Goal: Task Accomplishment & Management: Use online tool/utility

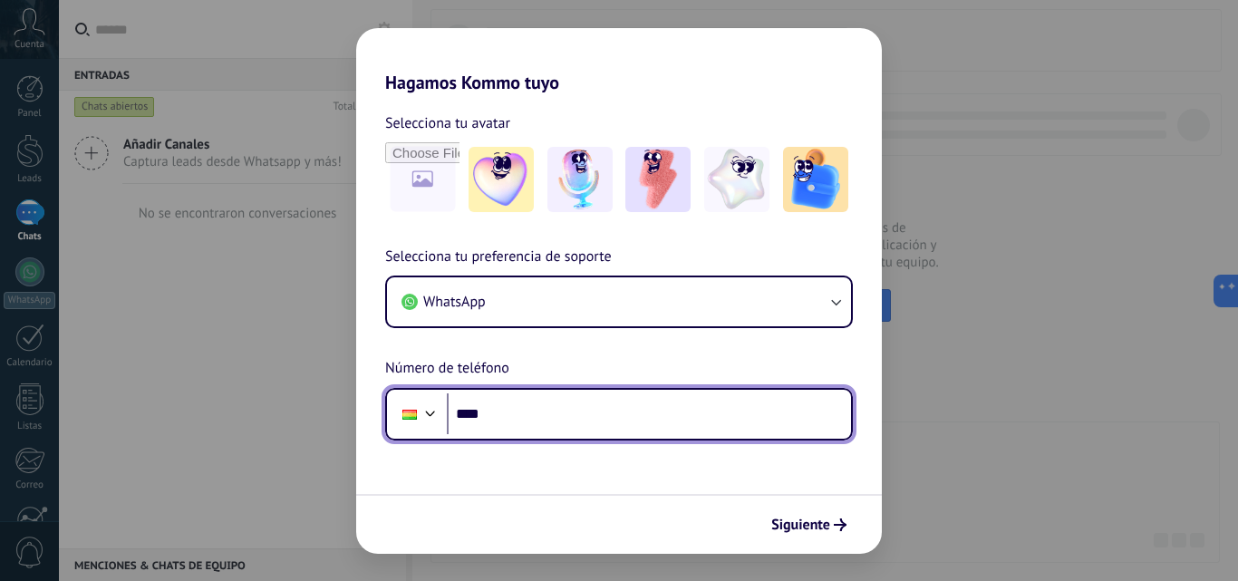
click at [648, 412] on input "****" at bounding box center [649, 414] width 404 height 42
type input "**********"
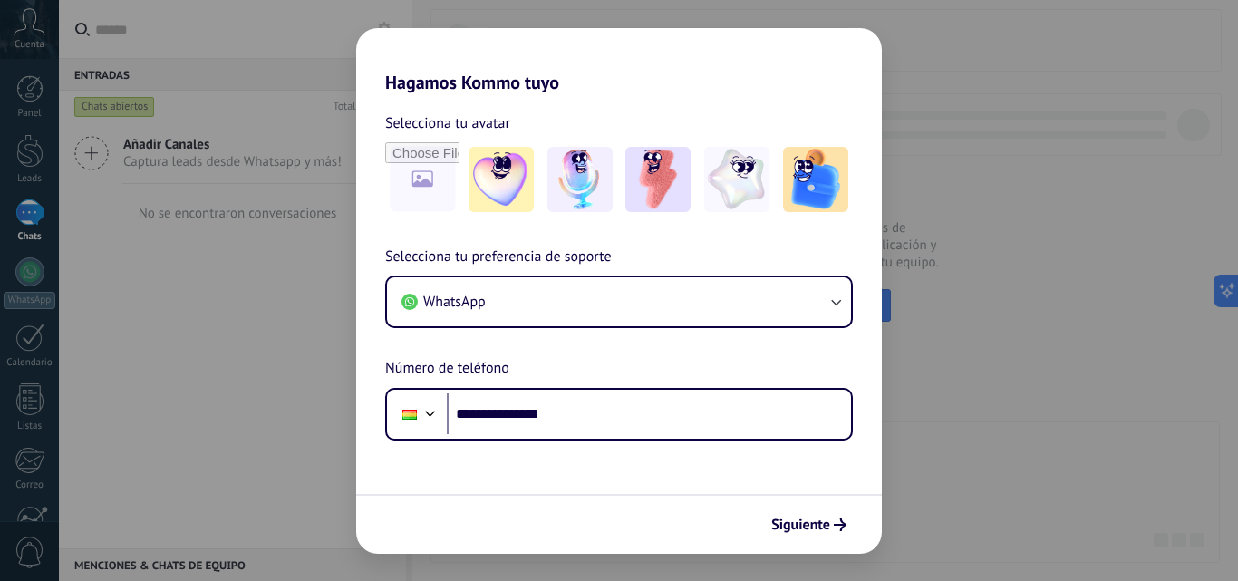
click at [787, 523] on span "Siguiente" at bounding box center [800, 524] width 59 height 13
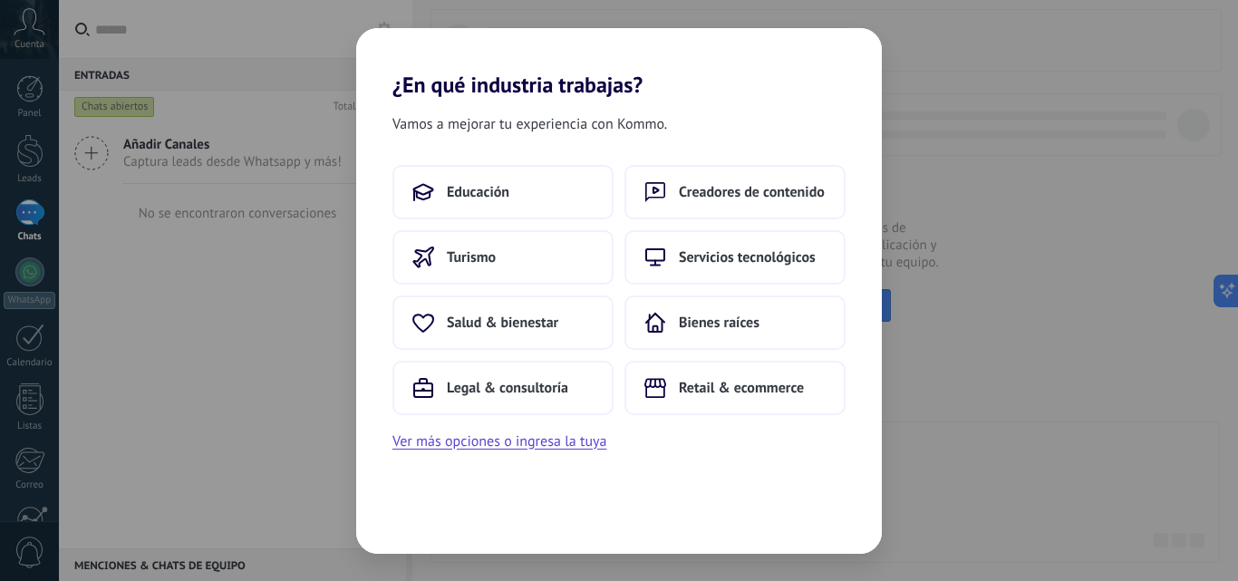
click at [461, 198] on span "Educación" at bounding box center [478, 192] width 63 height 18
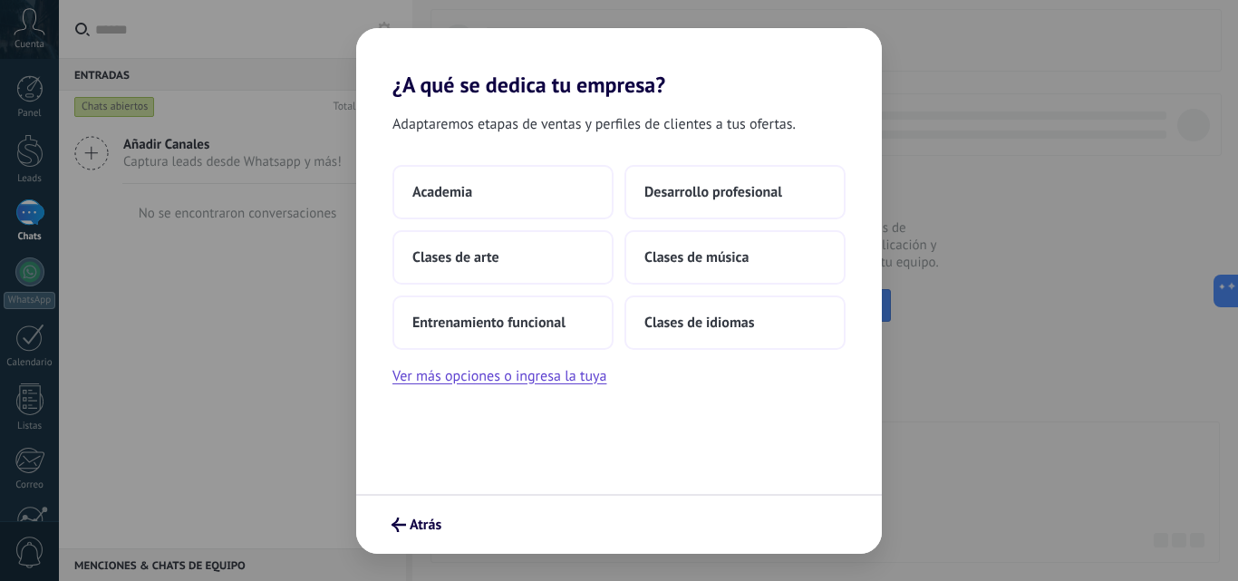
click at [460, 202] on button "Academia" at bounding box center [502, 192] width 221 height 54
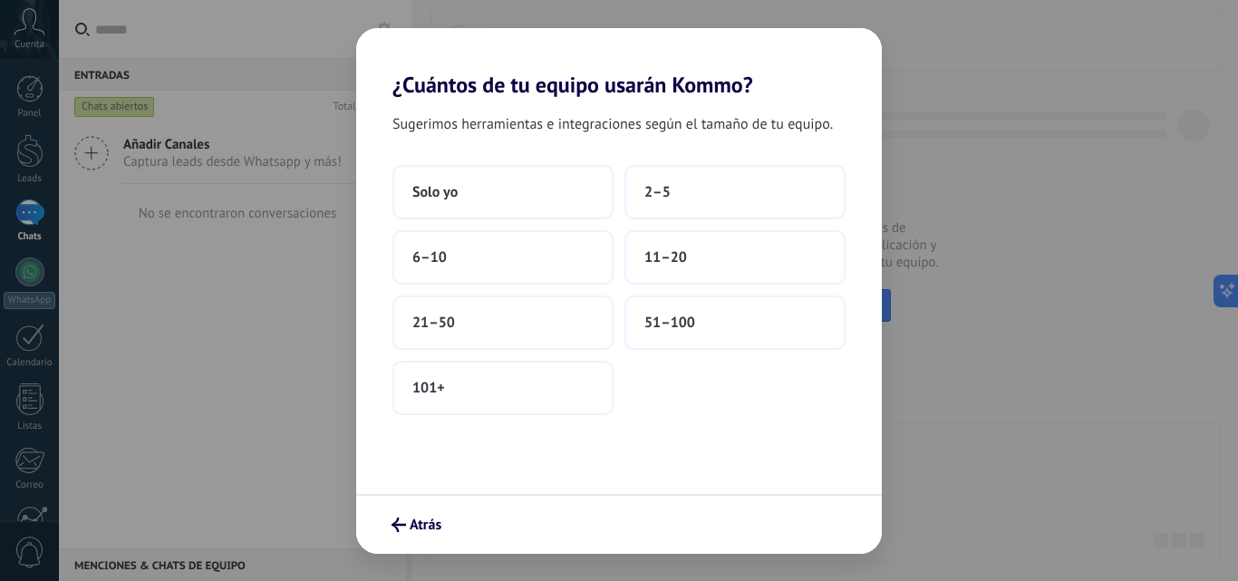
click at [461, 202] on button "Solo yo" at bounding box center [502, 192] width 221 height 54
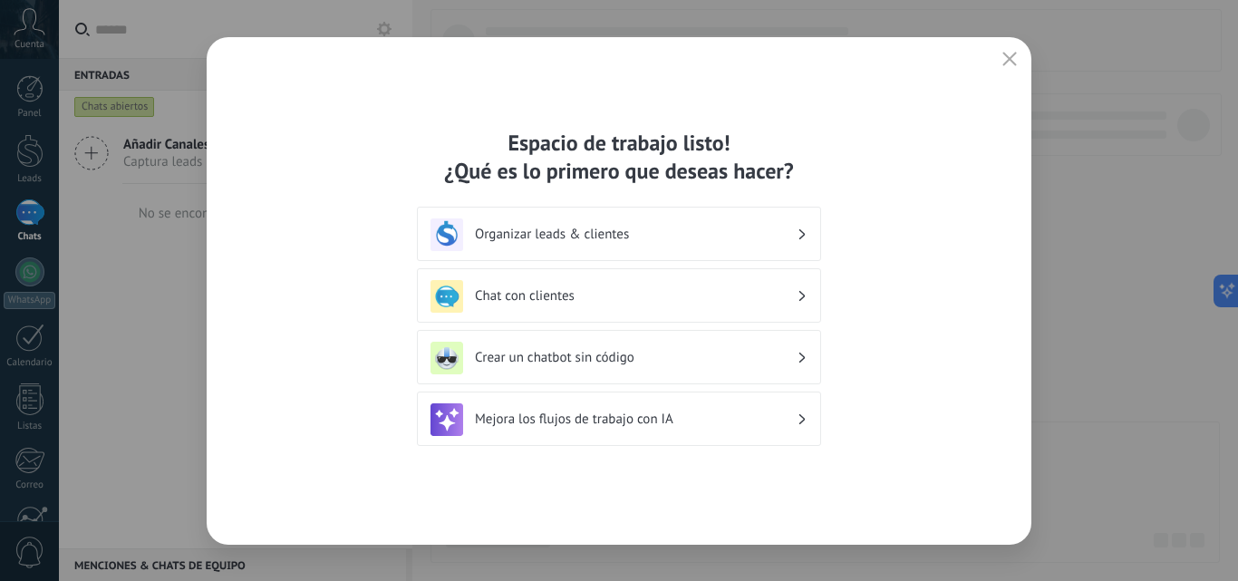
click at [602, 293] on h3 "Chat con clientes" at bounding box center [636, 295] width 322 height 17
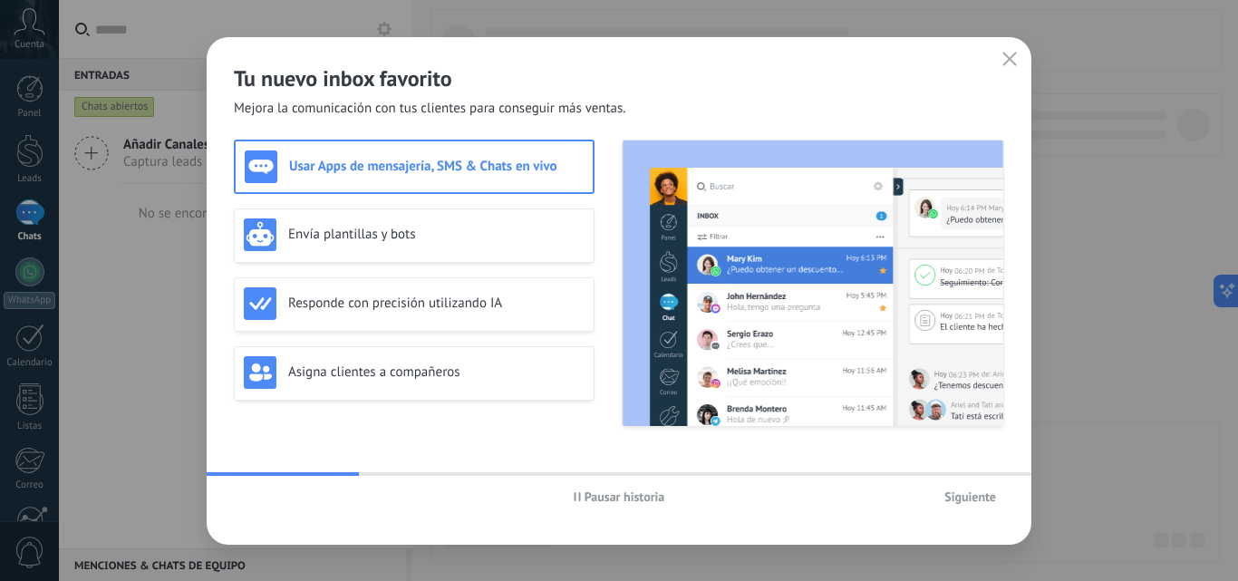
click at [1006, 65] on icon "button" at bounding box center [1010, 59] width 15 height 15
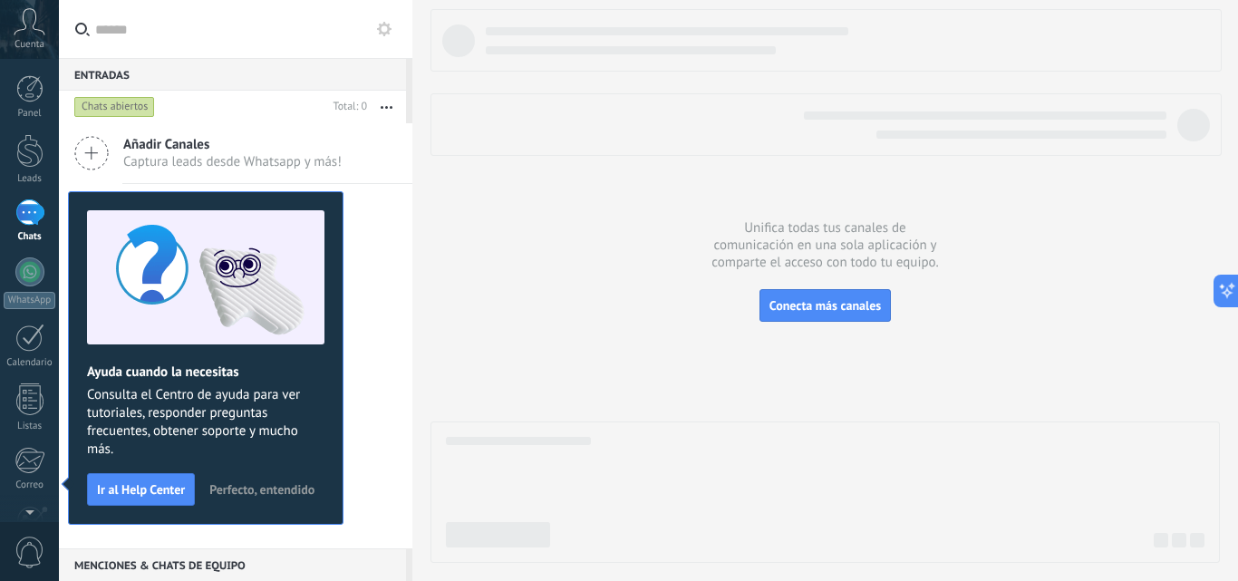
click at [32, 167] on link "Leads" at bounding box center [29, 159] width 59 height 51
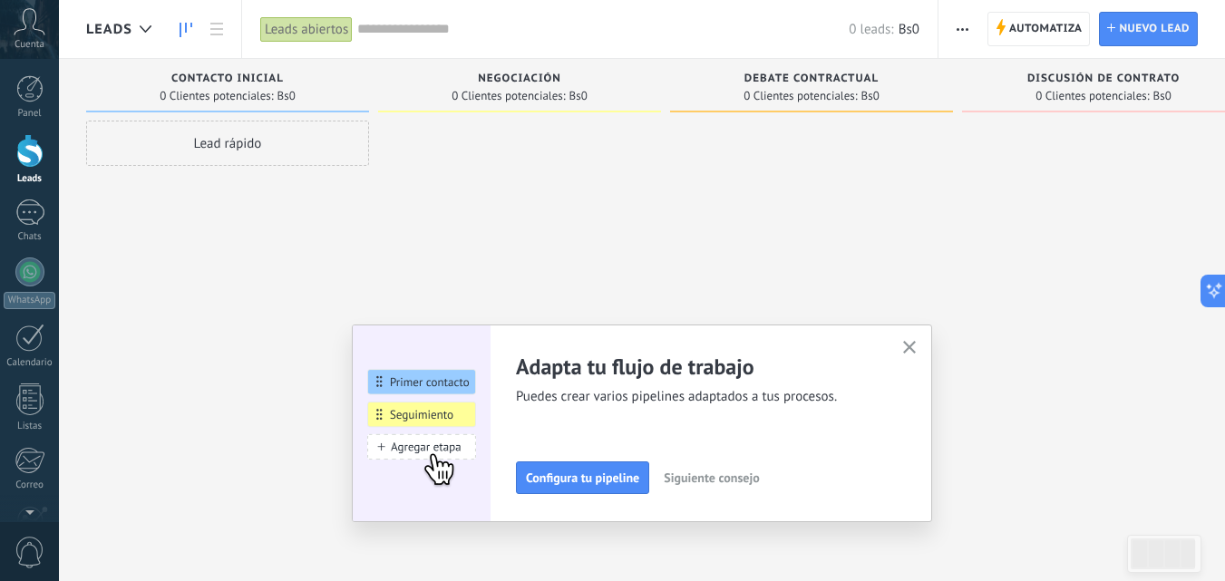
click at [916, 352] on icon "button" at bounding box center [910, 348] width 14 height 14
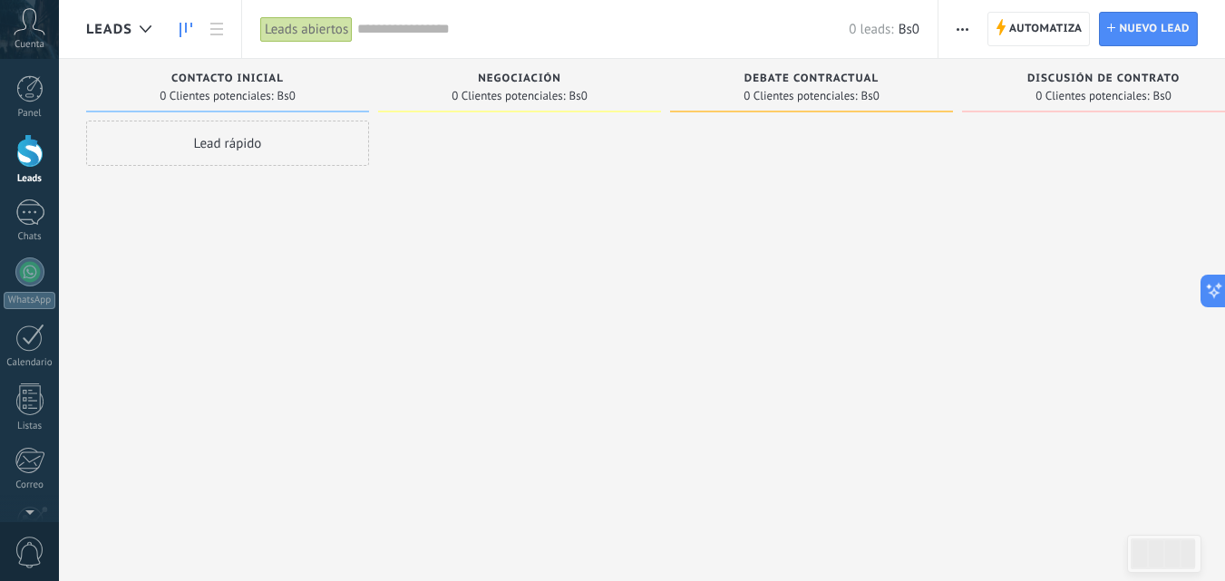
click at [33, 220] on div at bounding box center [29, 212] width 29 height 26
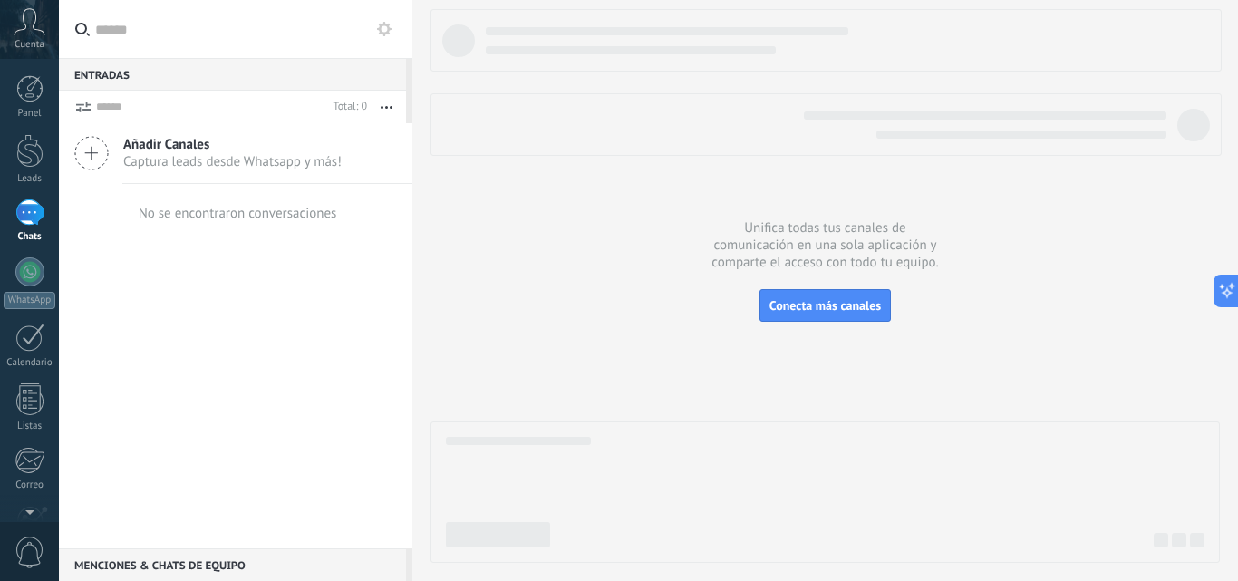
click at [385, 33] on use at bounding box center [384, 29] width 15 height 15
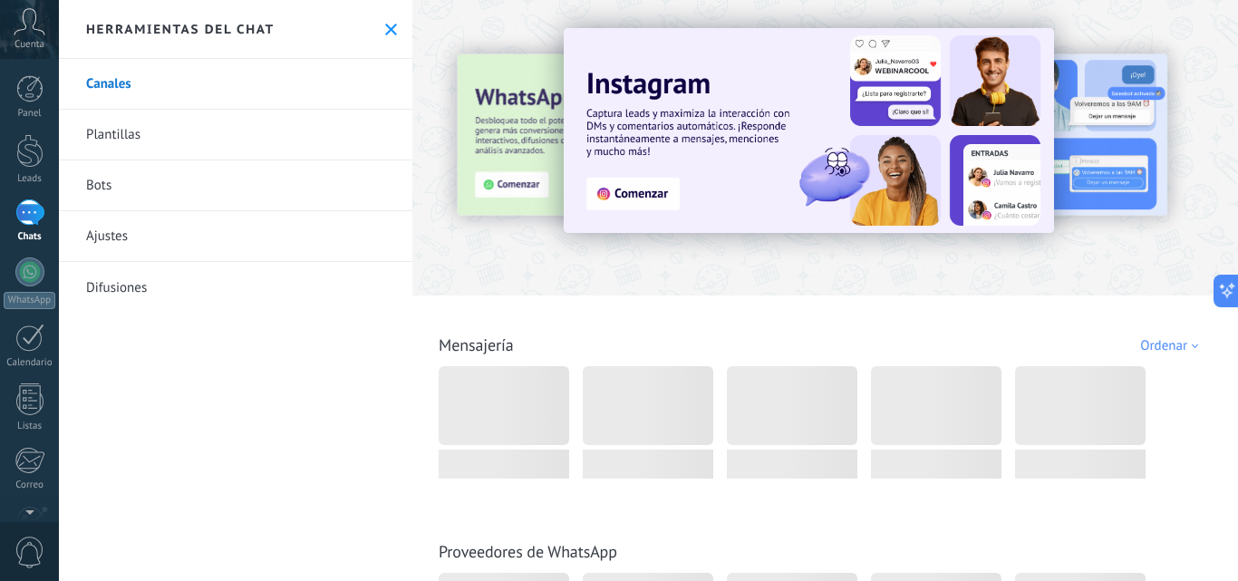
click at [135, 138] on link "Plantillas" at bounding box center [236, 135] width 354 height 51
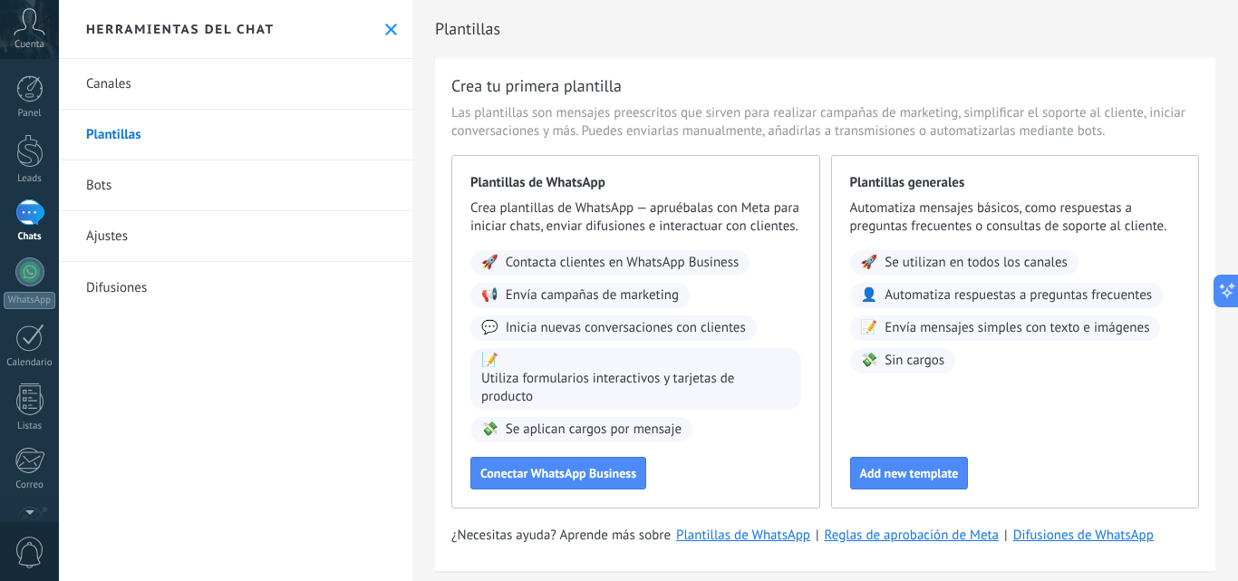
click at [99, 193] on link "Bots" at bounding box center [236, 185] width 354 height 51
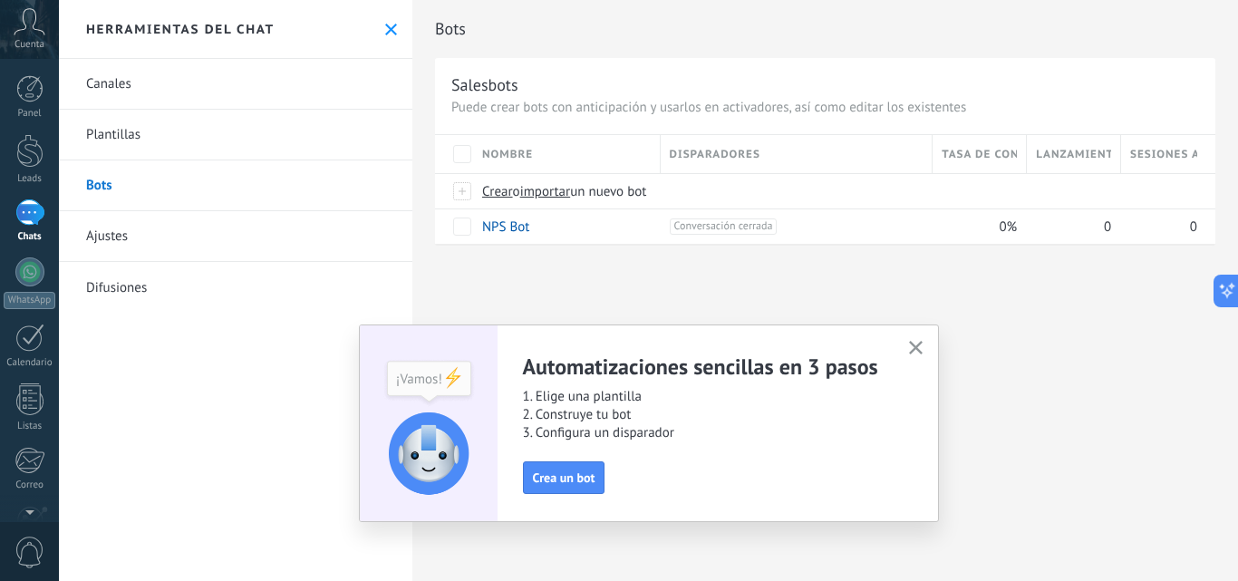
click at [122, 153] on link "Plantillas" at bounding box center [236, 135] width 354 height 51
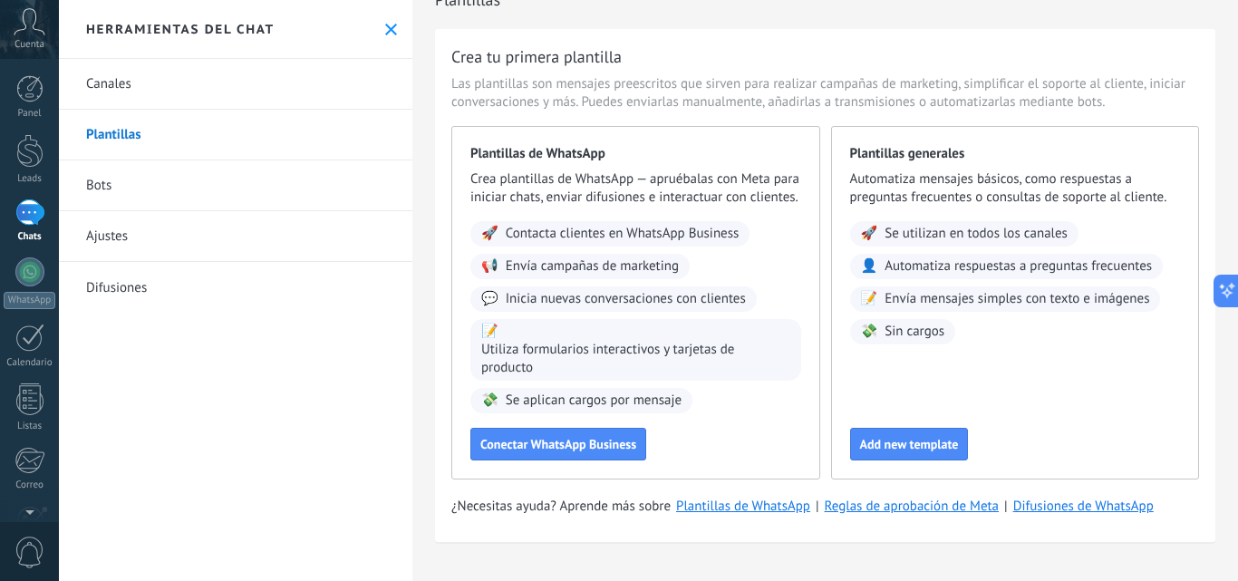
scroll to position [47, 0]
click at [91, 188] on link "Bots" at bounding box center [236, 185] width 354 height 51
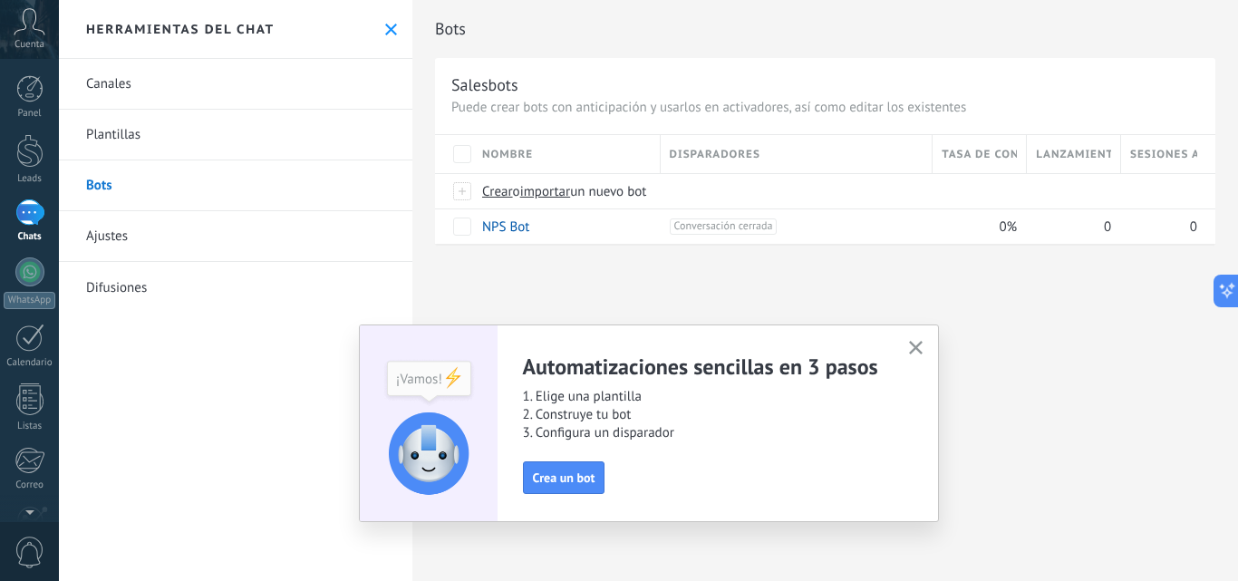
click at [554, 199] on span "importar" at bounding box center [545, 191] width 51 height 17
click at [0, 0] on input "importar un nuevo bot" at bounding box center [0, 0] width 0 height 0
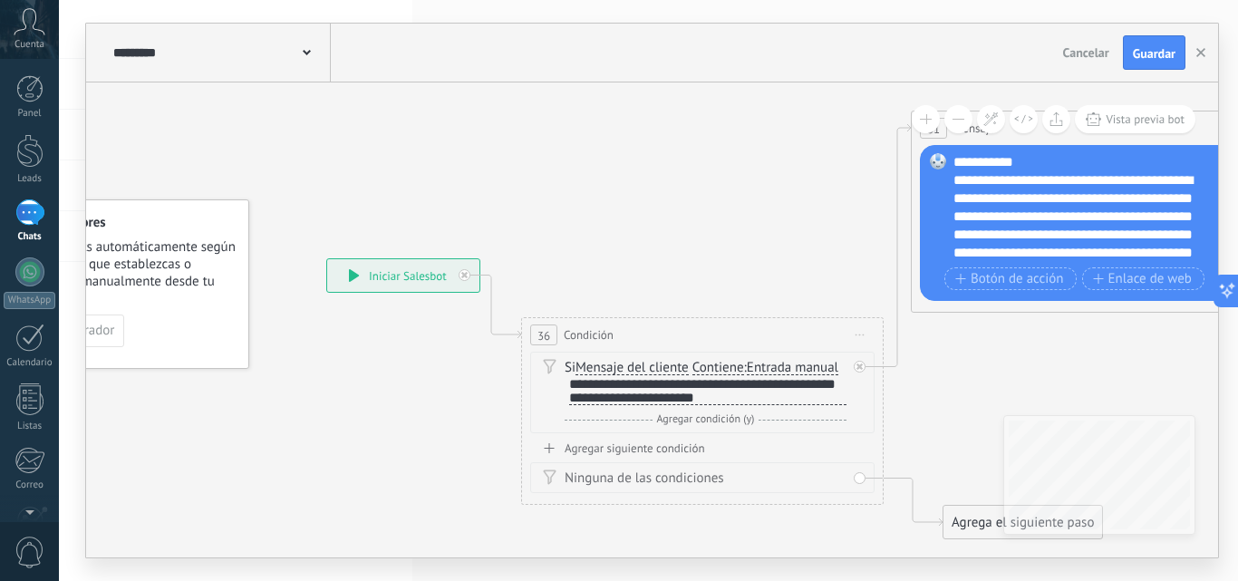
drag, startPoint x: 729, startPoint y: 286, endPoint x: 559, endPoint y: 243, distance: 175.0
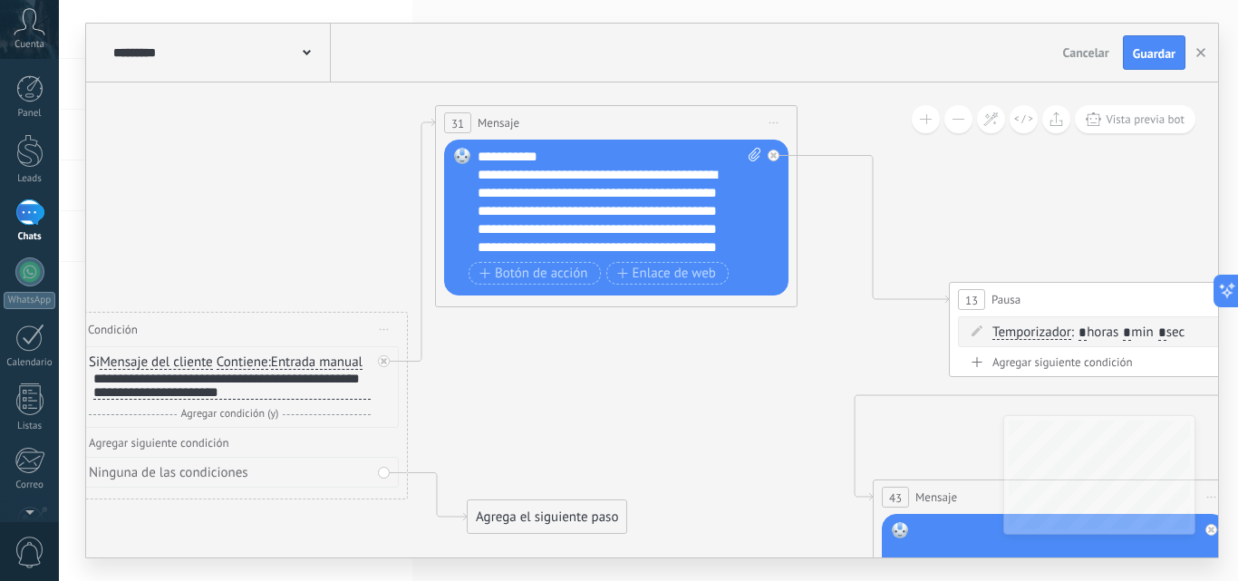
drag, startPoint x: 984, startPoint y: 348, endPoint x: 506, endPoint y: 322, distance: 478.4
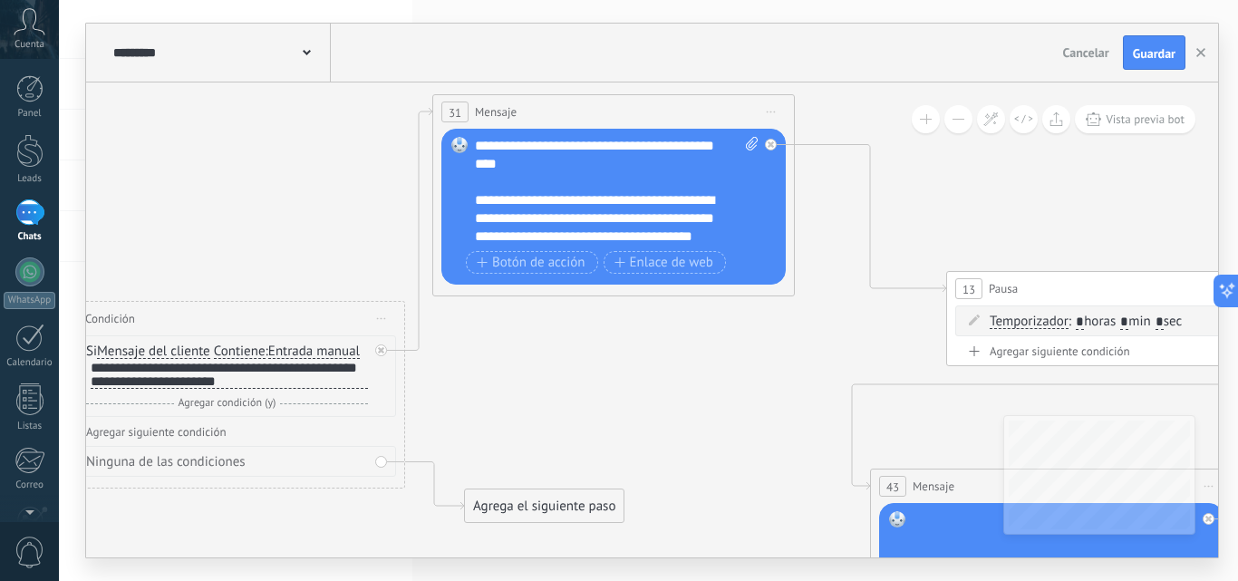
scroll to position [109, 0]
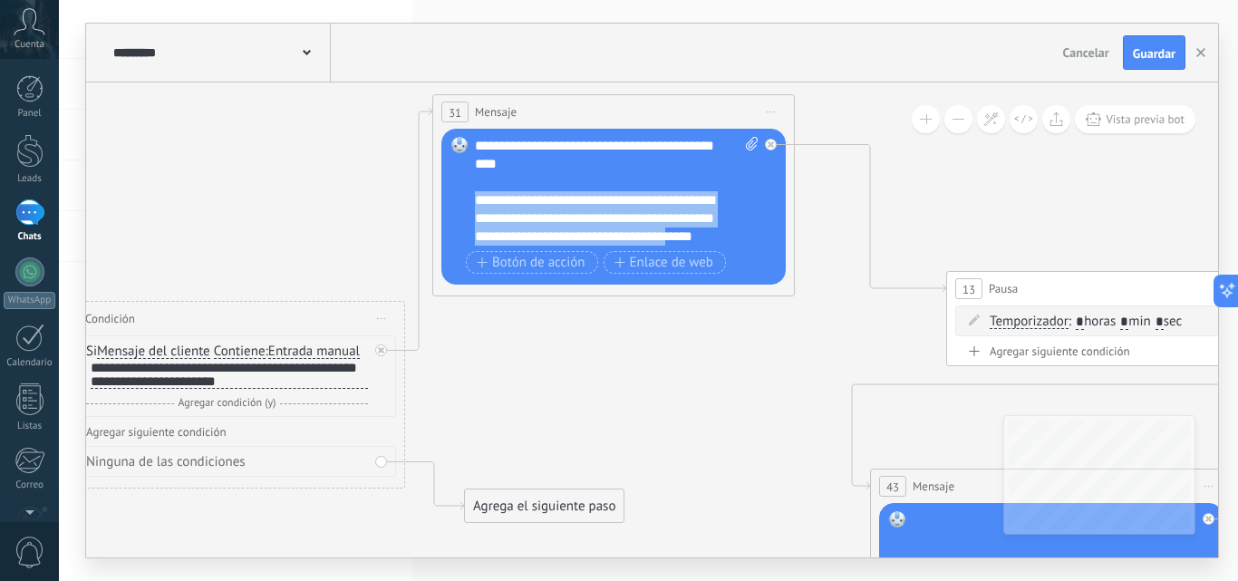
drag, startPoint x: 720, startPoint y: 221, endPoint x: 470, endPoint y: 188, distance: 251.5
click at [470, 188] on div "Reemplazar Quitar Convertir a mensaje de voz Arrastre la imagen aquí para adjun…" at bounding box center [613, 207] width 344 height 156
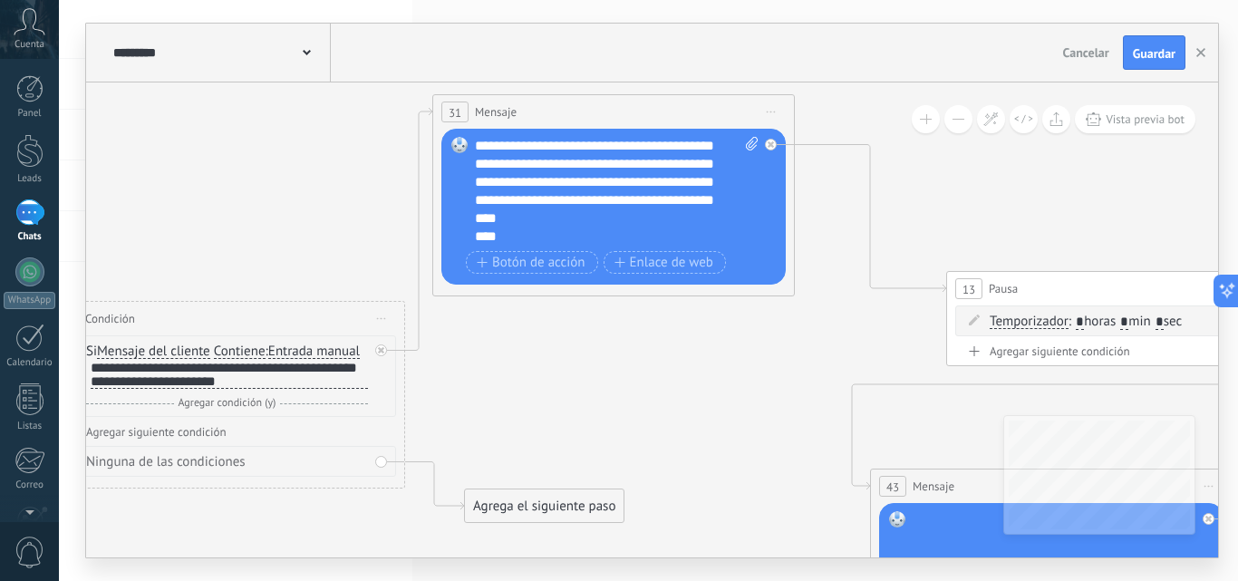
scroll to position [36, 0]
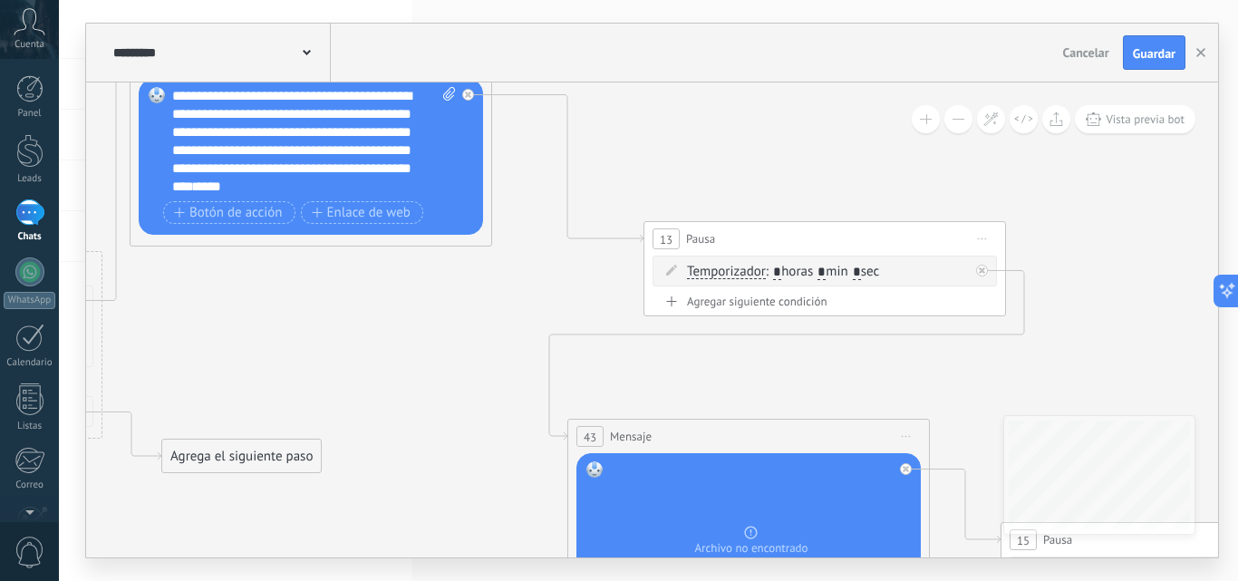
drag, startPoint x: 729, startPoint y: 359, endPoint x: 406, endPoint y: 240, distance: 343.9
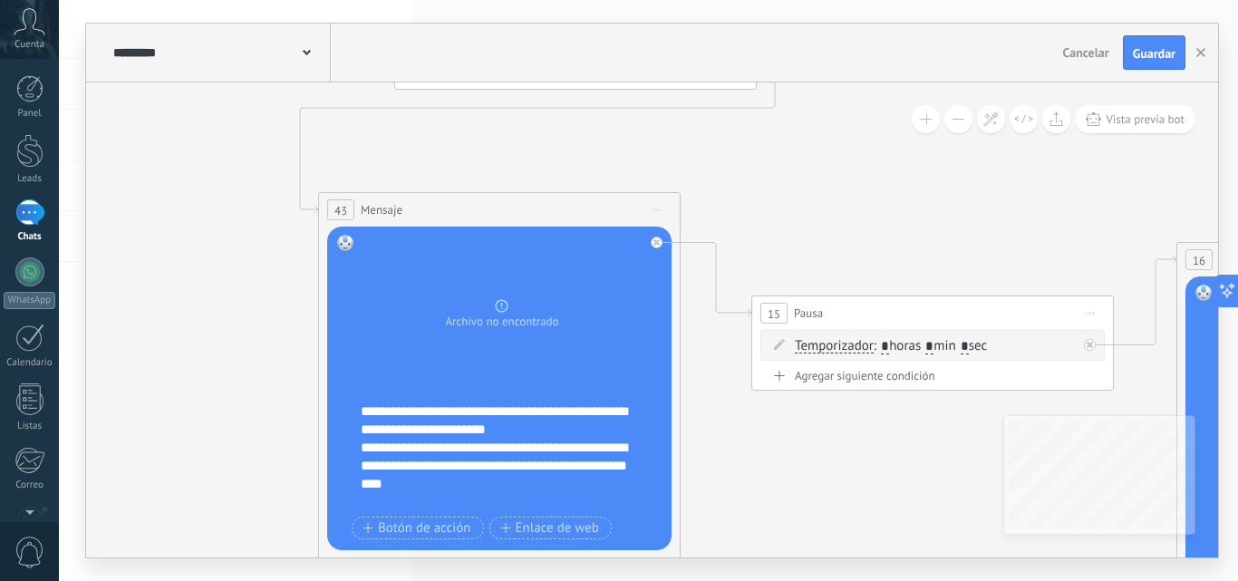
drag, startPoint x: 608, startPoint y: 328, endPoint x: 404, endPoint y: 111, distance: 298.2
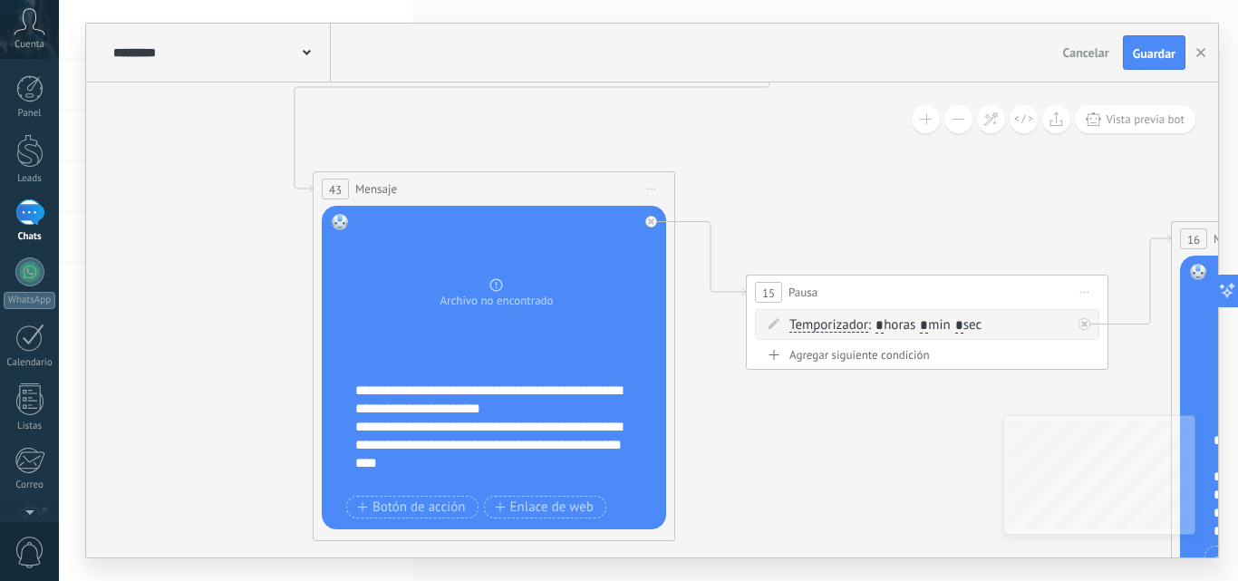
click at [590, 410] on div "**********" at bounding box center [505, 436] width 301 height 109
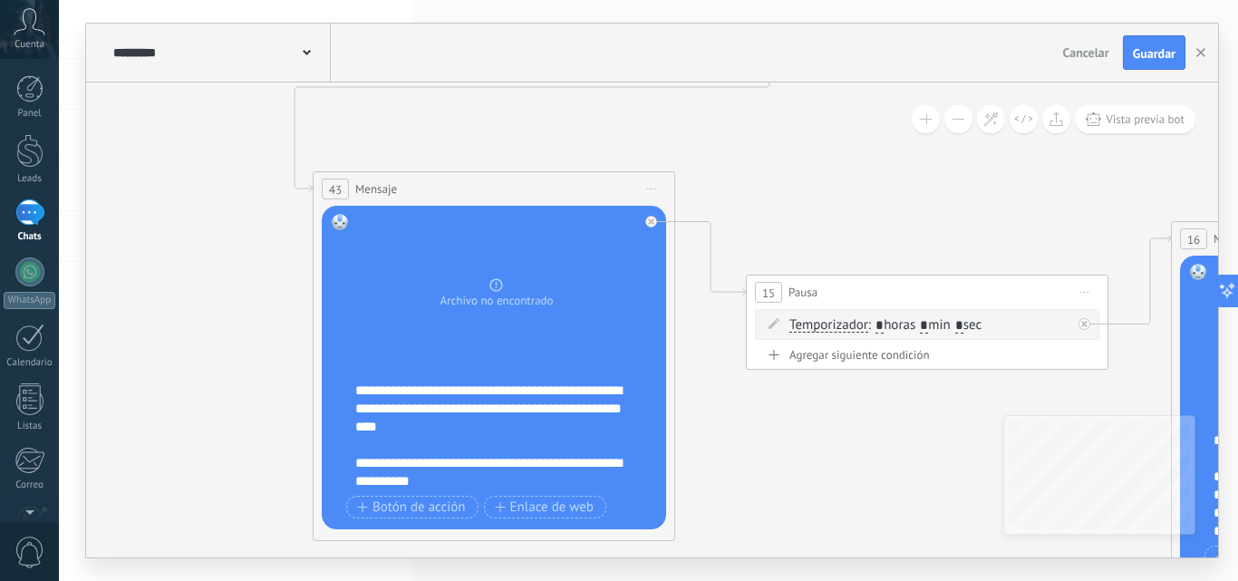
scroll to position [0, 0]
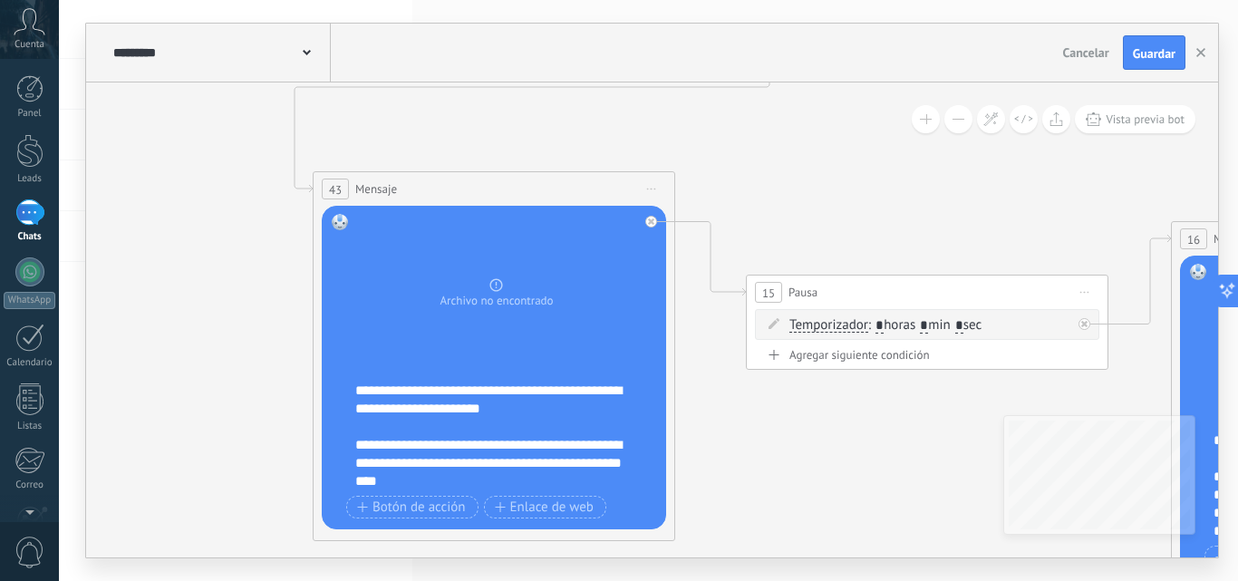
click at [0, 0] on icon at bounding box center [0, 0] width 0 height 0
click input "Subir" at bounding box center [0, 0] width 0 height 0
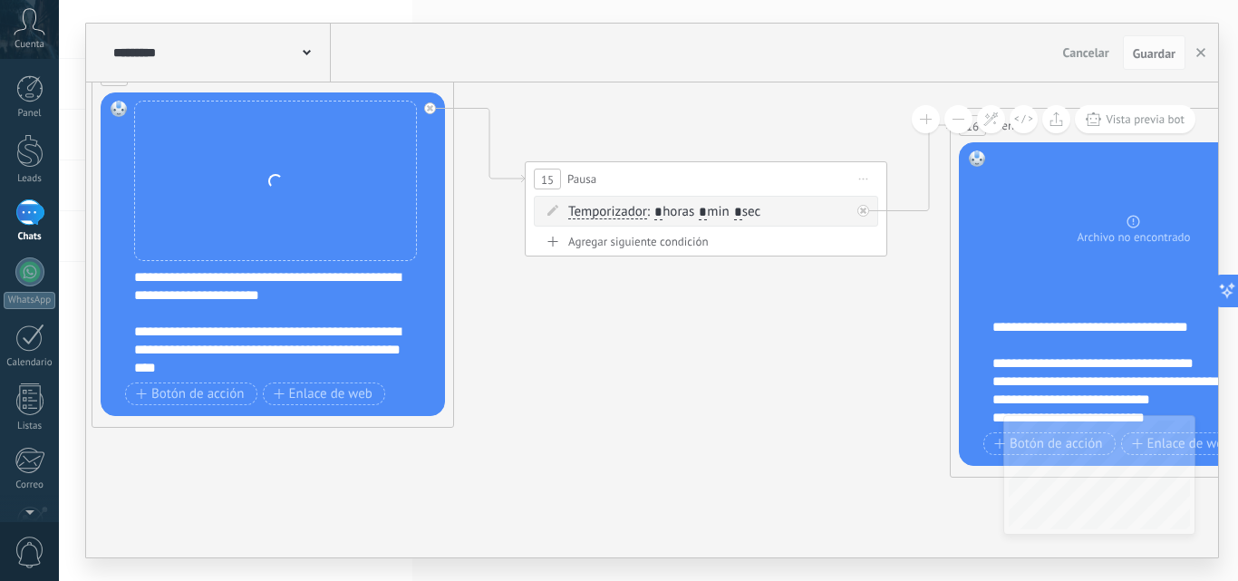
drag, startPoint x: 779, startPoint y: 456, endPoint x: 546, endPoint y: 332, distance: 264.0
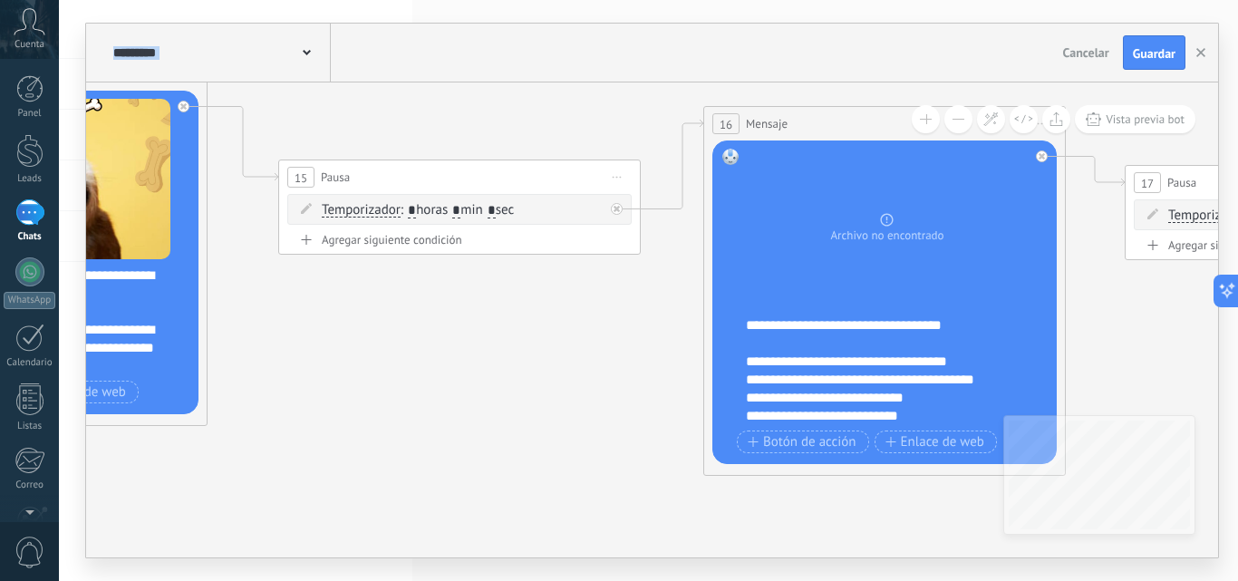
drag, startPoint x: 674, startPoint y: 389, endPoint x: 520, endPoint y: 388, distance: 154.1
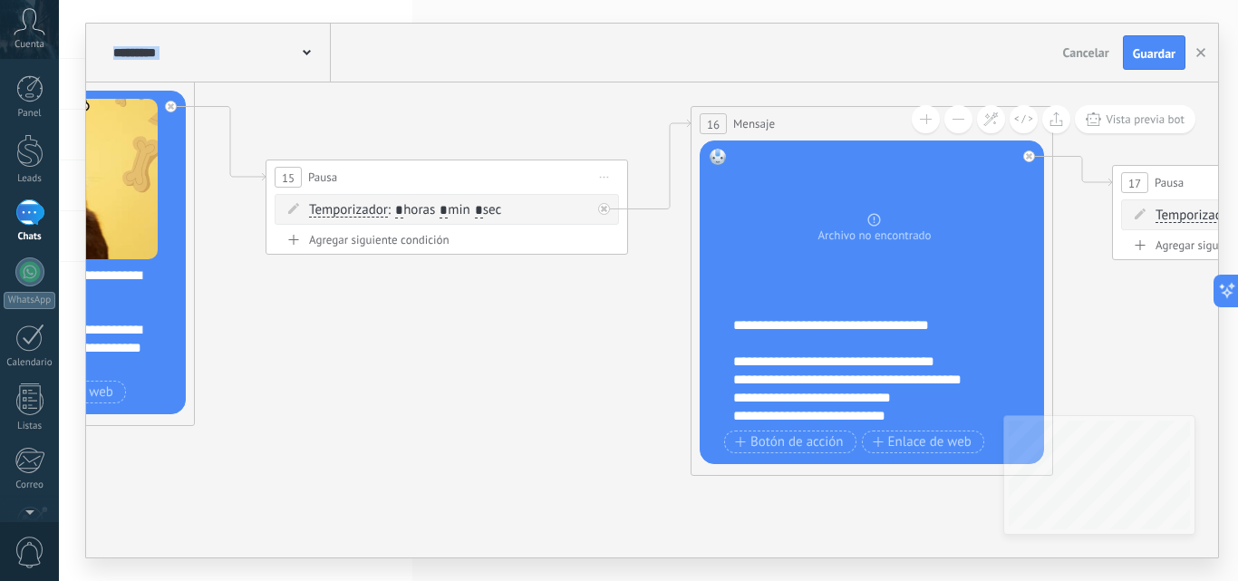
click at [0, 0] on div at bounding box center [0, 0] width 0 height 0
click input "Subir" at bounding box center [0, 0] width 0 height 0
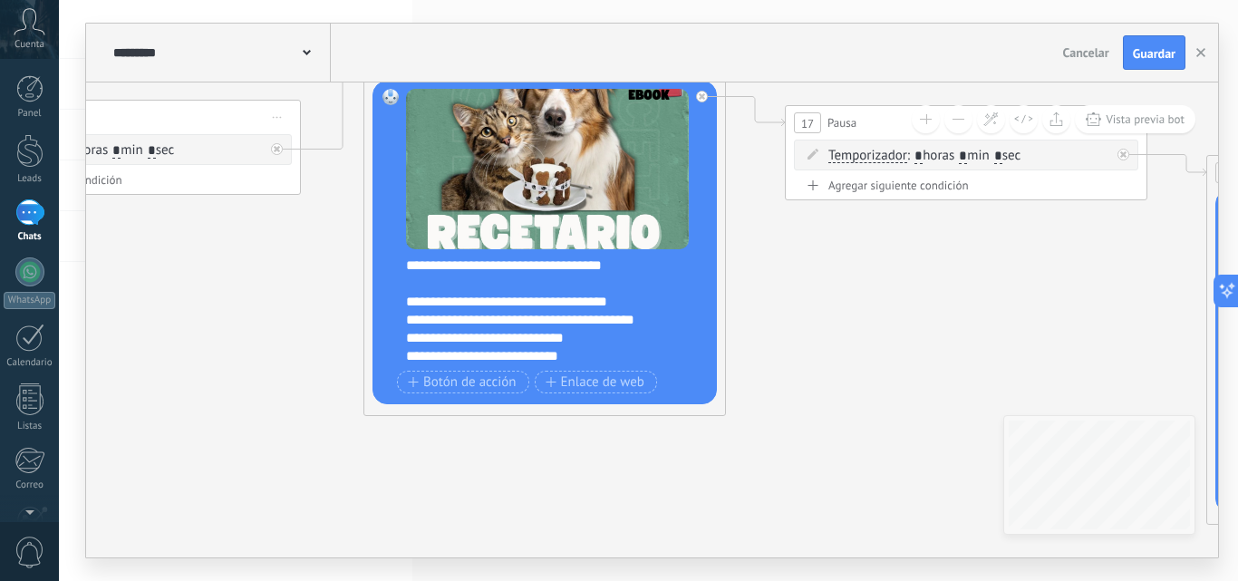
drag, startPoint x: 1158, startPoint y: 334, endPoint x: 816, endPoint y: 276, distance: 347.7
click at [818, 276] on icon at bounding box center [1082, 169] width 6106 height 2001
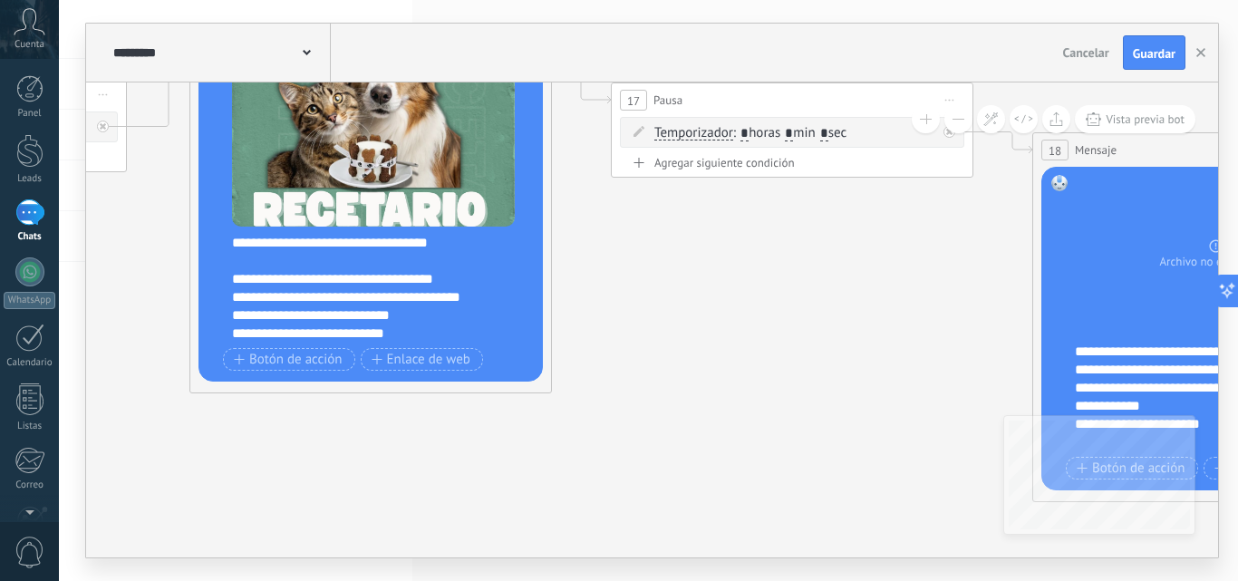
drag, startPoint x: 705, startPoint y: 324, endPoint x: 644, endPoint y: 320, distance: 60.8
click at [653, 324] on icon at bounding box center [908, 146] width 6106 height 2001
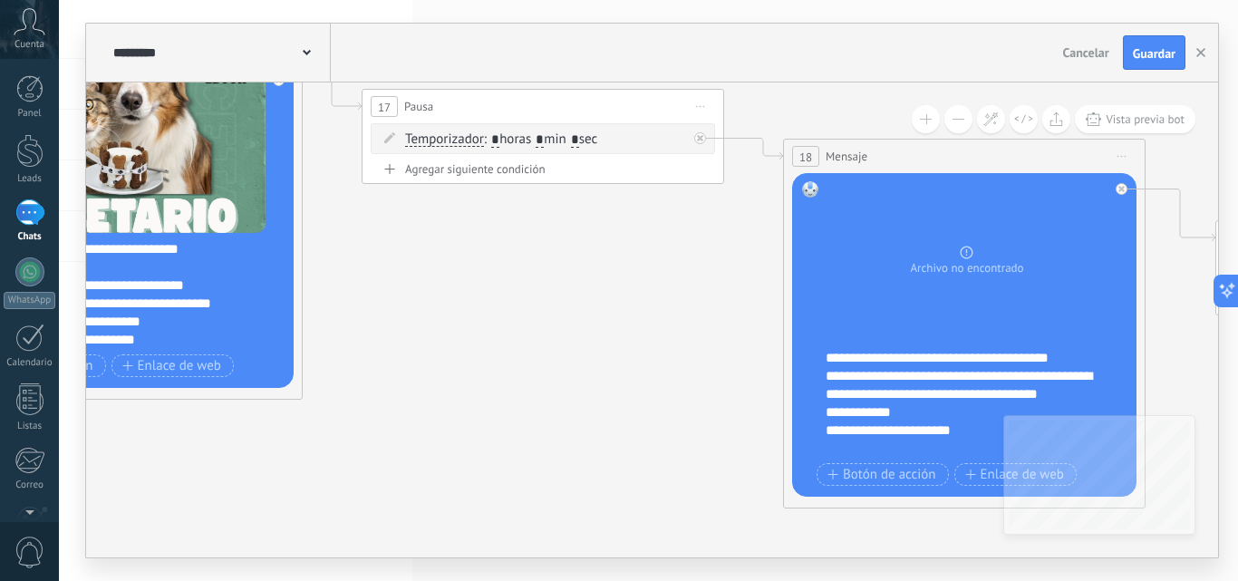
drag, startPoint x: 791, startPoint y: 320, endPoint x: 609, endPoint y: 325, distance: 182.3
click at [609, 325] on icon at bounding box center [659, 152] width 6106 height 2001
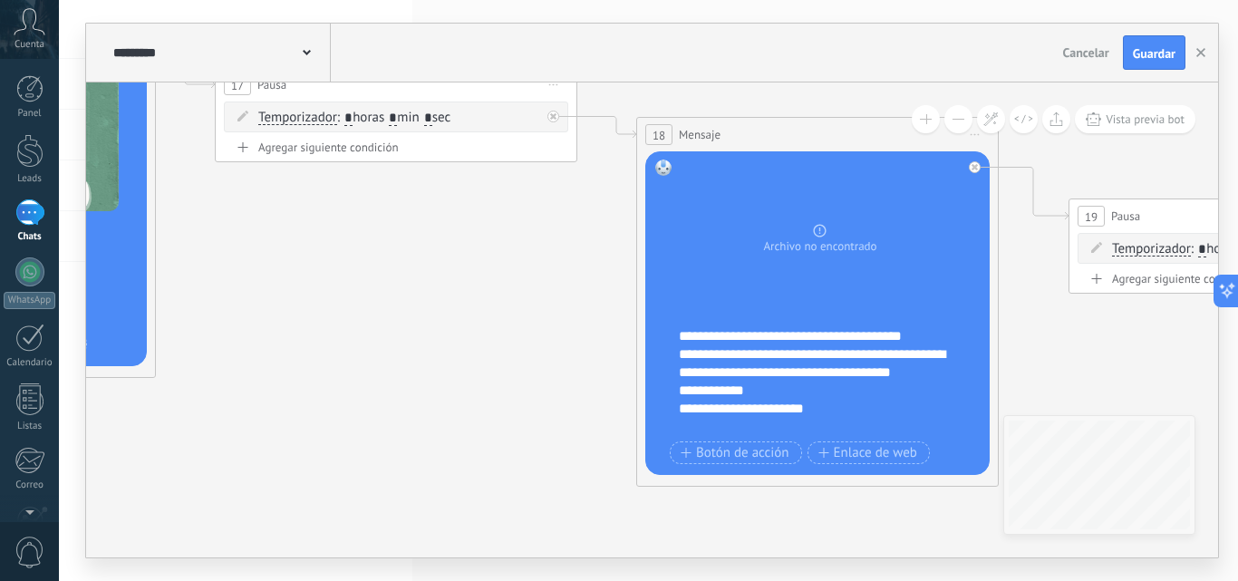
drag, startPoint x: 611, startPoint y: 349, endPoint x: 478, endPoint y: 325, distance: 135.3
click at [483, 329] on icon at bounding box center [512, 131] width 6106 height 2001
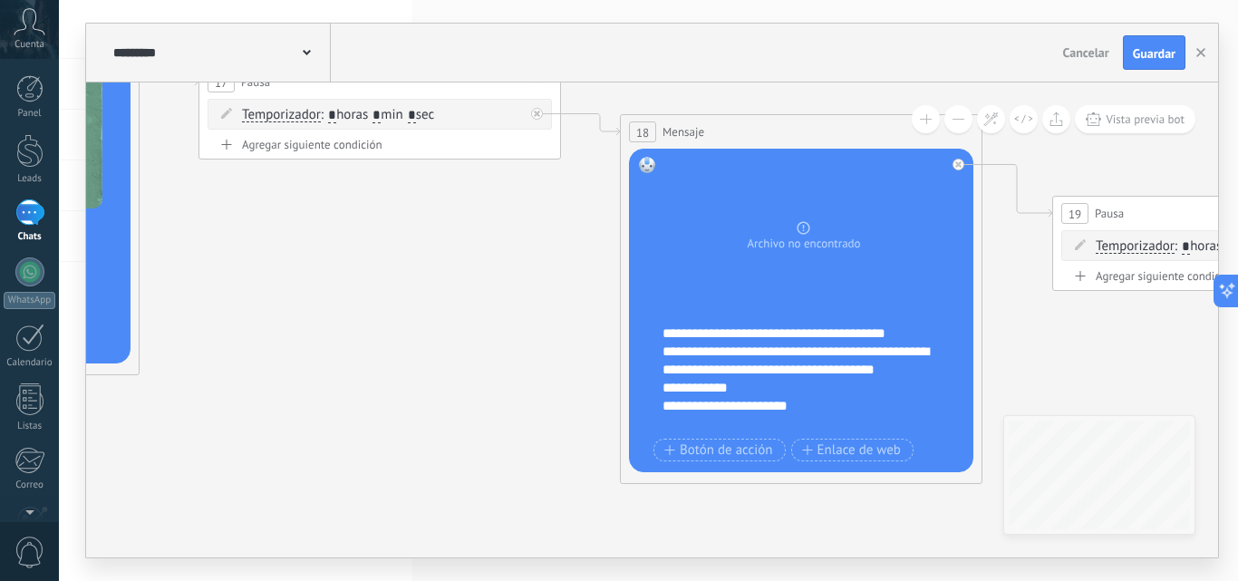
click at [789, 410] on div "**********" at bounding box center [813, 379] width 301 height 109
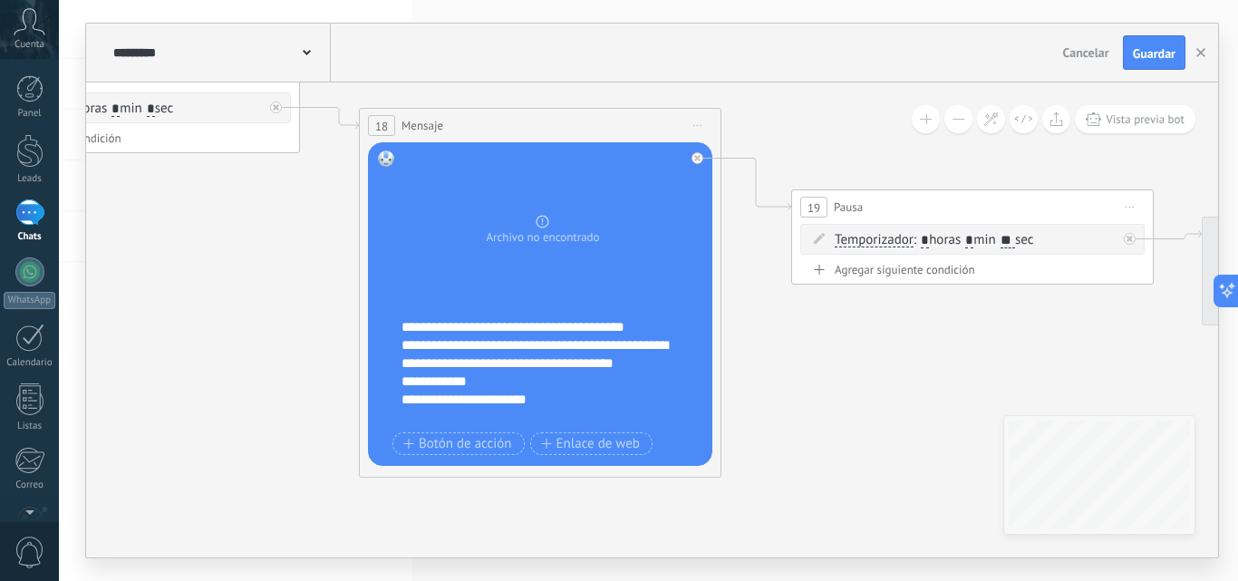
drag, startPoint x: 937, startPoint y: 318, endPoint x: 760, endPoint y: 315, distance: 177.7
click at [761, 322] on icon at bounding box center [235, 122] width 6106 height 2001
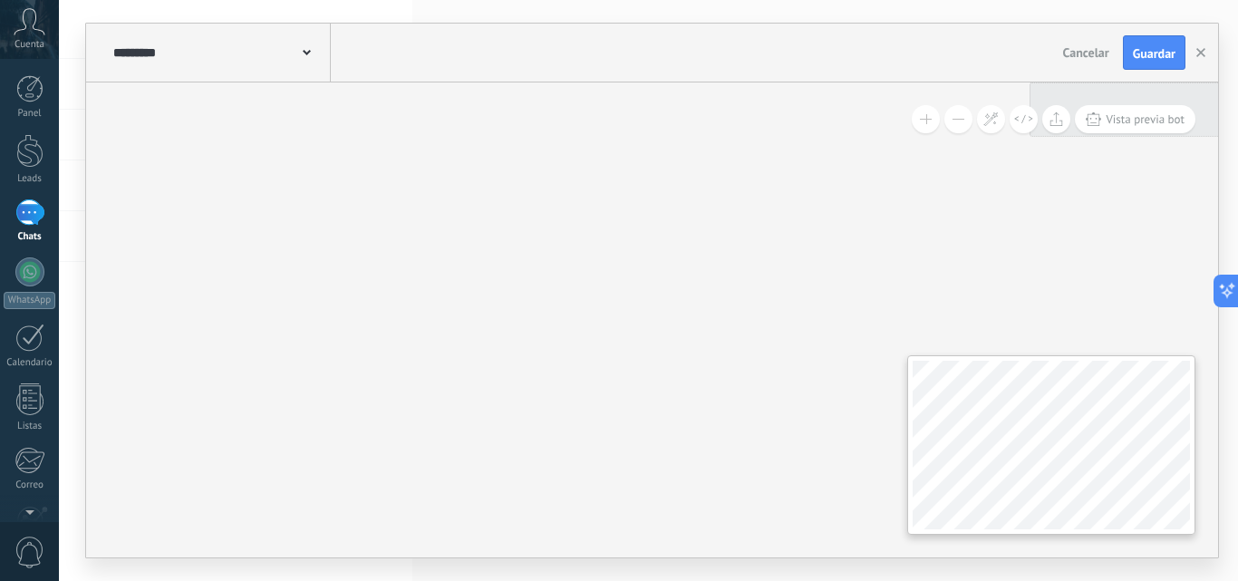
click at [1191, 457] on div at bounding box center [1051, 444] width 288 height 179
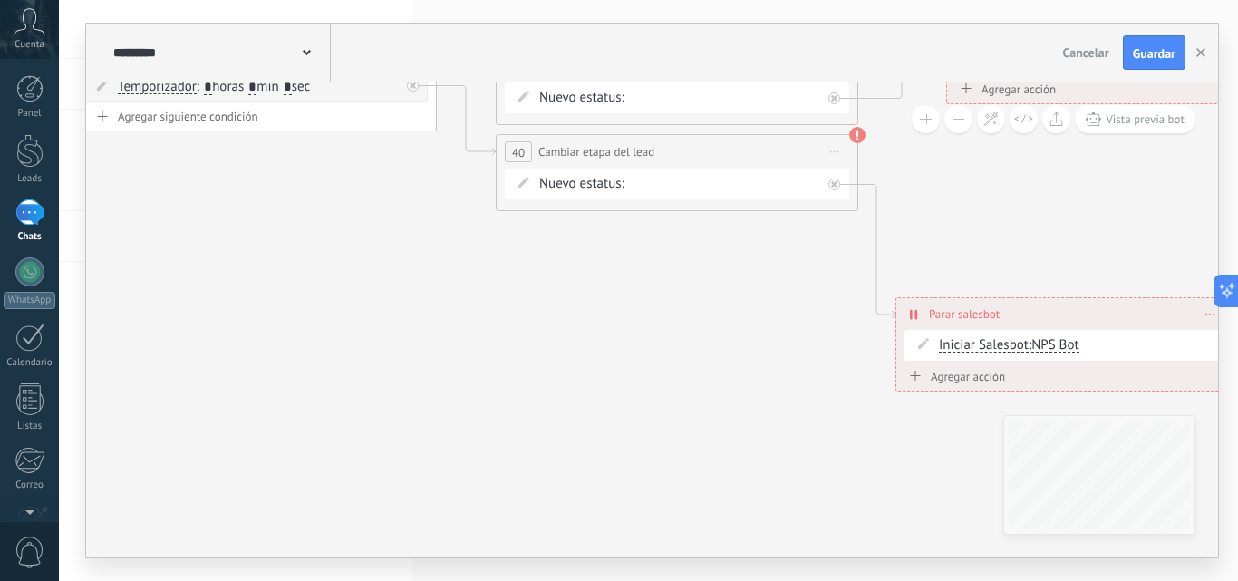
drag, startPoint x: 955, startPoint y: 333, endPoint x: 599, endPoint y: 341, distance: 356.3
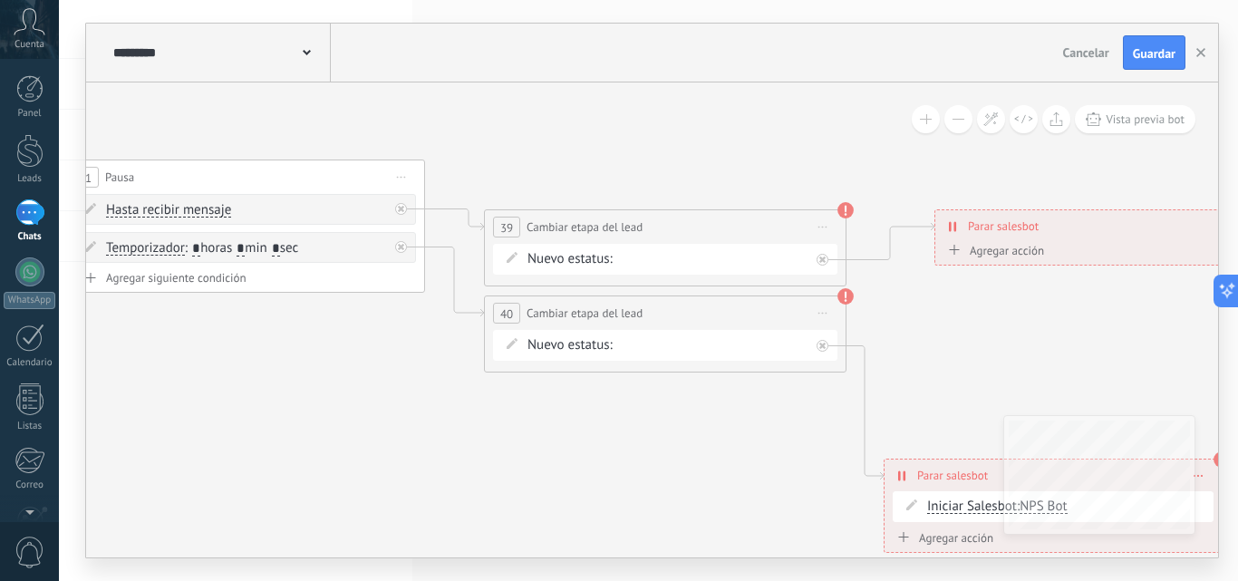
drag, startPoint x: 638, startPoint y: 361, endPoint x: 778, endPoint y: 520, distance: 212.0
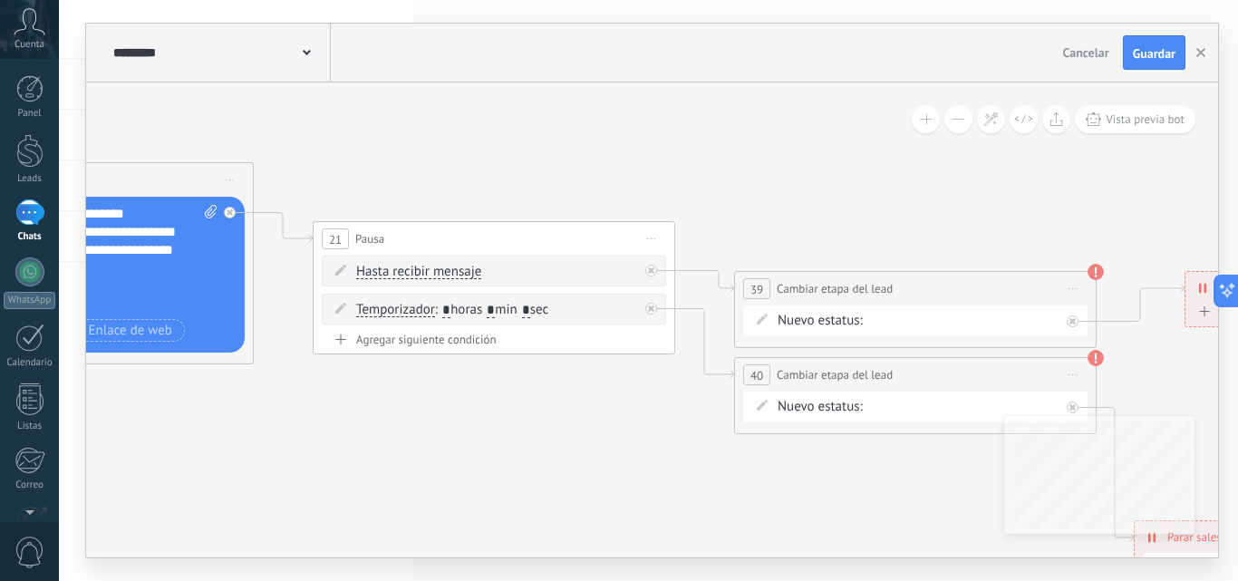
drag, startPoint x: 317, startPoint y: 351, endPoint x: 644, endPoint y: 404, distance: 331.6
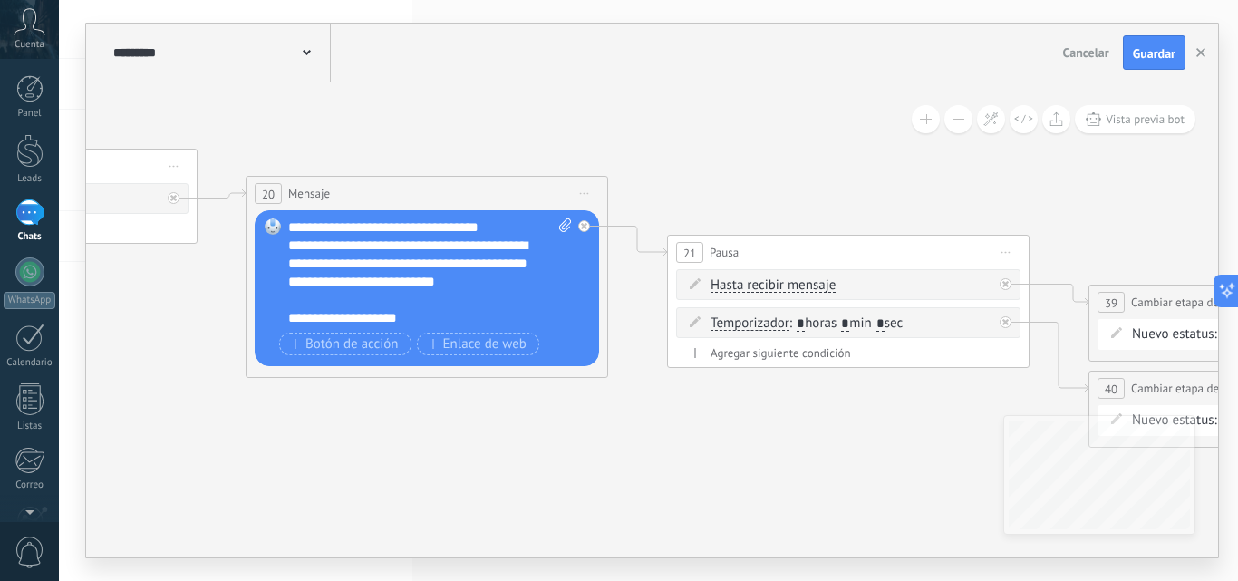
drag, startPoint x: 363, startPoint y: 425, endPoint x: 647, endPoint y: 441, distance: 284.1
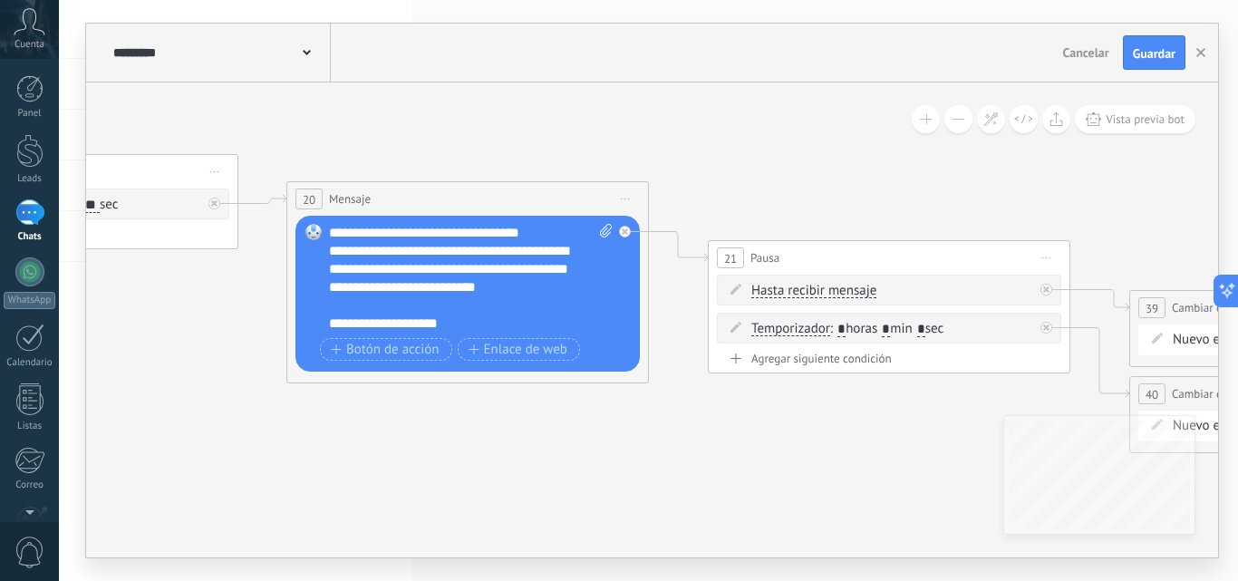
scroll to position [91, 0]
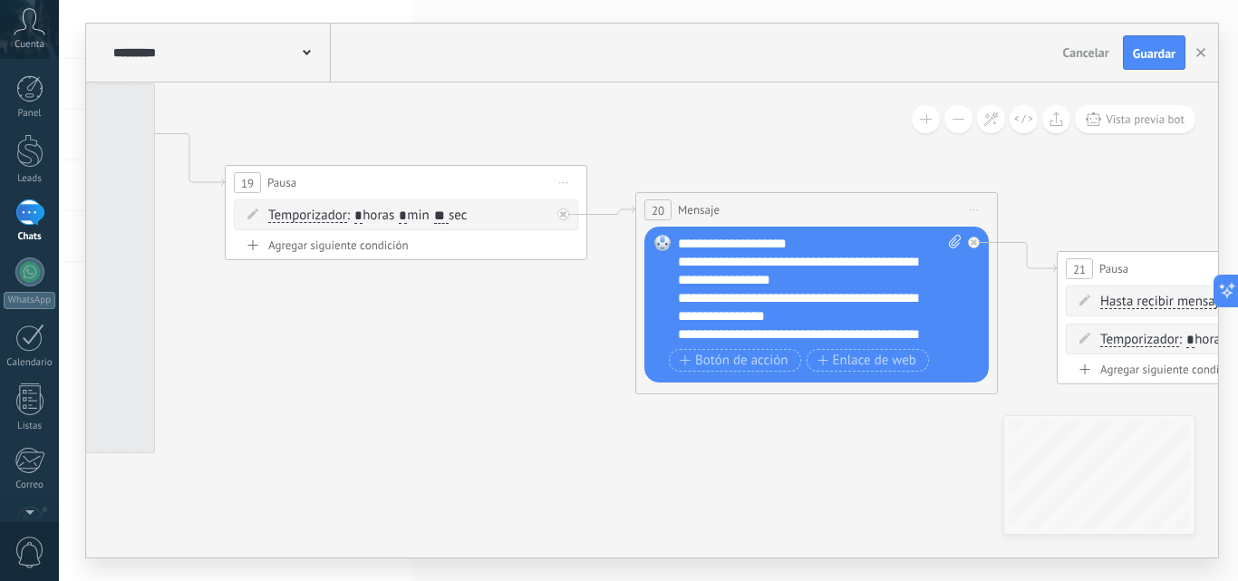
drag, startPoint x: 159, startPoint y: 362, endPoint x: 620, endPoint y: 412, distance: 464.1
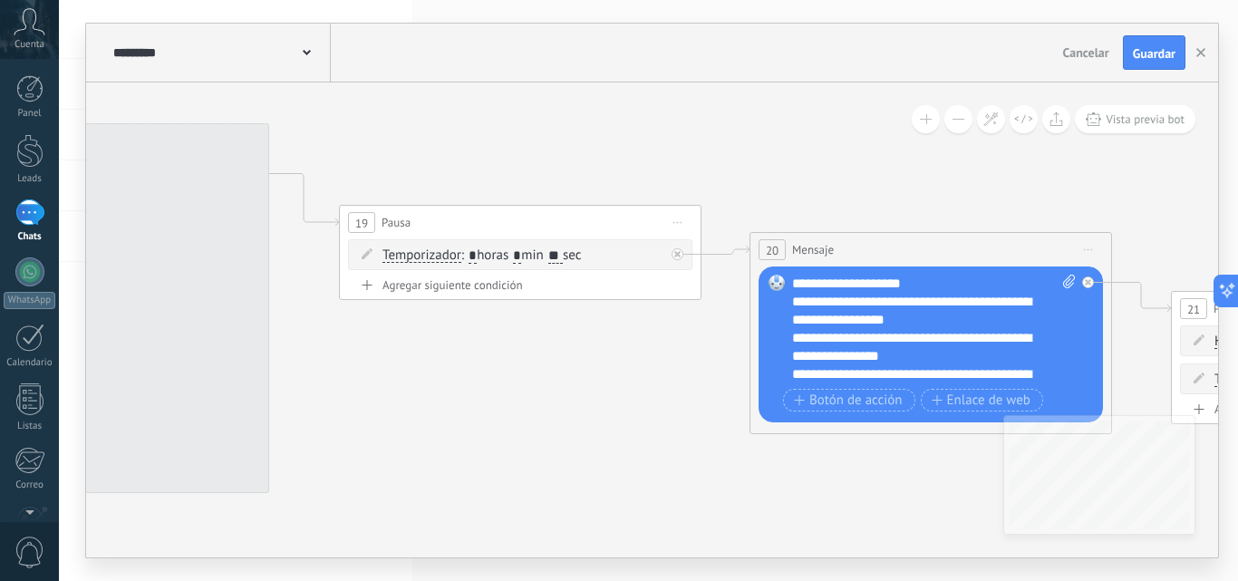
drag, startPoint x: 165, startPoint y: 331, endPoint x: 177, endPoint y: 331, distance: 11.8
click at [171, 331] on div at bounding box center [88, 308] width 363 height 370
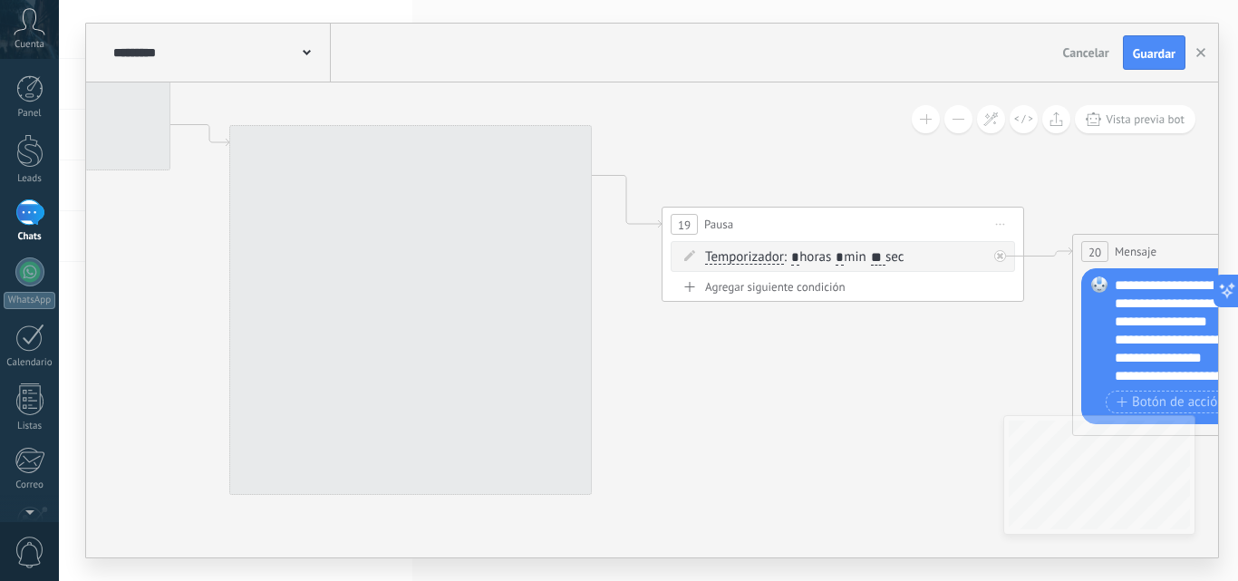
drag, startPoint x: 177, startPoint y: 331, endPoint x: 499, endPoint y: 337, distance: 322.8
click at [499, 336] on div at bounding box center [410, 310] width 363 height 370
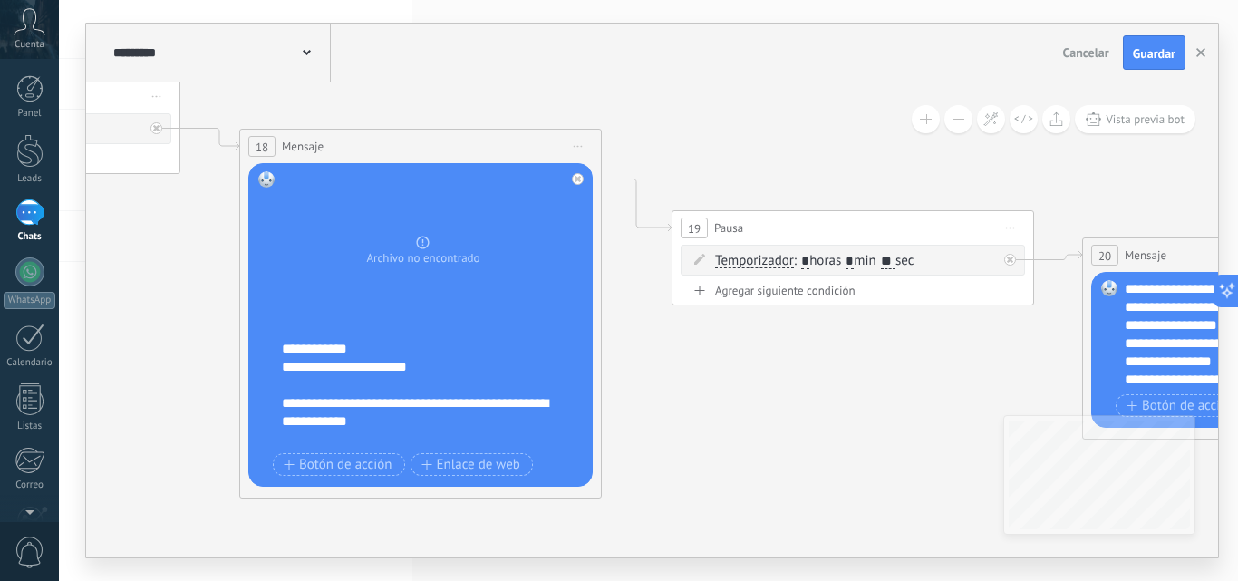
scroll to position [0, 0]
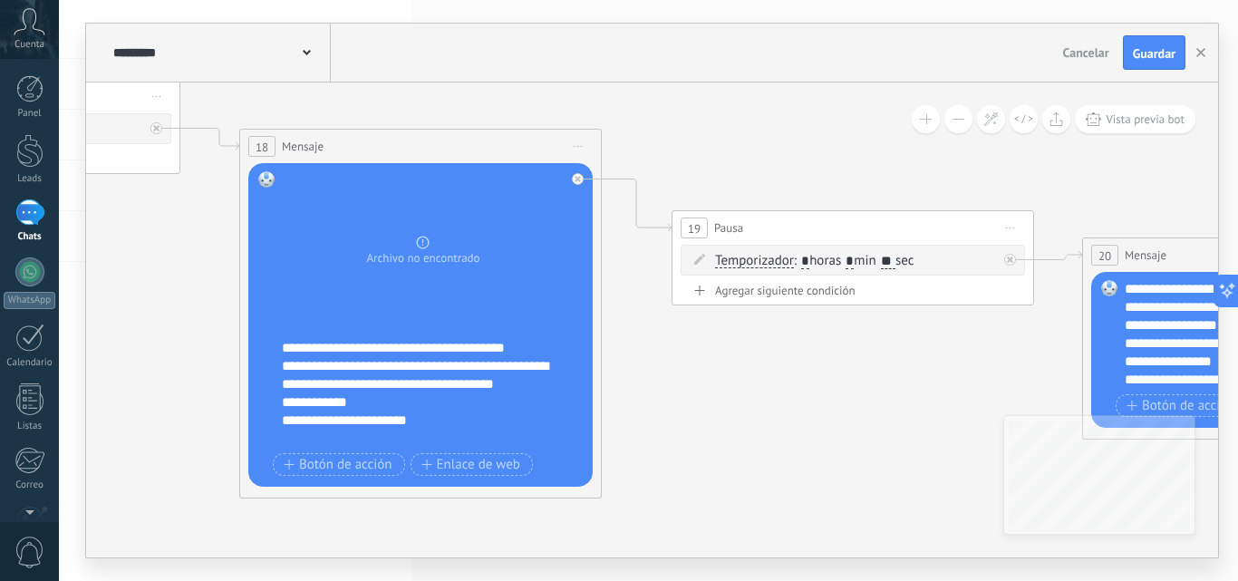
click at [0, 0] on icon at bounding box center [0, 0] width 0 height 0
click input "Subir" at bounding box center [0, 0] width 0 height 0
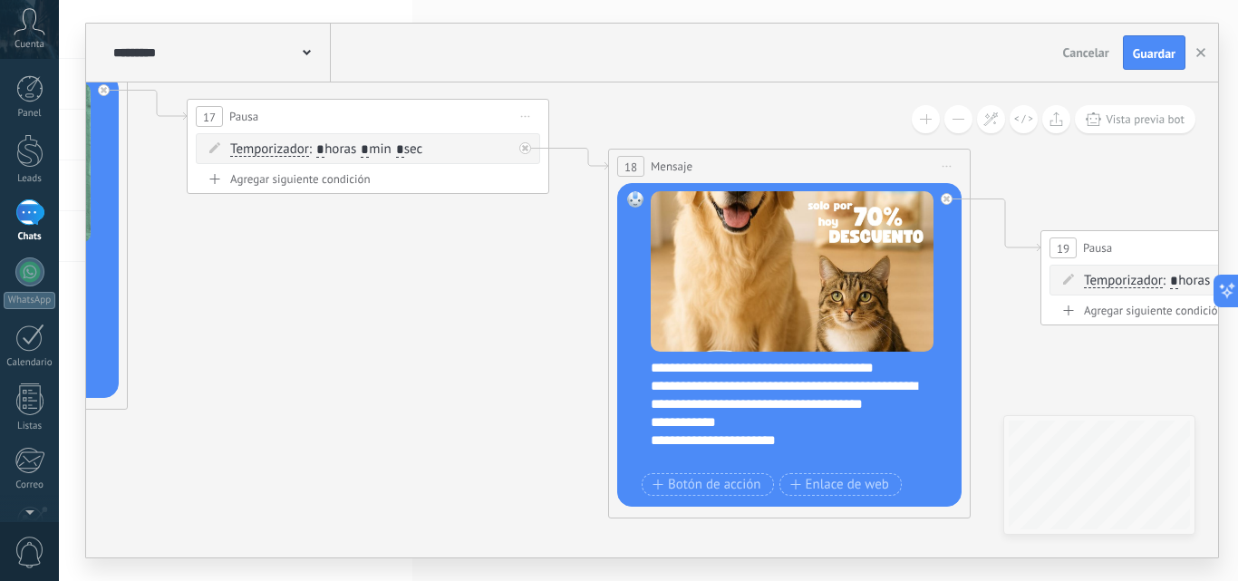
drag, startPoint x: 147, startPoint y: 314, endPoint x: 487, endPoint y: 330, distance: 340.3
click at [487, 330] on icon at bounding box center [484, 162] width 6106 height 2001
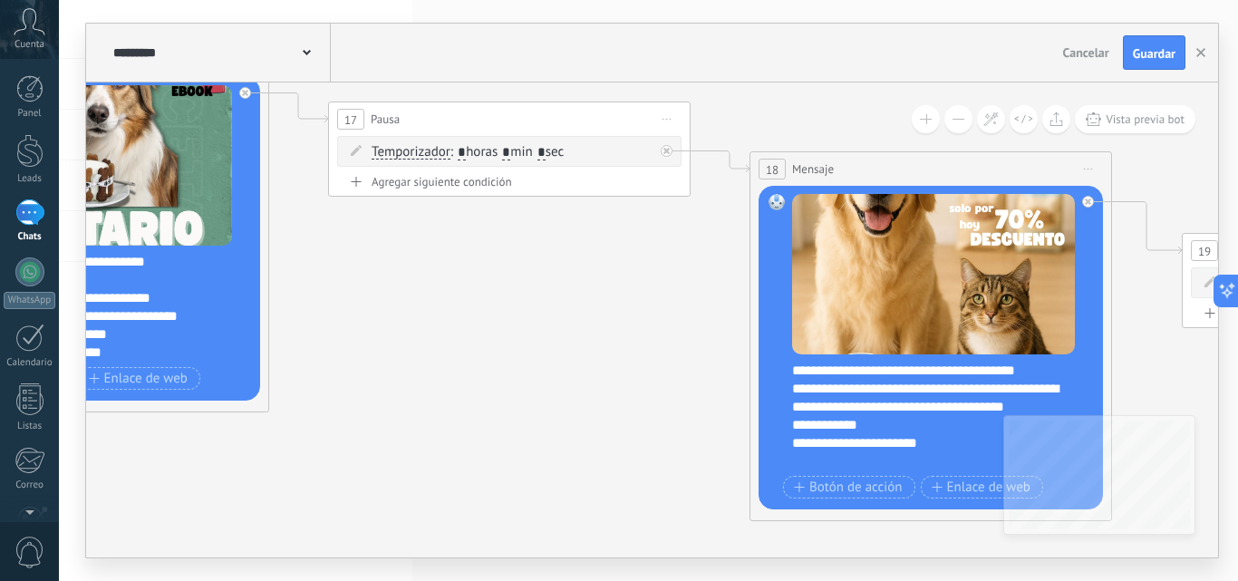
drag, startPoint x: 293, startPoint y: 393, endPoint x: 622, endPoint y: 391, distance: 329.1
click at [590, 392] on icon at bounding box center [626, 165] width 6106 height 2001
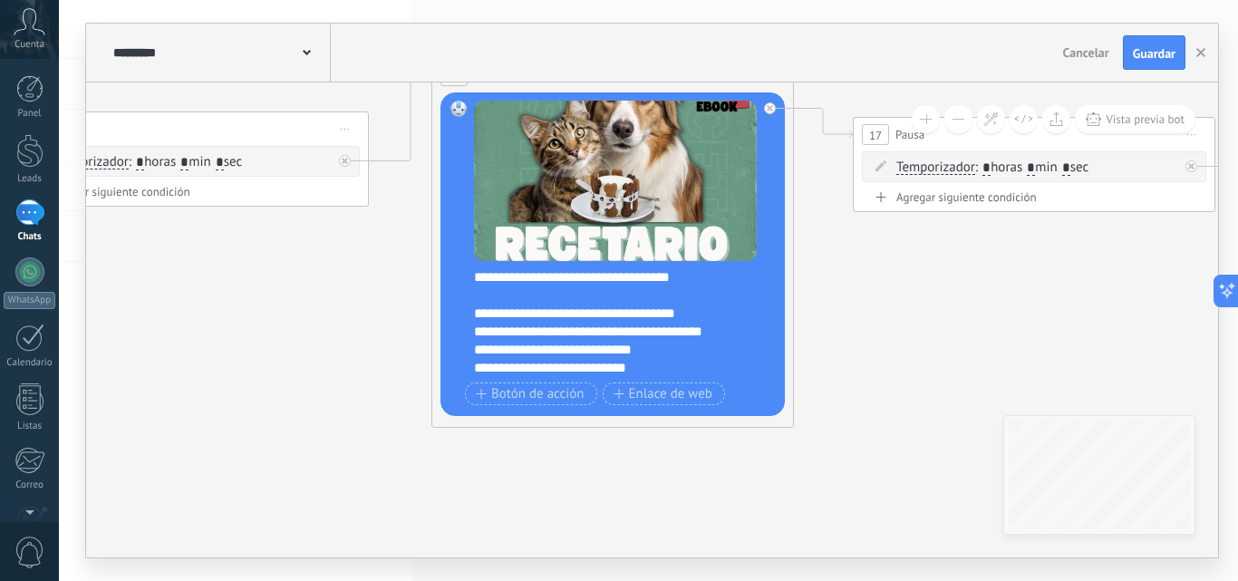
drag, startPoint x: 269, startPoint y: 426, endPoint x: 710, endPoint y: 459, distance: 441.7
click at [710, 459] on icon at bounding box center [1150, 181] width 6106 height 2001
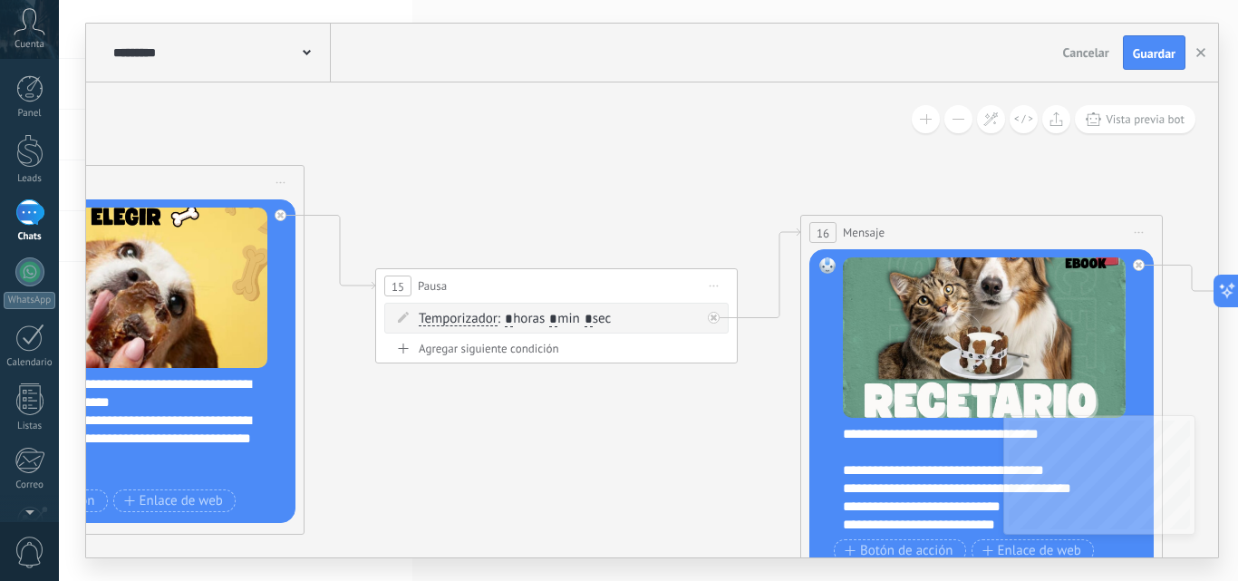
drag, startPoint x: 354, startPoint y: 398, endPoint x: 644, endPoint y: 538, distance: 322.3
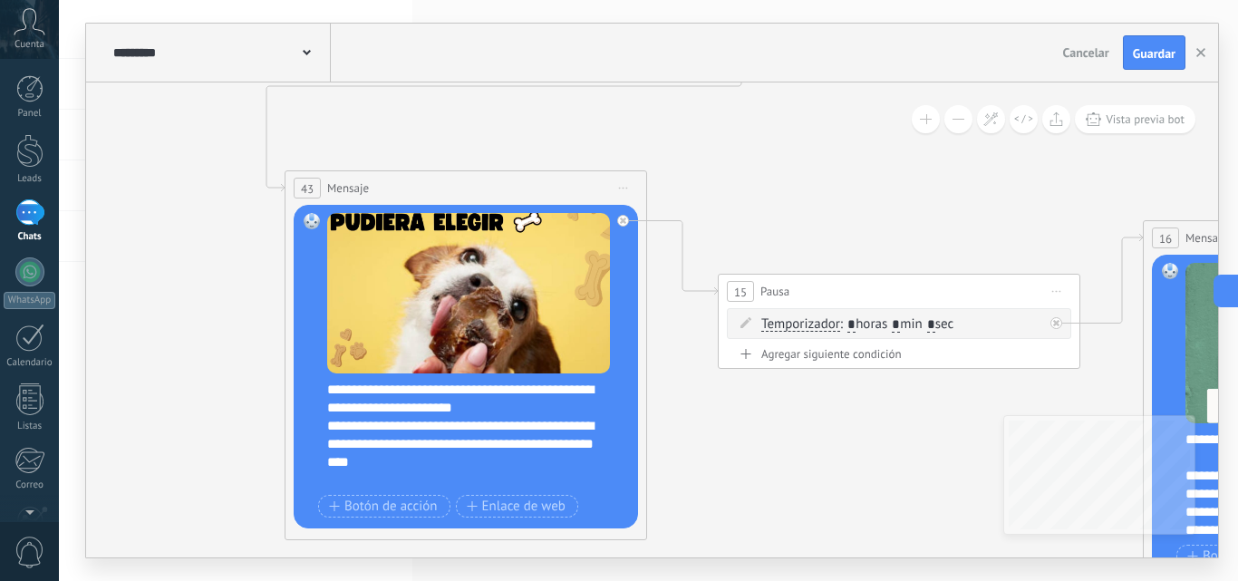
drag, startPoint x: 450, startPoint y: 432, endPoint x: 772, endPoint y: 429, distance: 322.7
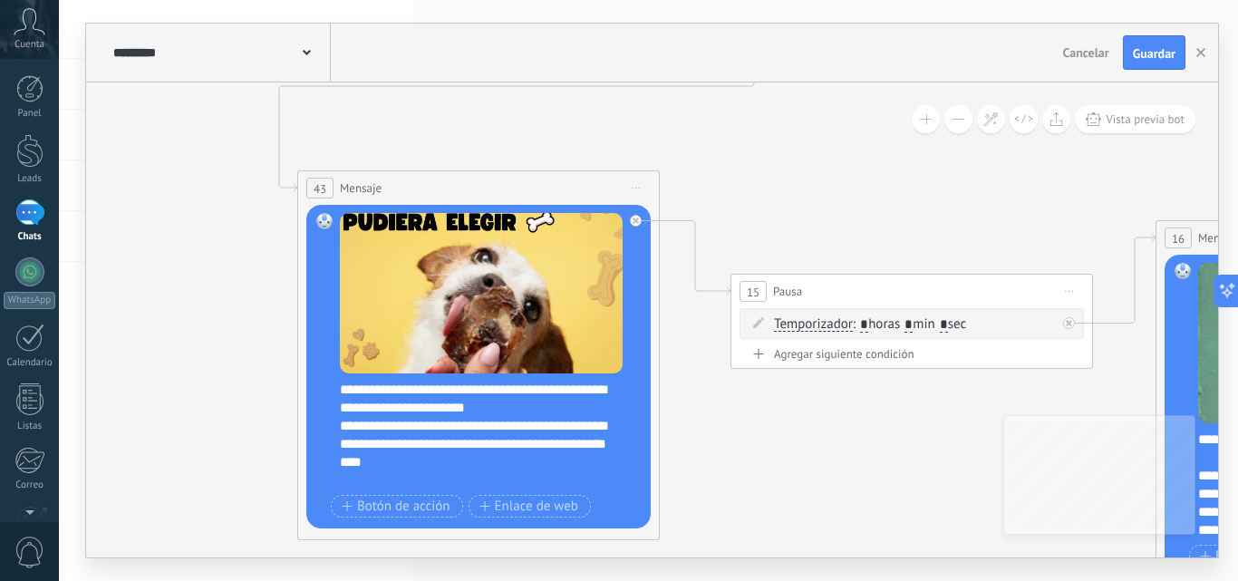
drag, startPoint x: 261, startPoint y: 355, endPoint x: 703, endPoint y: 360, distance: 442.4
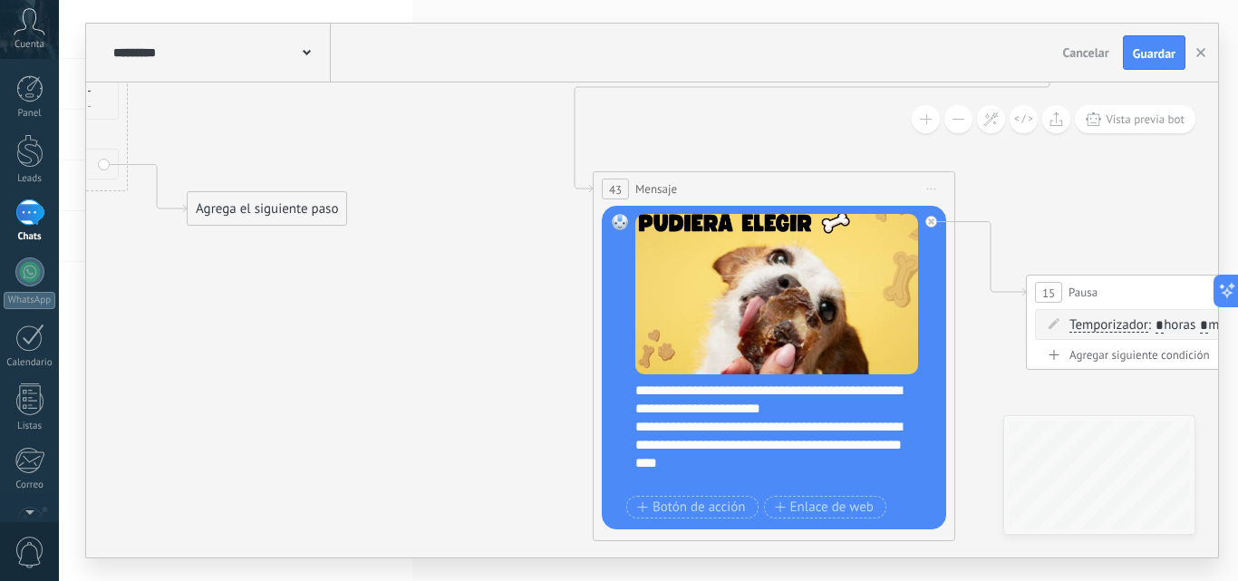
drag, startPoint x: 703, startPoint y: 360, endPoint x: 722, endPoint y: 362, distance: 19.1
click at [0, 0] on div "Reemplazar Quitar Convertir a mensaje de voz" at bounding box center [0, 0] width 0 height 0
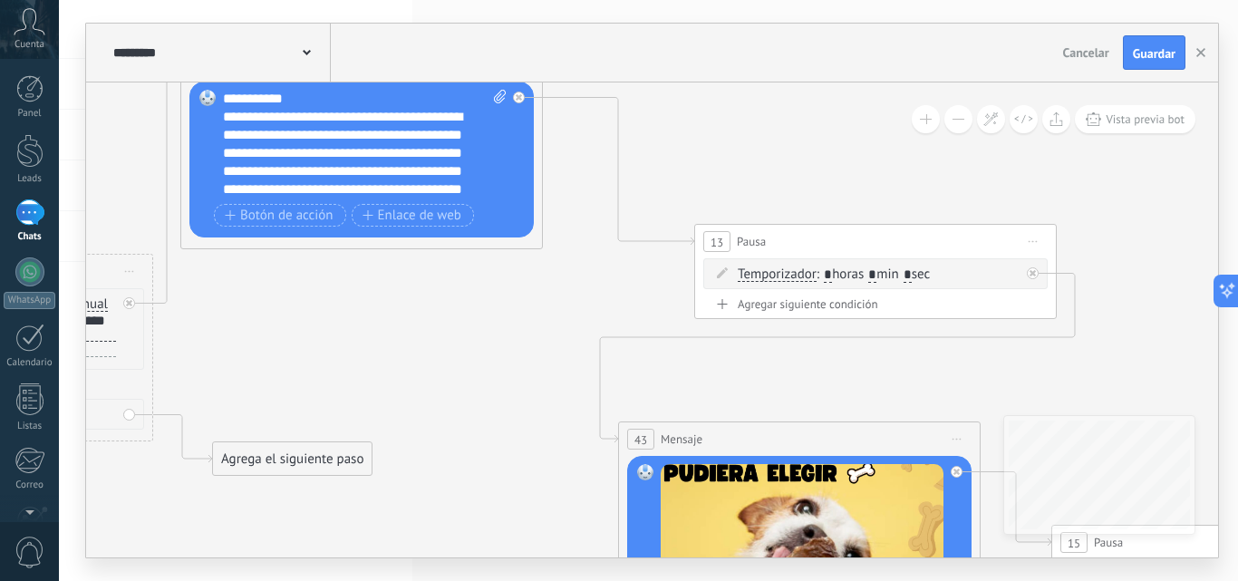
drag, startPoint x: 491, startPoint y: 369, endPoint x: 516, endPoint y: 616, distance: 248.7
click at [516, 580] on html ".abccls-1,.abccls-2{fill-rule:evenodd}.abccls-2{fill:#fff} .abfcls-1{fill:none}…" at bounding box center [619, 290] width 1238 height 581
click at [1160, 59] on span "Guardar" at bounding box center [1154, 53] width 43 height 13
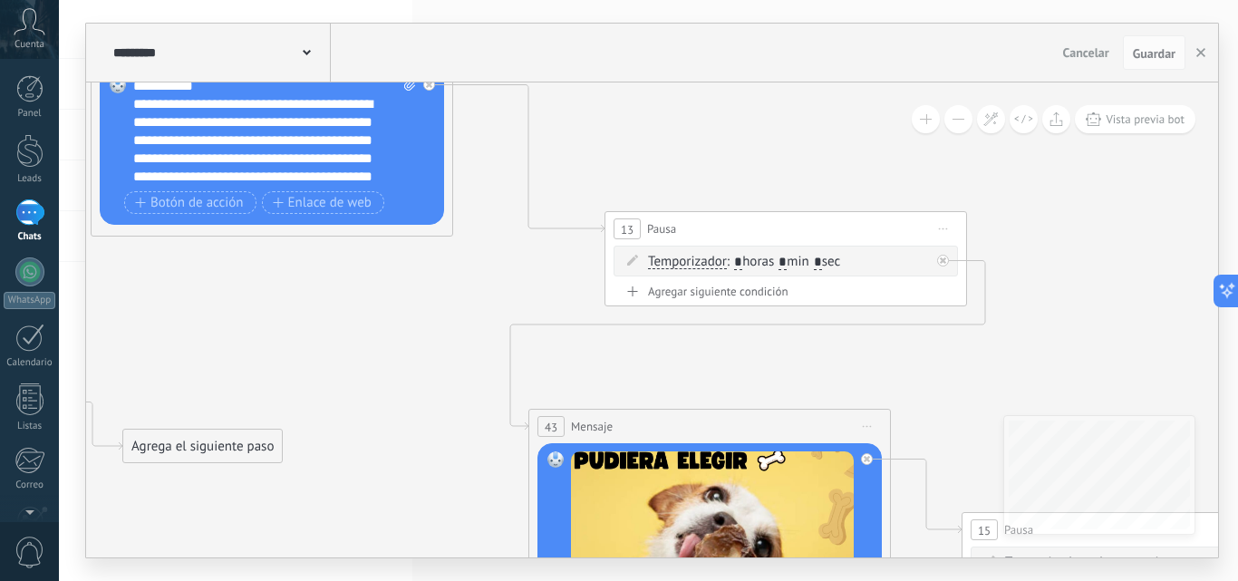
drag, startPoint x: 1042, startPoint y: 373, endPoint x: 714, endPoint y: 266, distance: 345.1
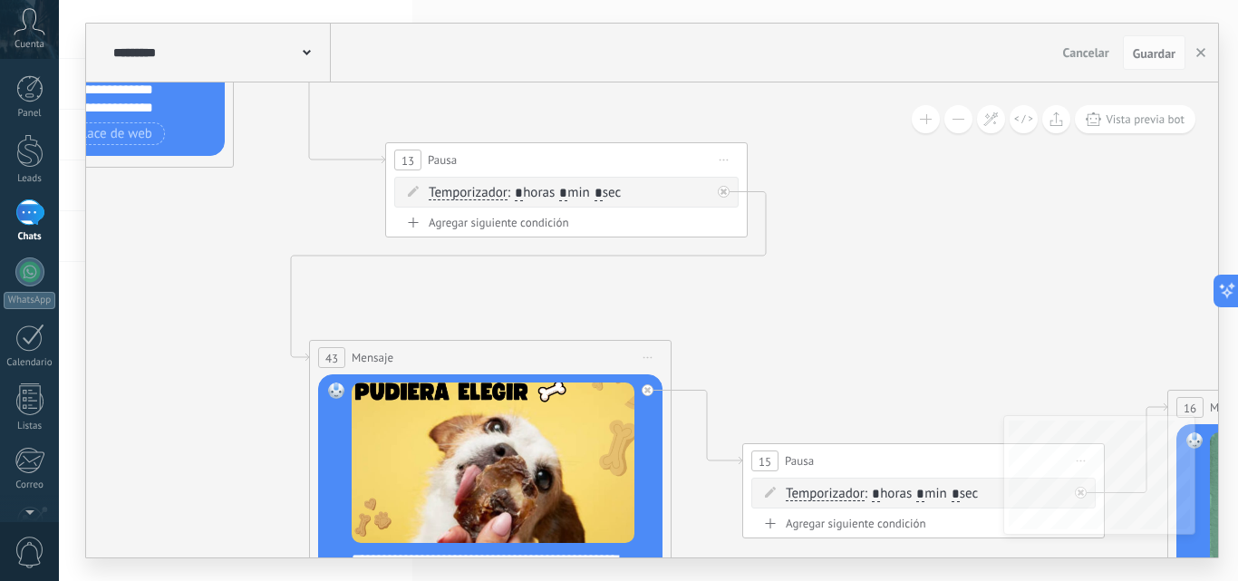
drag, startPoint x: 732, startPoint y: 296, endPoint x: 557, endPoint y: 293, distance: 174.1
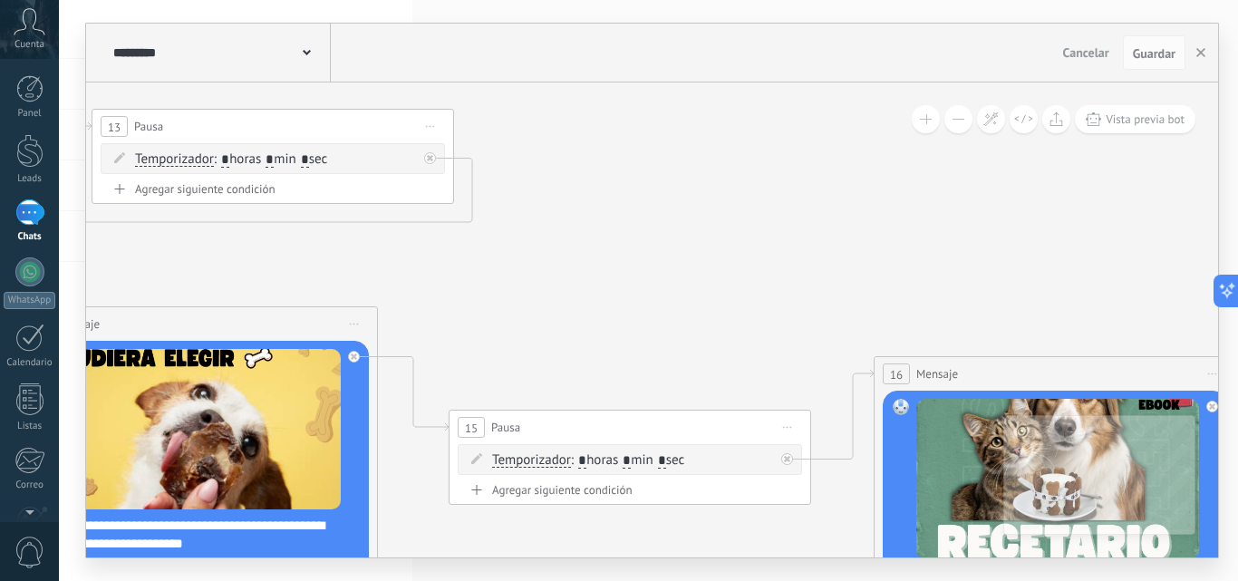
drag, startPoint x: 632, startPoint y: 301, endPoint x: 372, endPoint y: 206, distance: 277.0
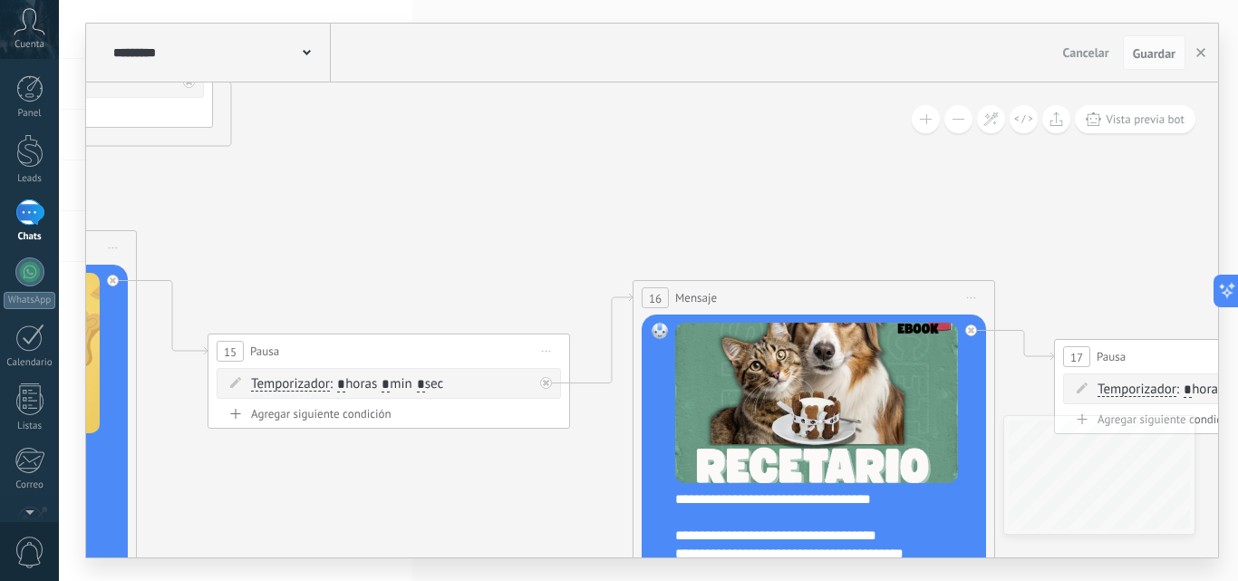
drag, startPoint x: 812, startPoint y: 245, endPoint x: 470, endPoint y: 123, distance: 362.7
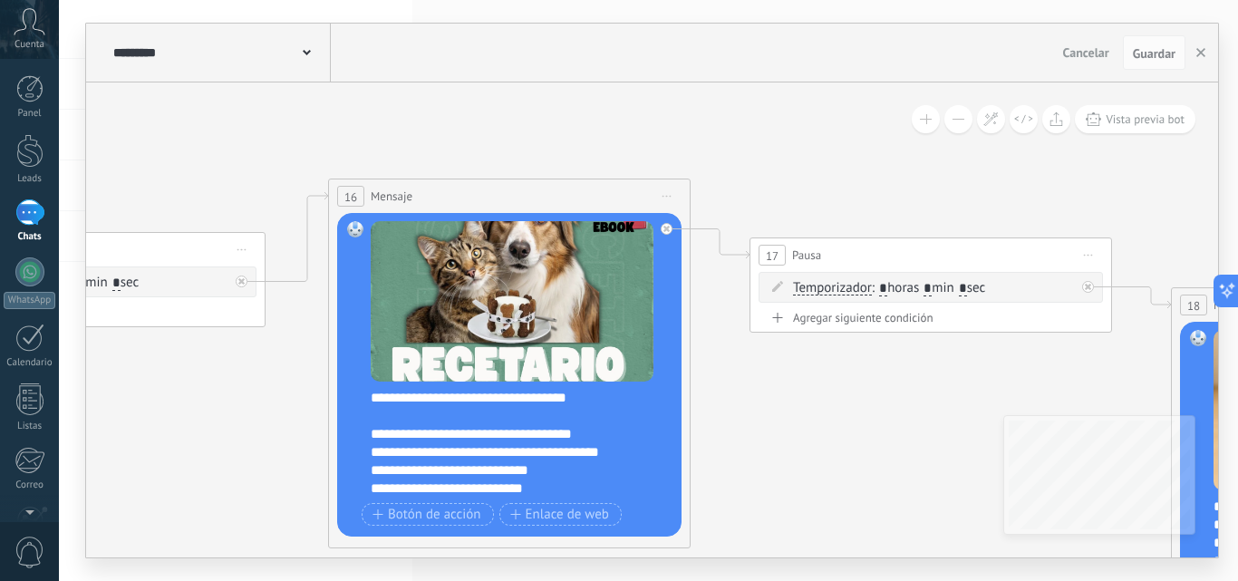
drag, startPoint x: 422, startPoint y: 260, endPoint x: 382, endPoint y: 231, distance: 49.3
click at [411, 257] on icon at bounding box center [1047, 301] width 6106 height 2001
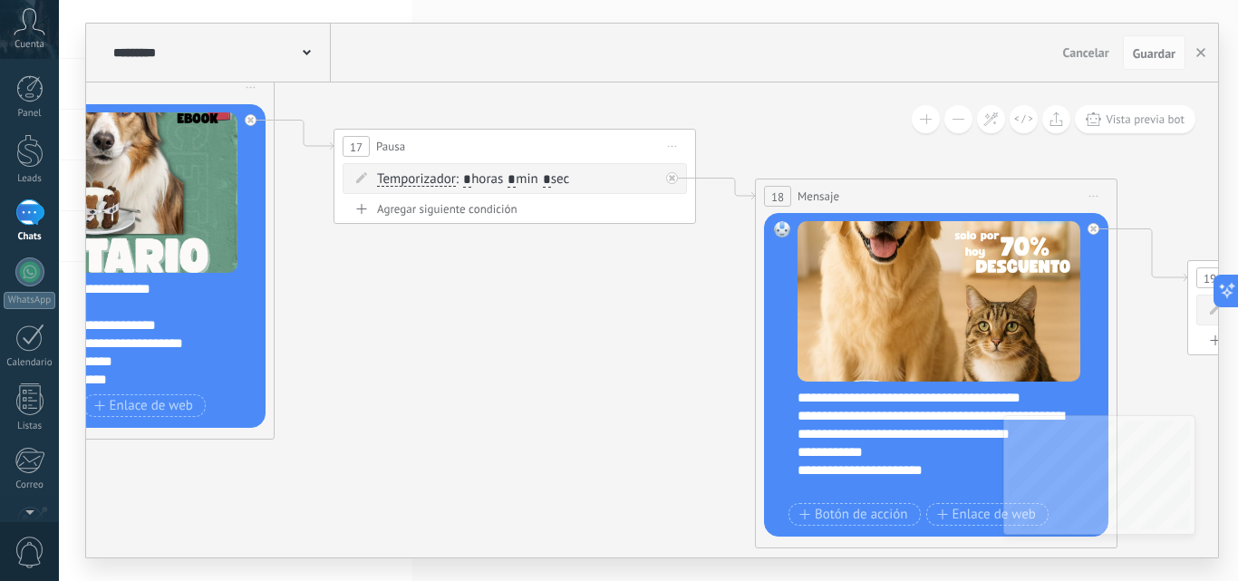
drag, startPoint x: 262, startPoint y: 259, endPoint x: 207, endPoint y: 211, distance: 73.2
click at [222, 245] on icon at bounding box center [631, 192] width 6106 height 2001
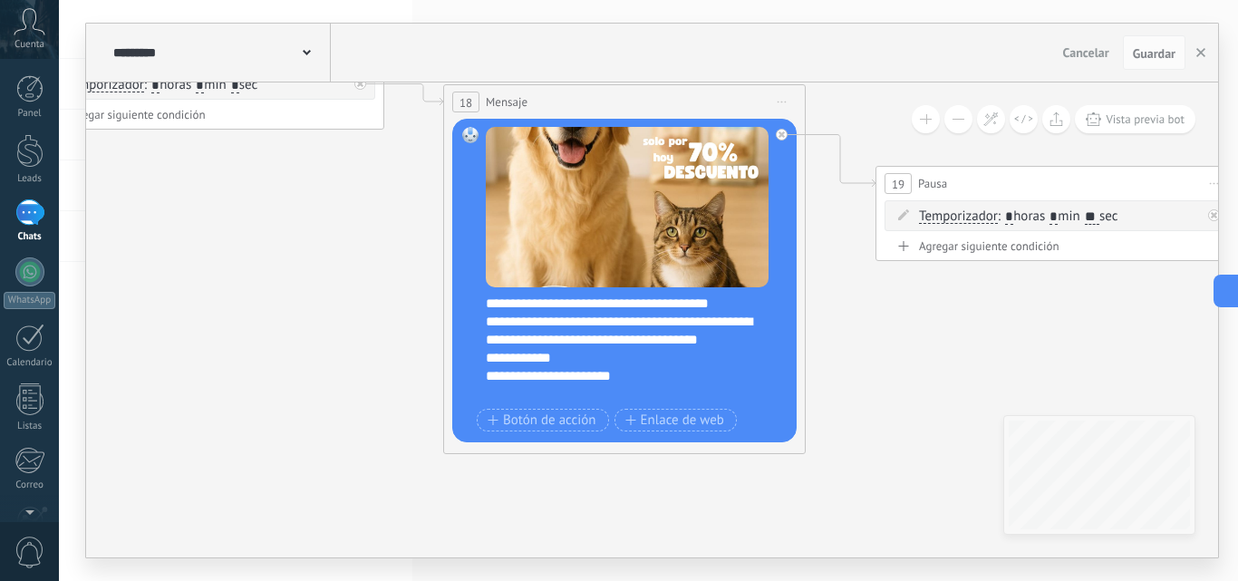
click at [750, 290] on icon at bounding box center [319, 98] width 6106 height 2001
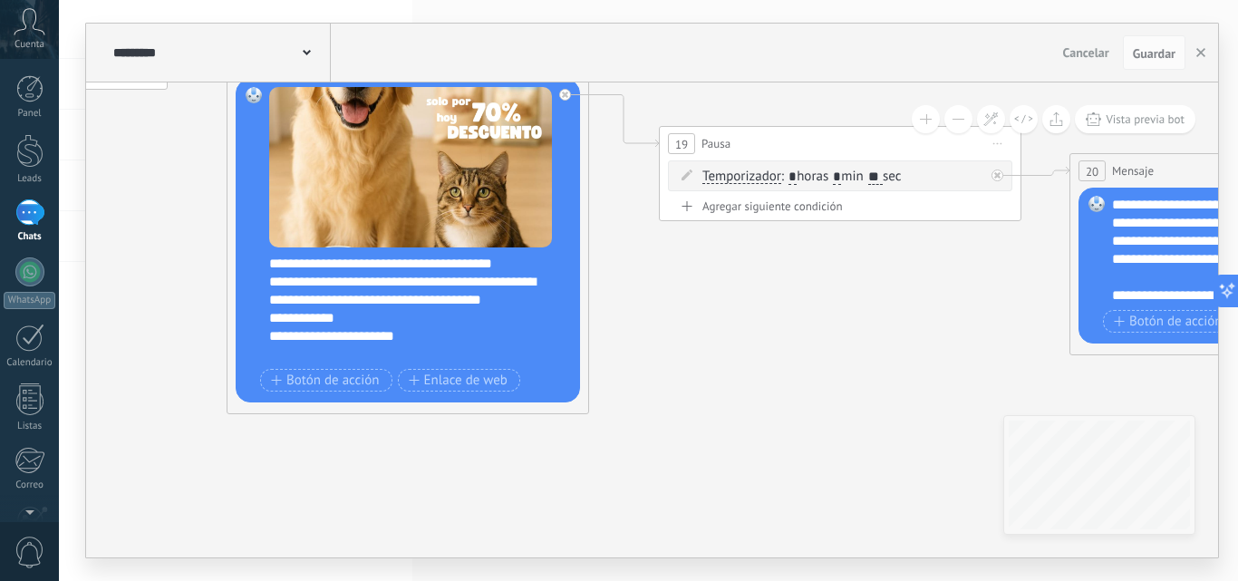
drag, startPoint x: 877, startPoint y: 358, endPoint x: 732, endPoint y: 327, distance: 149.2
click at [735, 330] on icon at bounding box center [102, 58] width 6106 height 2001
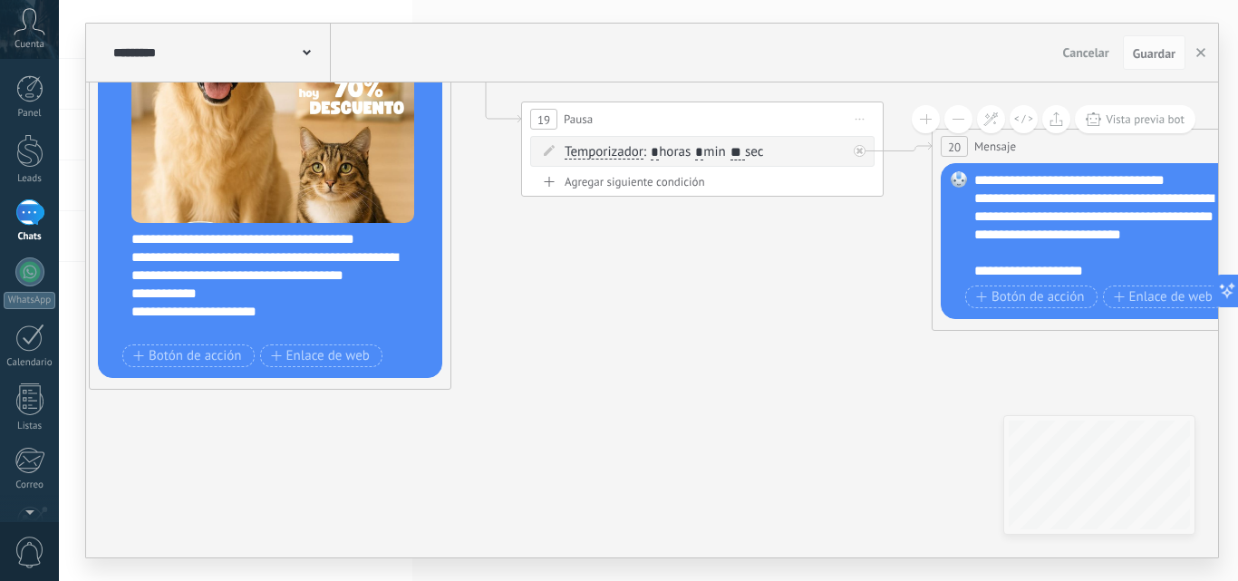
drag, startPoint x: 776, startPoint y: 317, endPoint x: 660, endPoint y: 287, distance: 119.8
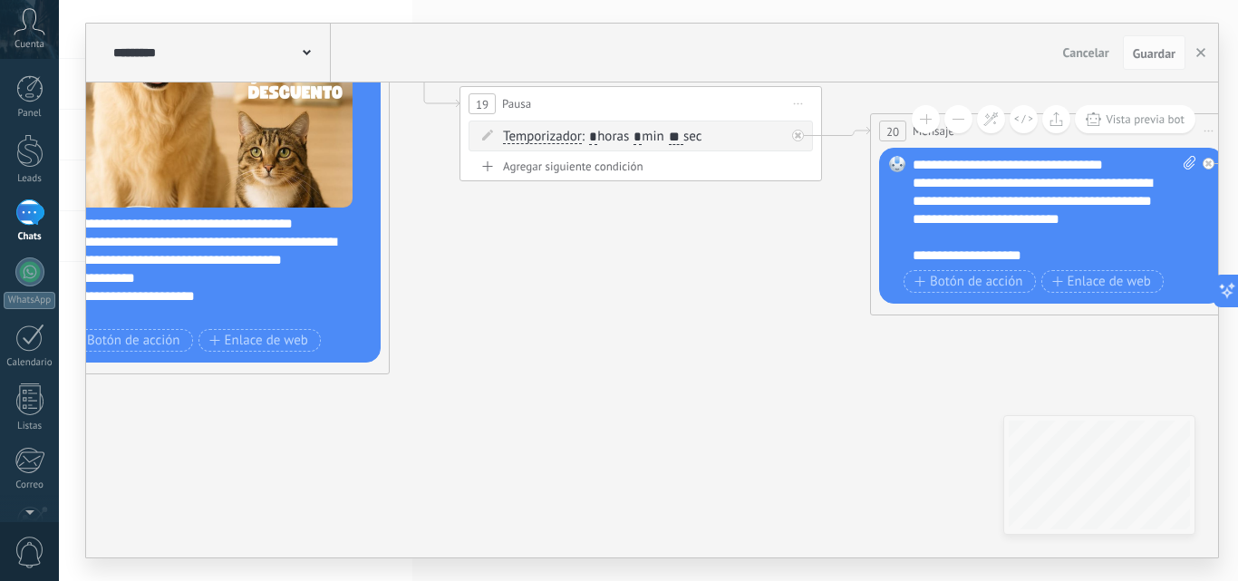
drag, startPoint x: 822, startPoint y: 288, endPoint x: 596, endPoint y: 250, distance: 229.8
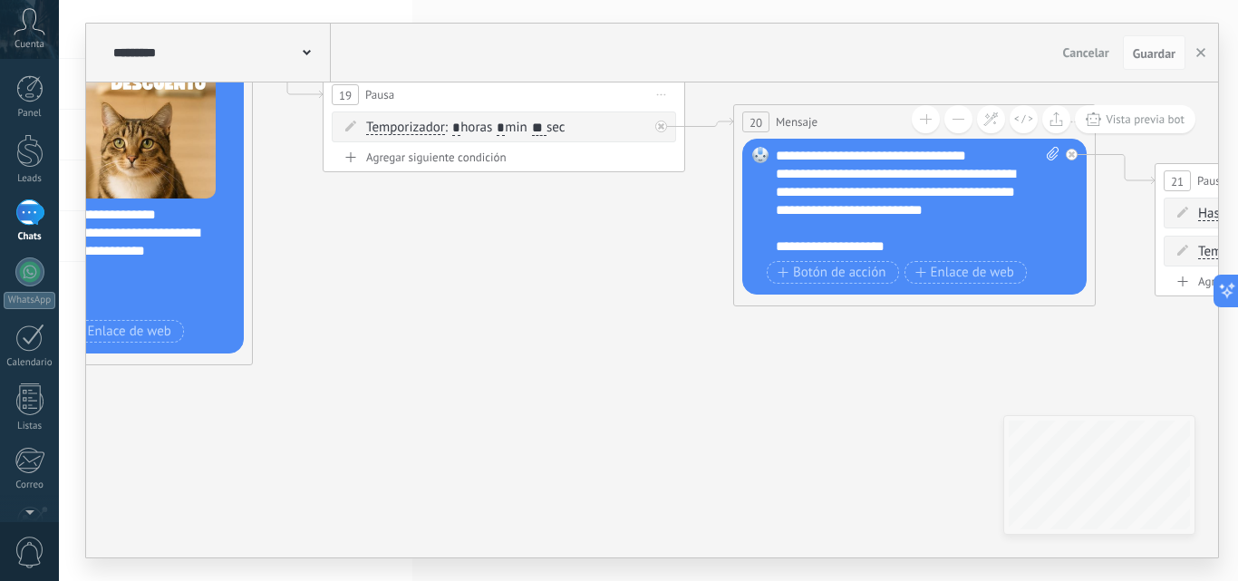
drag, startPoint x: 596, startPoint y: 250, endPoint x: 451, endPoint y: 240, distance: 144.5
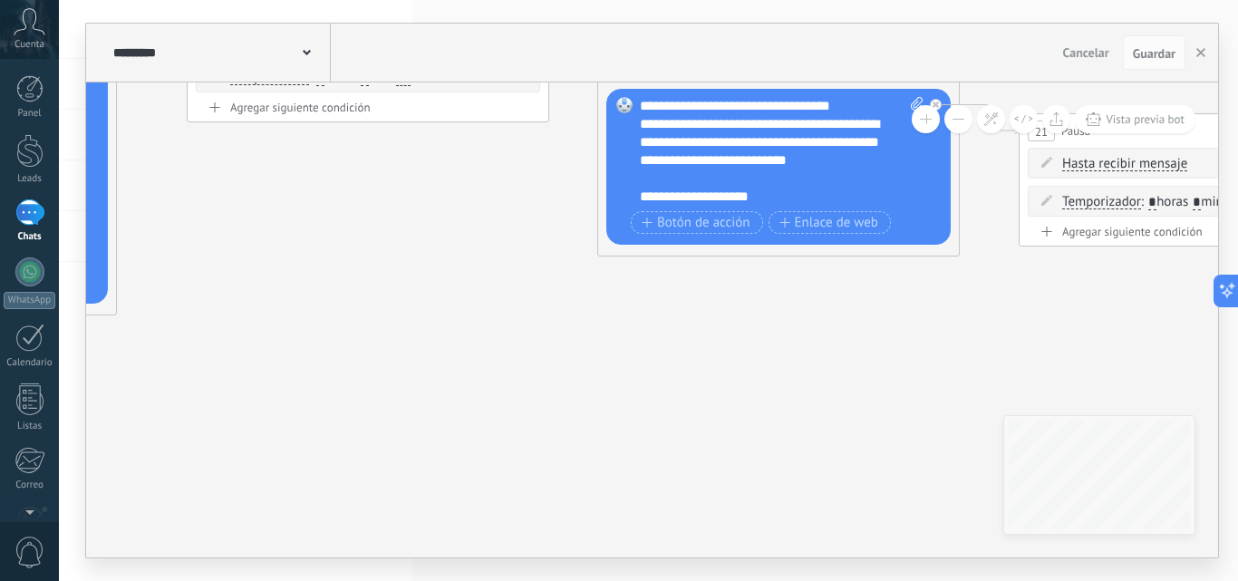
drag, startPoint x: 689, startPoint y: 411, endPoint x: 353, endPoint y: 176, distance: 410.1
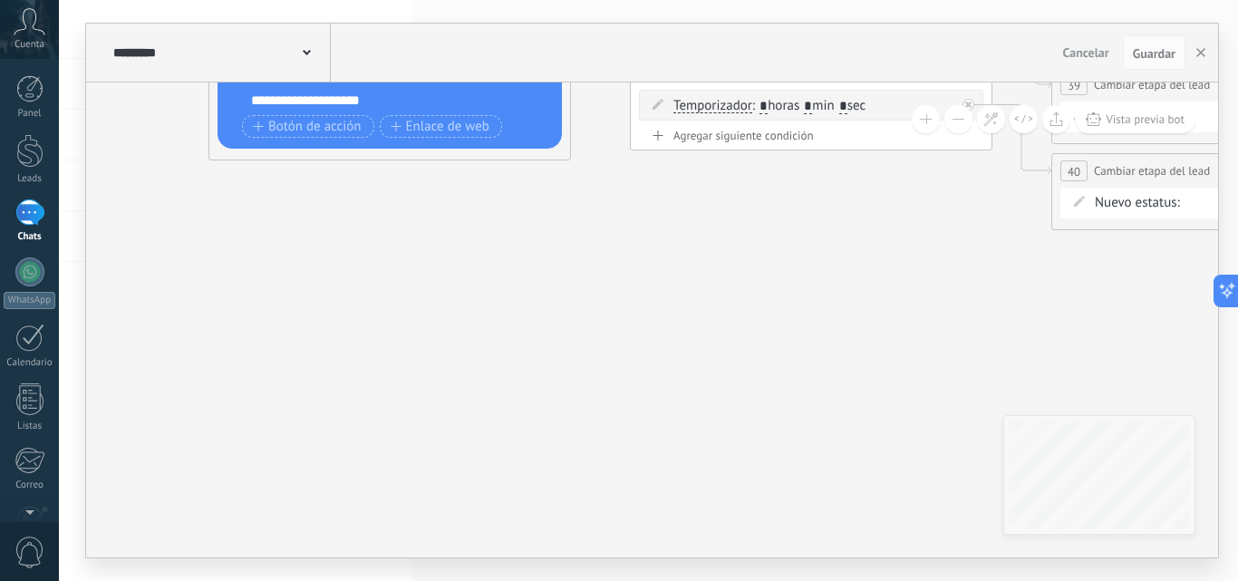
drag, startPoint x: 718, startPoint y: 248, endPoint x: 465, endPoint y: 291, distance: 256.5
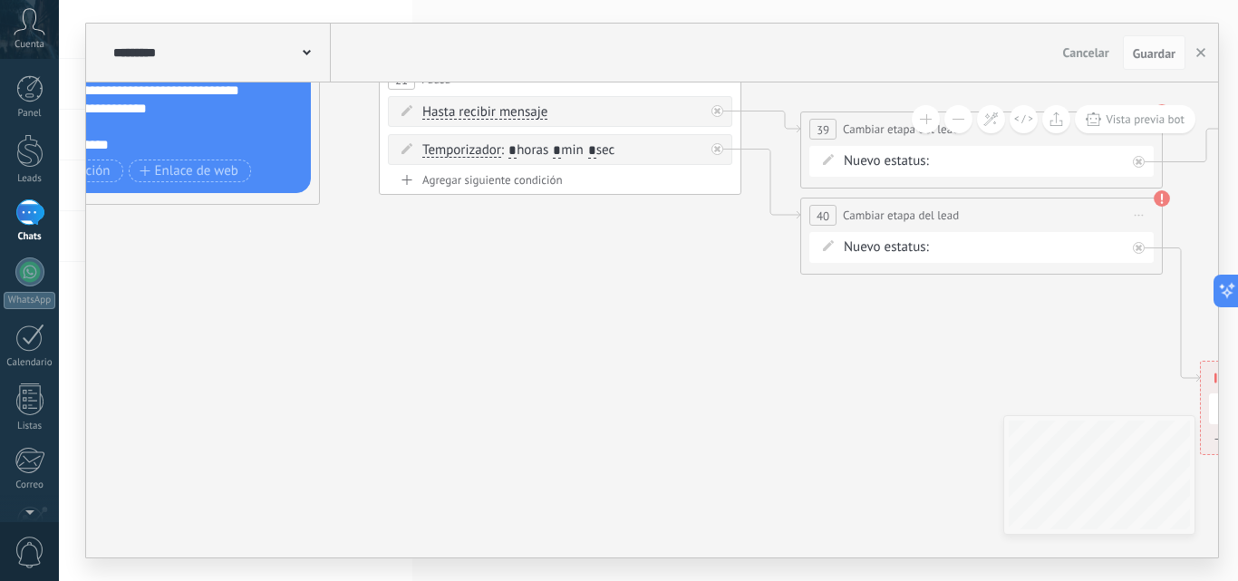
drag, startPoint x: 615, startPoint y: 346, endPoint x: 470, endPoint y: 418, distance: 161.7
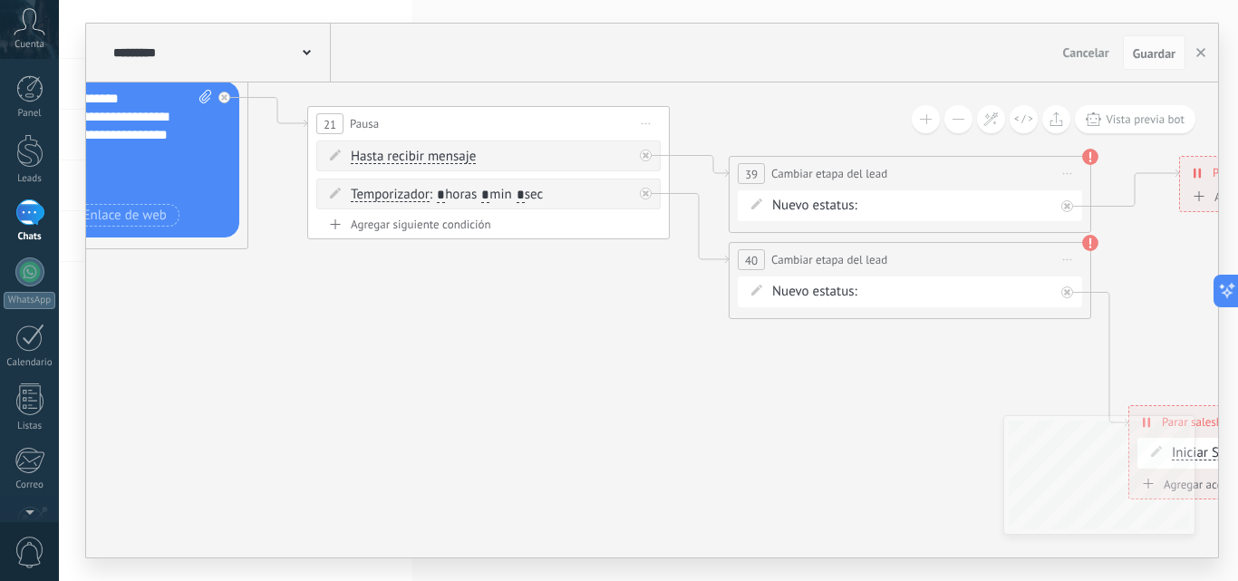
click at [1136, 53] on span "Guardar" at bounding box center [1154, 53] width 43 height 13
click at [1202, 53] on use "button" at bounding box center [1201, 52] width 9 height 9
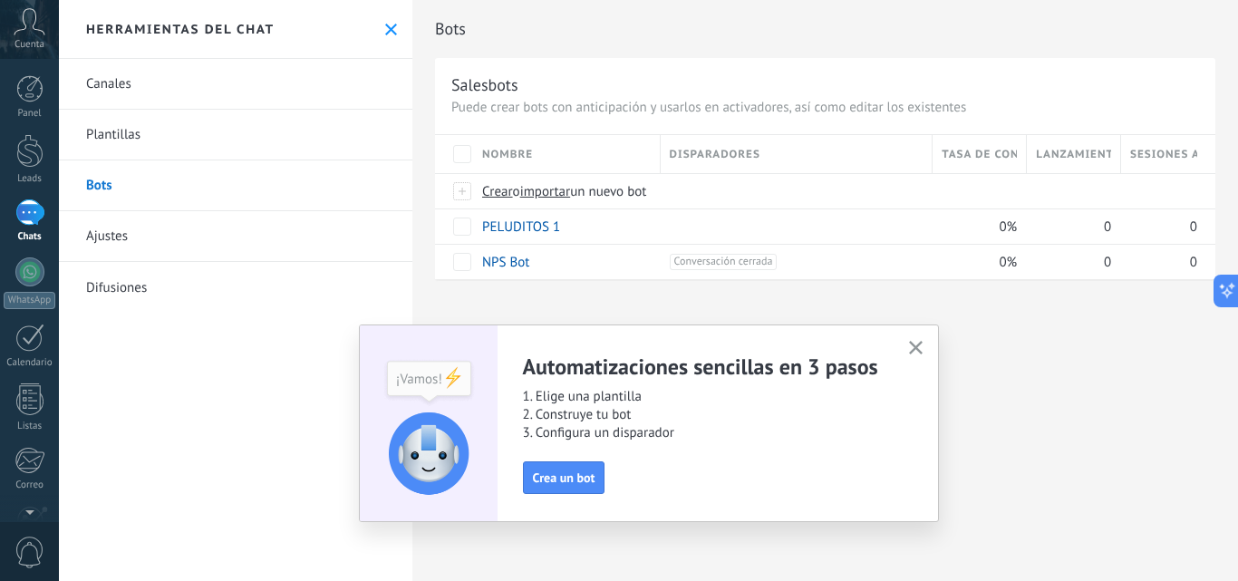
click at [913, 354] on icon "button" at bounding box center [916, 348] width 14 height 14
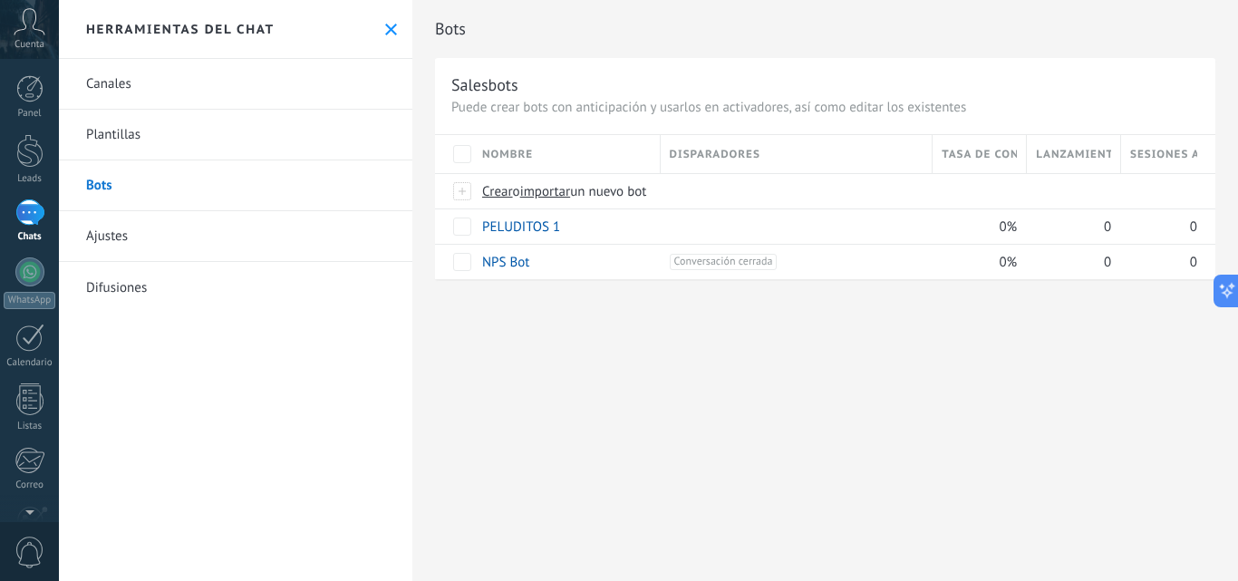
click at [564, 194] on span "importar" at bounding box center [545, 191] width 51 height 17
click at [0, 0] on input "importar un nuevo bot" at bounding box center [0, 0] width 0 height 0
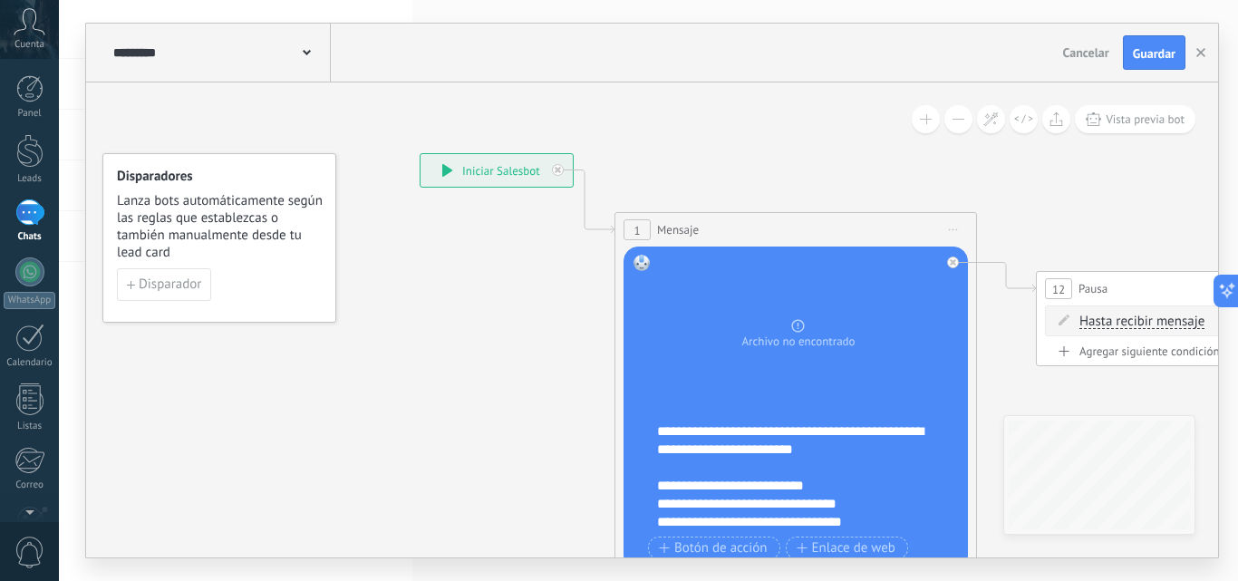
drag, startPoint x: 625, startPoint y: 383, endPoint x: 561, endPoint y: 296, distance: 107.7
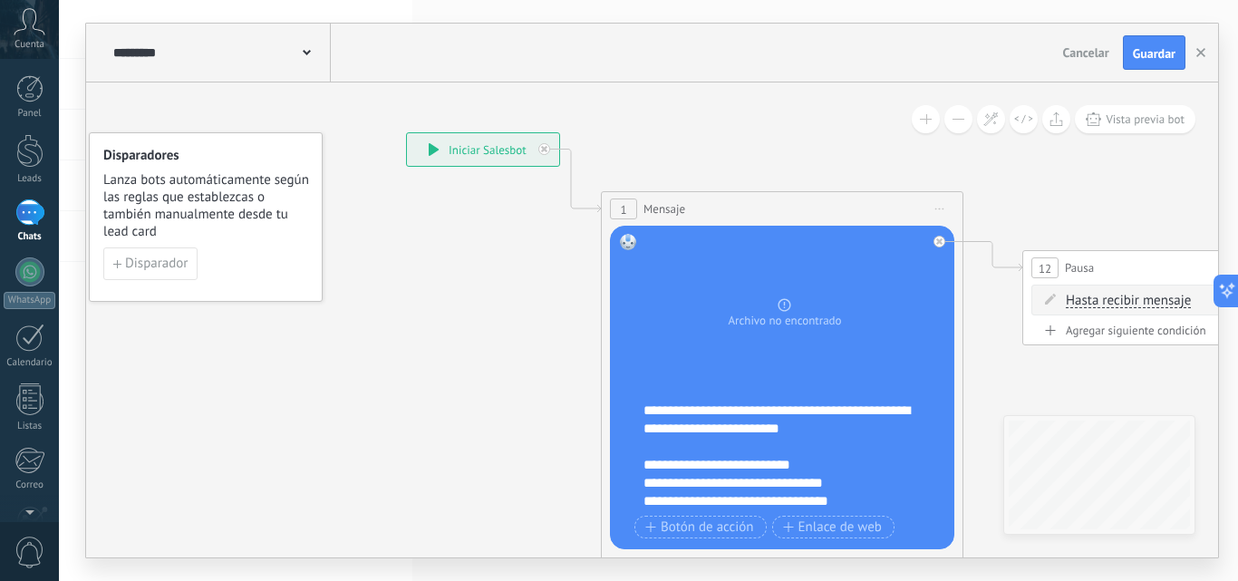
drag, startPoint x: 561, startPoint y: 296, endPoint x: 537, endPoint y: 270, distance: 35.3
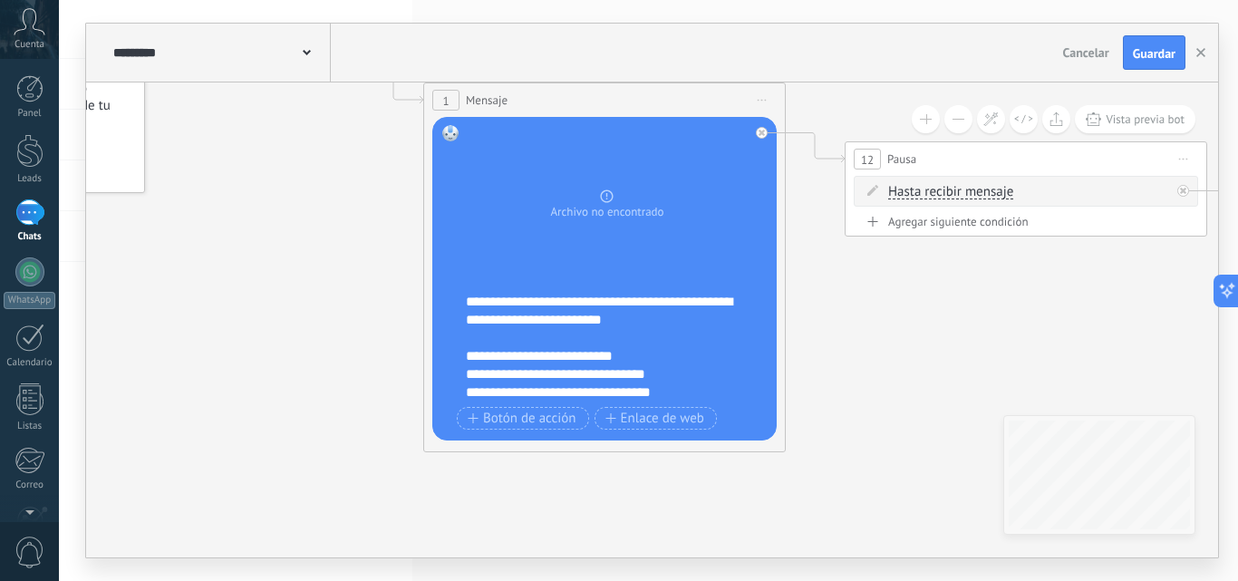
drag, startPoint x: 974, startPoint y: 398, endPoint x: 812, endPoint y: 307, distance: 185.9
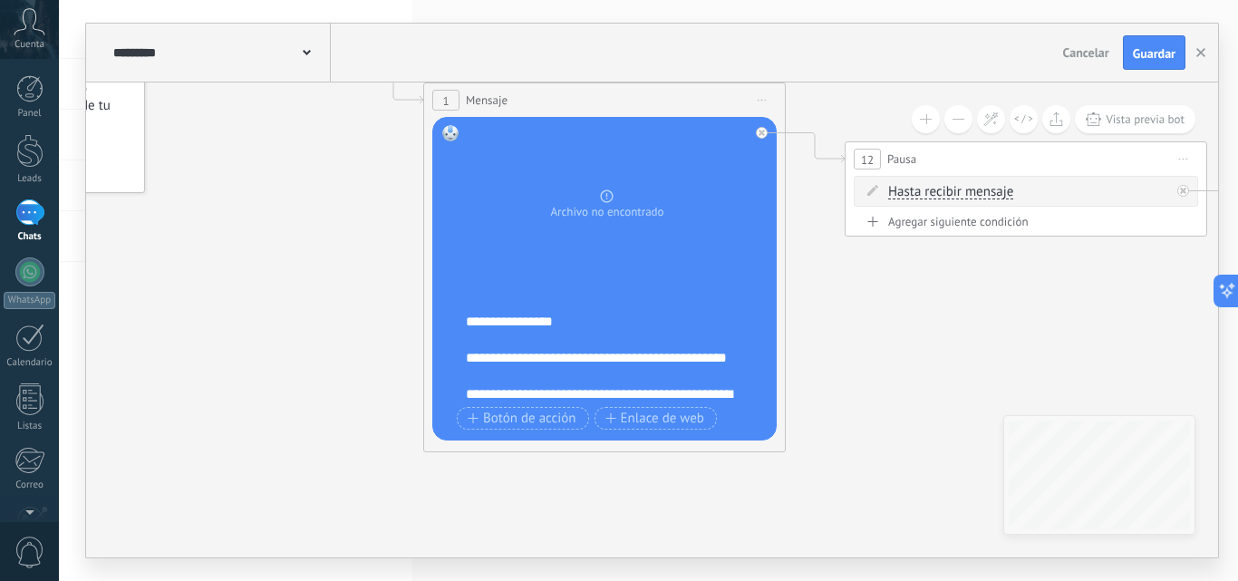
scroll to position [254, 0]
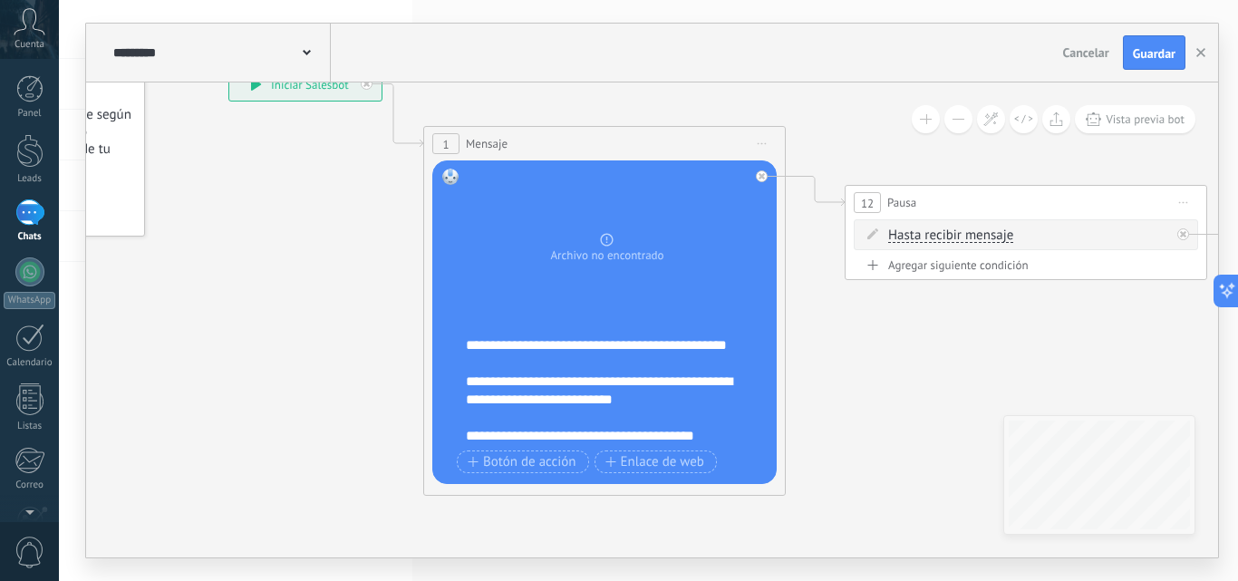
click at [0, 0] on icon at bounding box center [0, 0] width 0 height 0
click input "Subir" at bounding box center [0, 0] width 0 height 0
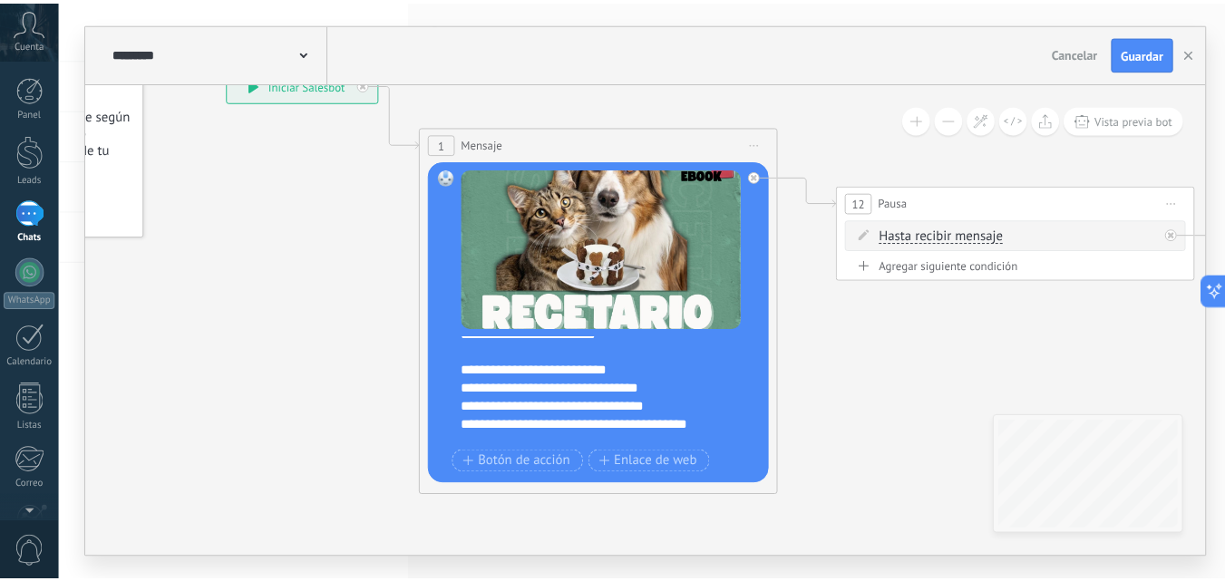
scroll to position [0, 0]
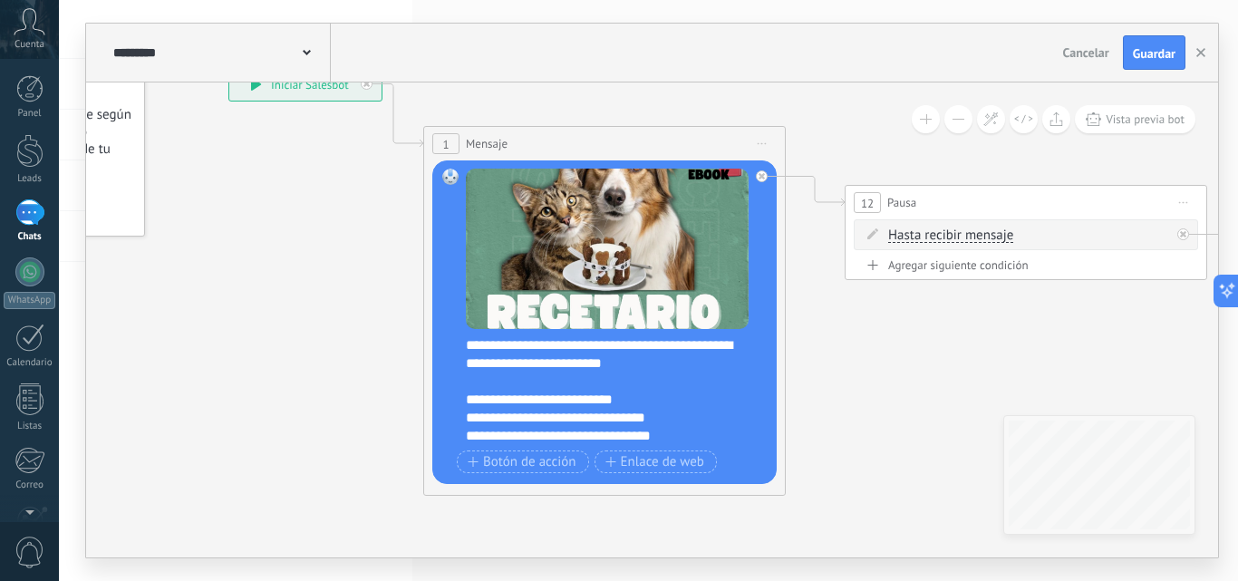
click at [1163, 54] on span "Guardar" at bounding box center [1154, 53] width 43 height 13
click at [1198, 50] on use "button" at bounding box center [1201, 52] width 9 height 9
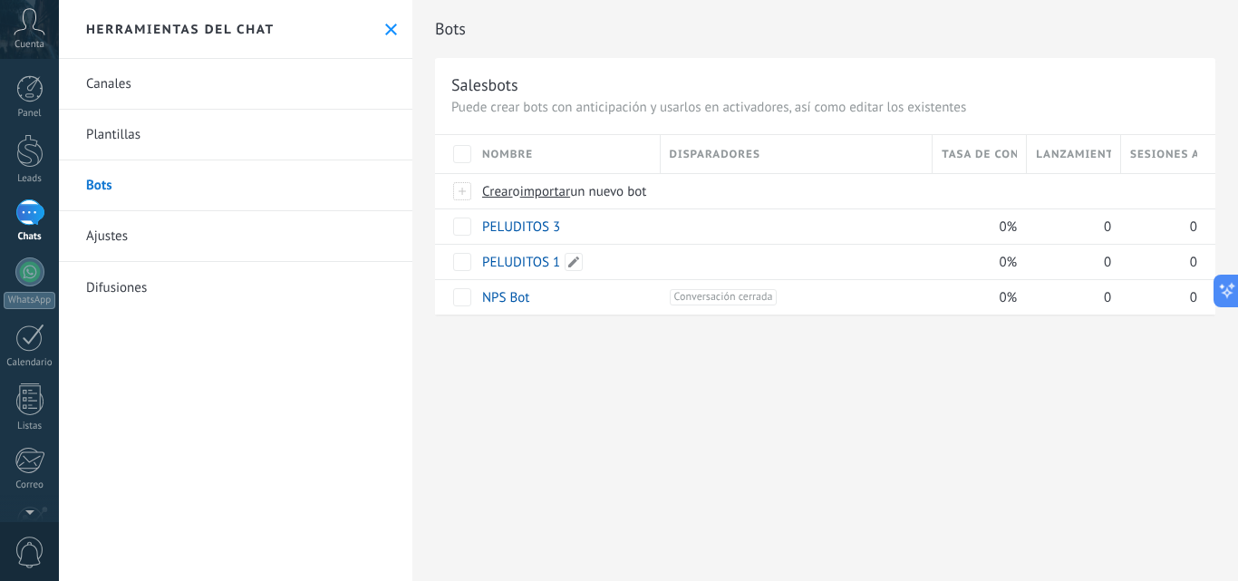
click at [542, 267] on link "PELUDITOS 1" at bounding box center [521, 262] width 78 height 17
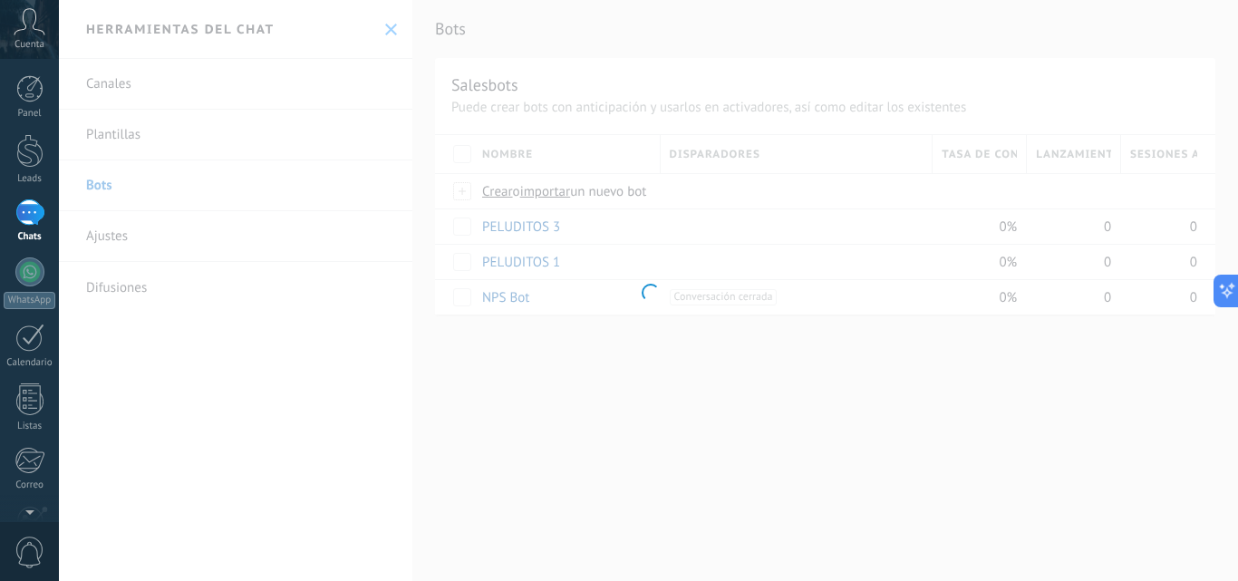
type input "**********"
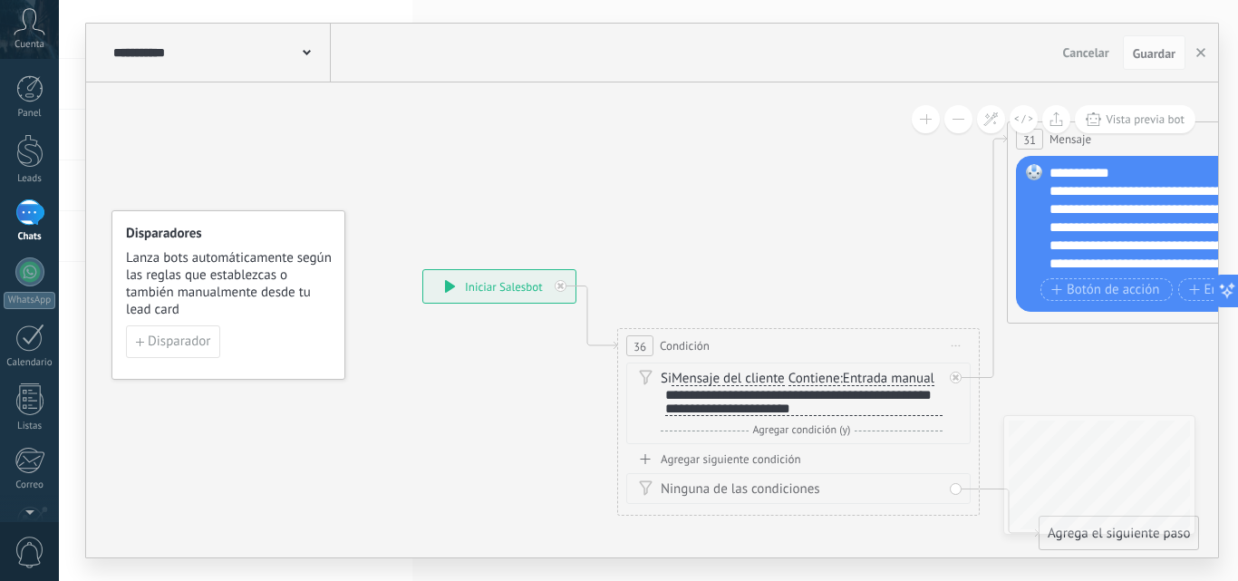
drag, startPoint x: 823, startPoint y: 266, endPoint x: 693, endPoint y: 235, distance: 133.2
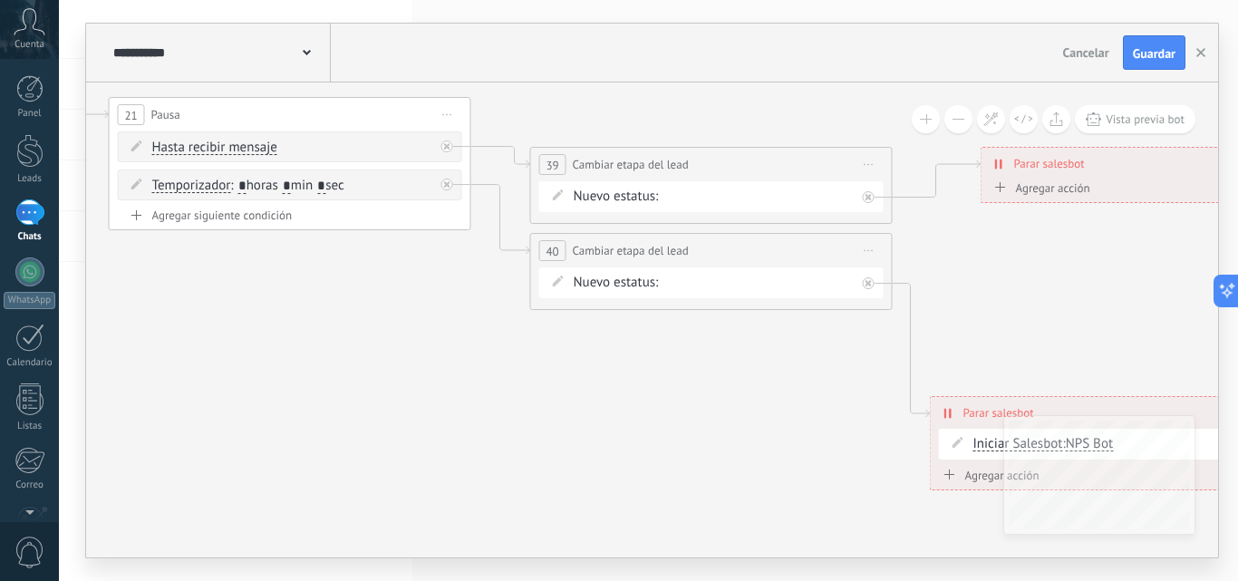
drag, startPoint x: 606, startPoint y: 304, endPoint x: 597, endPoint y: 326, distance: 24.4
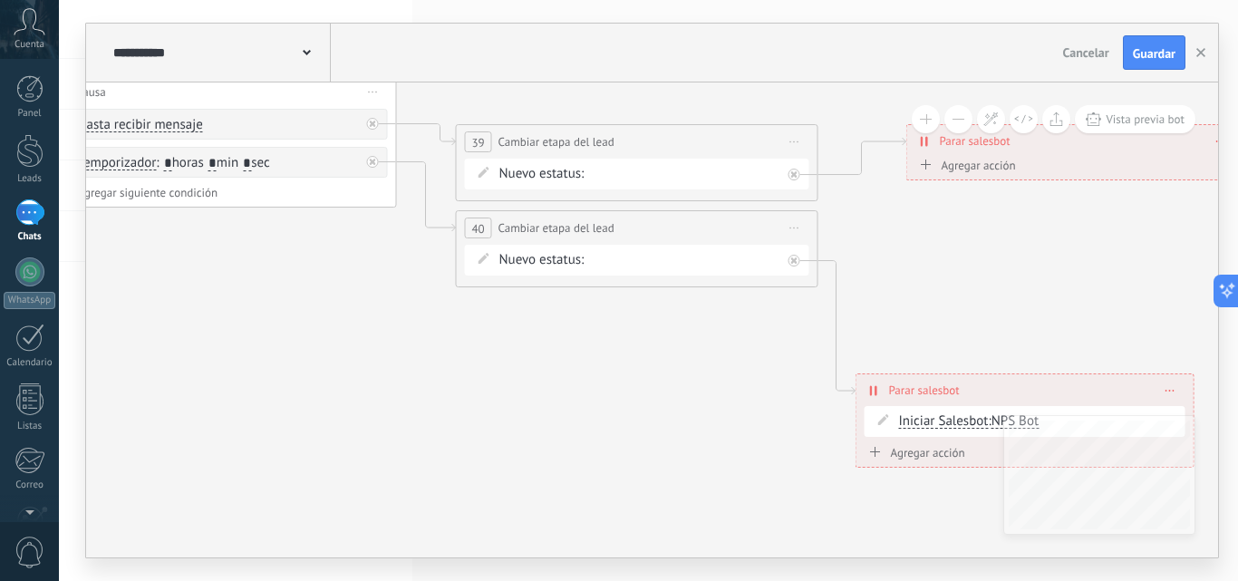
click at [172, 155] on span ": * horas * min * sec" at bounding box center [213, 162] width 113 height 17
click at [173, 162] on input "*" at bounding box center [169, 164] width 8 height 15
type input "*"
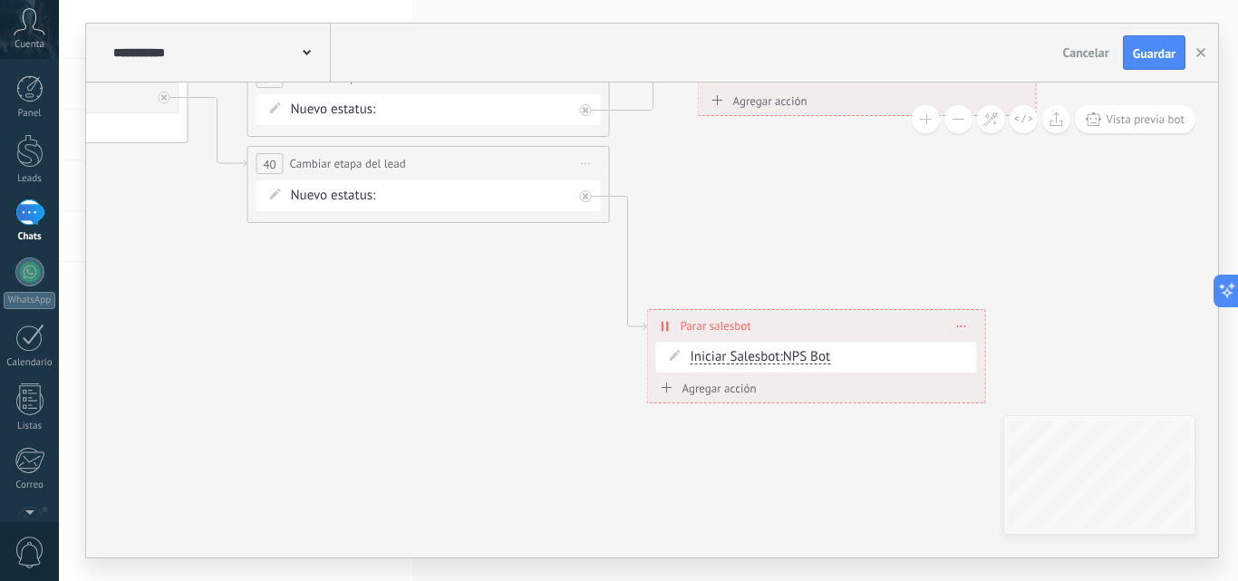
drag, startPoint x: 722, startPoint y: 360, endPoint x: 545, endPoint y: 301, distance: 186.3
click at [811, 360] on span "NPS Bot" at bounding box center [806, 356] width 47 height 17
click at [817, 362] on span "PELUDITOS 3" at bounding box center [872, 357] width 219 height 18
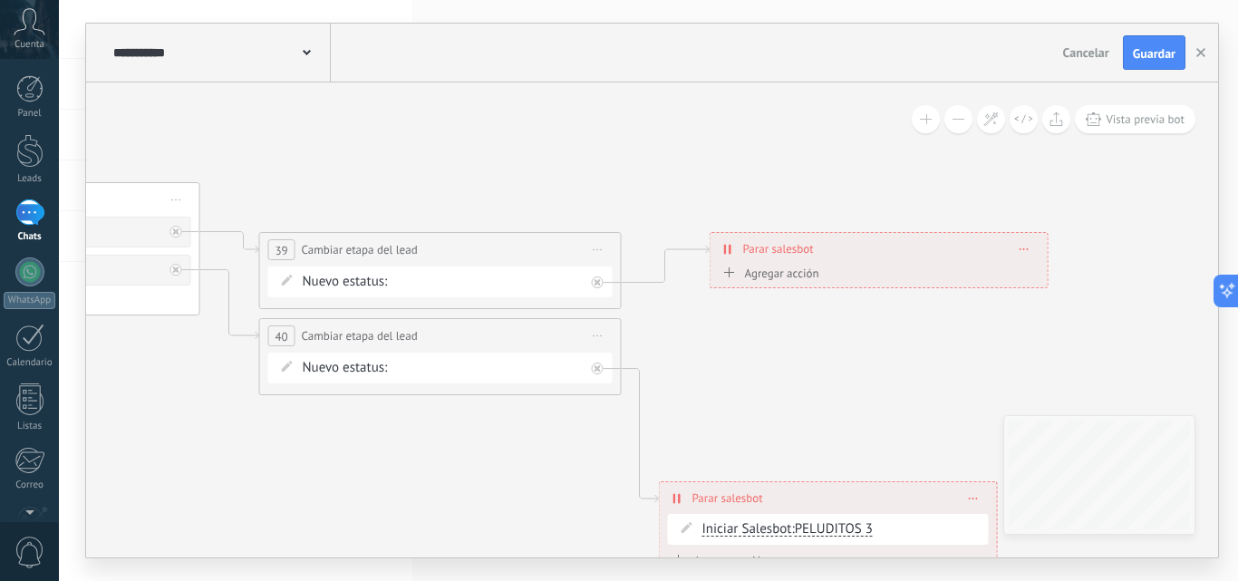
drag, startPoint x: 733, startPoint y: 218, endPoint x: 743, endPoint y: 388, distance: 169.8
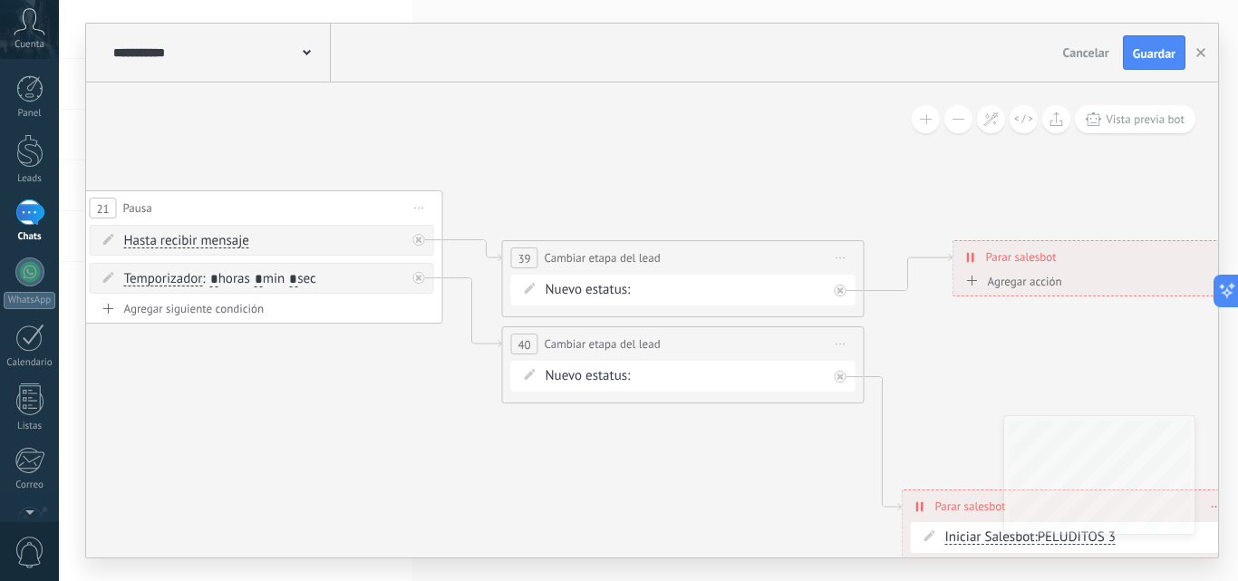
drag, startPoint x: 390, startPoint y: 189, endPoint x: 633, endPoint y: 198, distance: 243.1
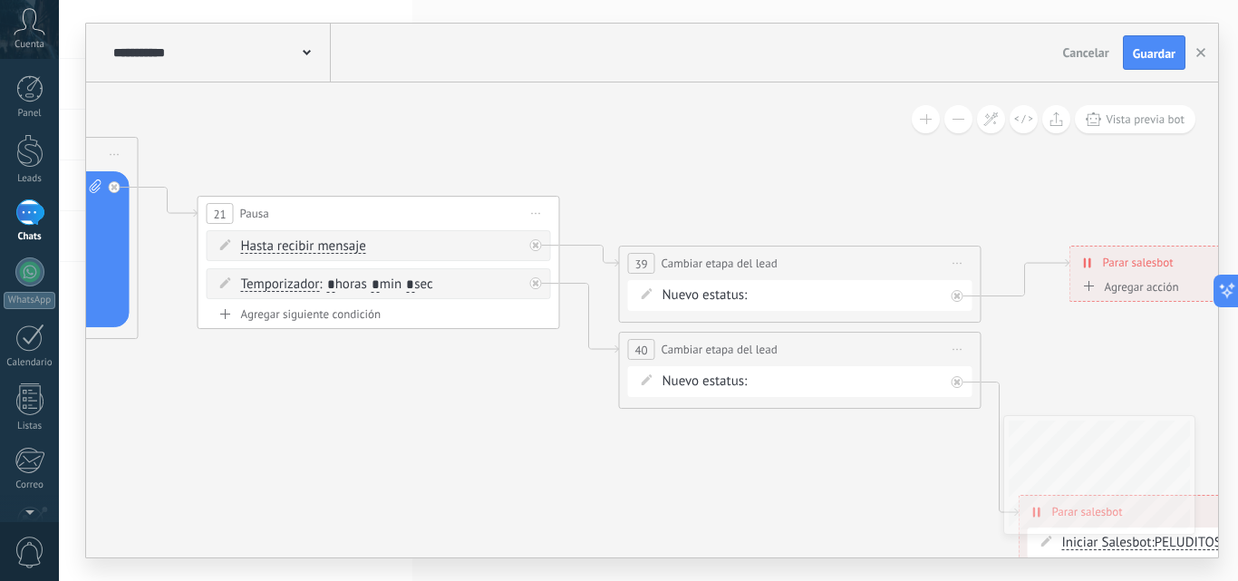
drag, startPoint x: 596, startPoint y: 181, endPoint x: 712, endPoint y: 186, distance: 117.0
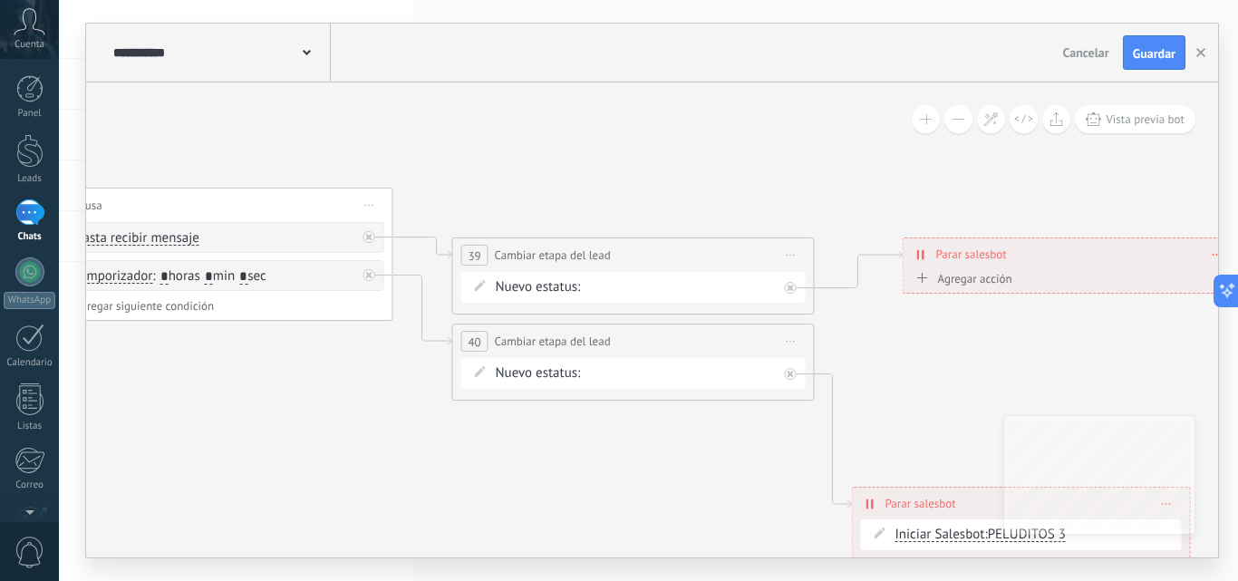
drag, startPoint x: 731, startPoint y: 203, endPoint x: 623, endPoint y: 197, distance: 108.1
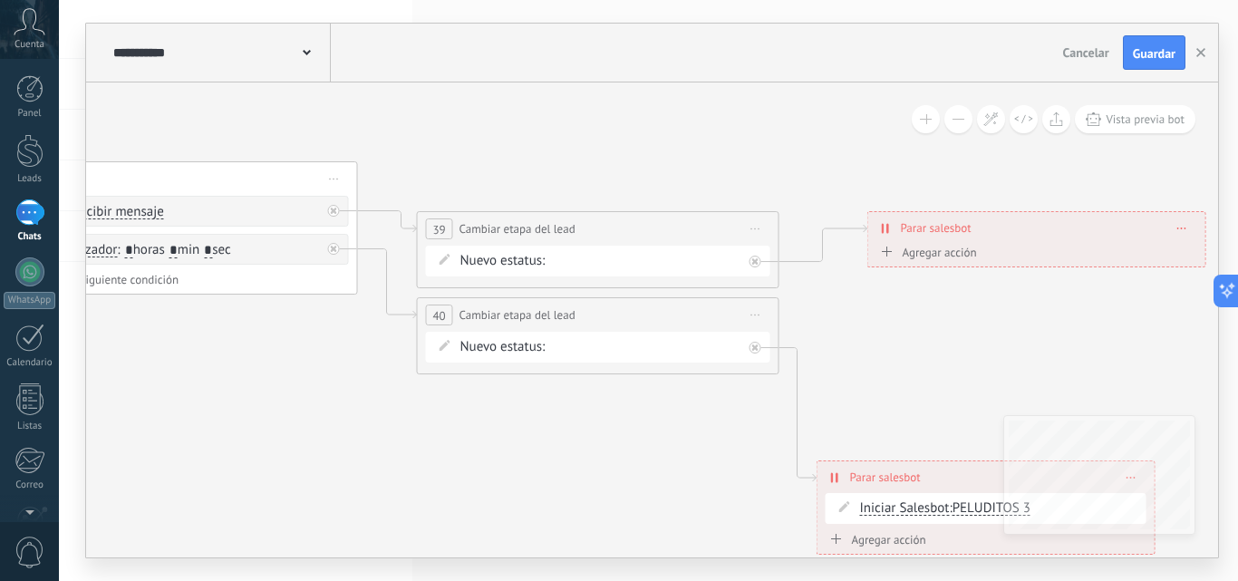
drag, startPoint x: 642, startPoint y: 219, endPoint x: 621, endPoint y: 197, distance: 30.8
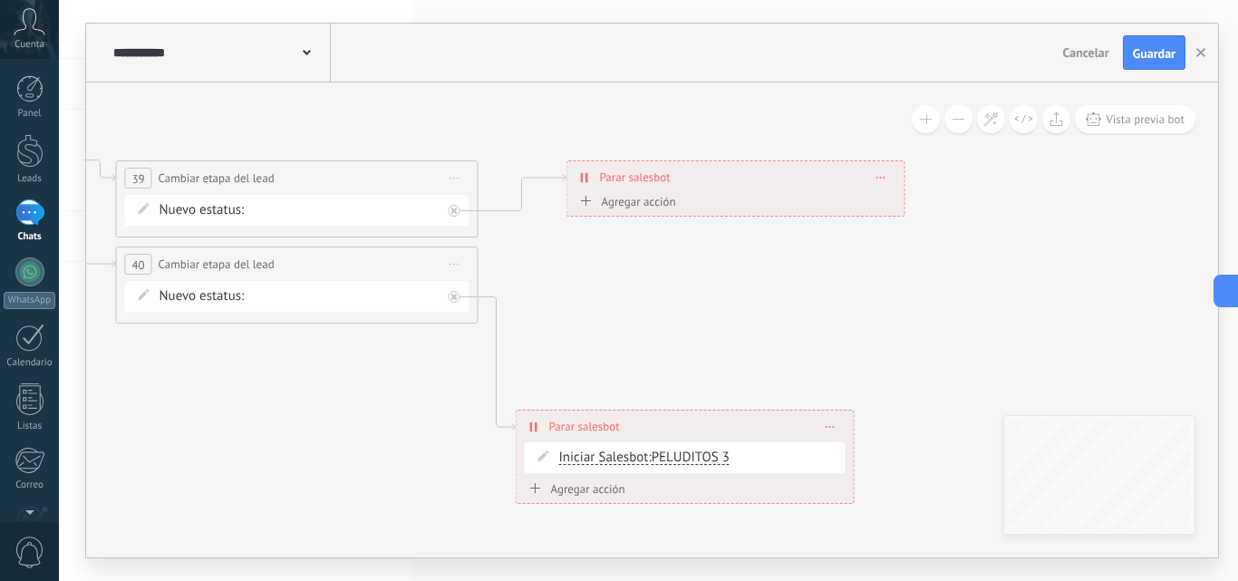
drag, startPoint x: 692, startPoint y: 313, endPoint x: 668, endPoint y: 308, distance: 24.0
click at [1136, 56] on span "Guardar" at bounding box center [1154, 53] width 43 height 13
click at [1196, 56] on button "button" at bounding box center [1200, 52] width 27 height 33
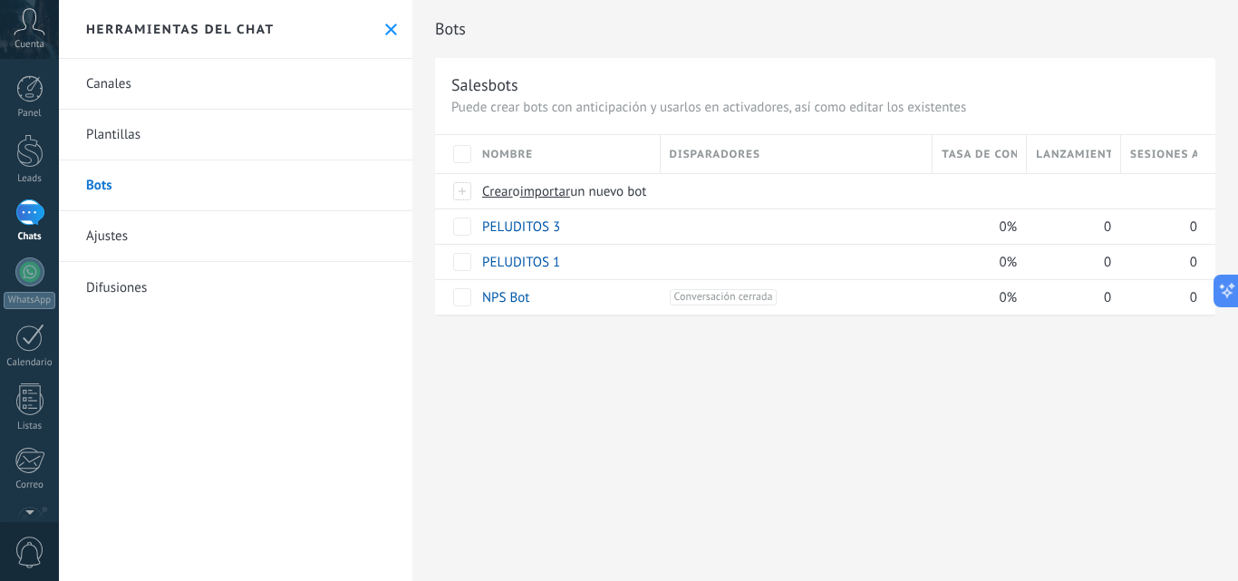
click at [34, 177] on div "Leads" at bounding box center [30, 179] width 53 height 12
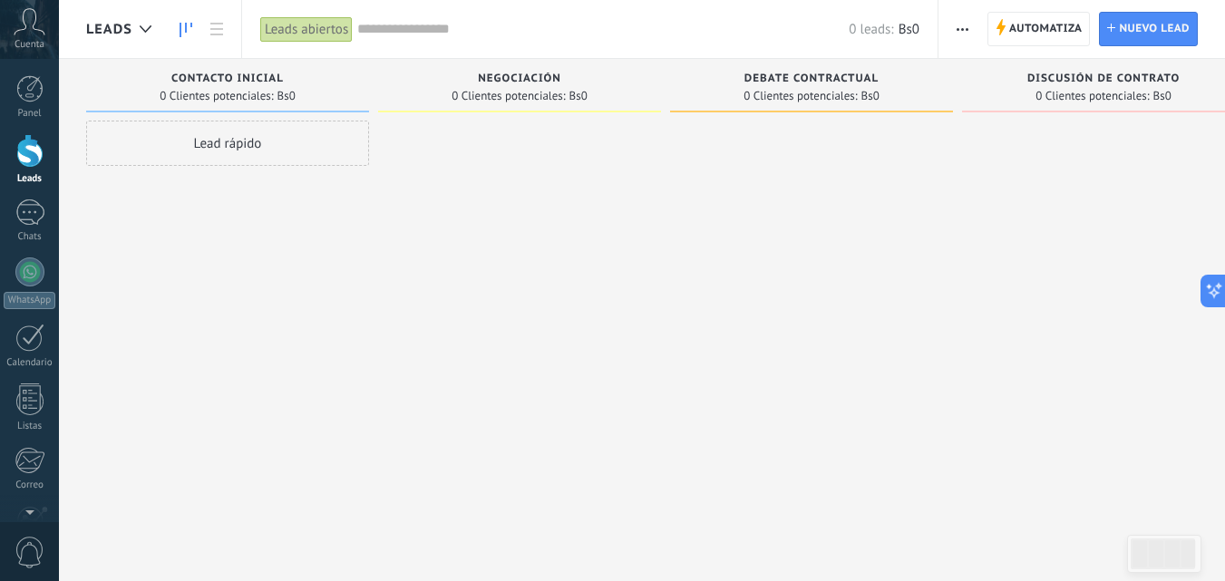
click at [1049, 43] on span "Automatiza" at bounding box center [1045, 29] width 73 height 33
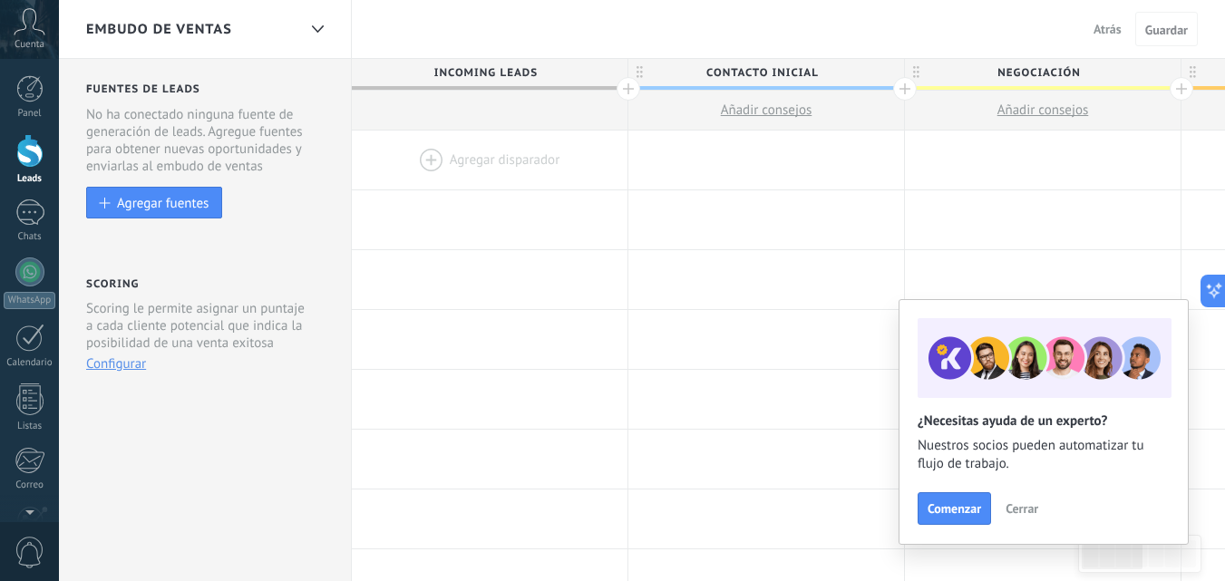
click at [496, 154] on div at bounding box center [490, 160] width 276 height 59
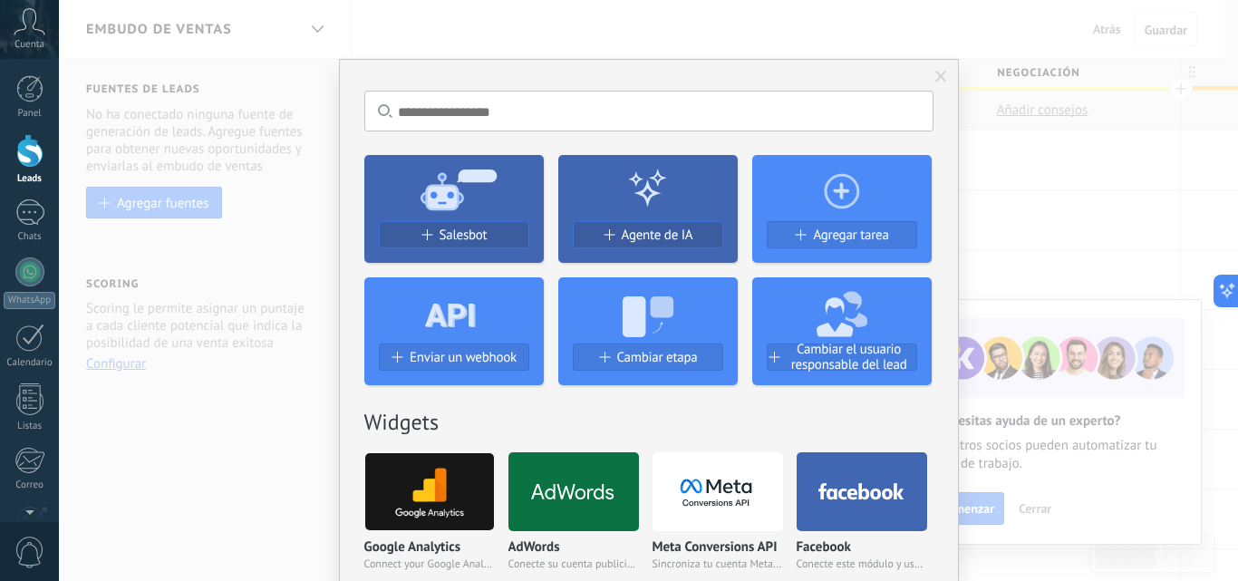
click at [470, 246] on button "Salesbot" at bounding box center [454, 234] width 150 height 27
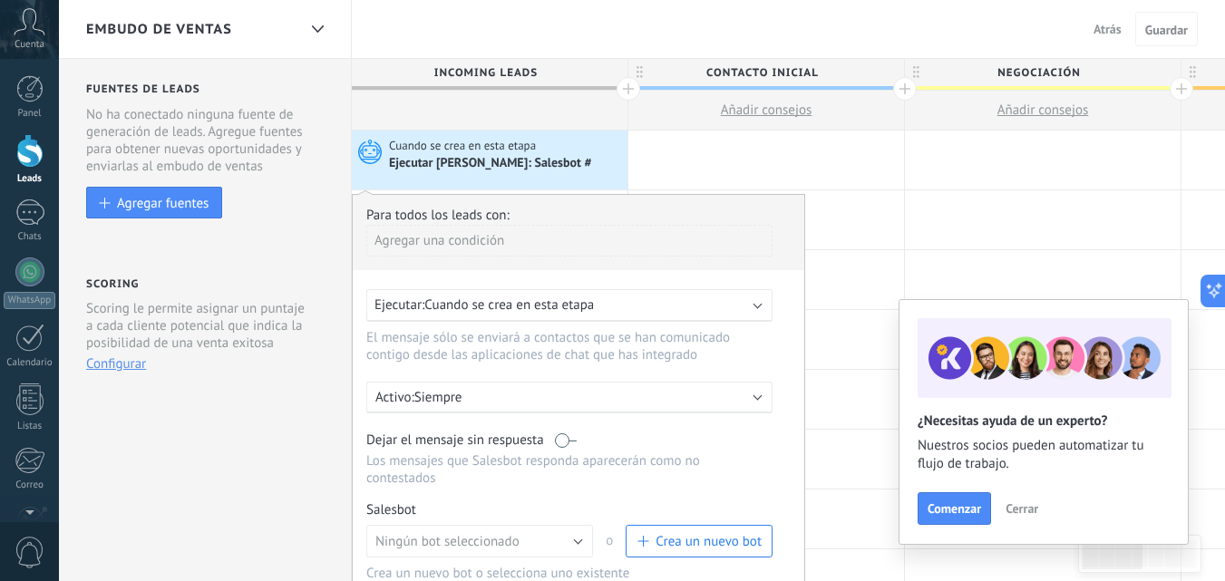
click at [1019, 508] on span "Cerrar" at bounding box center [1021, 508] width 33 height 13
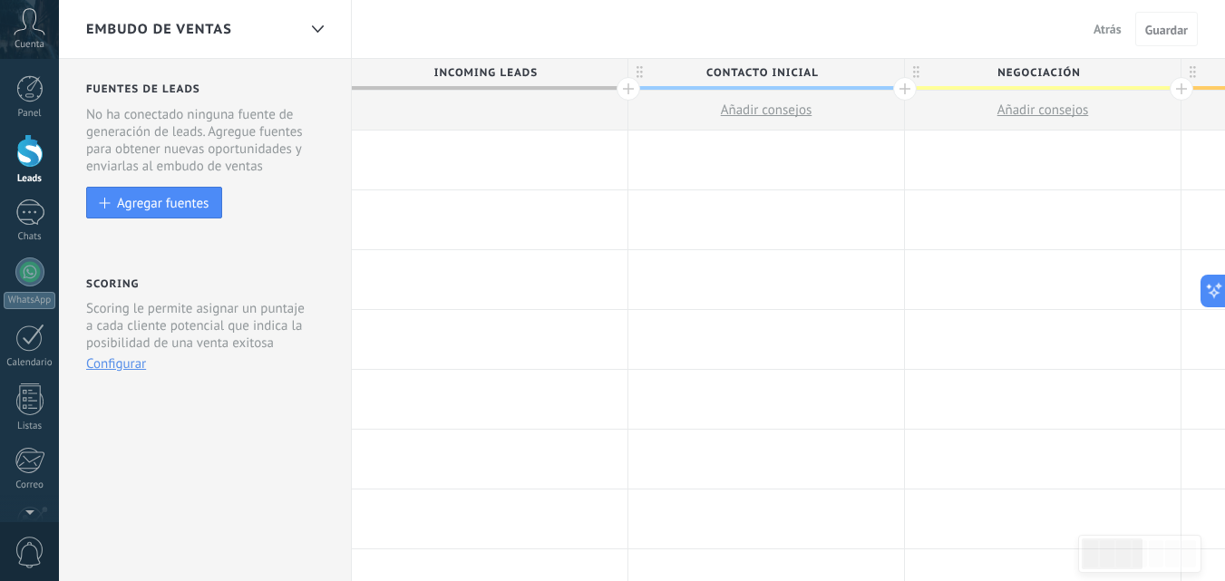
click at [470, 160] on div at bounding box center [490, 160] width 276 height 59
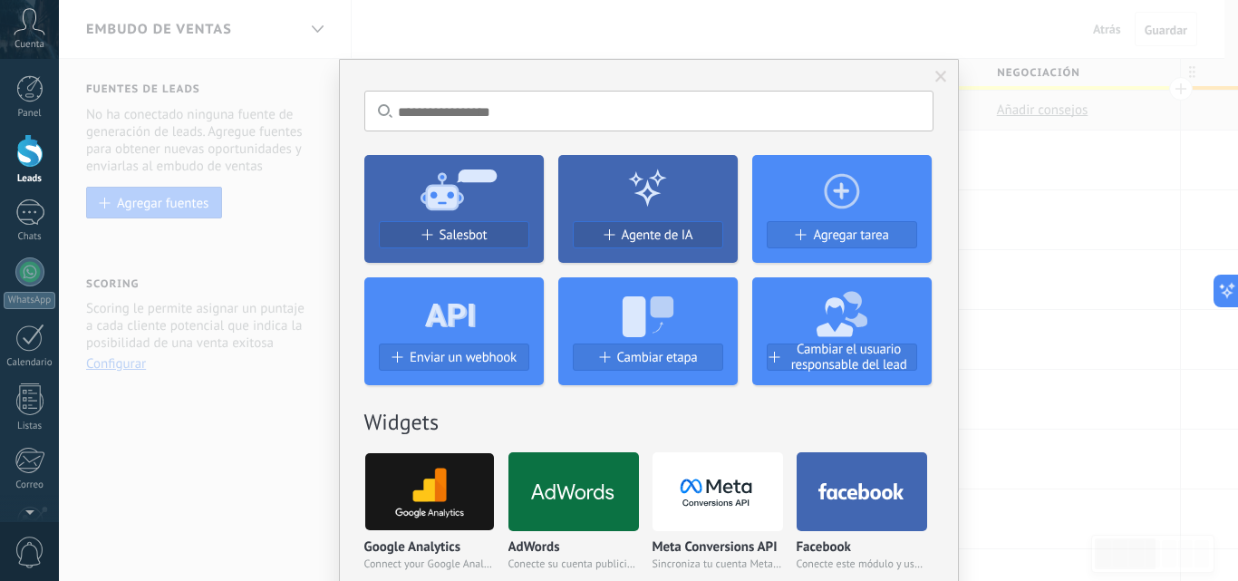
click at [454, 231] on span "Salesbot" at bounding box center [464, 235] width 48 height 15
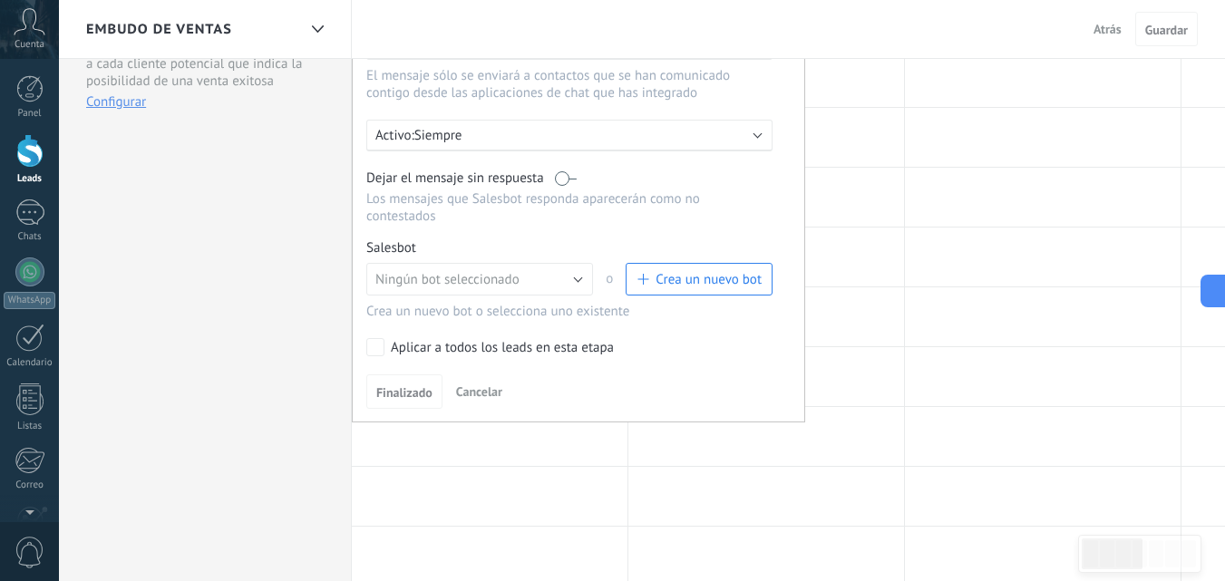
scroll to position [272, 0]
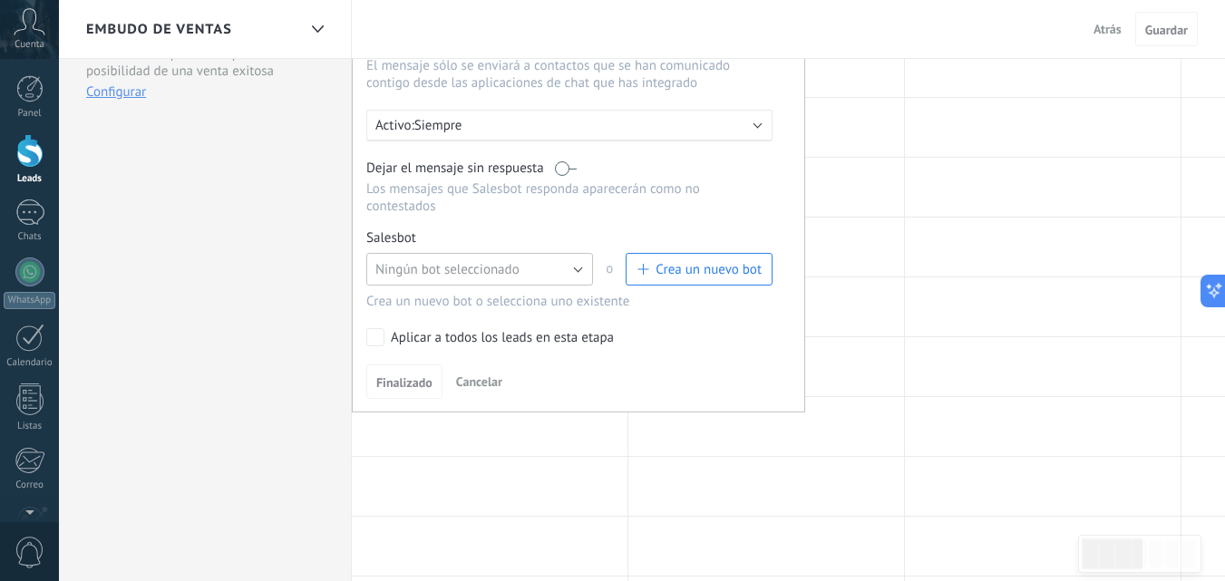
click at [477, 276] on span "Ningún bot seleccionado" at bounding box center [447, 269] width 144 height 17
click at [438, 331] on span "PELUDITOS 1" at bounding box center [470, 331] width 231 height 17
click at [412, 383] on span "Finalizado" at bounding box center [404, 382] width 56 height 13
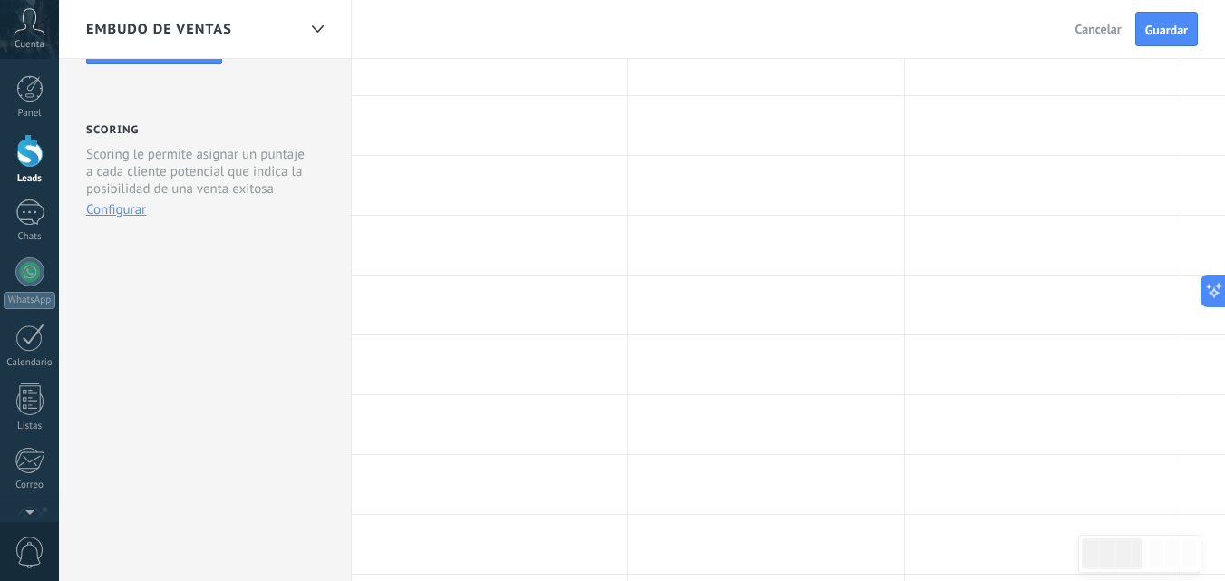
scroll to position [0, 0]
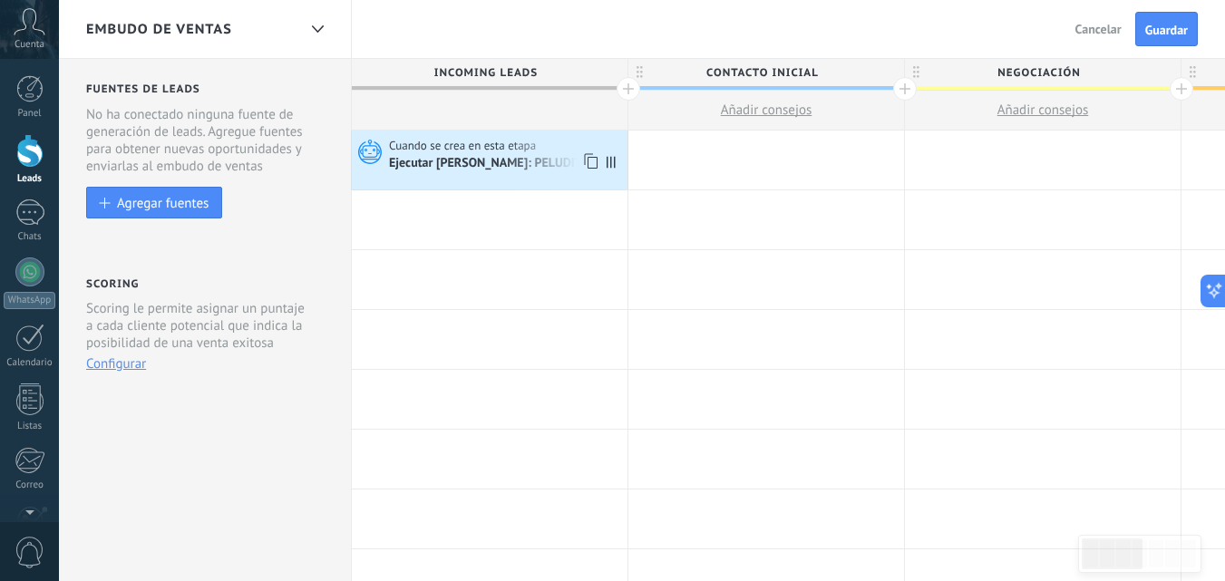
click at [469, 171] on div "Ejecutar [PERSON_NAME]: PELUDITOS 1" at bounding box center [499, 164] width 221 height 16
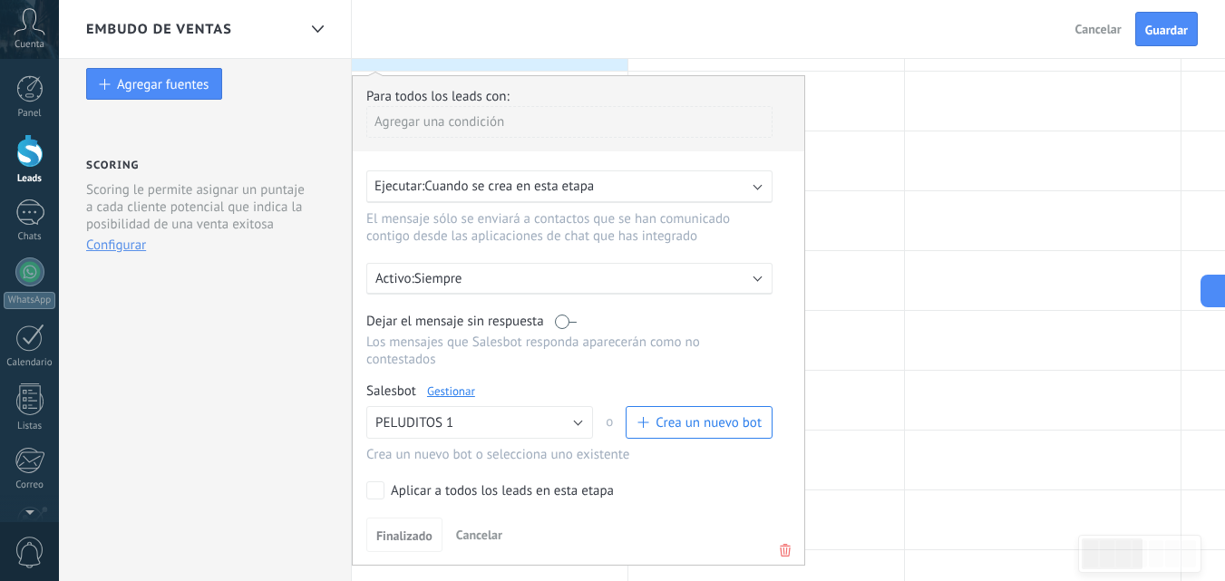
scroll to position [181, 0]
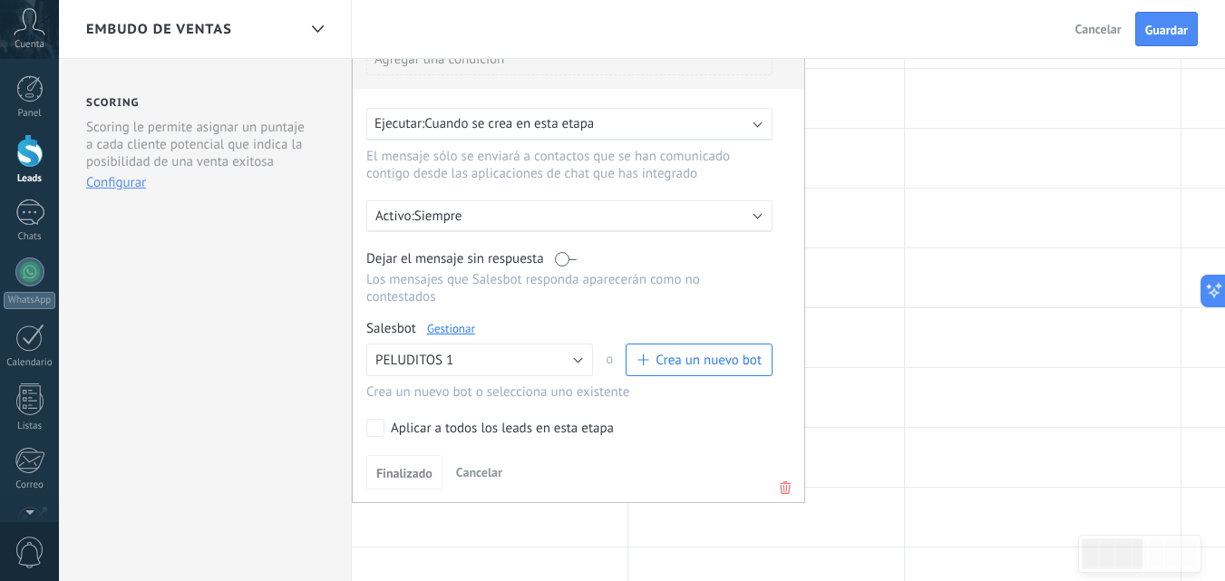
click at [454, 329] on link "Gestionar" at bounding box center [451, 328] width 48 height 15
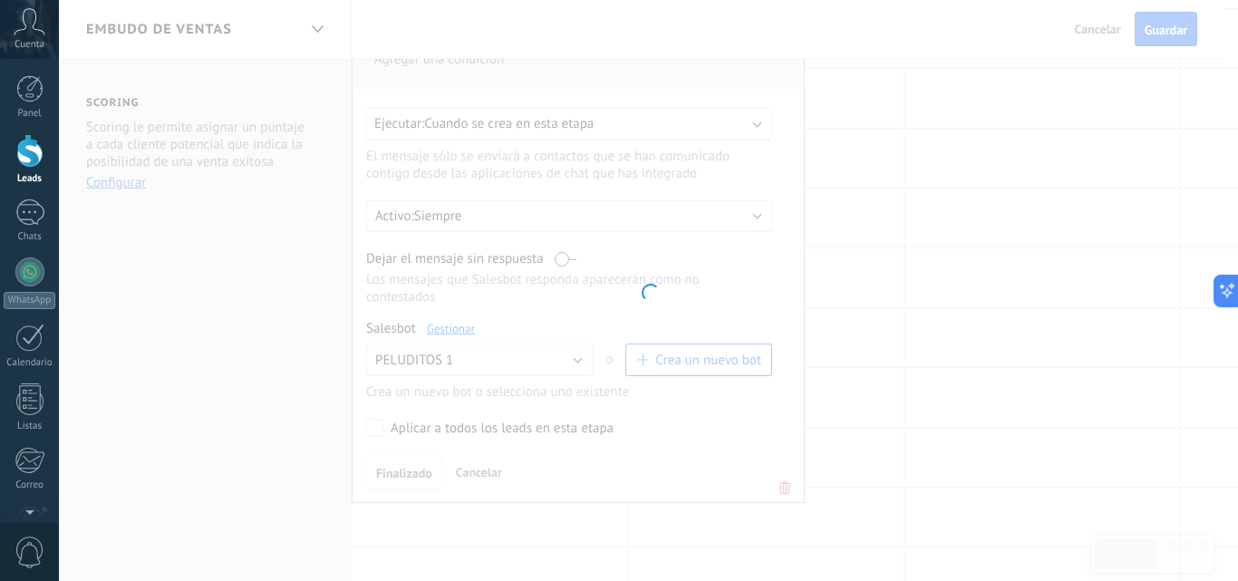
type input "**********"
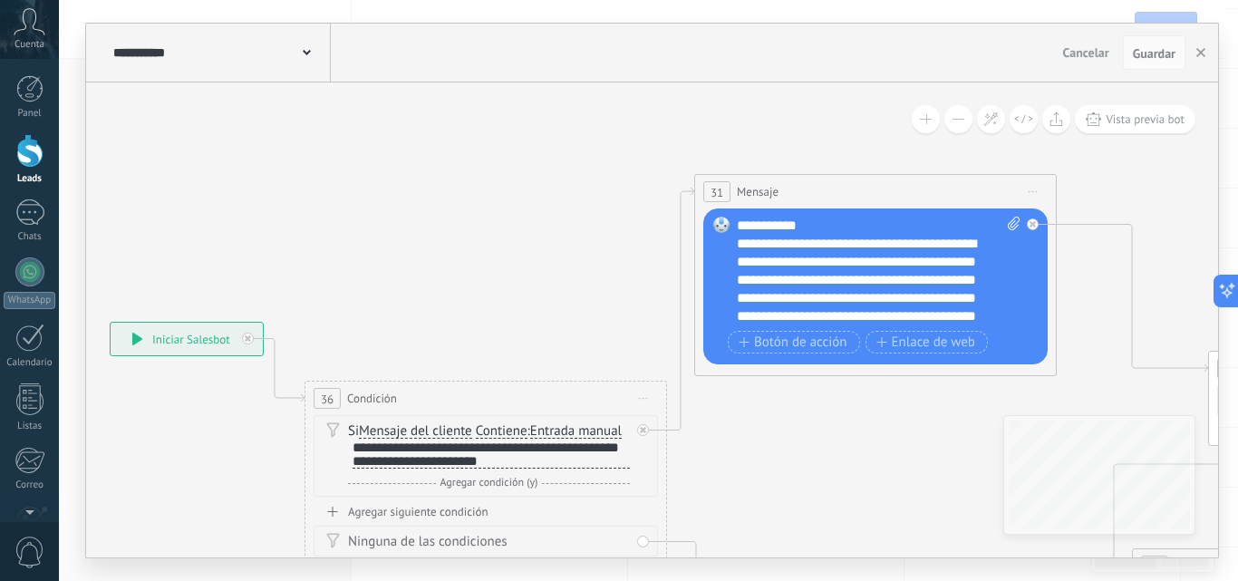
drag, startPoint x: 664, startPoint y: 218, endPoint x: 534, endPoint y: 294, distance: 150.3
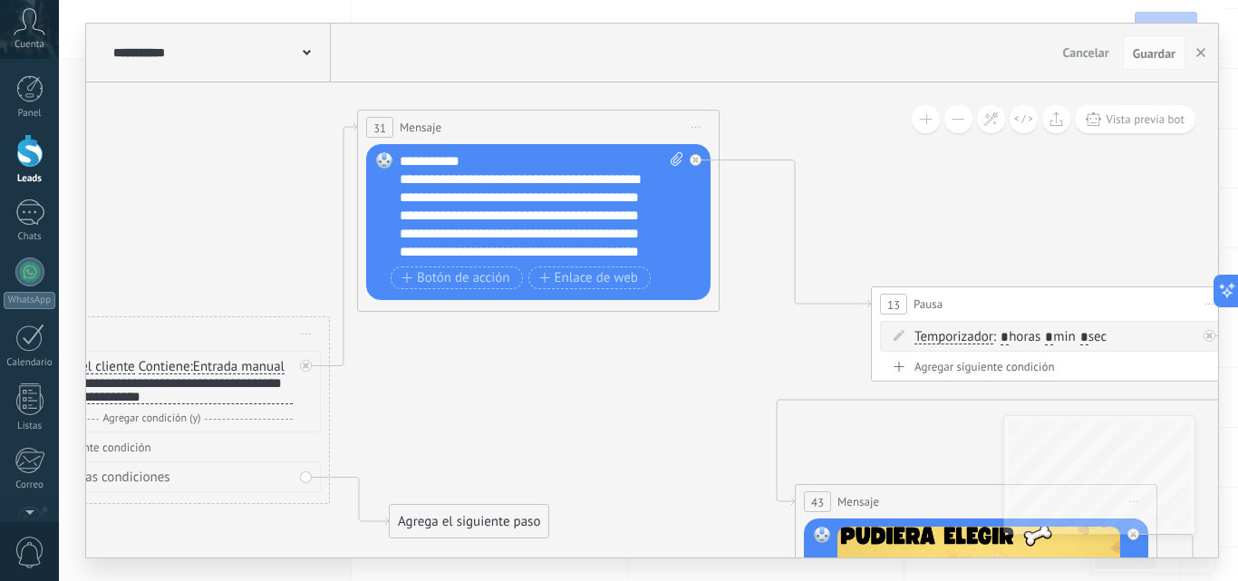
drag, startPoint x: 1073, startPoint y: 369, endPoint x: 738, endPoint y: 300, distance: 342.4
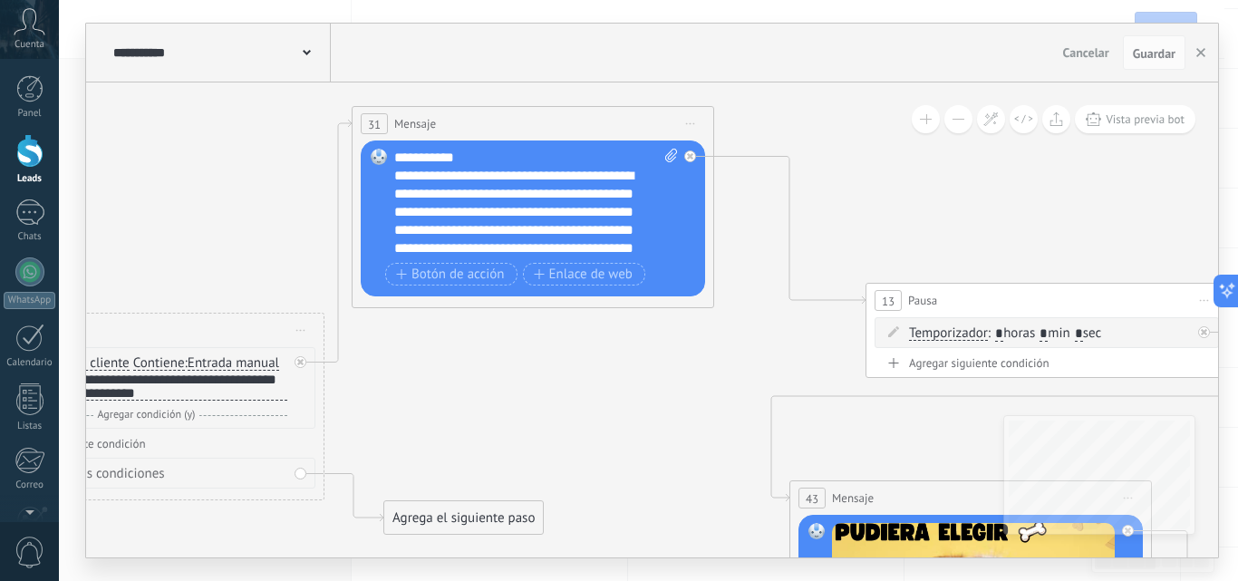
click at [693, 127] on span "Iniciar vista previa aquí Cambiar nombre Duplicar [GEOGRAPHIC_DATA]" at bounding box center [690, 124] width 29 height 26
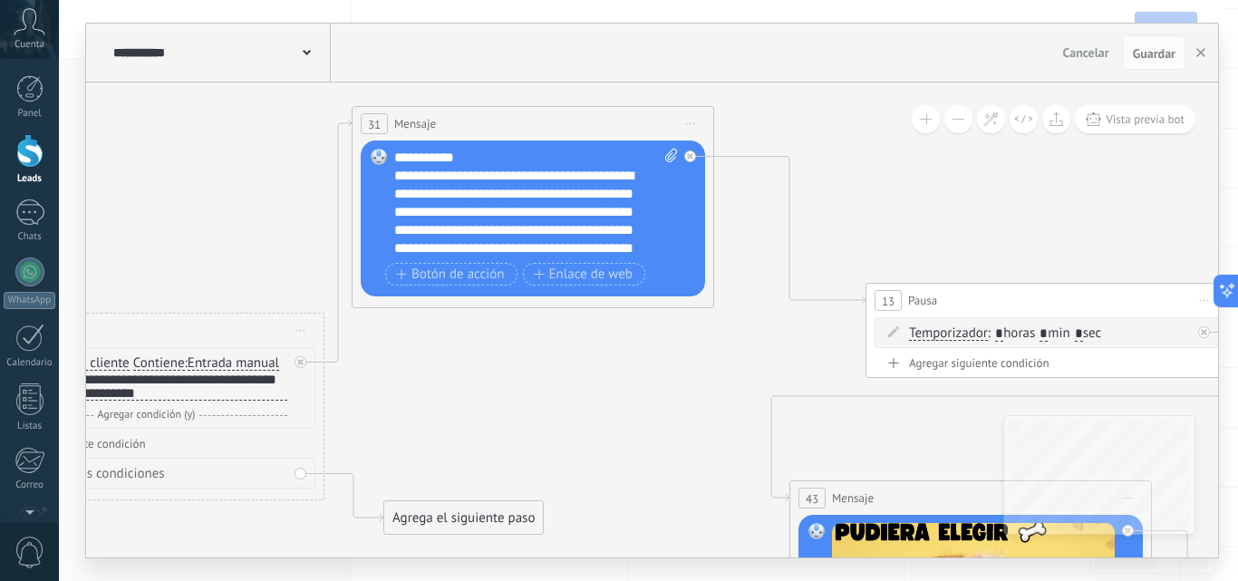
drag, startPoint x: 724, startPoint y: 309, endPoint x: 560, endPoint y: 267, distance: 169.3
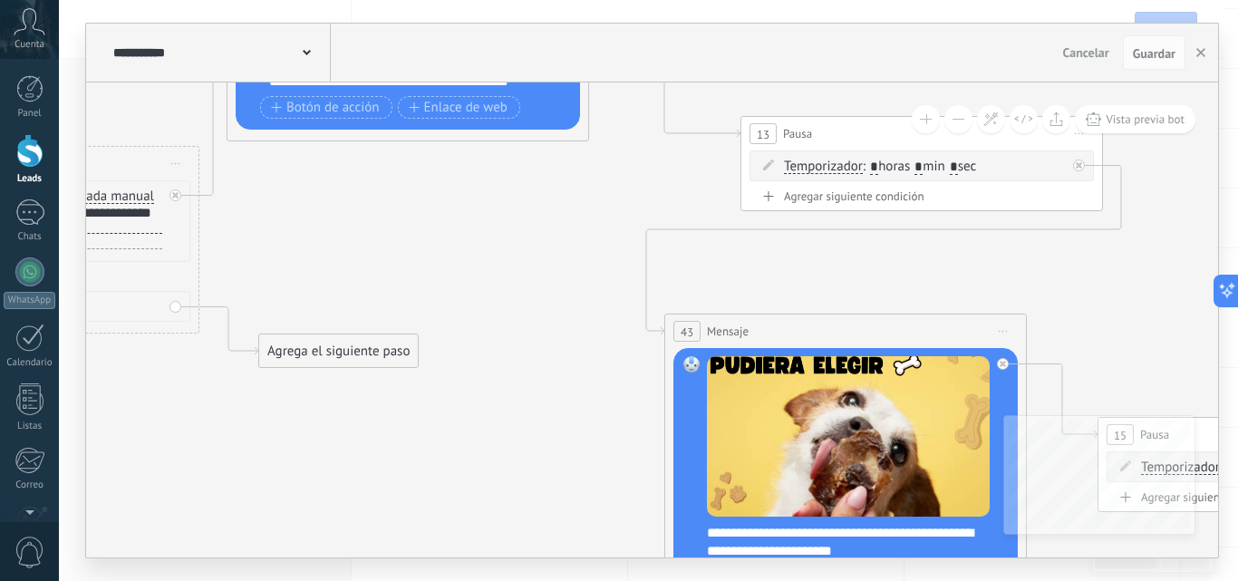
drag, startPoint x: 560, startPoint y: 267, endPoint x: 511, endPoint y: 124, distance: 151.4
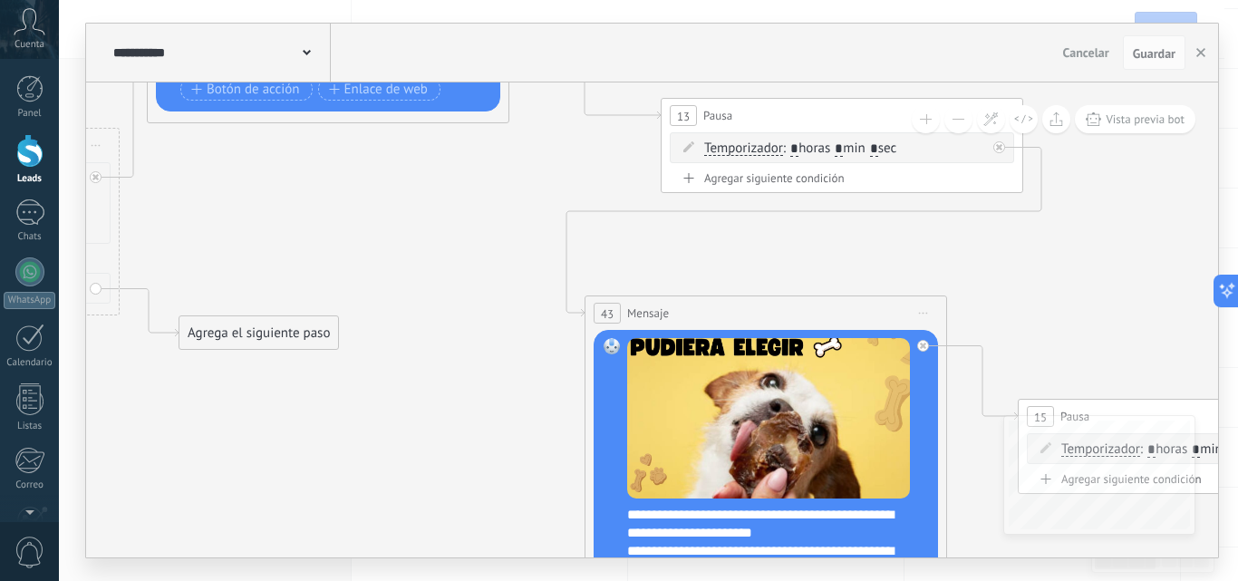
click at [925, 314] on icon at bounding box center [923, 314] width 9 height 2
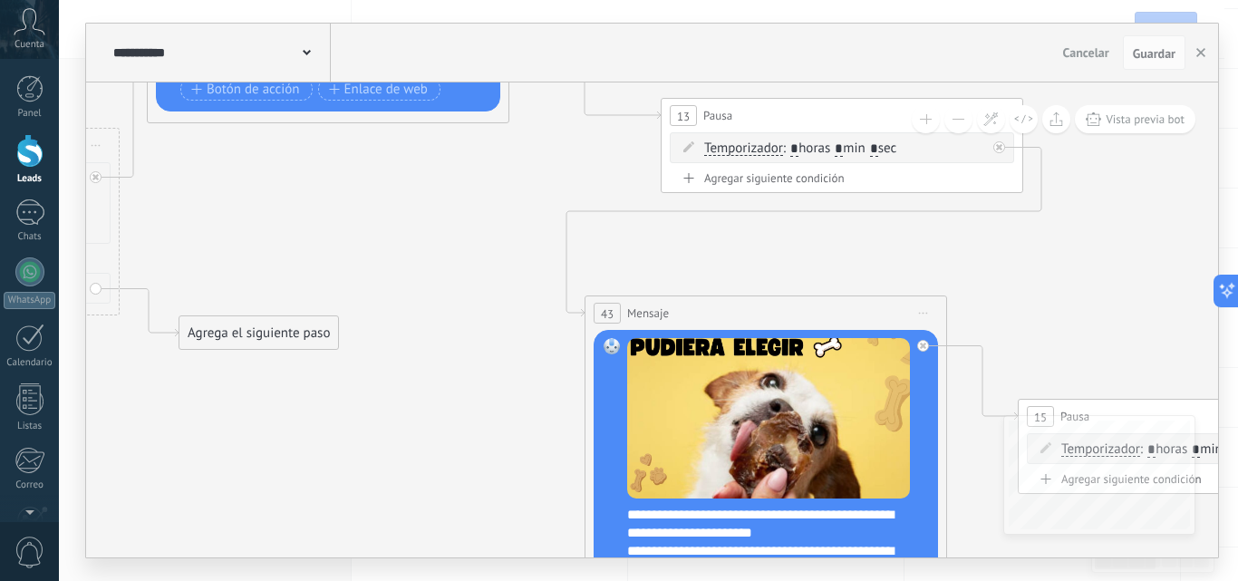
click at [1141, 62] on button "Guardar" at bounding box center [1154, 52] width 63 height 34
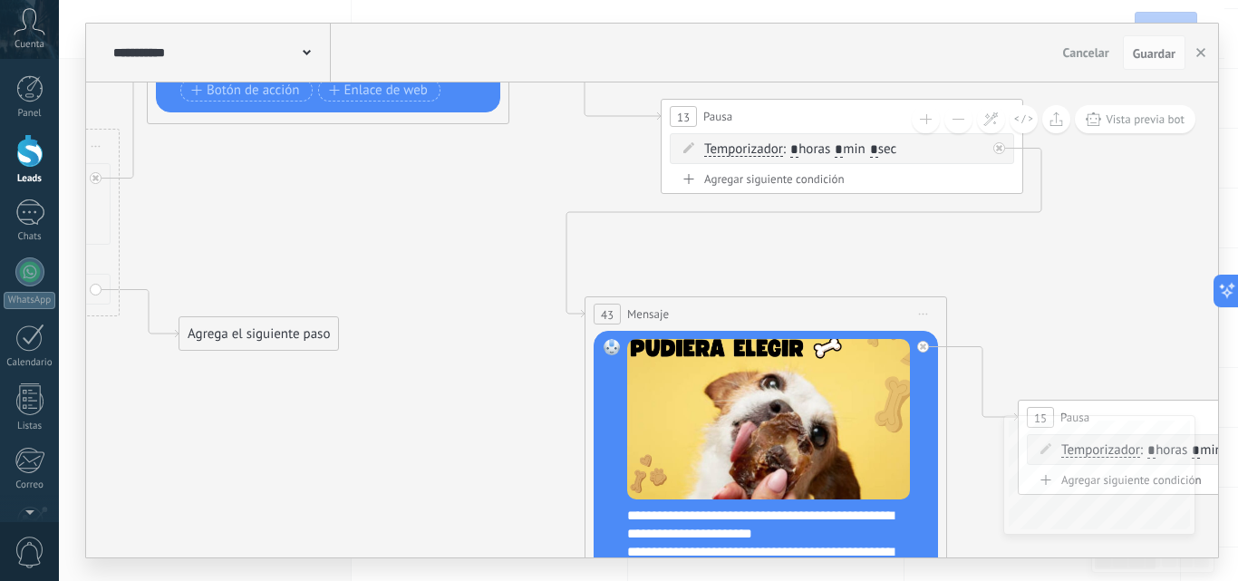
drag, startPoint x: 1201, startPoint y: 49, endPoint x: 1175, endPoint y: 55, distance: 27.0
click at [1201, 50] on icon "button" at bounding box center [1201, 52] width 9 height 9
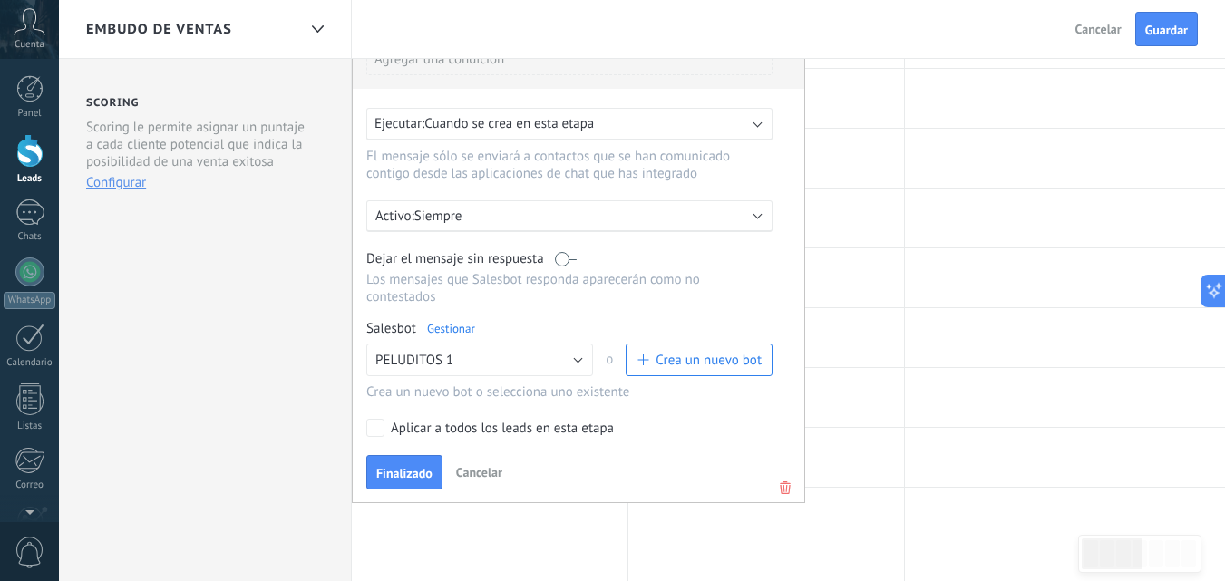
click at [399, 465] on button "Finalizado" at bounding box center [404, 472] width 76 height 34
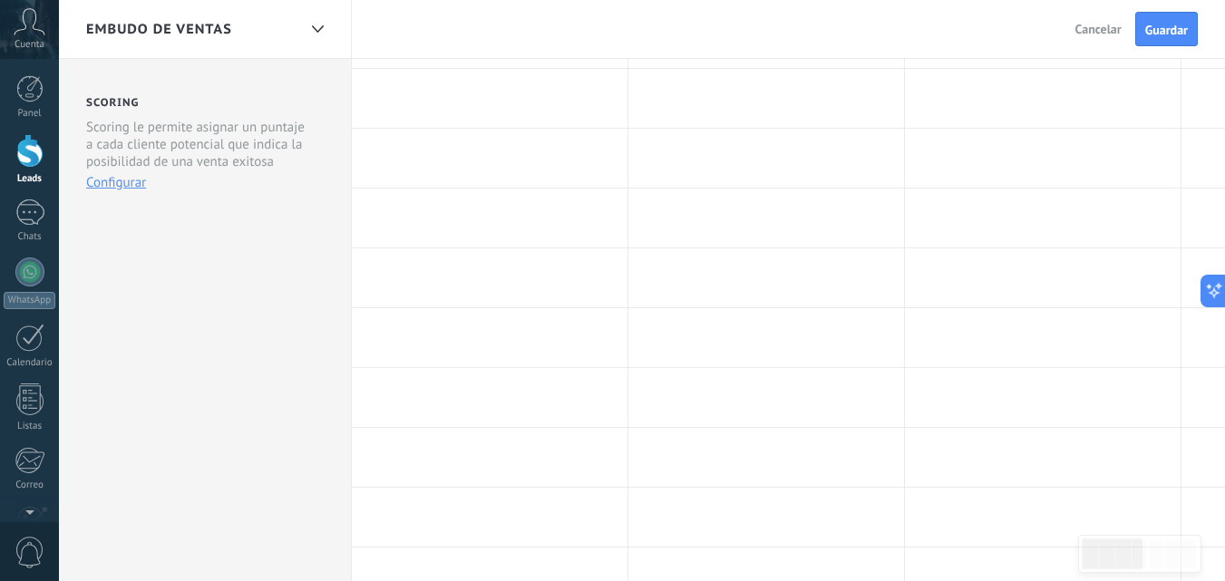
click at [1168, 30] on span "Guardar" at bounding box center [1166, 30] width 43 height 13
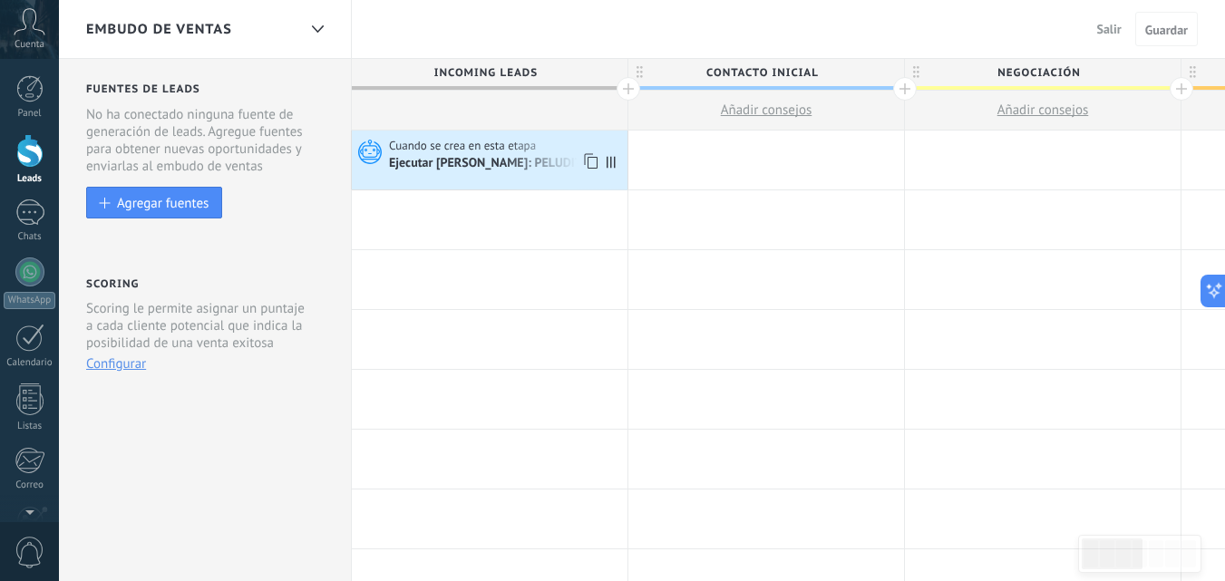
click at [487, 174] on div "Cuando se crea en esta etapa Ejecutar [PERSON_NAME]: PELUDITOS 1" at bounding box center [490, 160] width 276 height 59
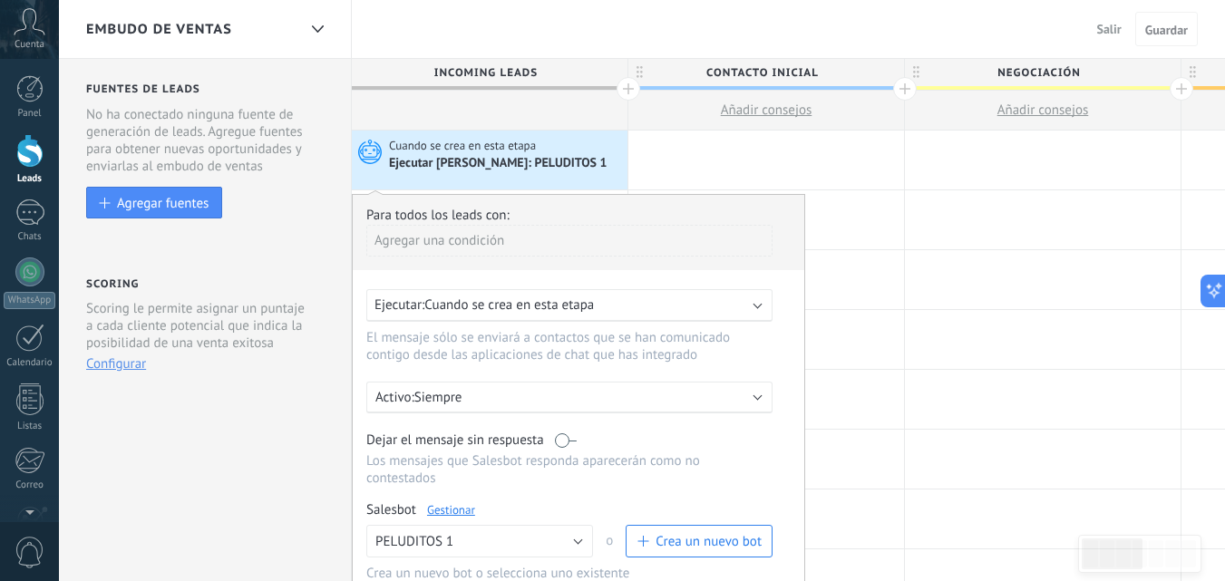
click at [788, 172] on div at bounding box center [766, 160] width 276 height 59
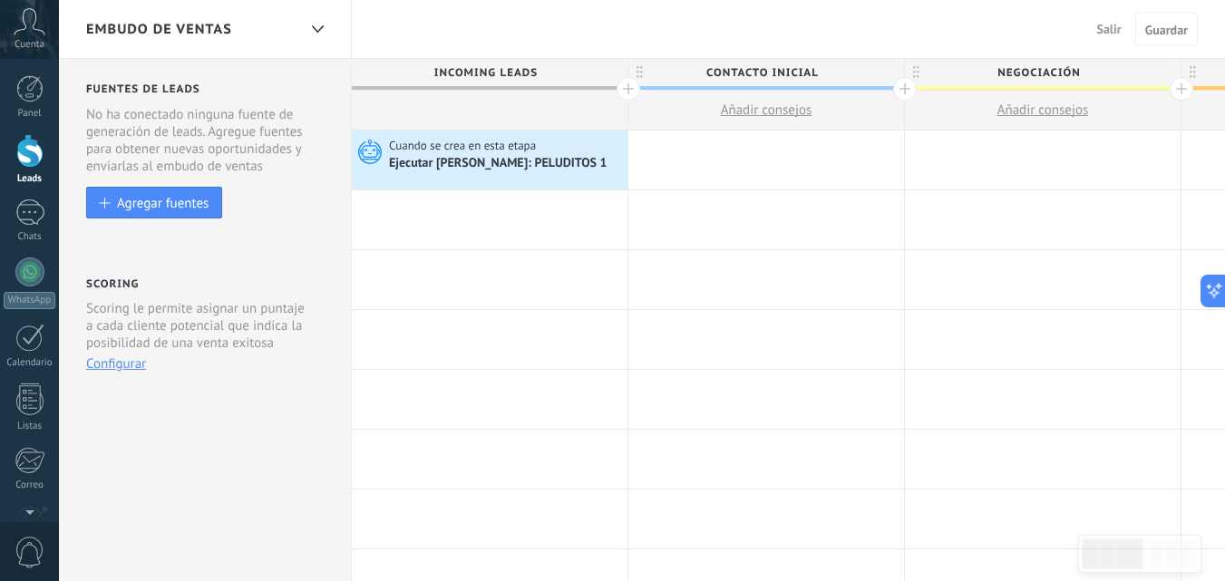
click at [1170, 39] on button "Guardar" at bounding box center [1166, 29] width 63 height 34
click at [19, 218] on div at bounding box center [29, 212] width 29 height 26
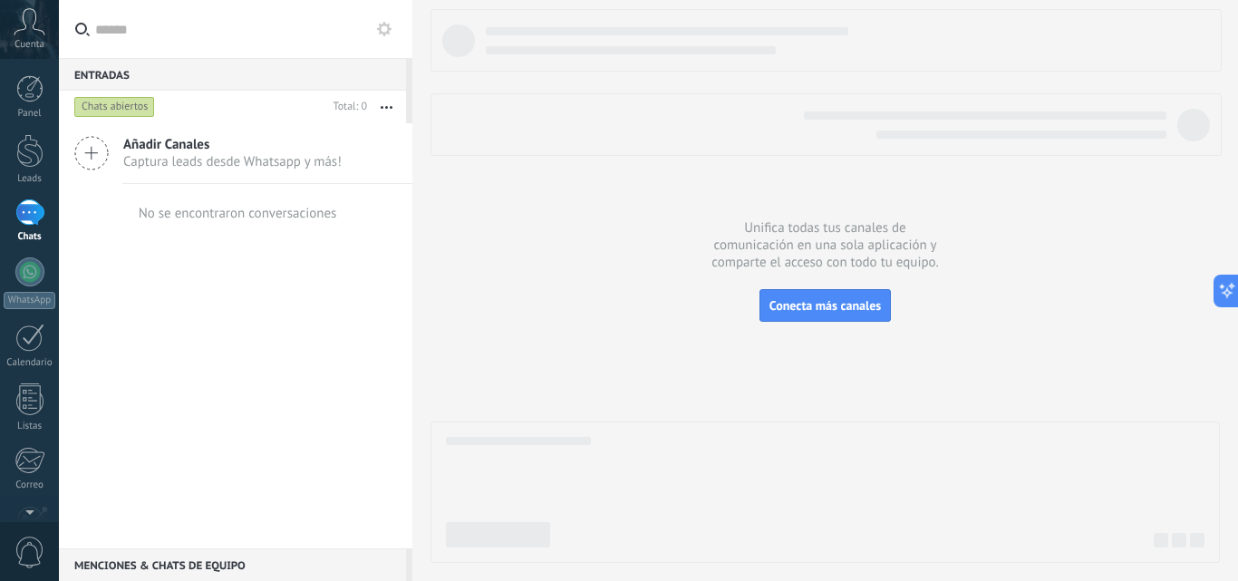
click at [378, 34] on icon at bounding box center [384, 29] width 15 height 15
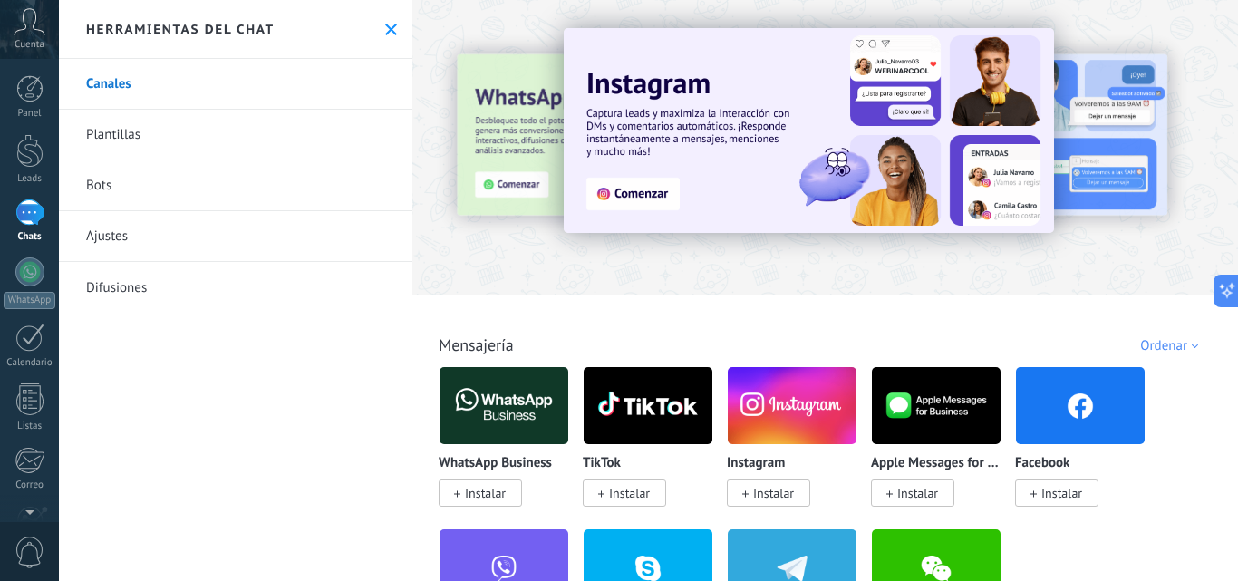
click at [102, 183] on link "Bots" at bounding box center [236, 185] width 354 height 51
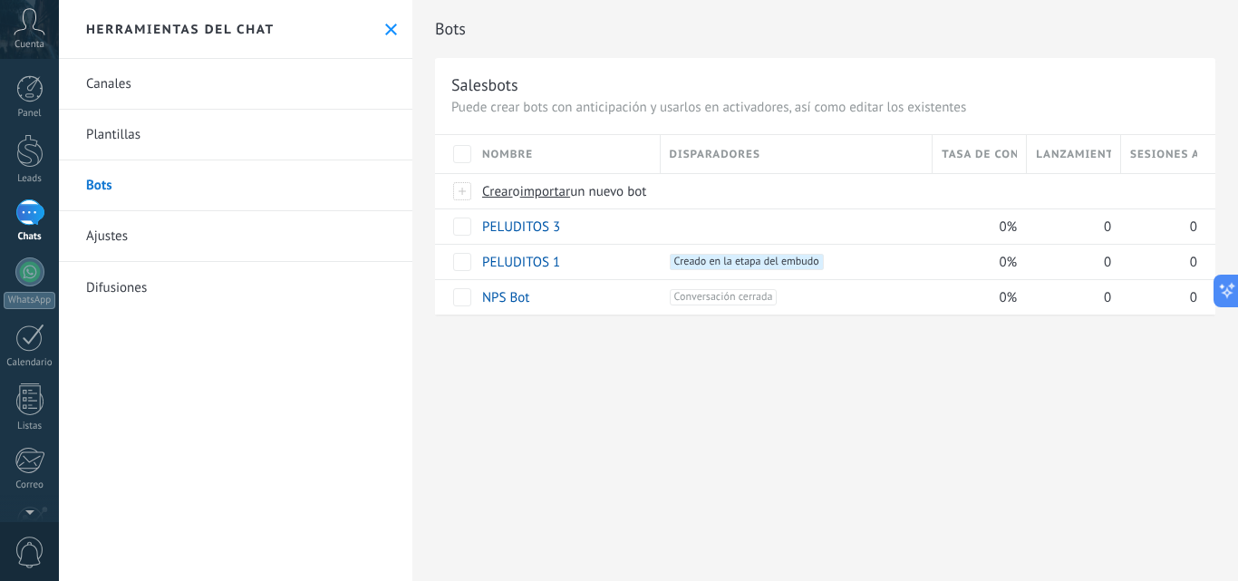
click at [34, 149] on div at bounding box center [29, 151] width 27 height 34
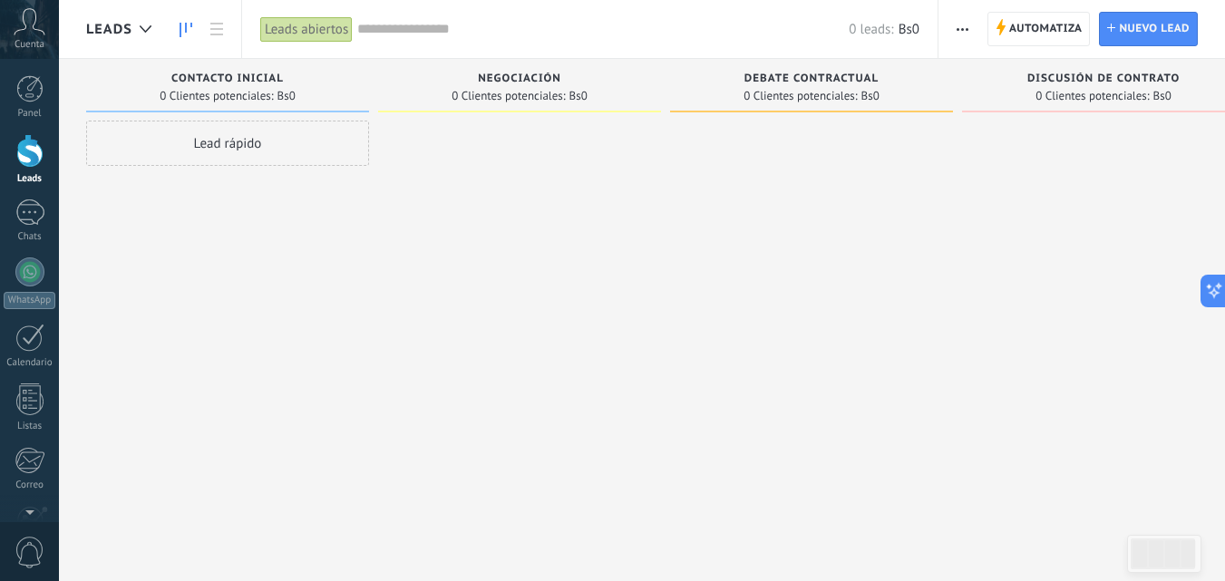
click at [27, 140] on div at bounding box center [29, 151] width 27 height 34
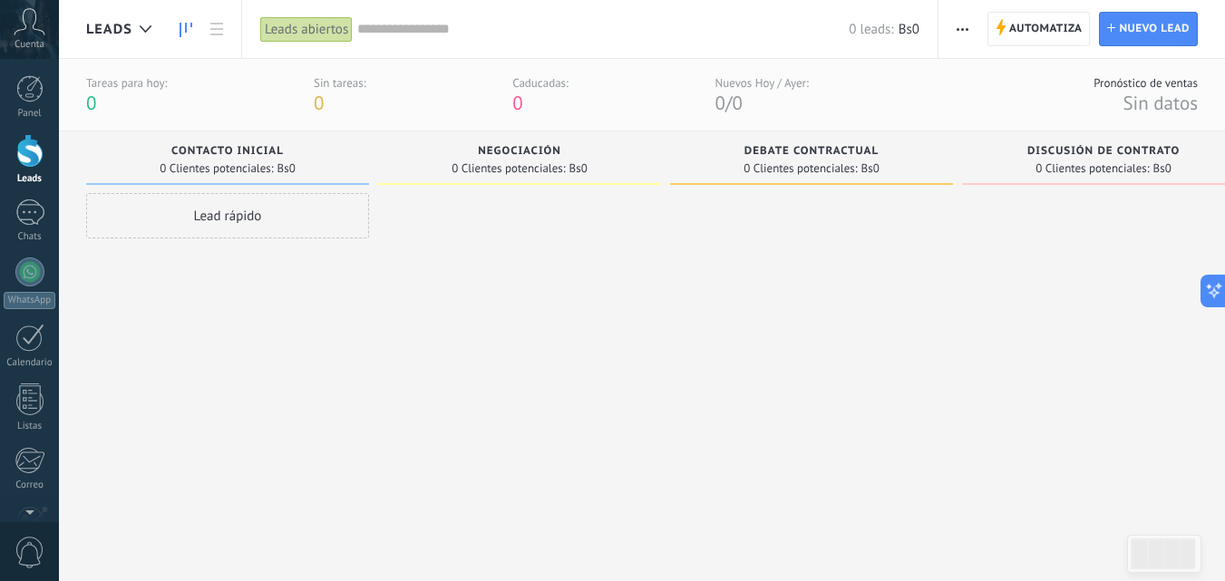
click at [34, 226] on link "Chats" at bounding box center [29, 221] width 59 height 44
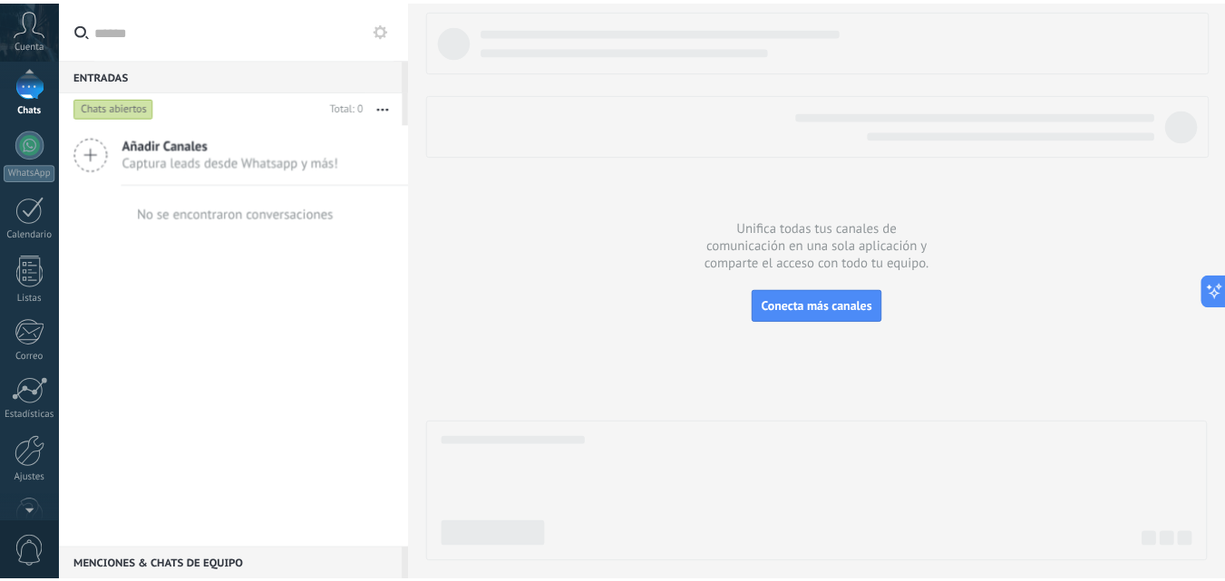
scroll to position [173, 0]
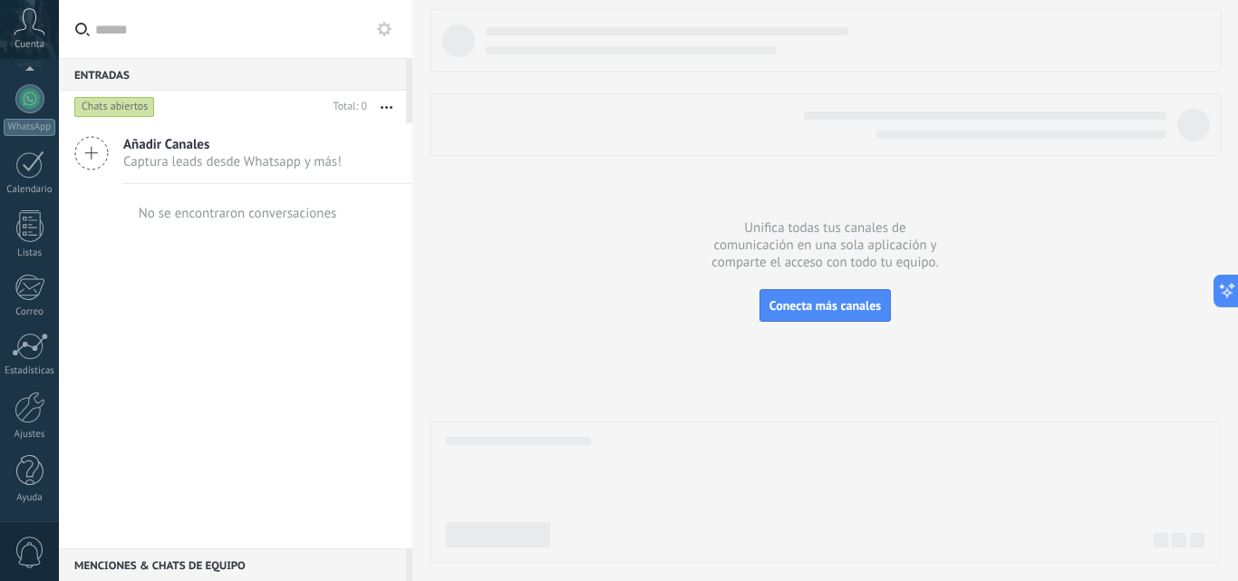
click at [27, 410] on div at bounding box center [30, 408] width 31 height 32
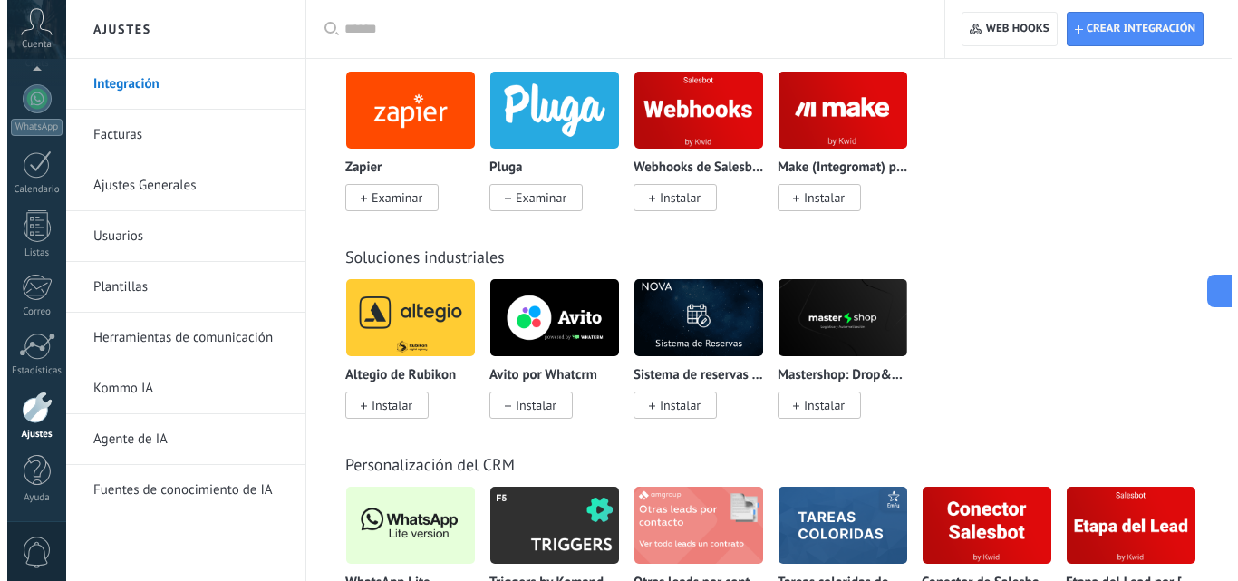
scroll to position [4260, 0]
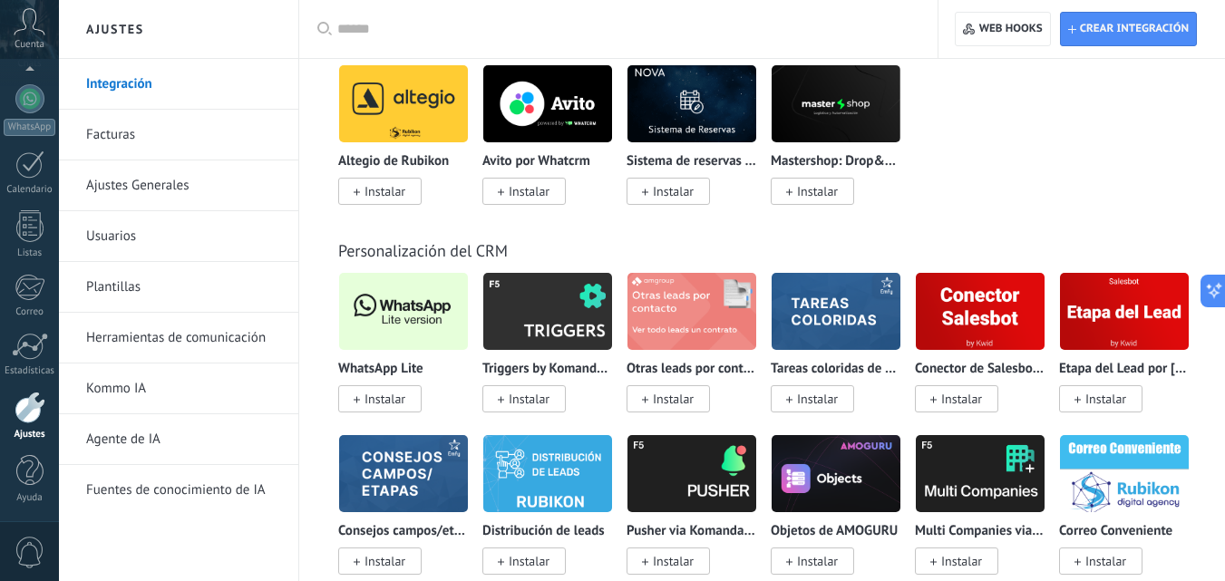
click at [393, 401] on span "Instalar" at bounding box center [384, 399] width 41 height 16
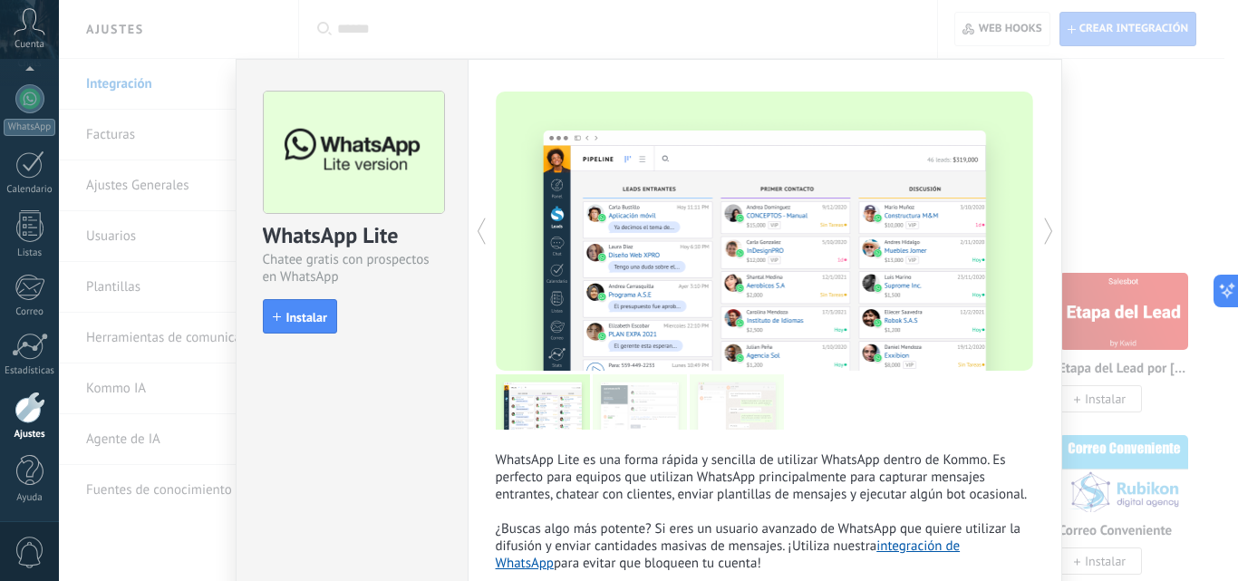
click at [322, 311] on span "Instalar" at bounding box center [306, 317] width 41 height 13
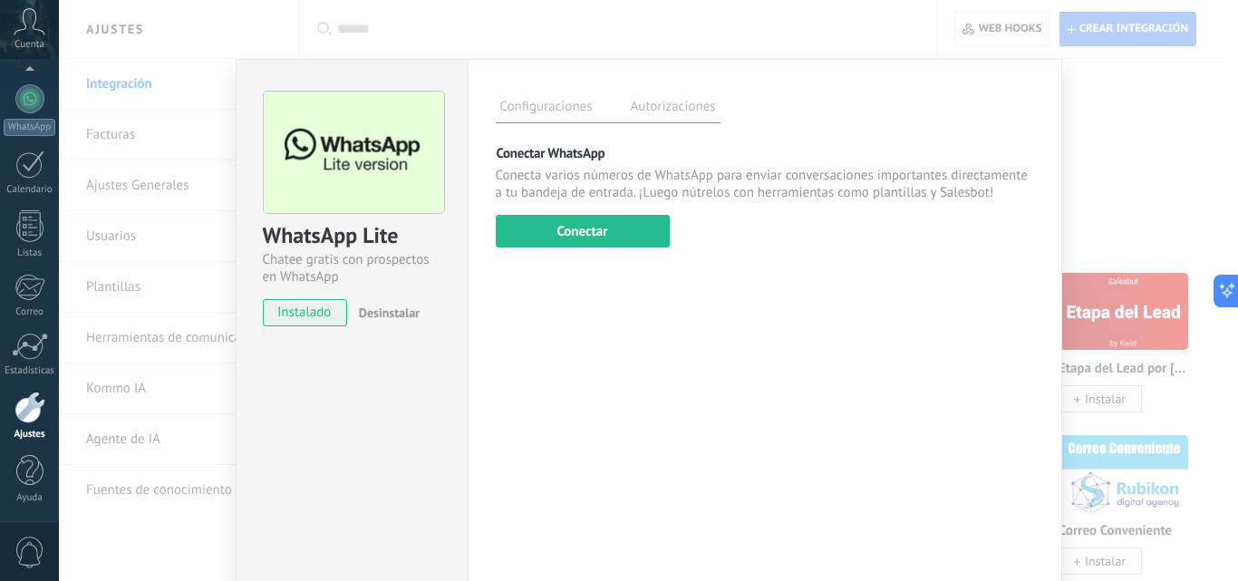
click at [545, 235] on button "Conectar" at bounding box center [583, 231] width 174 height 33
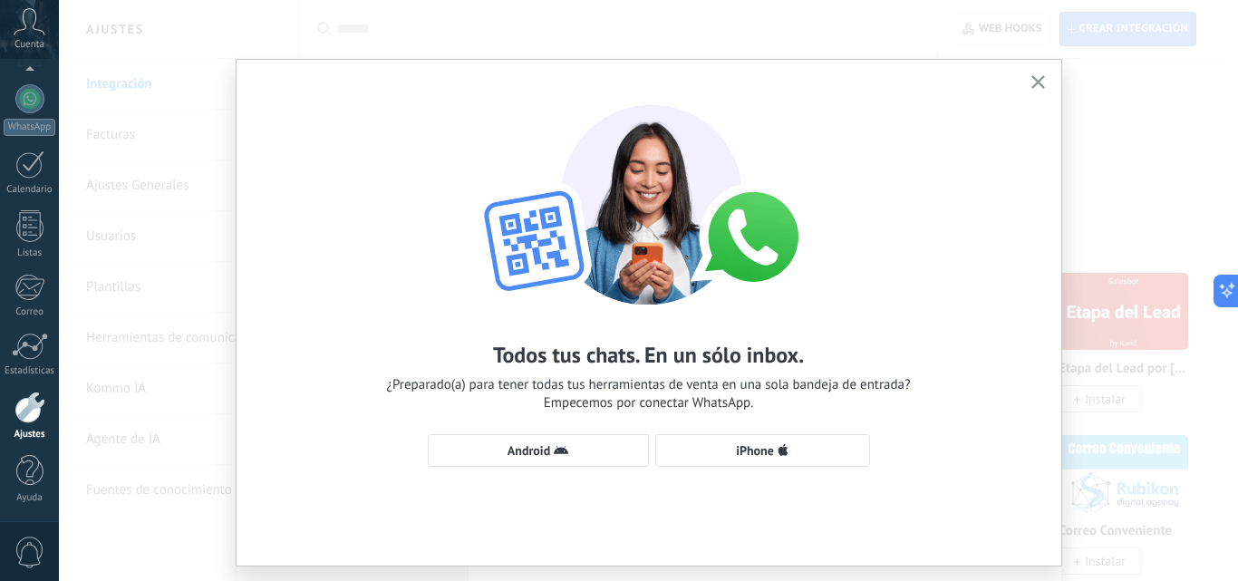
click at [577, 449] on span "Android" at bounding box center [538, 450] width 201 height 15
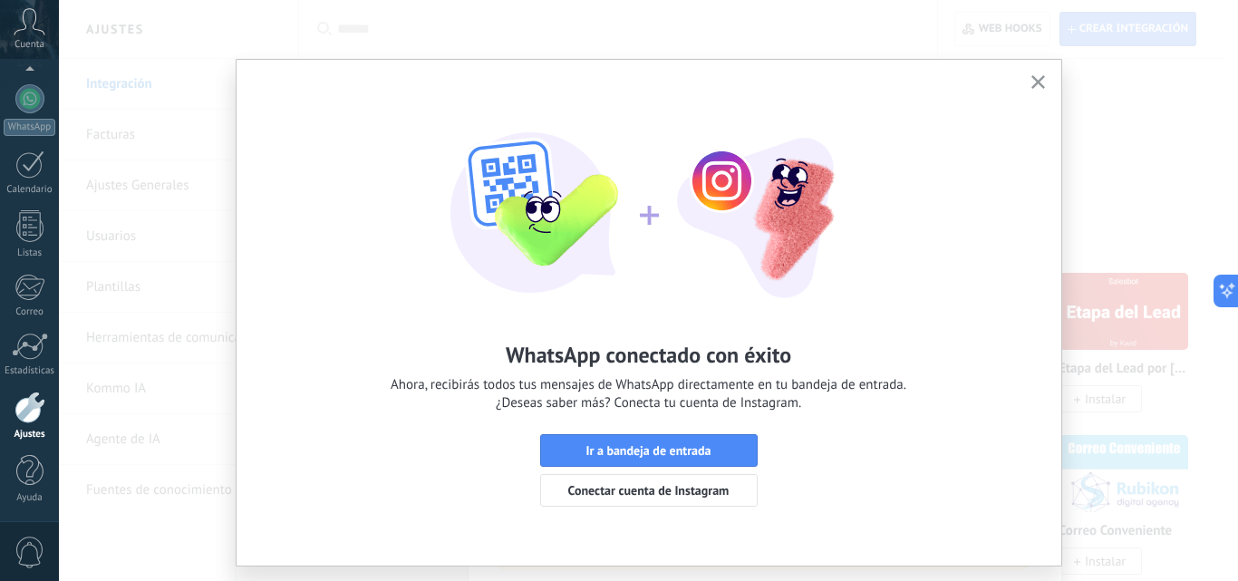
click at [1039, 83] on icon "button" at bounding box center [1039, 82] width 14 height 14
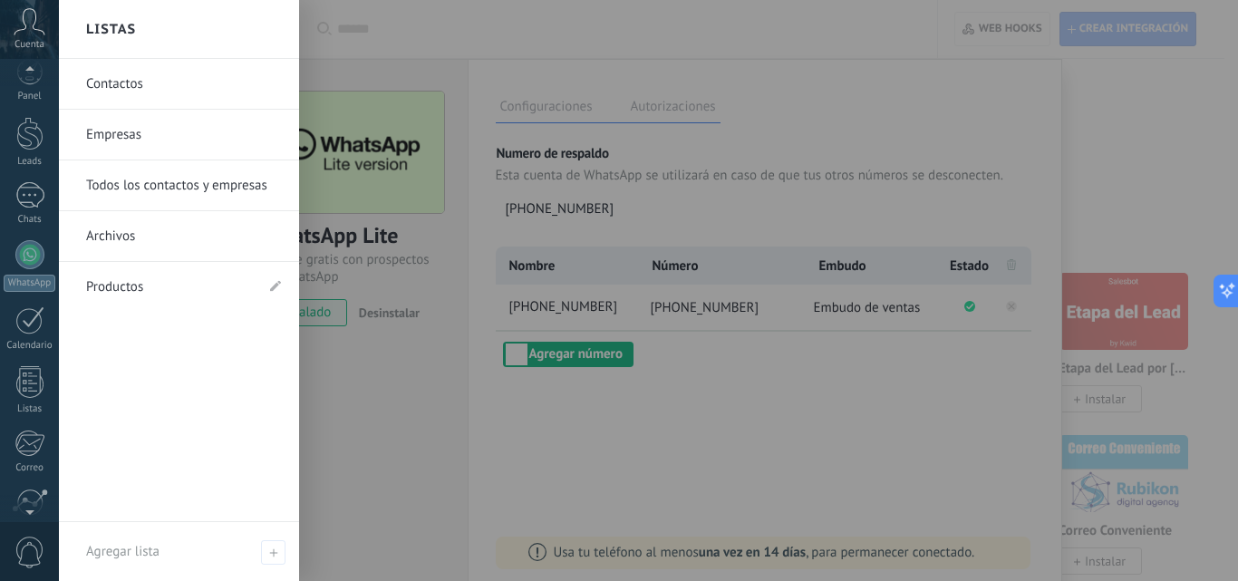
scroll to position [0, 0]
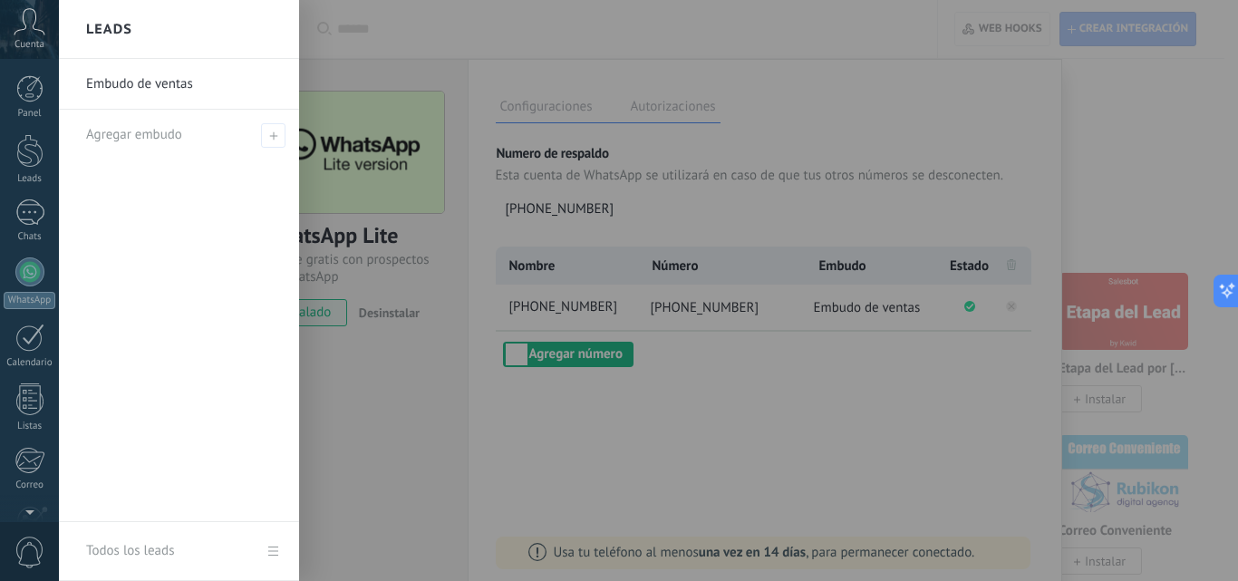
click at [33, 166] on div at bounding box center [29, 151] width 27 height 34
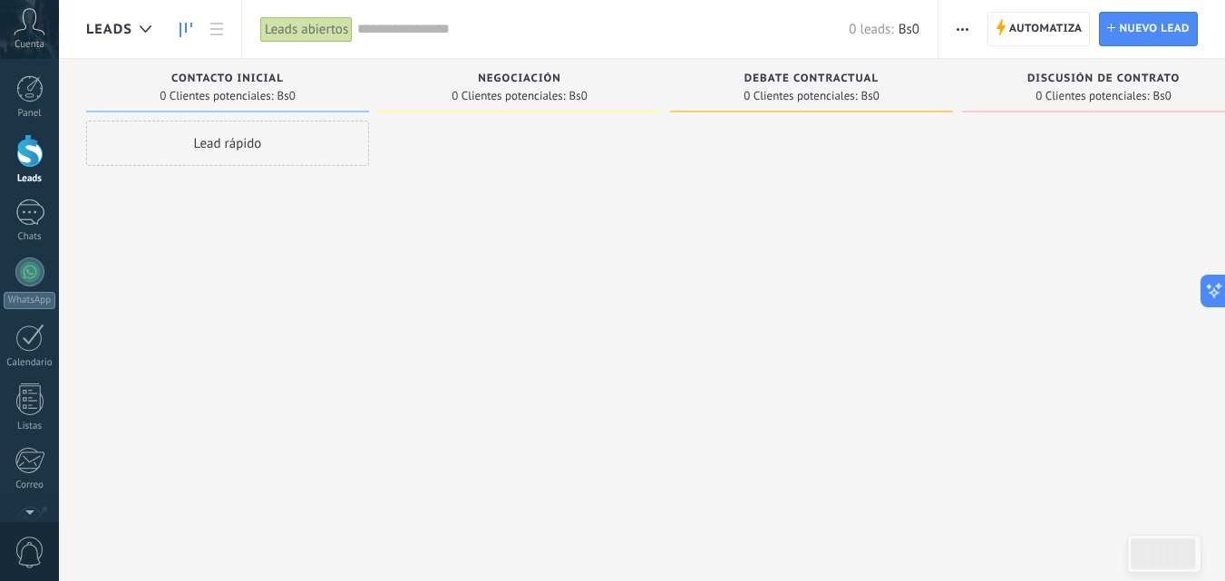
click at [34, 89] on div at bounding box center [29, 88] width 27 height 27
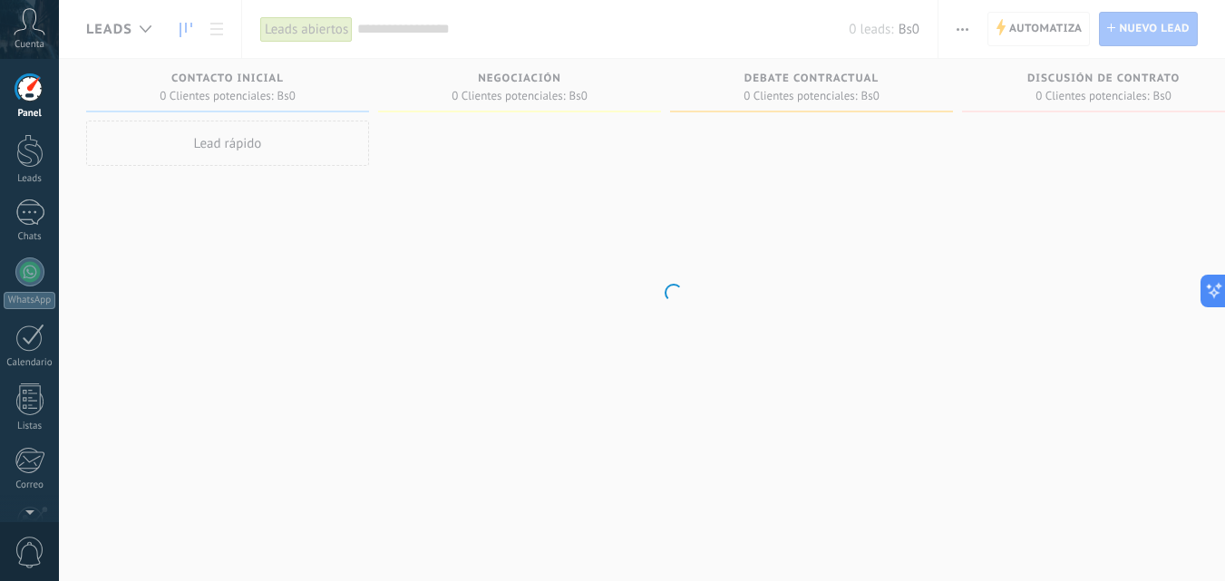
click at [26, 218] on div at bounding box center [29, 212] width 29 height 26
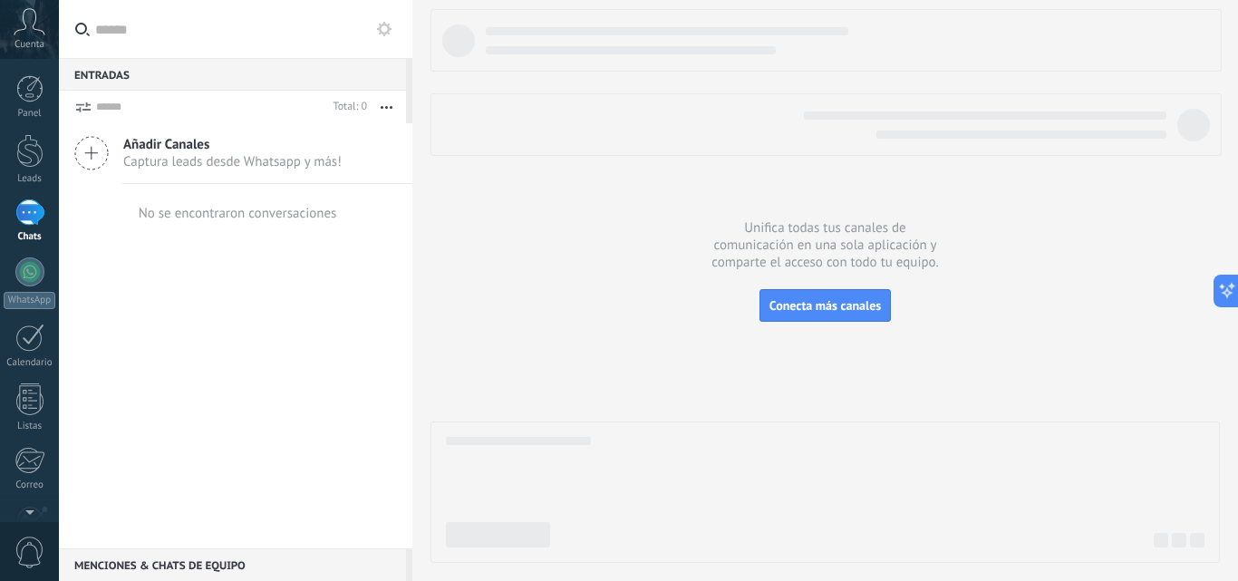
click at [383, 36] on button at bounding box center [384, 29] width 22 height 22
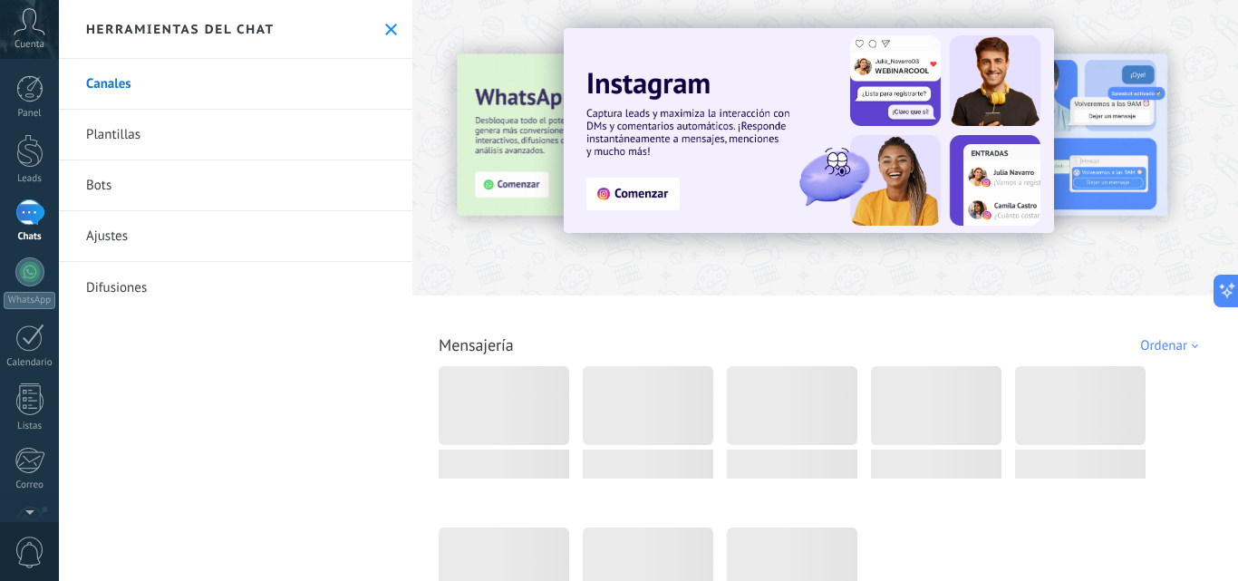
click at [95, 184] on link "Bots" at bounding box center [236, 185] width 354 height 51
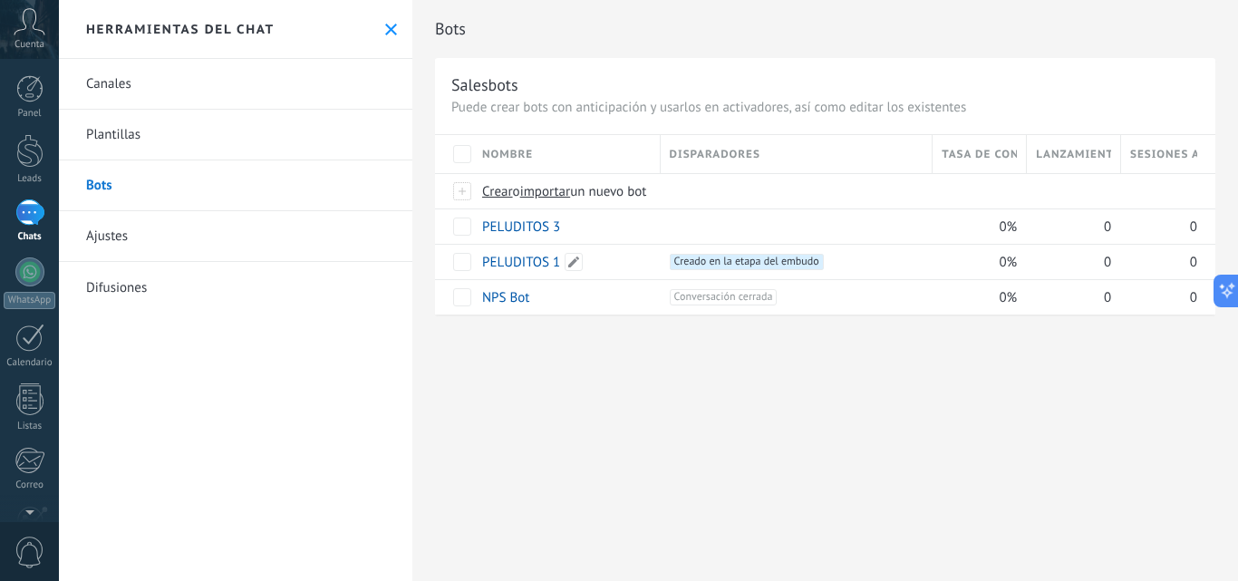
click at [541, 262] on link "PELUDITOS 1" at bounding box center [521, 262] width 78 height 17
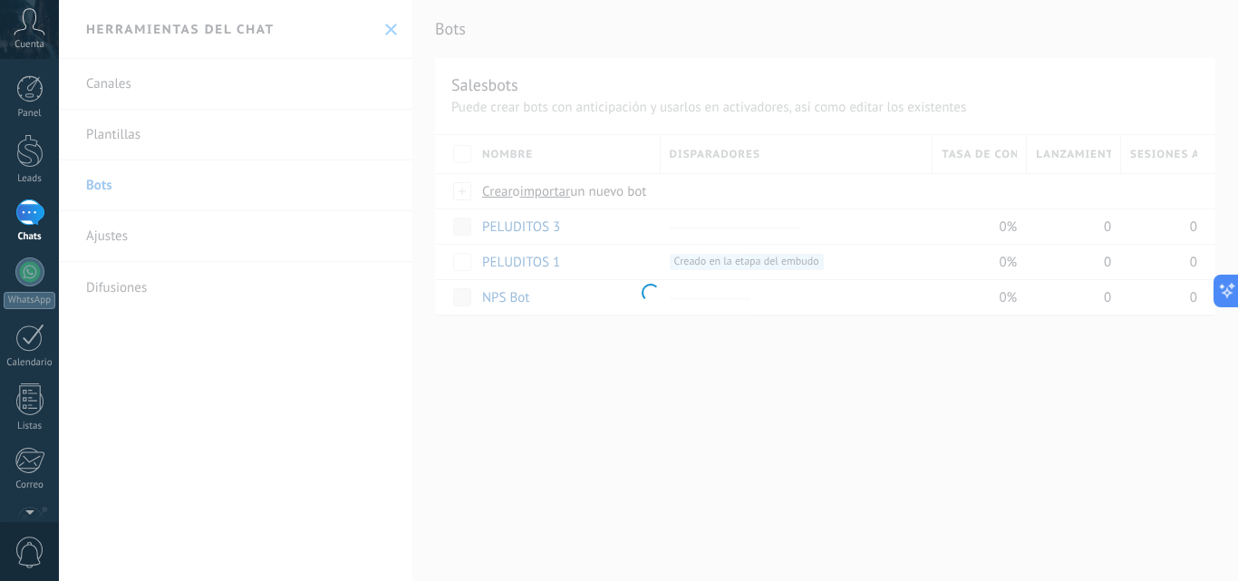
type input "**********"
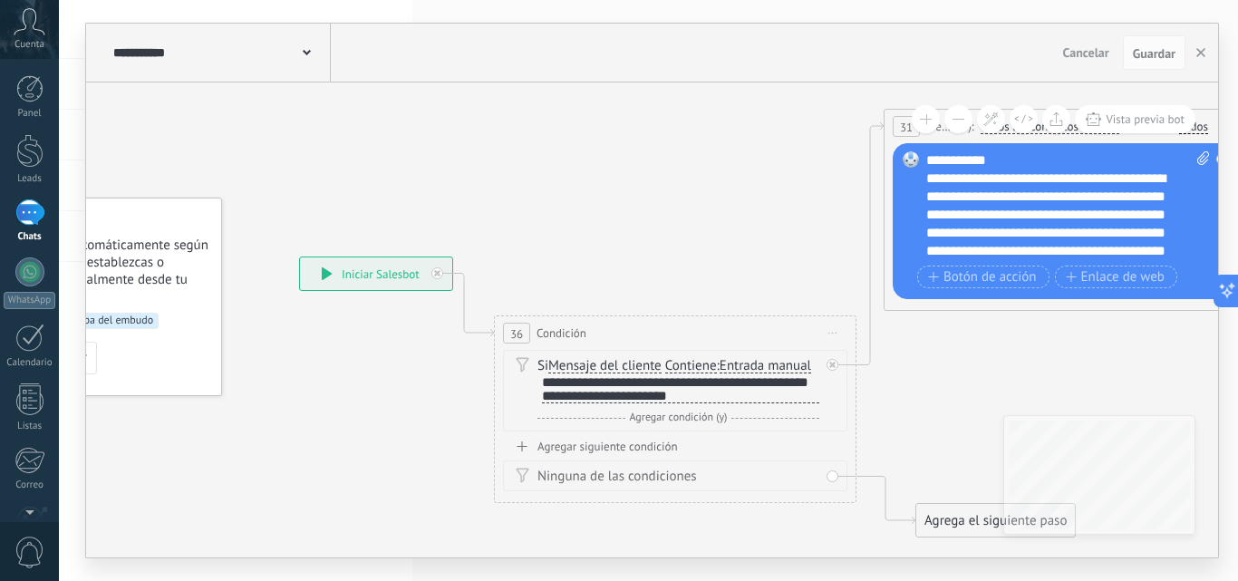
drag, startPoint x: 706, startPoint y: 292, endPoint x: 748, endPoint y: 190, distance: 109.8
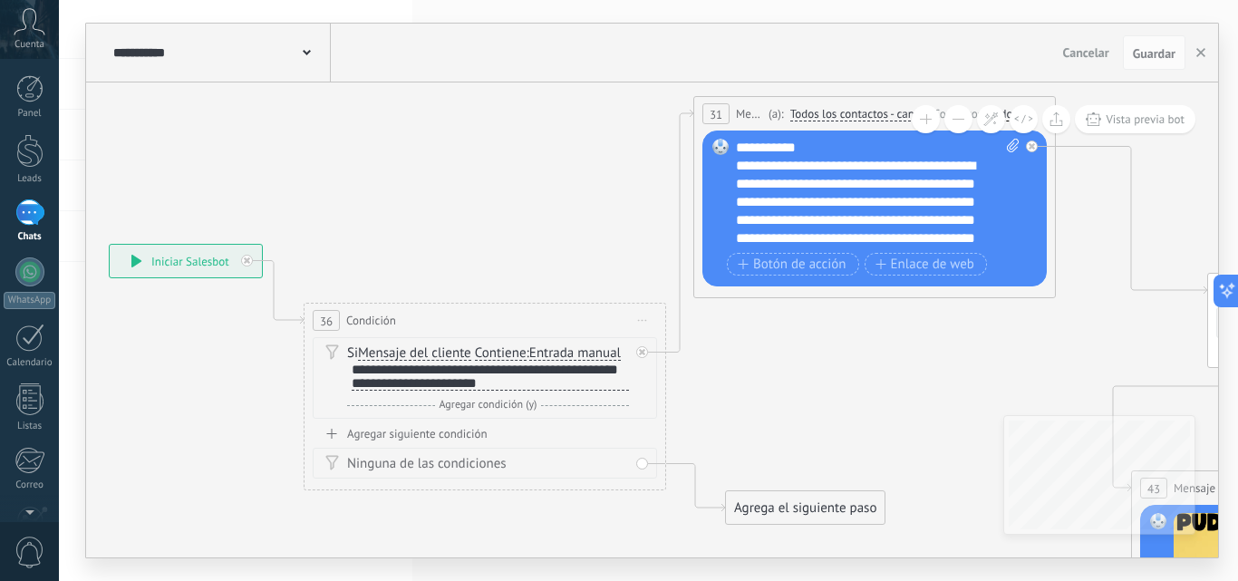
drag, startPoint x: 1041, startPoint y: 356, endPoint x: 873, endPoint y: 345, distance: 168.0
drag, startPoint x: 977, startPoint y: 285, endPoint x: 925, endPoint y: 305, distance: 55.4
click at [115, 185] on div "**********" at bounding box center [115, 185] width 0 height 0
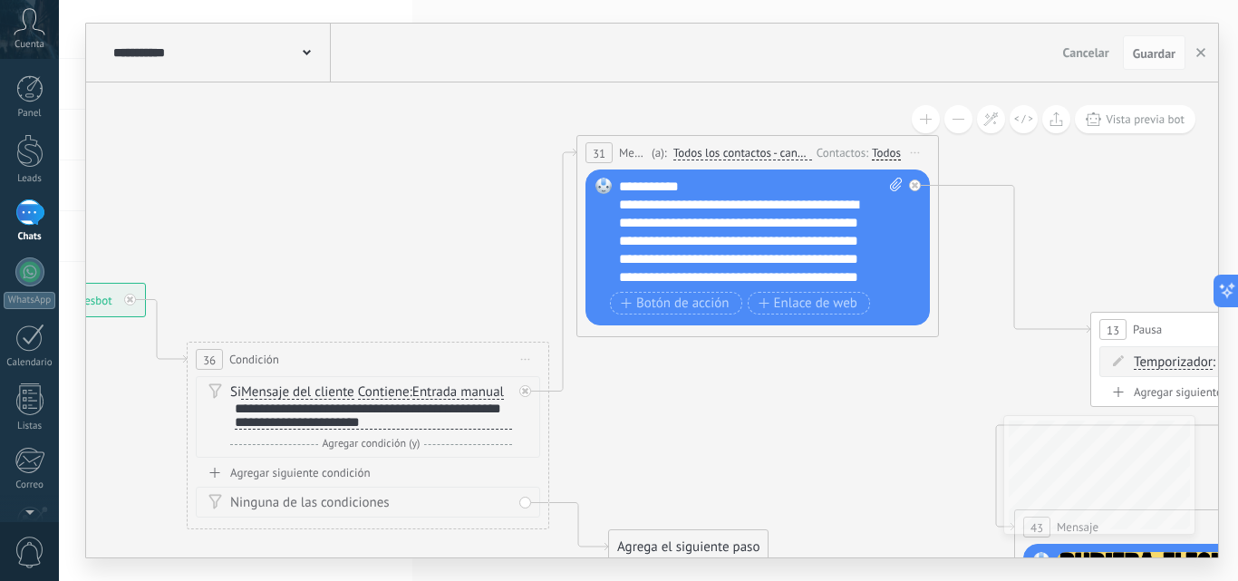
drag, startPoint x: 938, startPoint y: 338, endPoint x: 752, endPoint y: 369, distance: 188.4
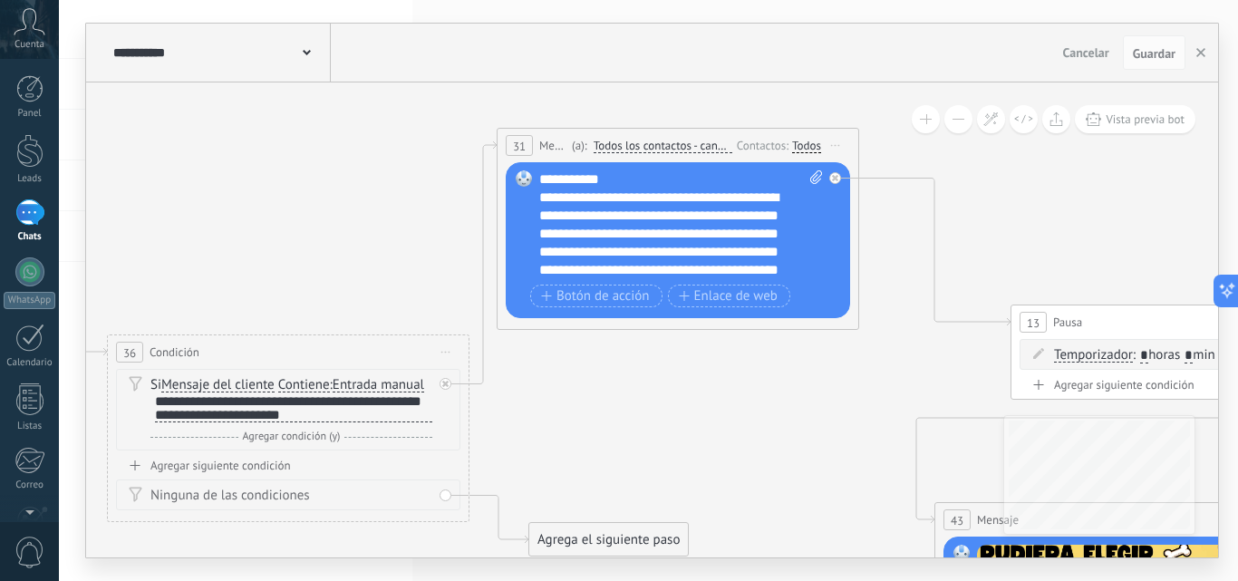
click at [814, 145] on div "Todos" at bounding box center [806, 146] width 29 height 15
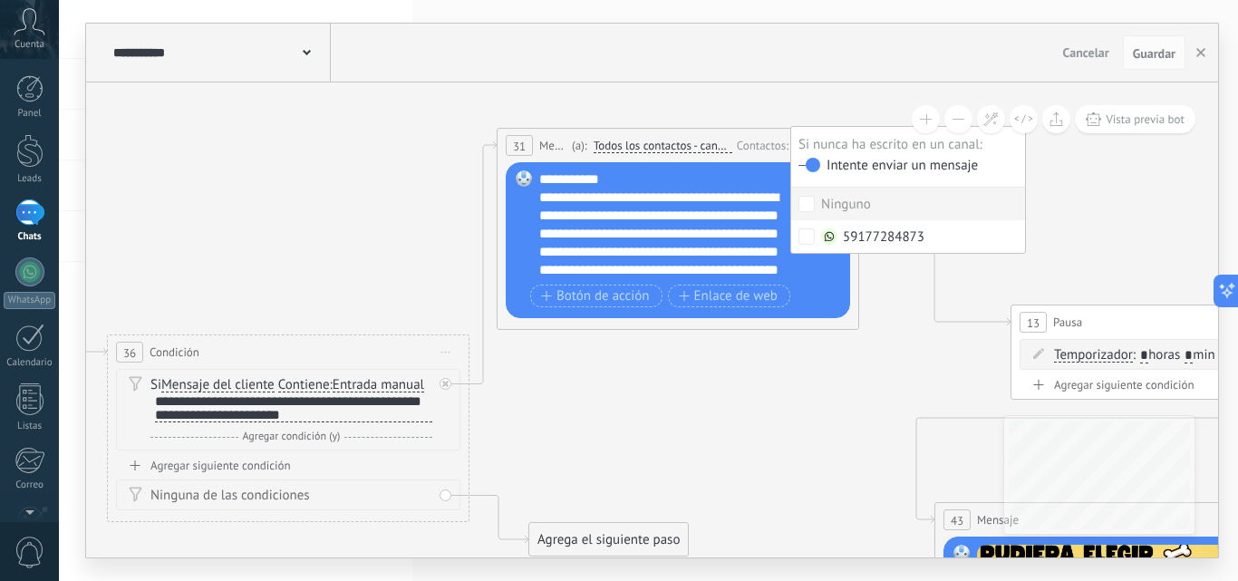
click at [1149, 44] on button "Guardar" at bounding box center [1154, 52] width 63 height 34
click at [1206, 56] on button "button" at bounding box center [1200, 52] width 27 height 34
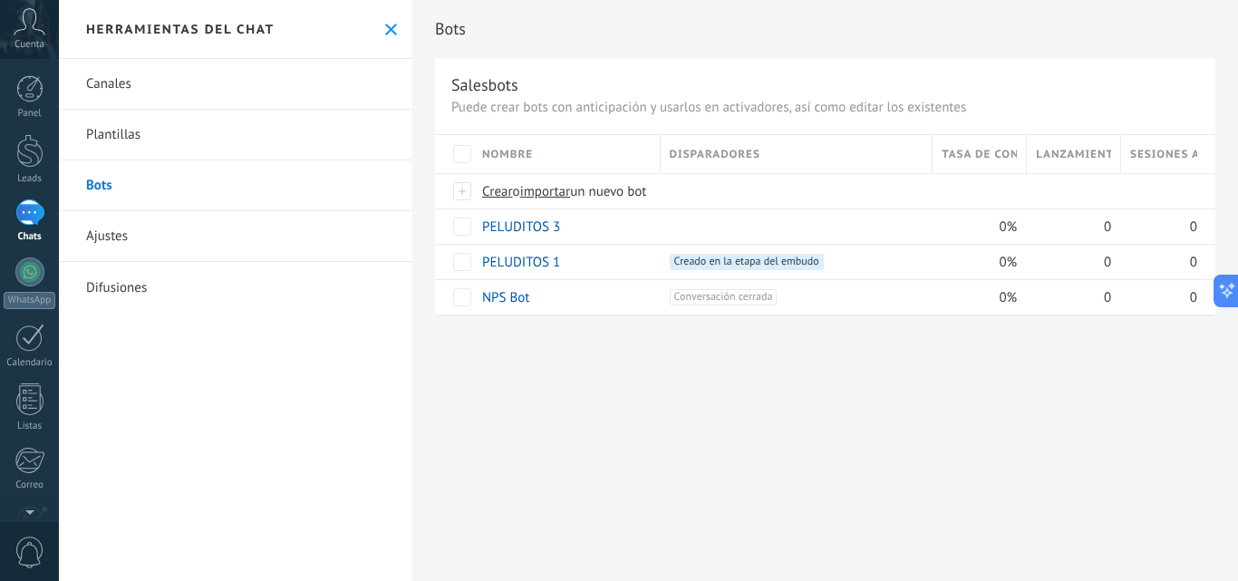
click at [38, 152] on div at bounding box center [29, 151] width 27 height 34
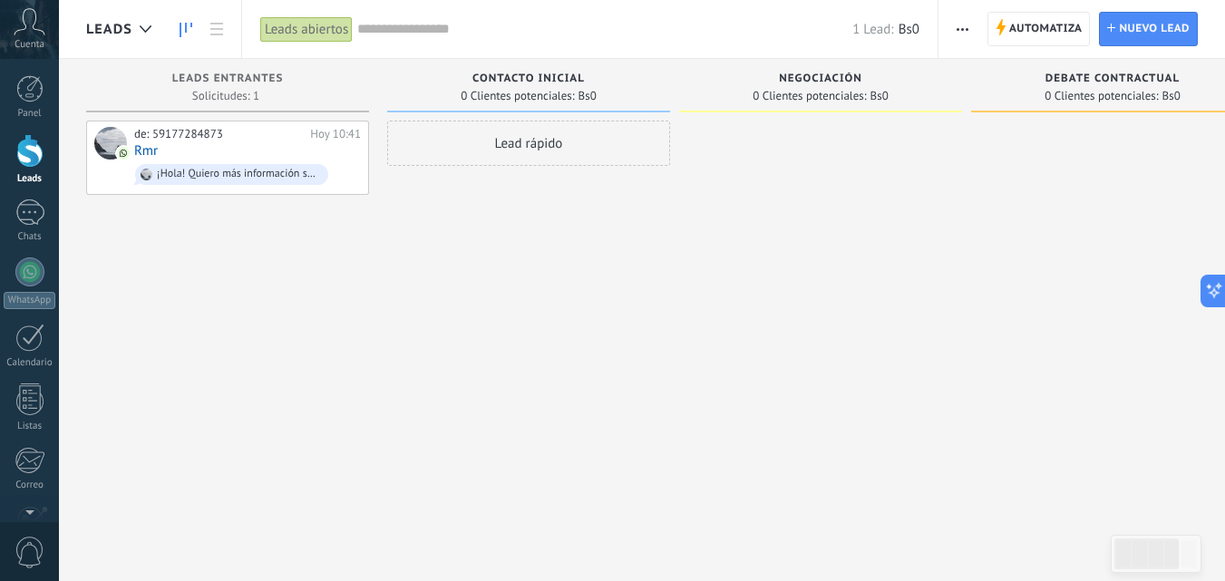
click at [378, 159] on use at bounding box center [385, 157] width 14 height 16
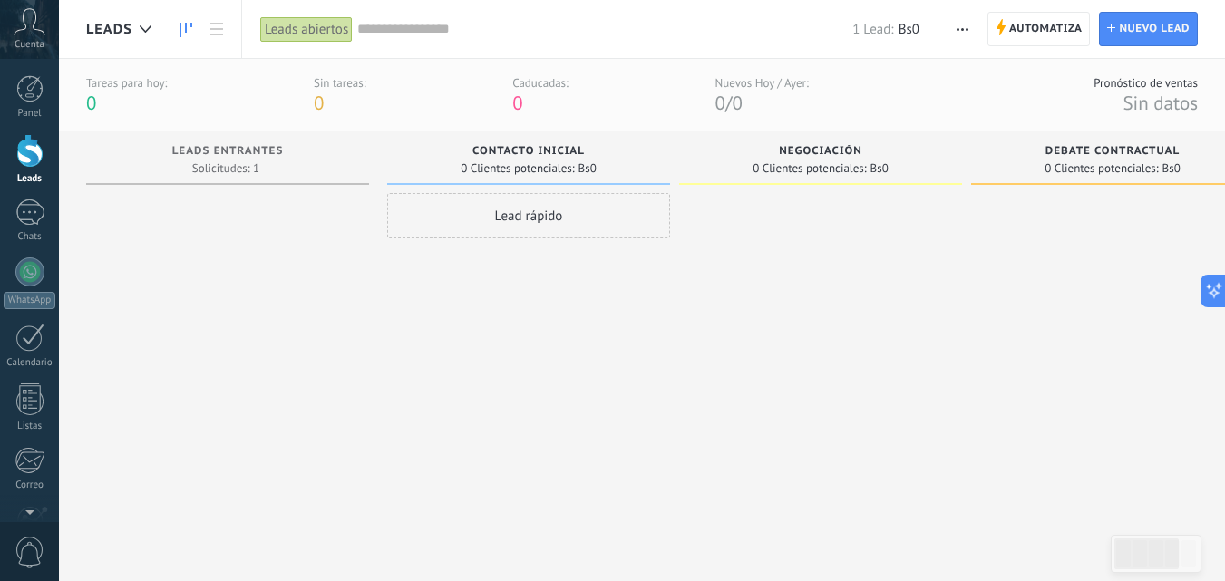
click at [38, 219] on div "1" at bounding box center [29, 212] width 29 height 26
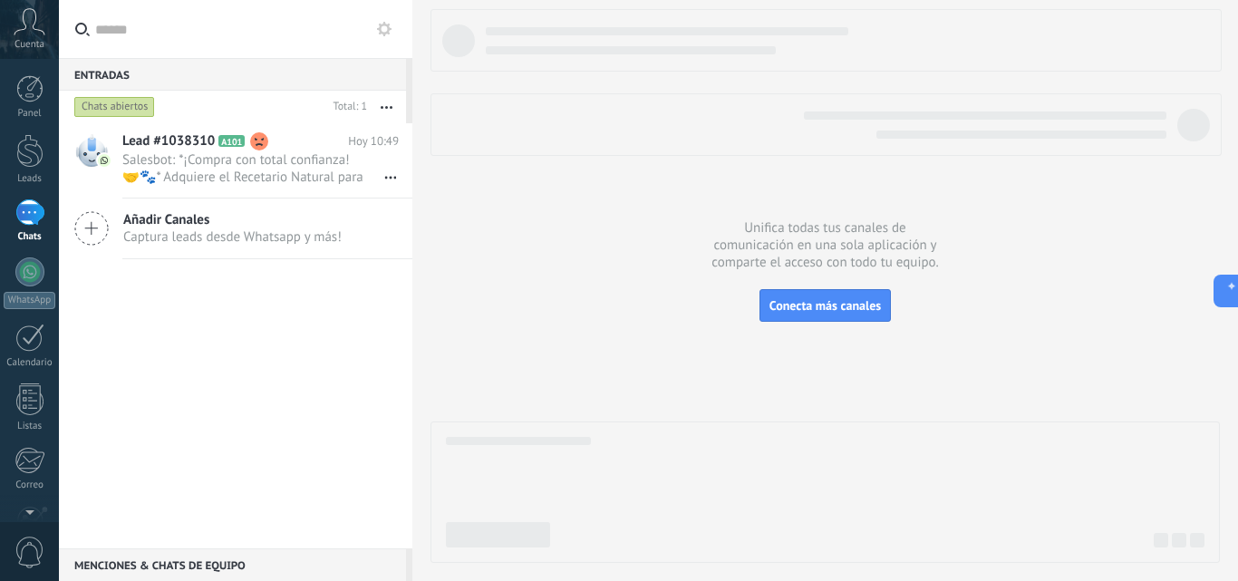
click at [380, 25] on use at bounding box center [384, 29] width 15 height 15
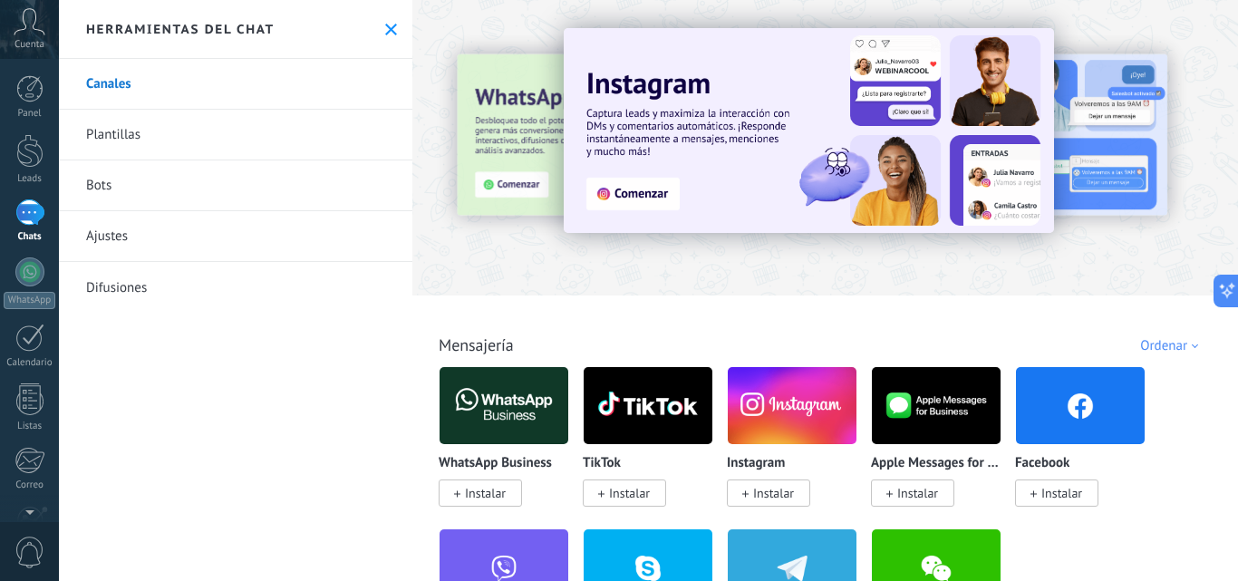
click at [106, 186] on link "Bots" at bounding box center [236, 185] width 354 height 51
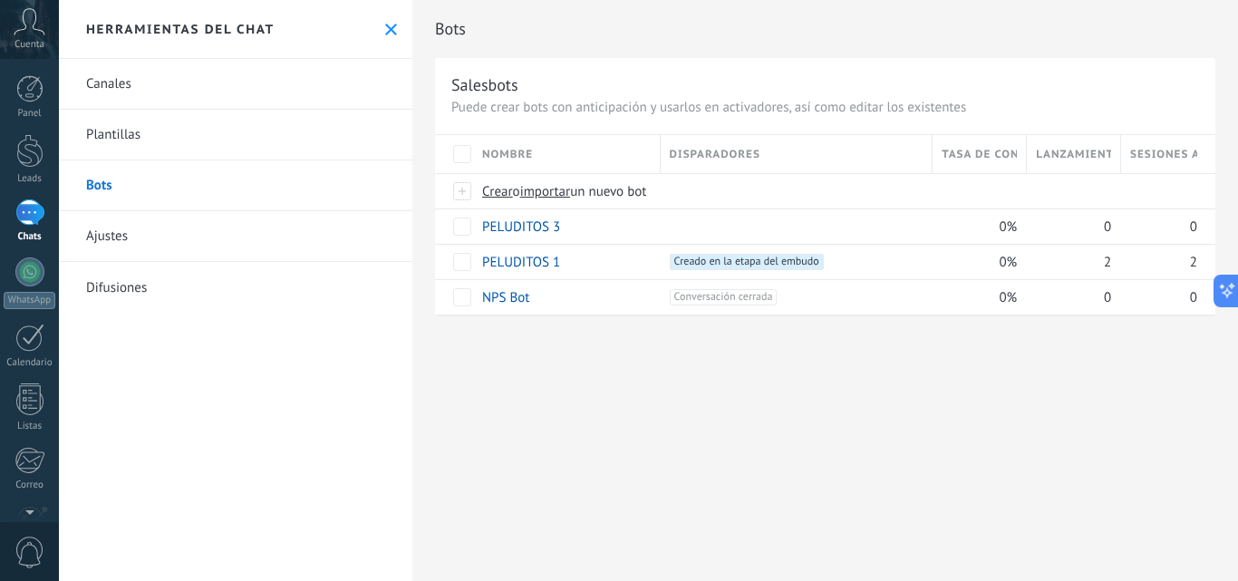
click at [493, 193] on span "Crear" at bounding box center [497, 191] width 31 height 17
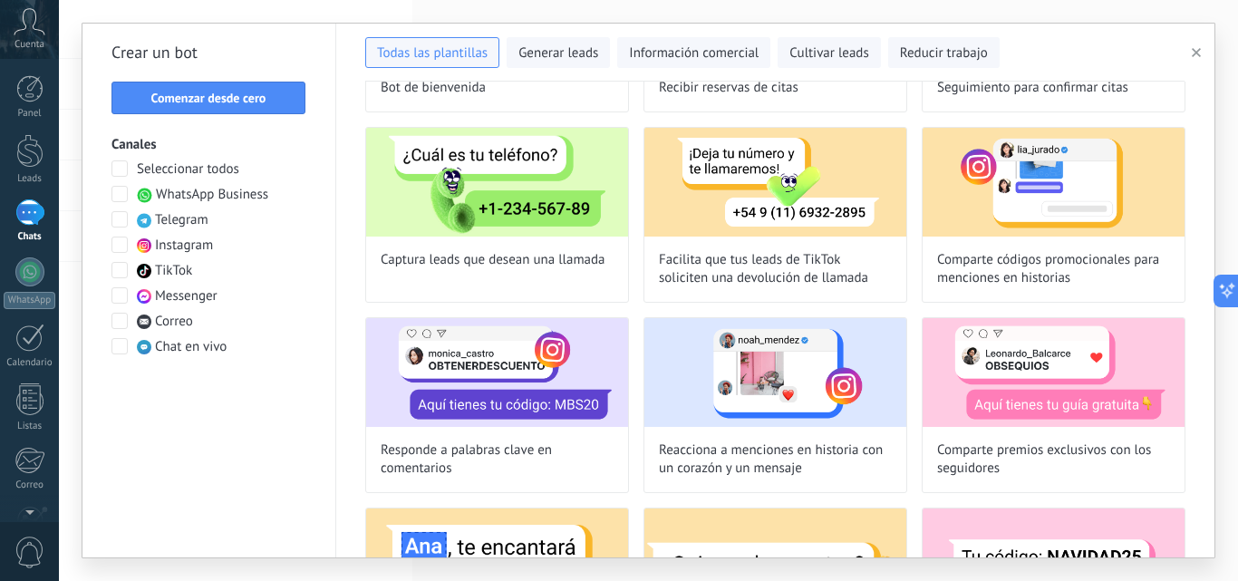
scroll to position [181, 0]
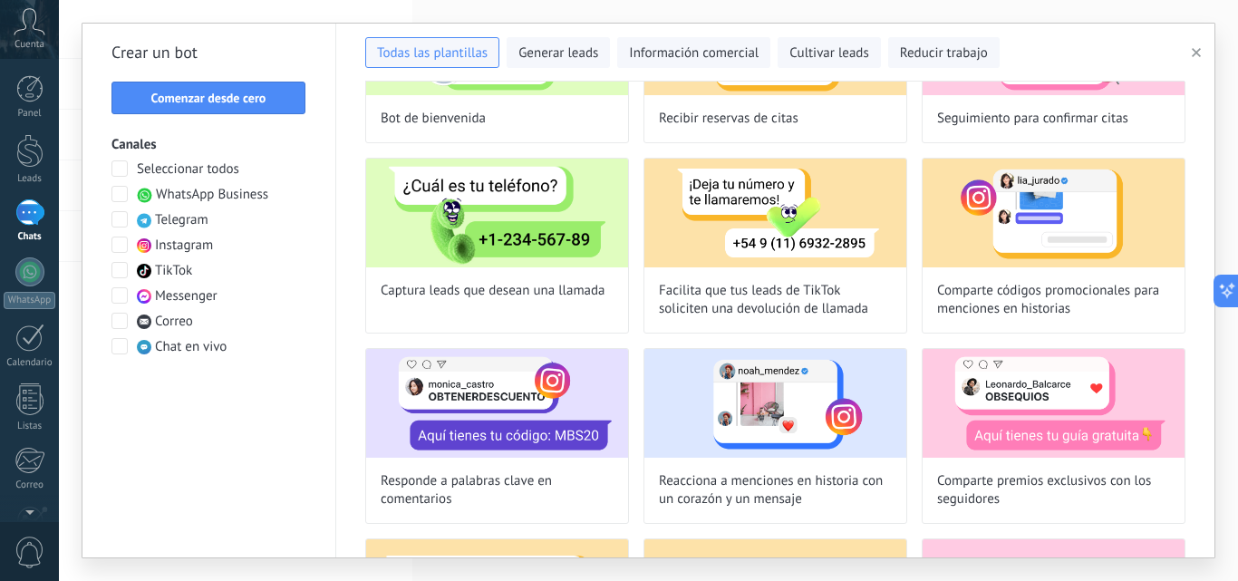
click at [527, 460] on div "Responde a palabras clave en comentarios" at bounding box center [497, 436] width 264 height 176
type input "**********"
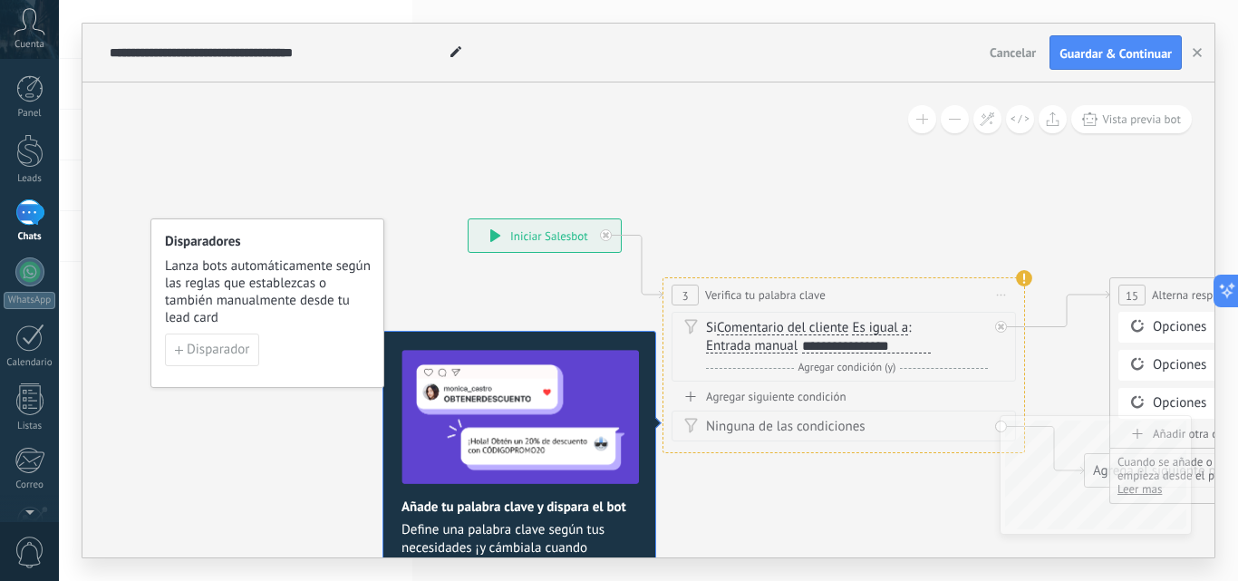
drag, startPoint x: 624, startPoint y: 485, endPoint x: 606, endPoint y: 463, distance: 27.7
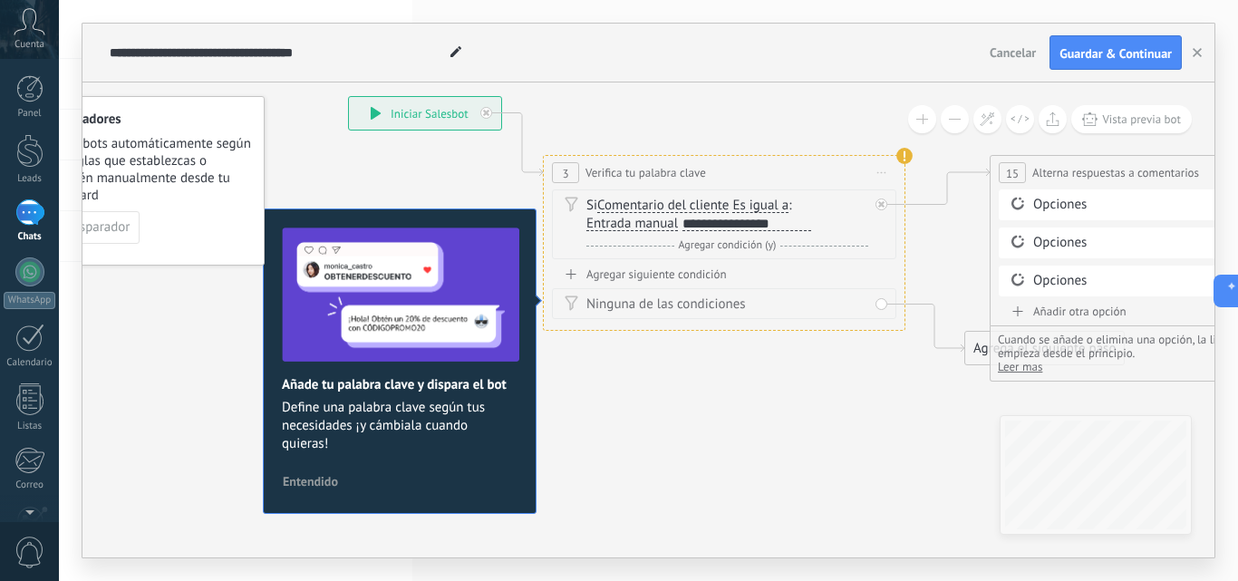
drag, startPoint x: 578, startPoint y: 418, endPoint x: 554, endPoint y: 330, distance: 91.3
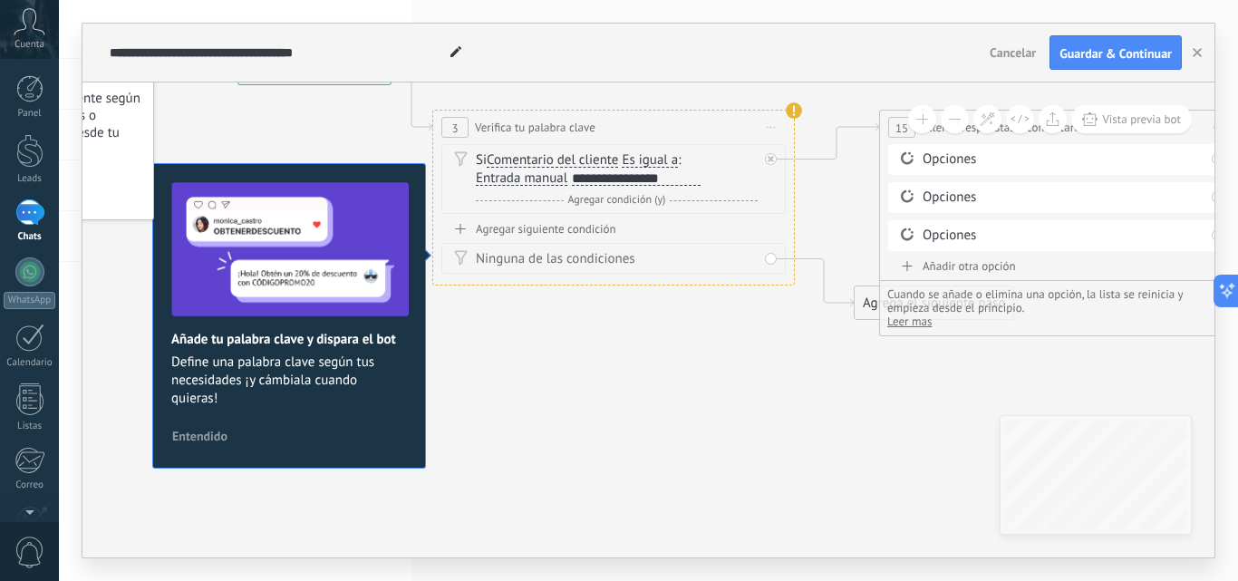
drag, startPoint x: 747, startPoint y: 394, endPoint x: 636, endPoint y: 325, distance: 130.8
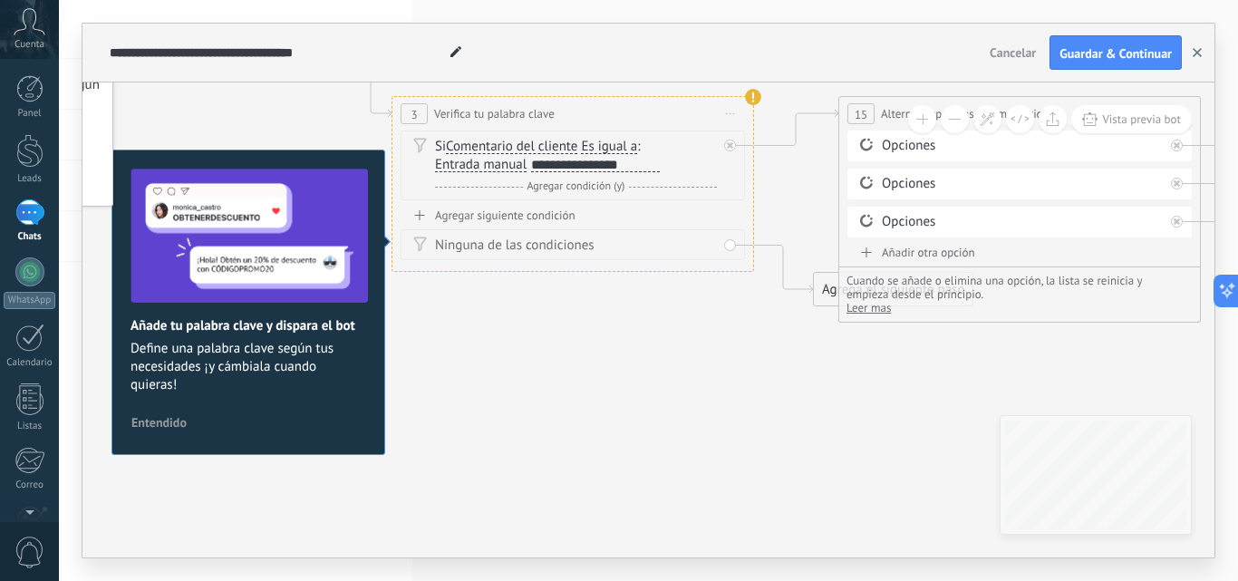
click at [1194, 56] on use "button" at bounding box center [1197, 52] width 9 height 9
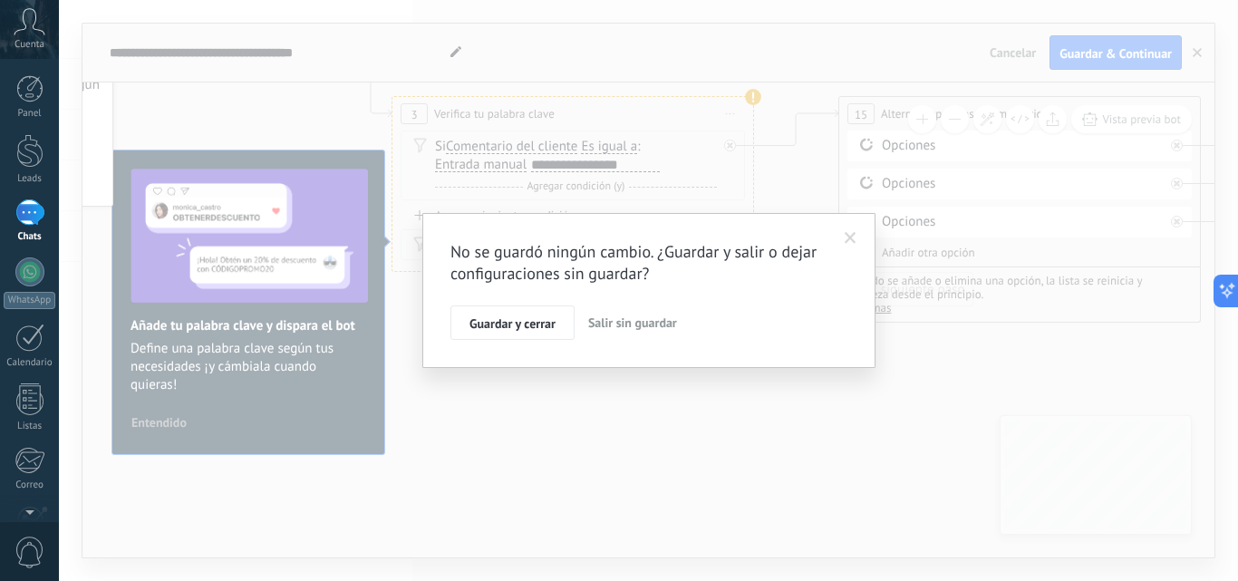
click at [631, 326] on span "Salir sin guardar" at bounding box center [632, 323] width 89 height 16
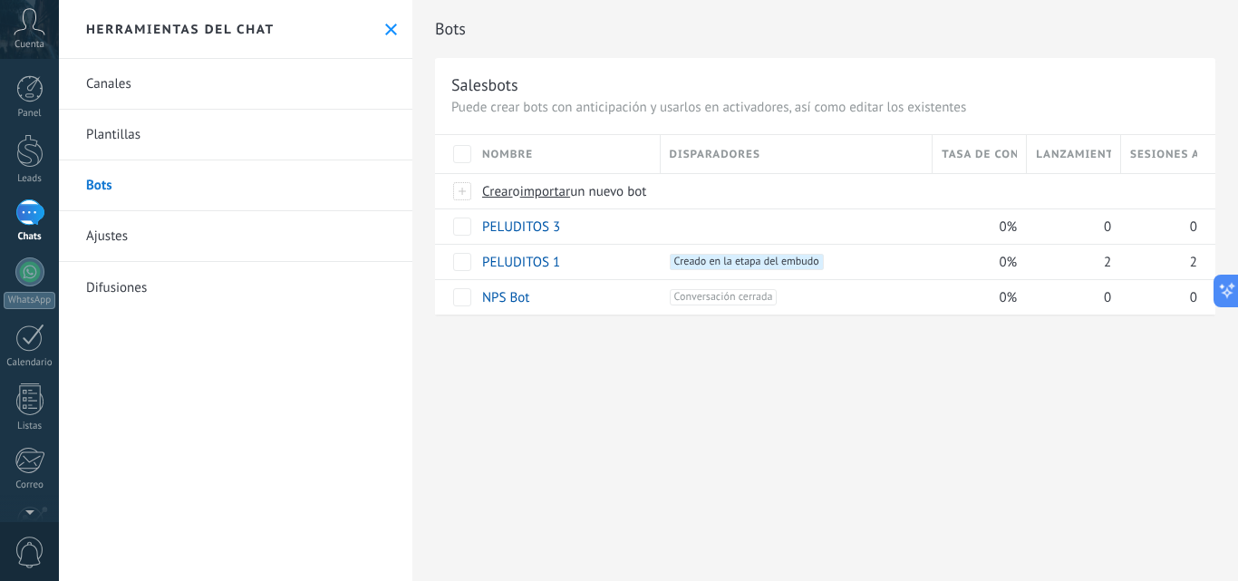
click at [496, 200] on div "Crear o importar un nuevo bot" at bounding box center [795, 191] width 644 height 34
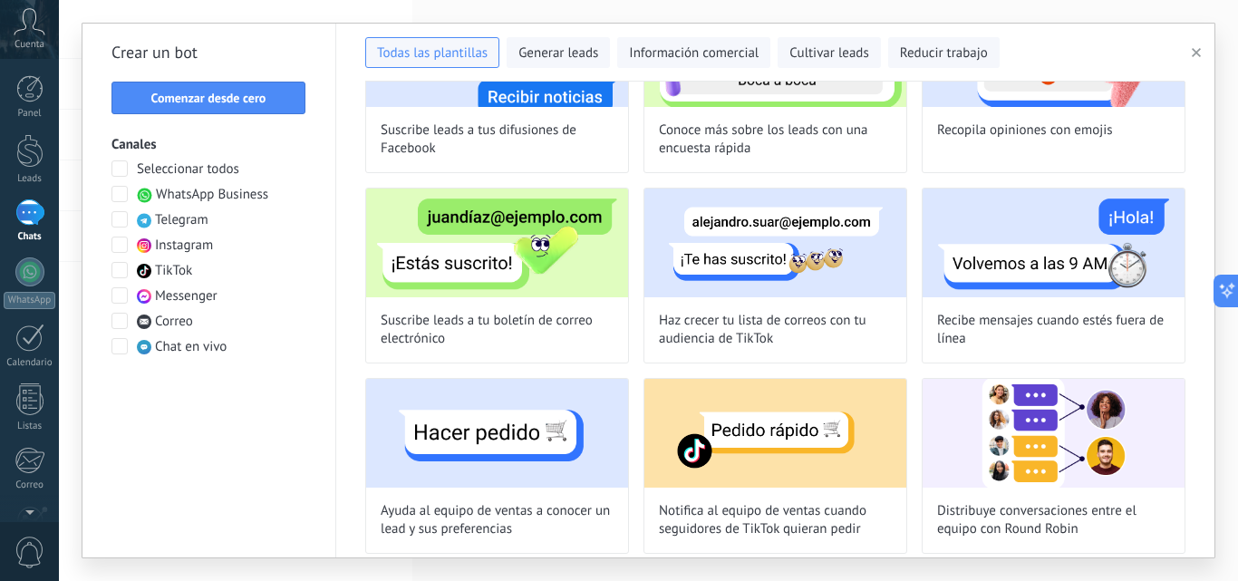
scroll to position [1304, 0]
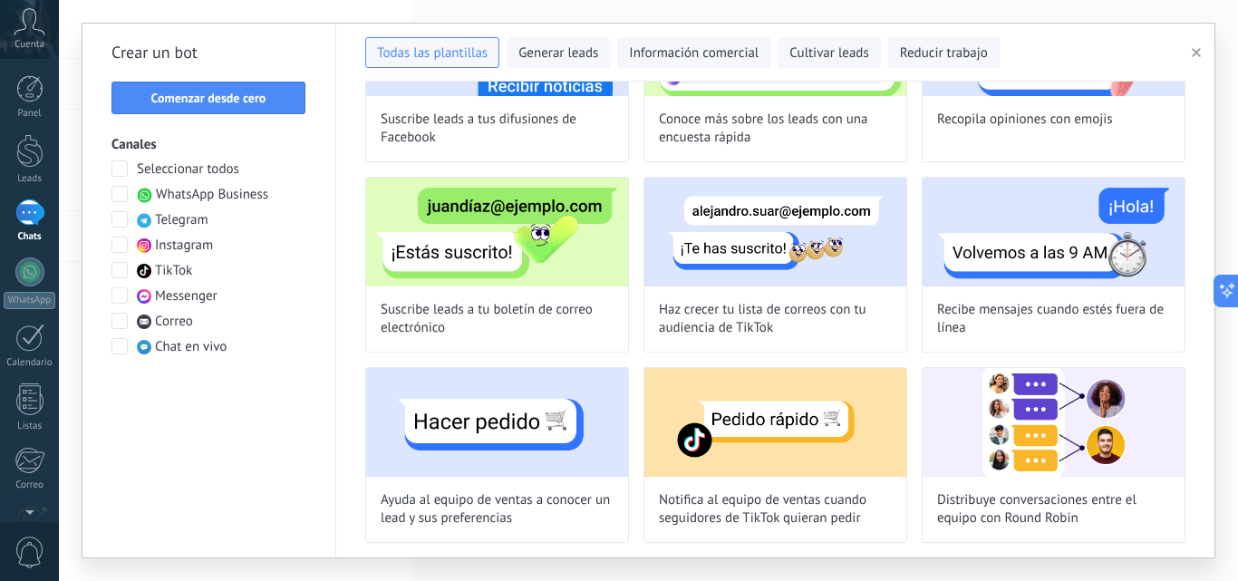
click at [465, 449] on img at bounding box center [497, 422] width 262 height 109
type input "**********"
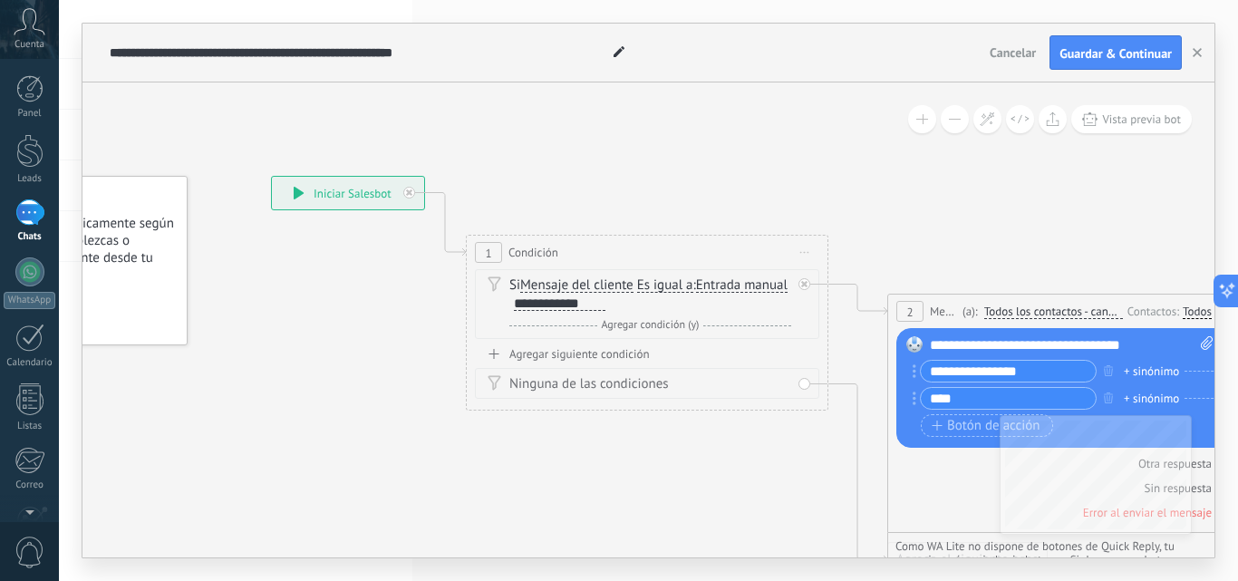
drag, startPoint x: 819, startPoint y: 506, endPoint x: 593, endPoint y: 451, distance: 232.4
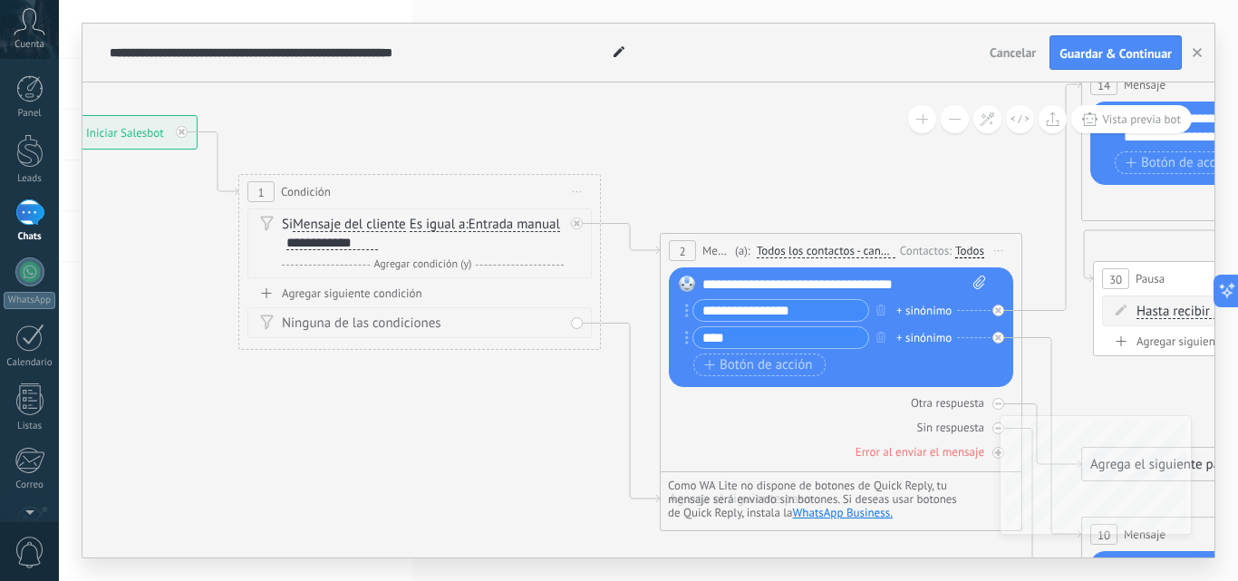
drag, startPoint x: 694, startPoint y: 451, endPoint x: 455, endPoint y: 376, distance: 250.6
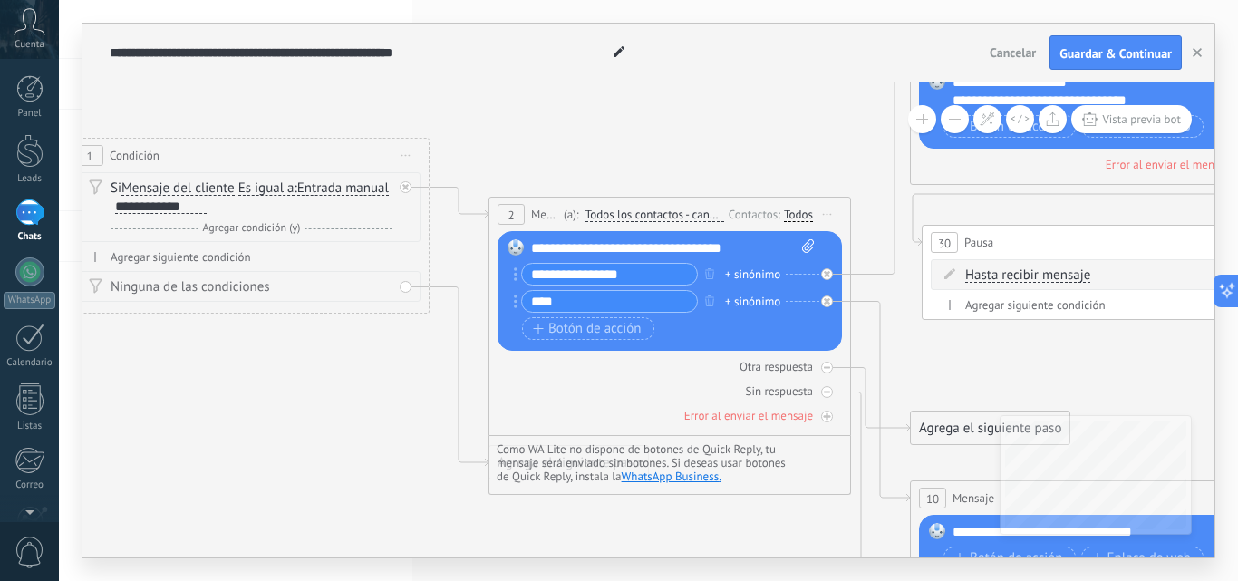
drag, startPoint x: 521, startPoint y: 420, endPoint x: 402, endPoint y: 394, distance: 121.4
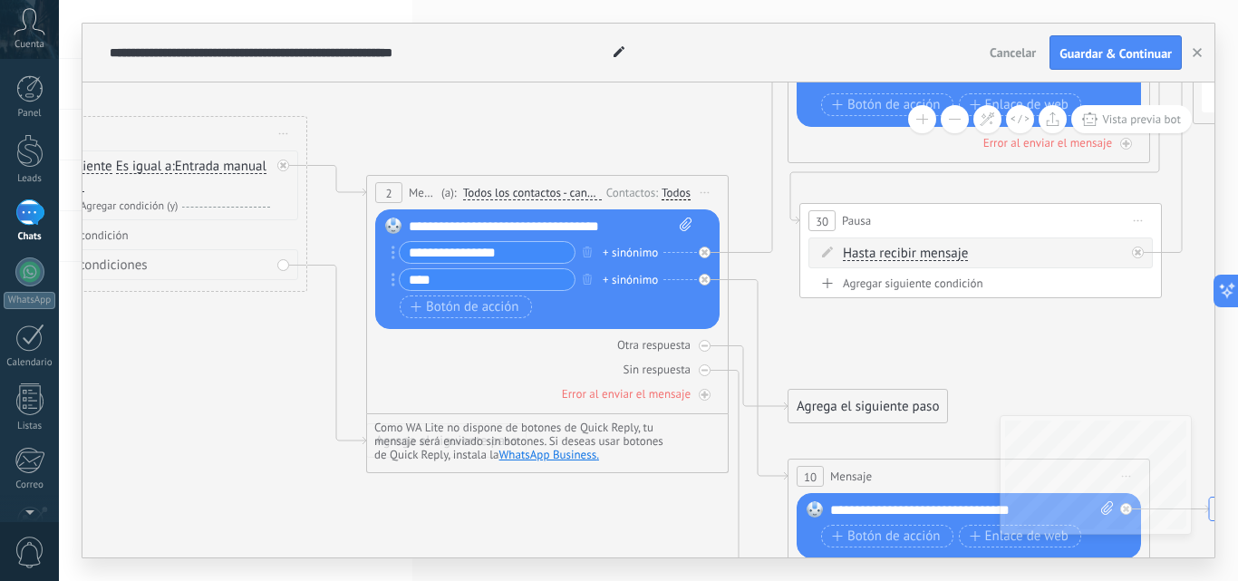
drag, startPoint x: 955, startPoint y: 353, endPoint x: 837, endPoint y: 331, distance: 119.8
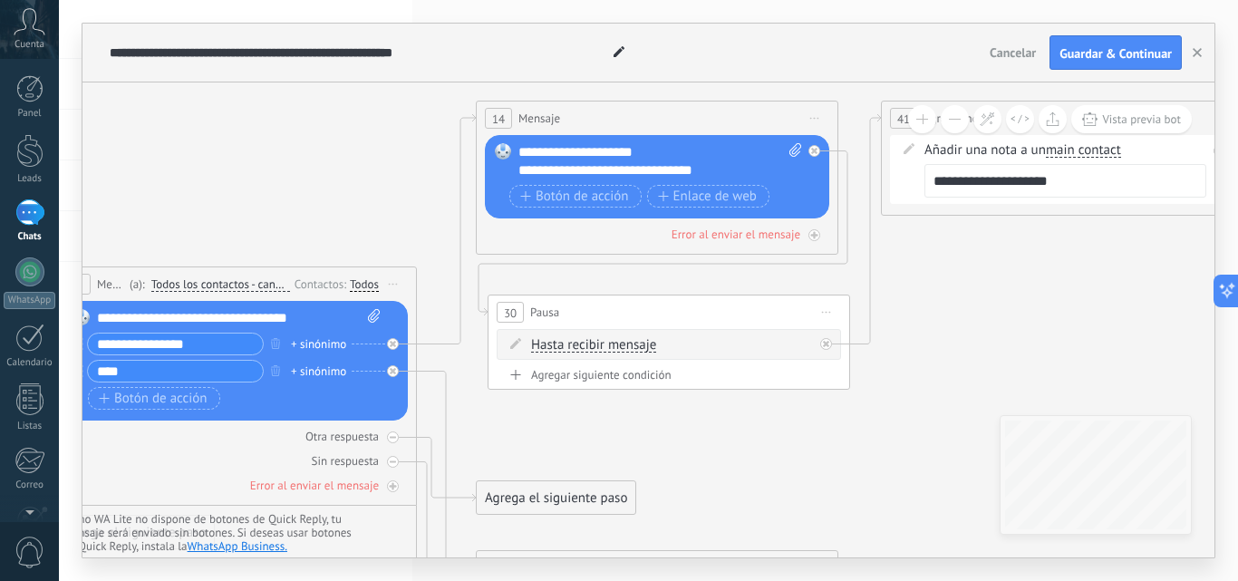
drag, startPoint x: 843, startPoint y: 339, endPoint x: 559, endPoint y: 431, distance: 298.1
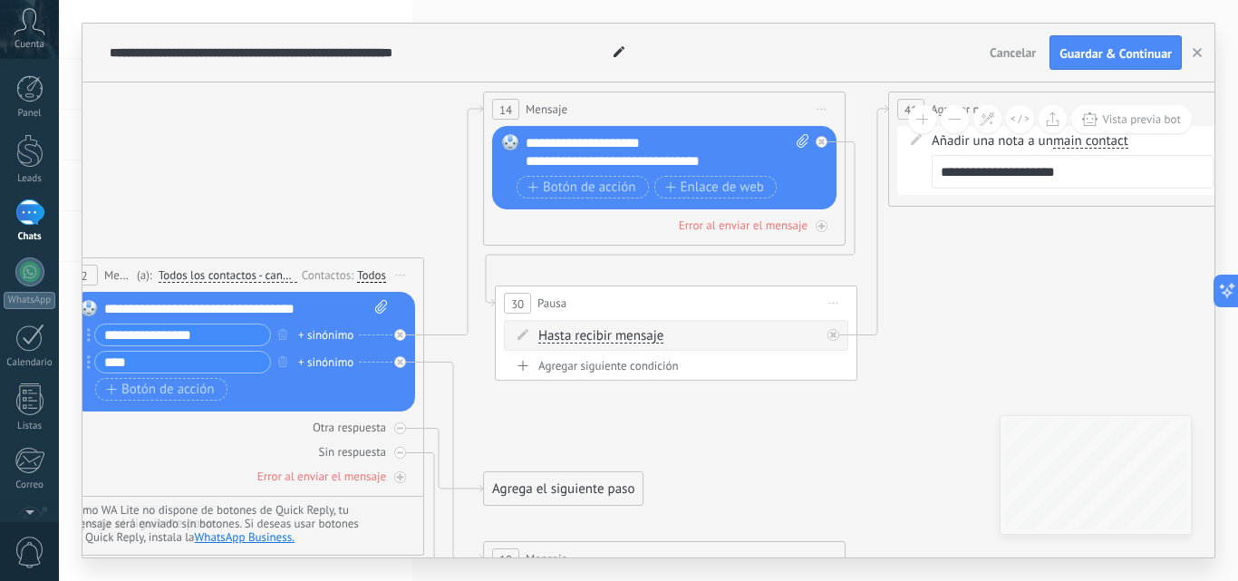
drag, startPoint x: 608, startPoint y: 426, endPoint x: 741, endPoint y: 302, distance: 181.5
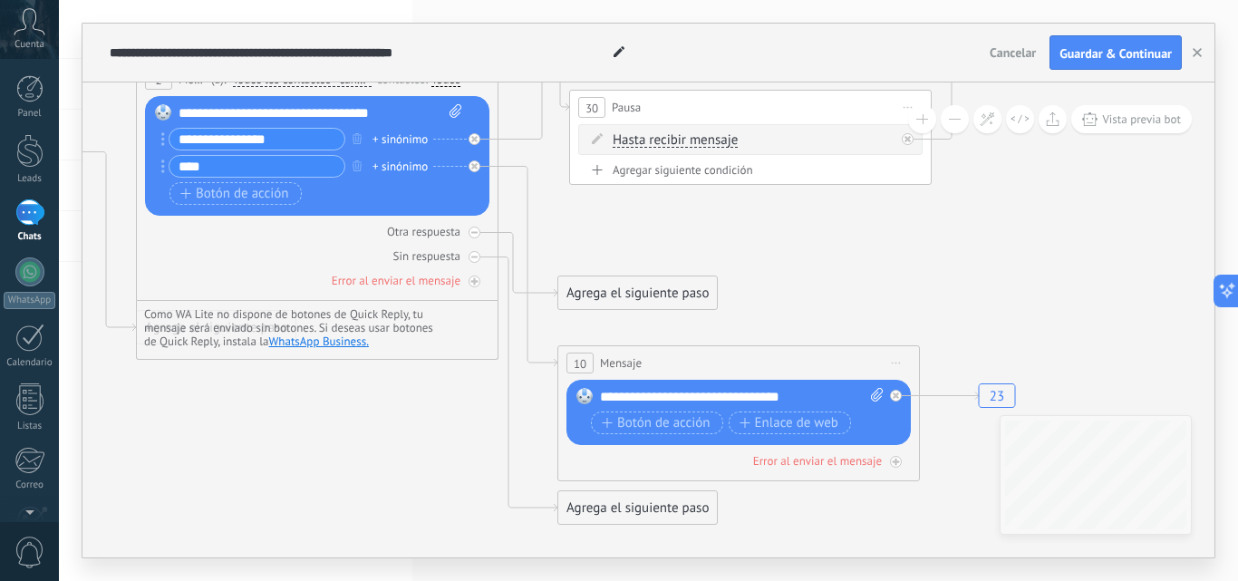
drag, startPoint x: 741, startPoint y: 302, endPoint x: 712, endPoint y: 200, distance: 105.6
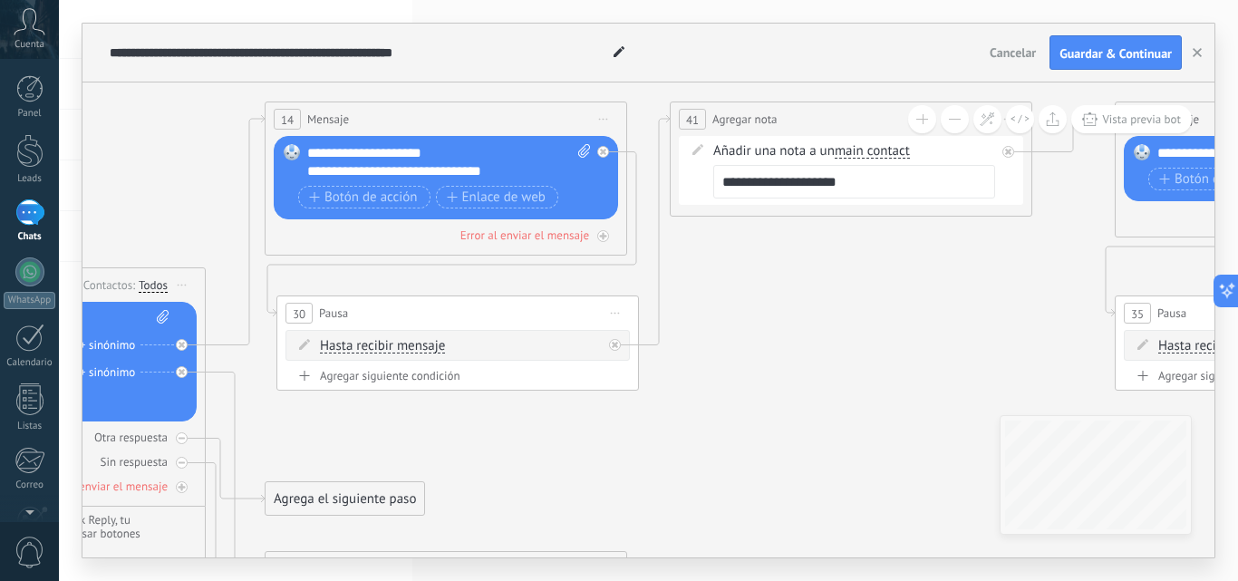
drag, startPoint x: 917, startPoint y: 301, endPoint x: 637, endPoint y: 548, distance: 373.8
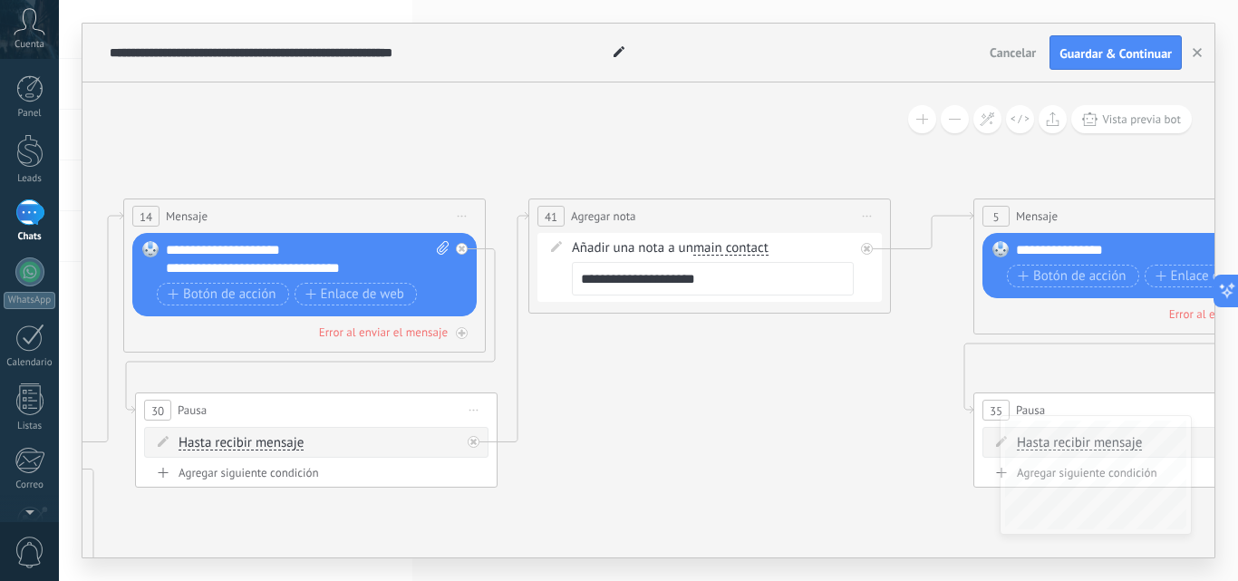
drag, startPoint x: 780, startPoint y: 425, endPoint x: 675, endPoint y: 501, distance: 129.1
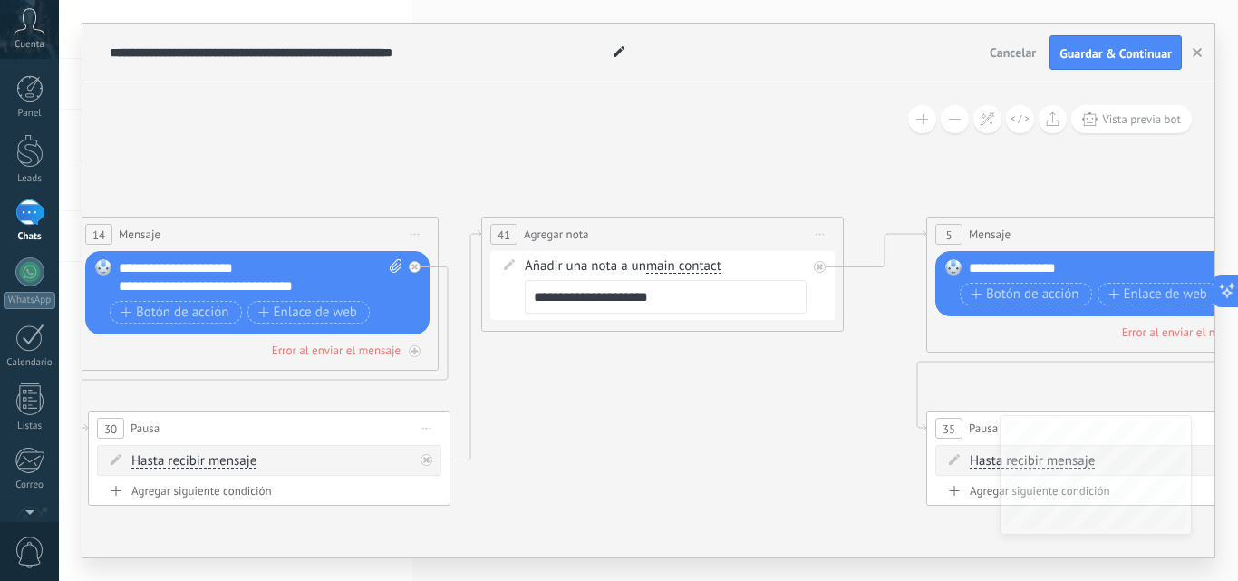
drag, startPoint x: 654, startPoint y: 427, endPoint x: 661, endPoint y: 376, distance: 51.3
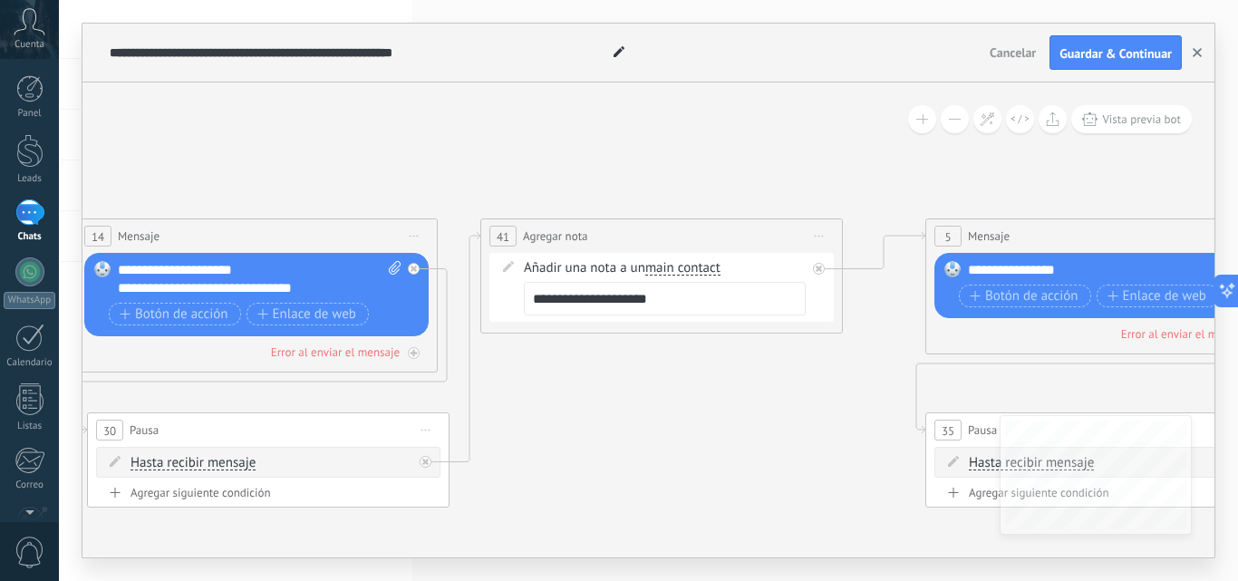
click at [1186, 55] on button "button" at bounding box center [1197, 52] width 27 height 34
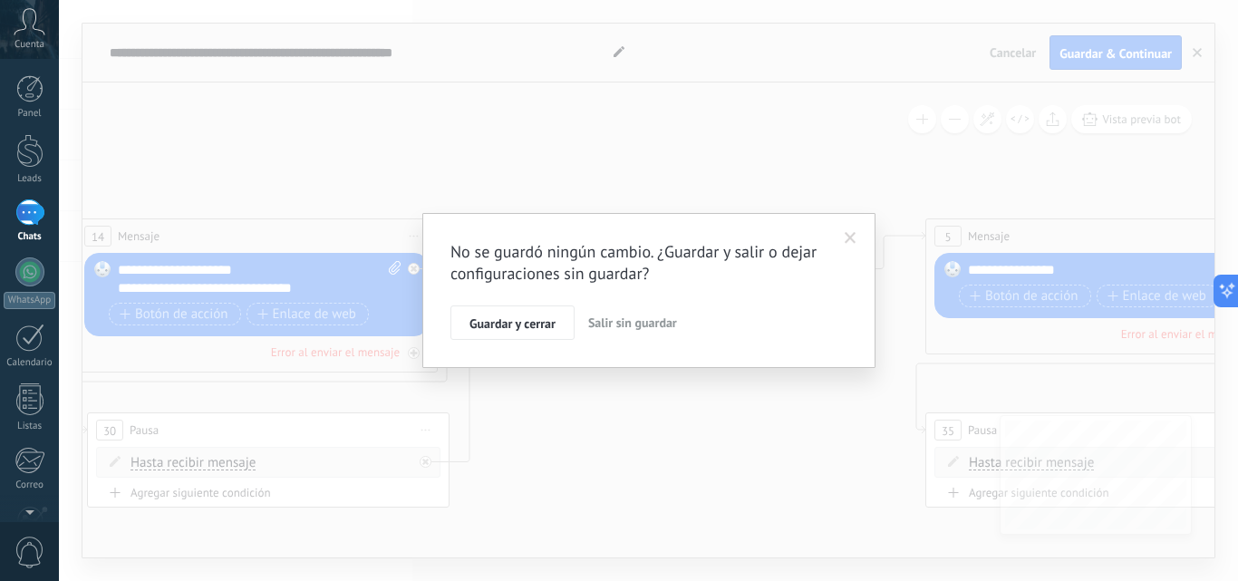
click at [532, 330] on span "Guardar y cerrar" at bounding box center [513, 323] width 86 height 13
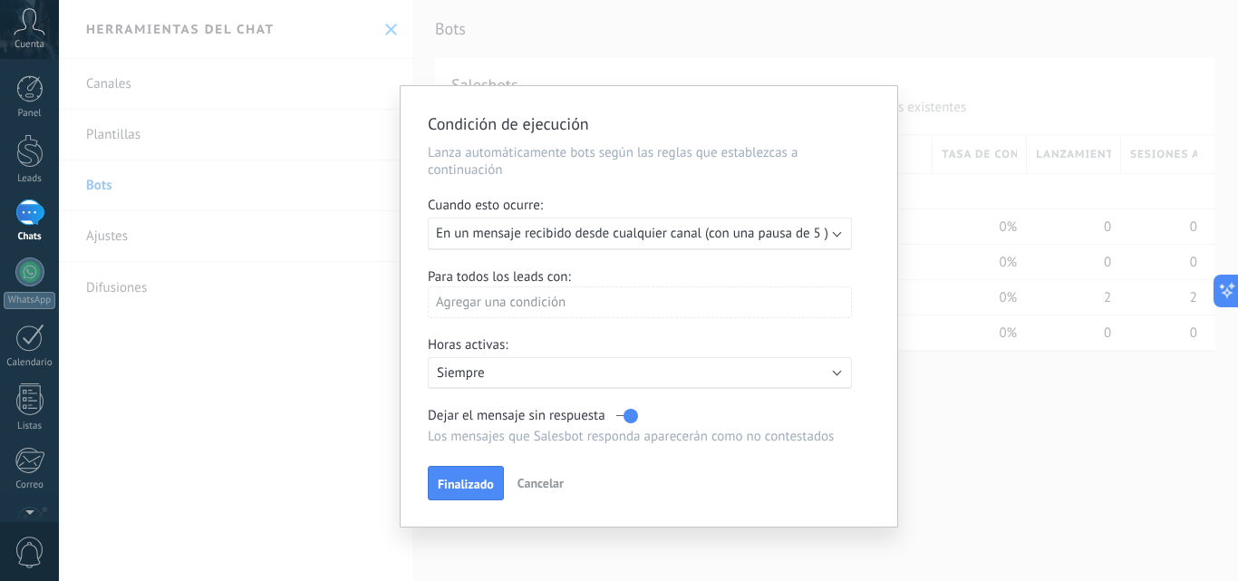
click at [542, 488] on span "Cancelar" at bounding box center [541, 483] width 46 height 16
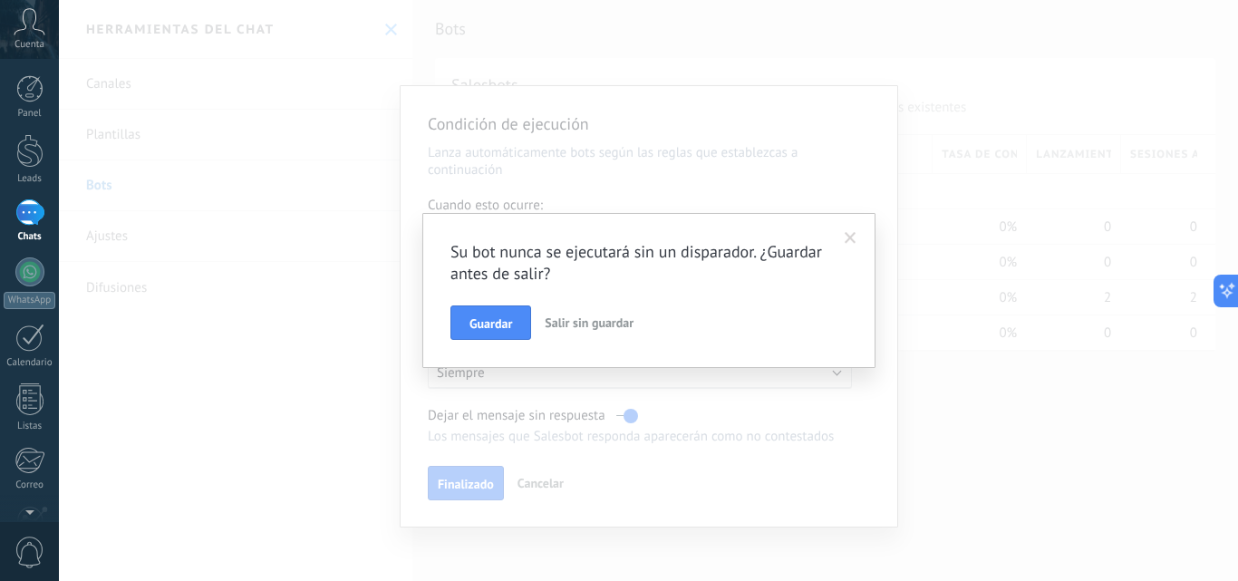
click at [579, 328] on span "Salir sin guardar" at bounding box center [589, 323] width 89 height 16
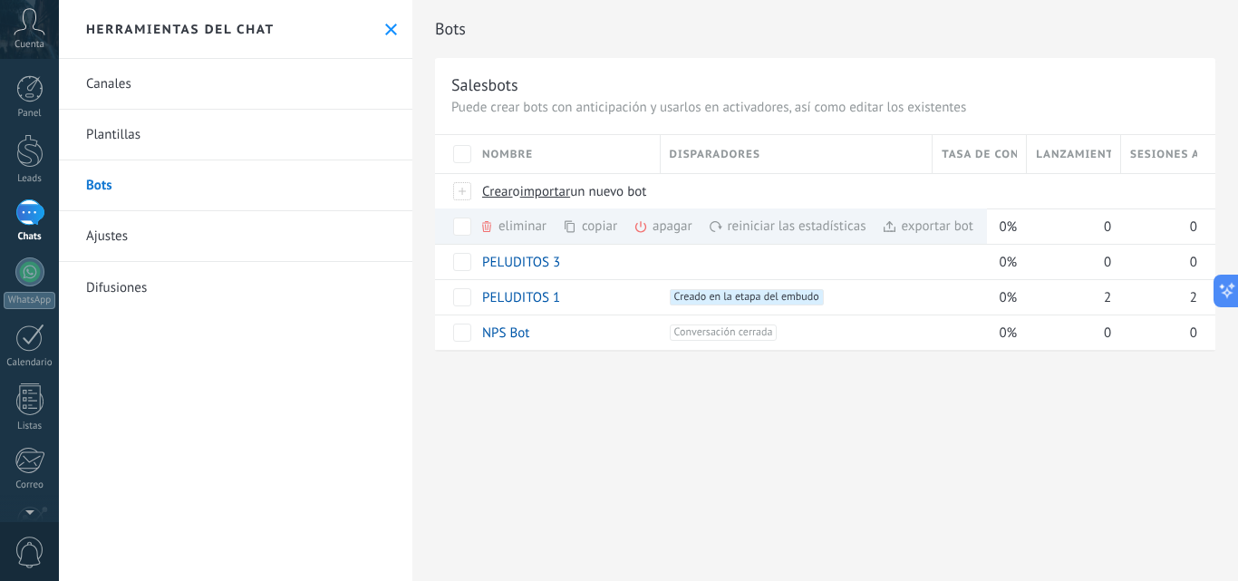
click at [524, 230] on div "eliminar màs" at bounding box center [544, 225] width 129 height 35
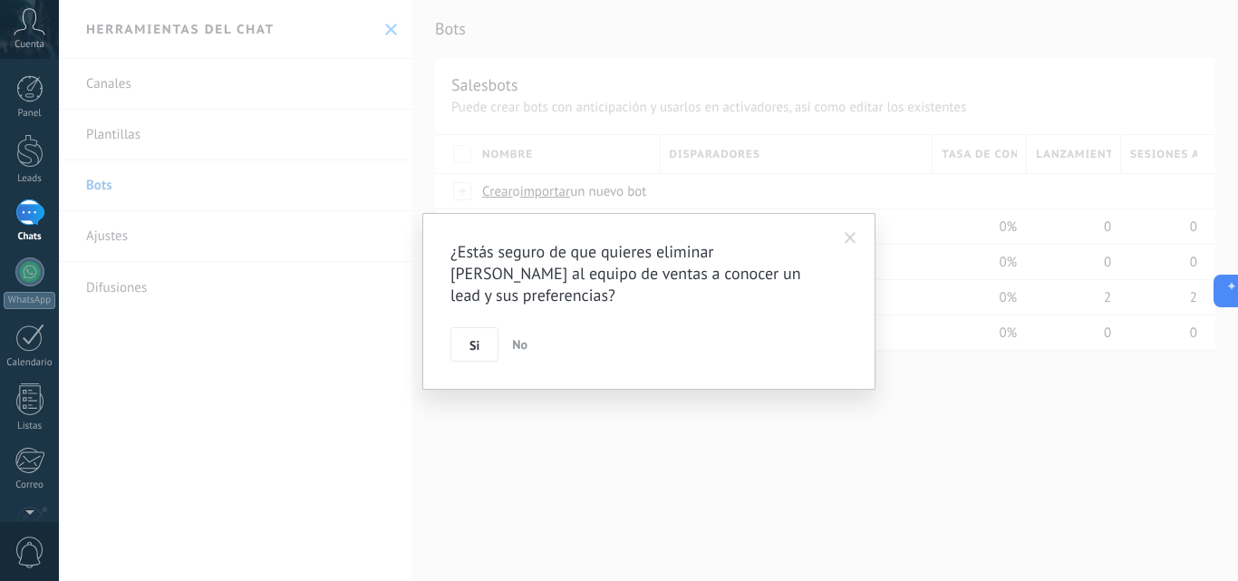
click at [480, 339] on span "Si" at bounding box center [475, 345] width 10 height 13
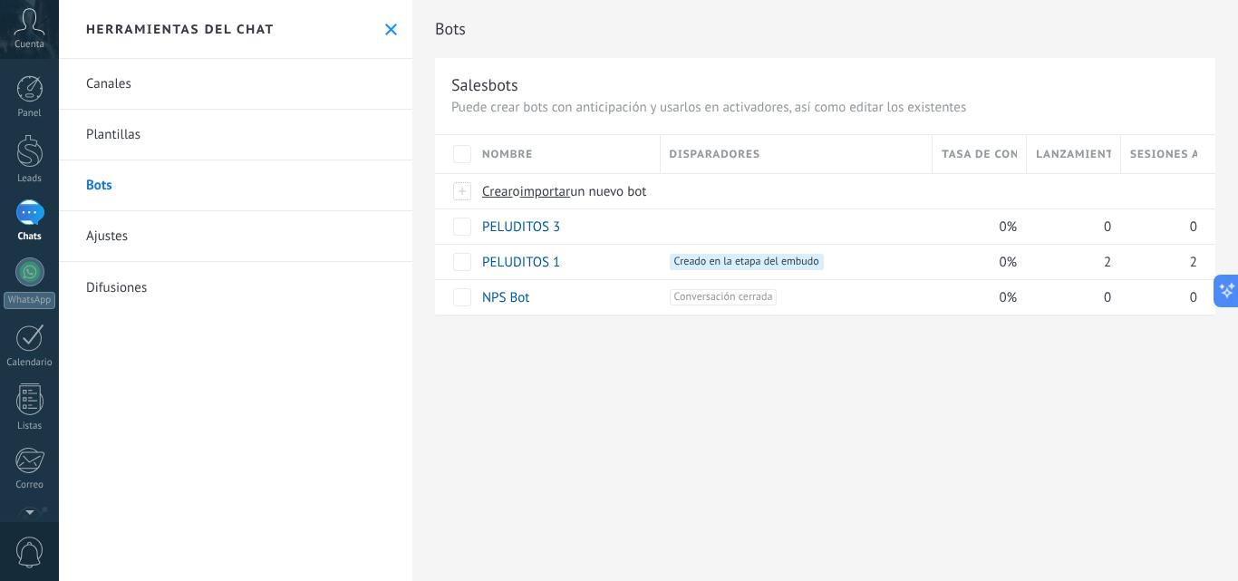
click at [501, 193] on span "Crear" at bounding box center [497, 191] width 31 height 17
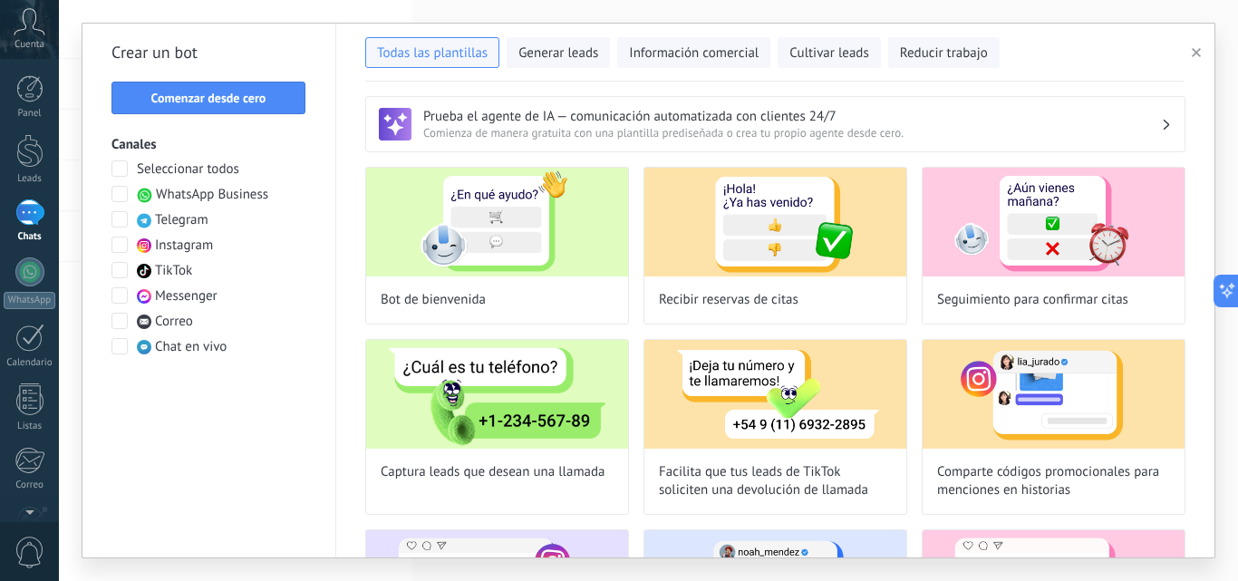
click at [115, 199] on span at bounding box center [119, 194] width 16 height 16
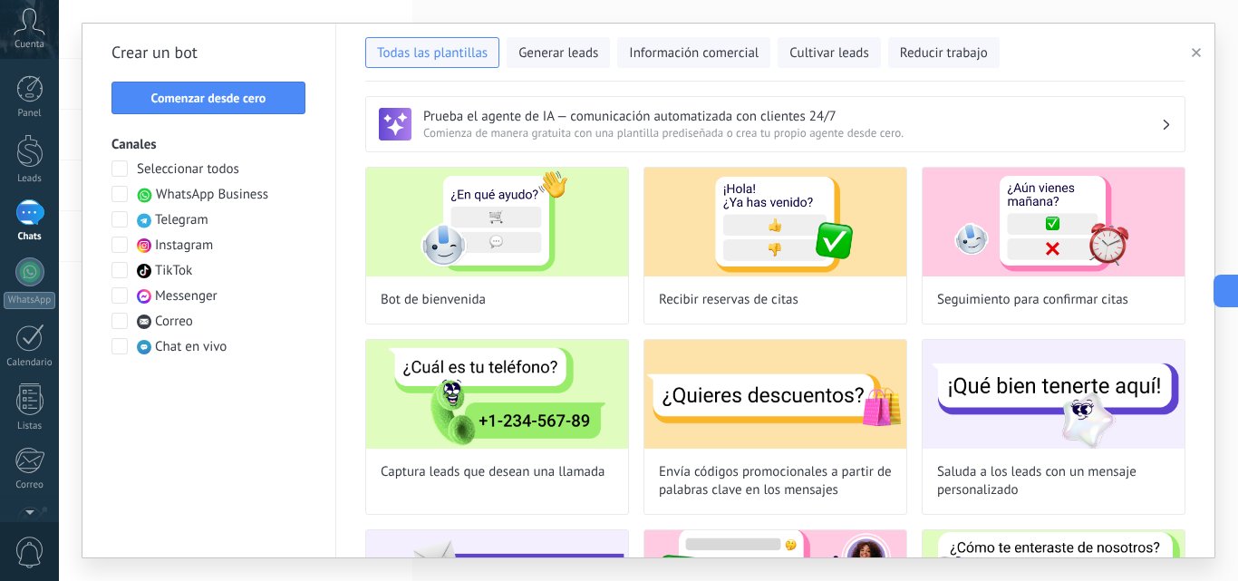
click at [544, 54] on span "Generar leads" at bounding box center [558, 53] width 80 height 18
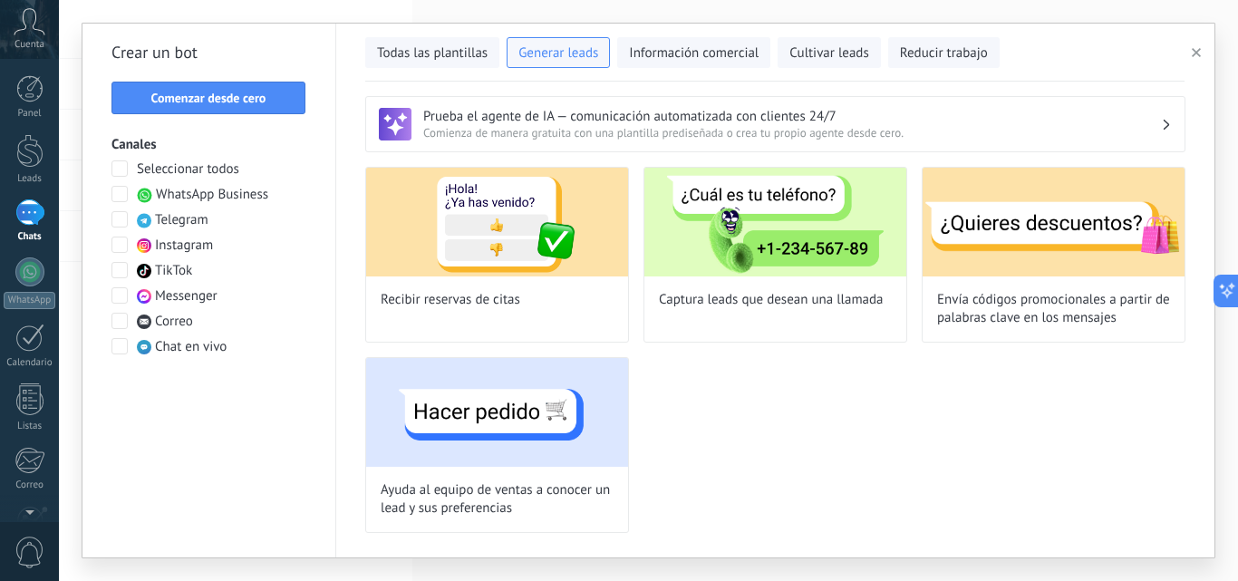
click at [696, 64] on button "Información comercial" at bounding box center [693, 52] width 153 height 31
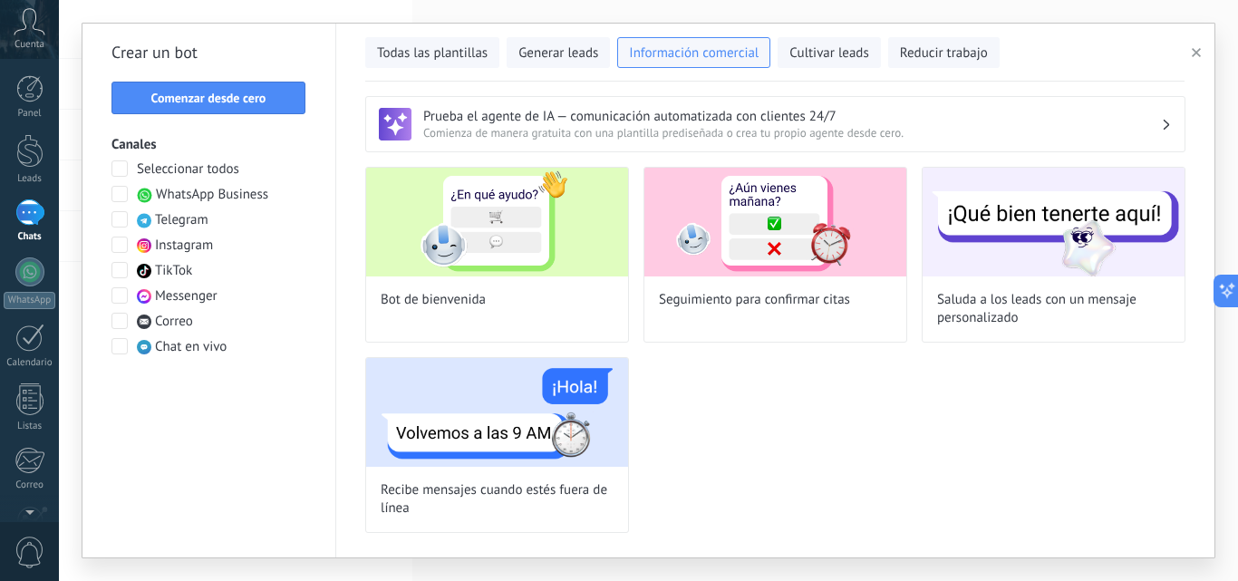
click at [1199, 56] on use "button" at bounding box center [1196, 52] width 9 height 9
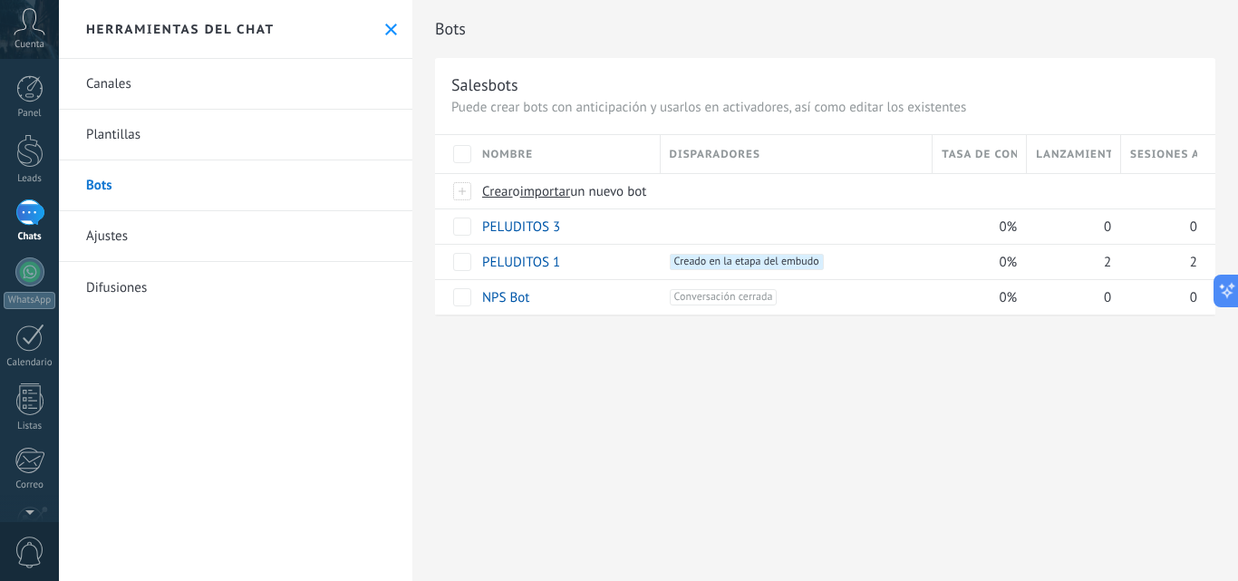
click at [547, 194] on span "importar" at bounding box center [545, 191] width 51 height 17
click at [0, 0] on input "importar un nuevo bot" at bounding box center [0, 0] width 0 height 0
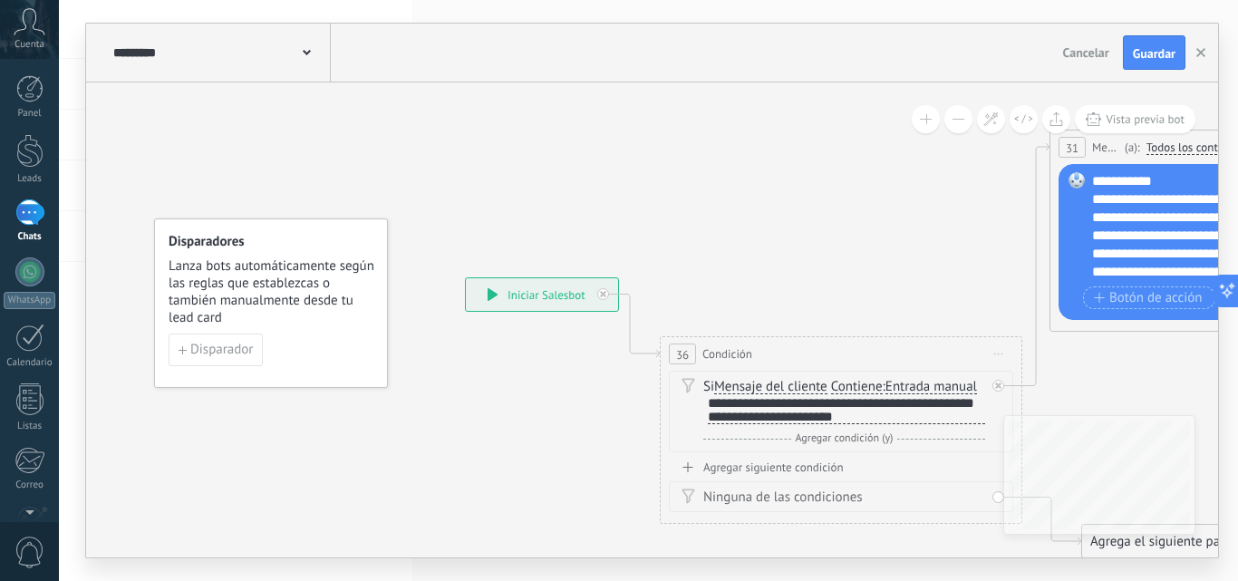
click at [1171, 50] on span "Guardar" at bounding box center [1154, 53] width 43 height 13
click at [1195, 52] on button "button" at bounding box center [1200, 52] width 27 height 33
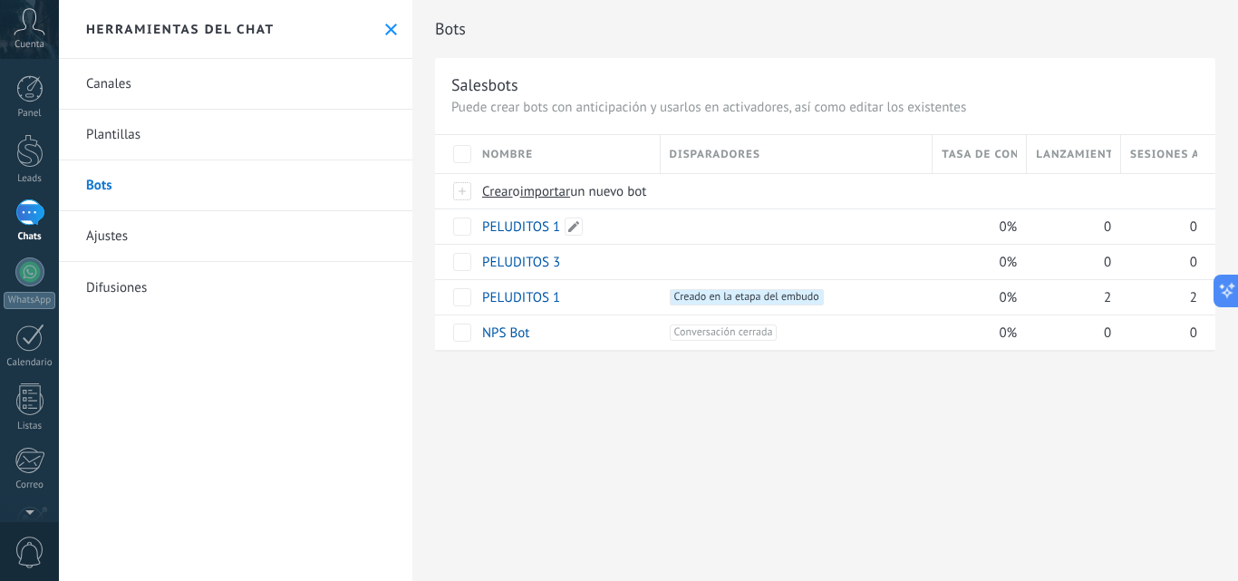
click at [574, 229] on span at bounding box center [574, 227] width 18 height 18
drag, startPoint x: 547, startPoint y: 229, endPoint x: 492, endPoint y: 226, distance: 54.5
click at [492, 226] on input "**********" at bounding box center [565, 227] width 165 height 29
type input "********"
click at [526, 262] on span "Guardar" at bounding box center [523, 268] width 43 height 13
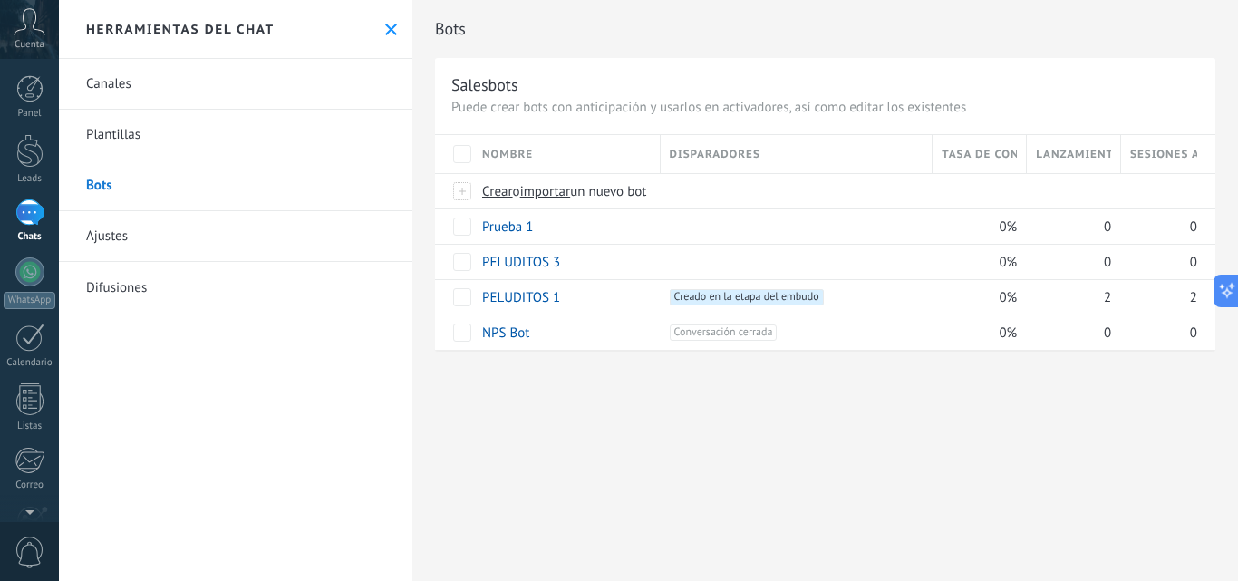
click at [548, 199] on span "importar" at bounding box center [545, 191] width 51 height 17
click at [0, 0] on input "importar un nuevo bot" at bounding box center [0, 0] width 0 height 0
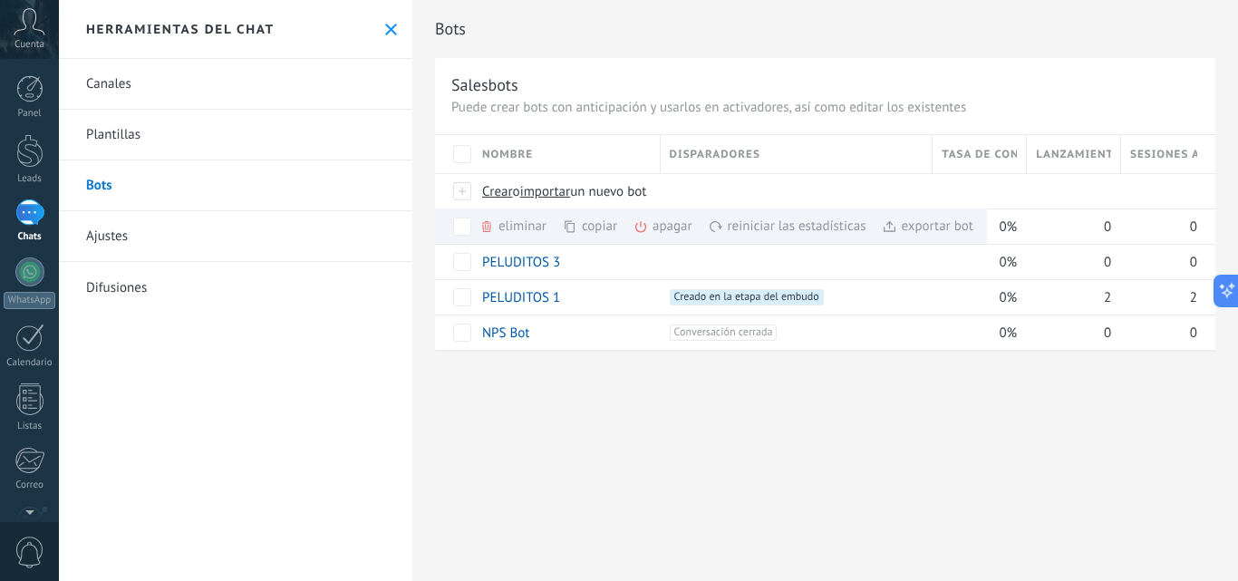
click at [534, 230] on div "eliminar màs" at bounding box center [544, 225] width 129 height 35
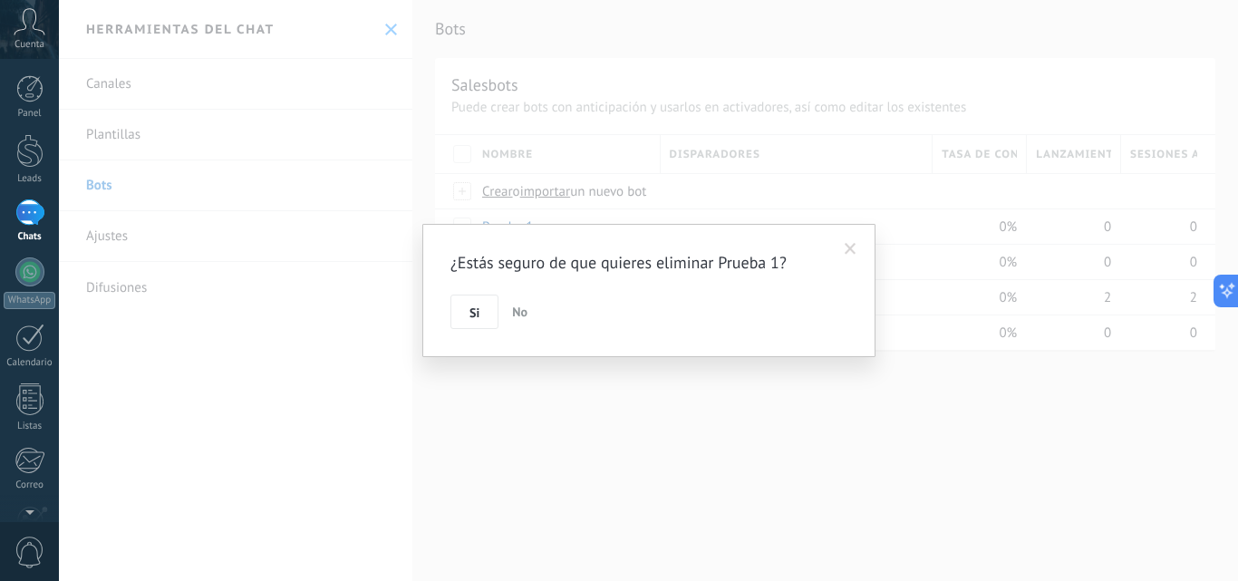
click at [480, 310] on span "Si" at bounding box center [475, 312] width 10 height 13
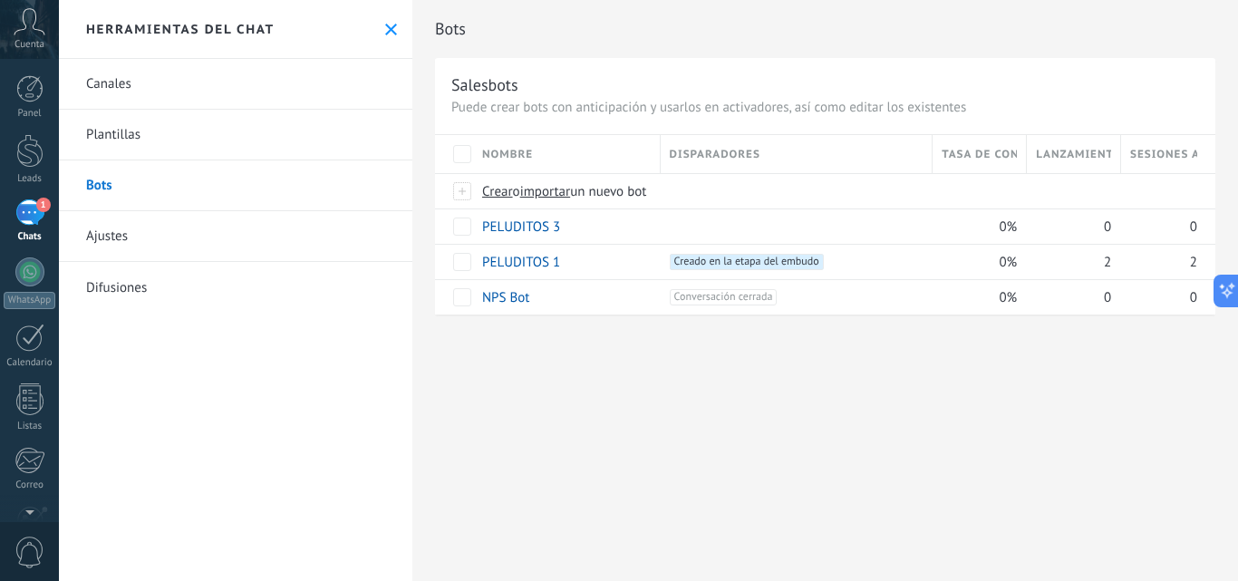
click at [550, 192] on span "importar" at bounding box center [545, 191] width 51 height 17
click at [0, 0] on input "importar un nuevo bot" at bounding box center [0, 0] width 0 height 0
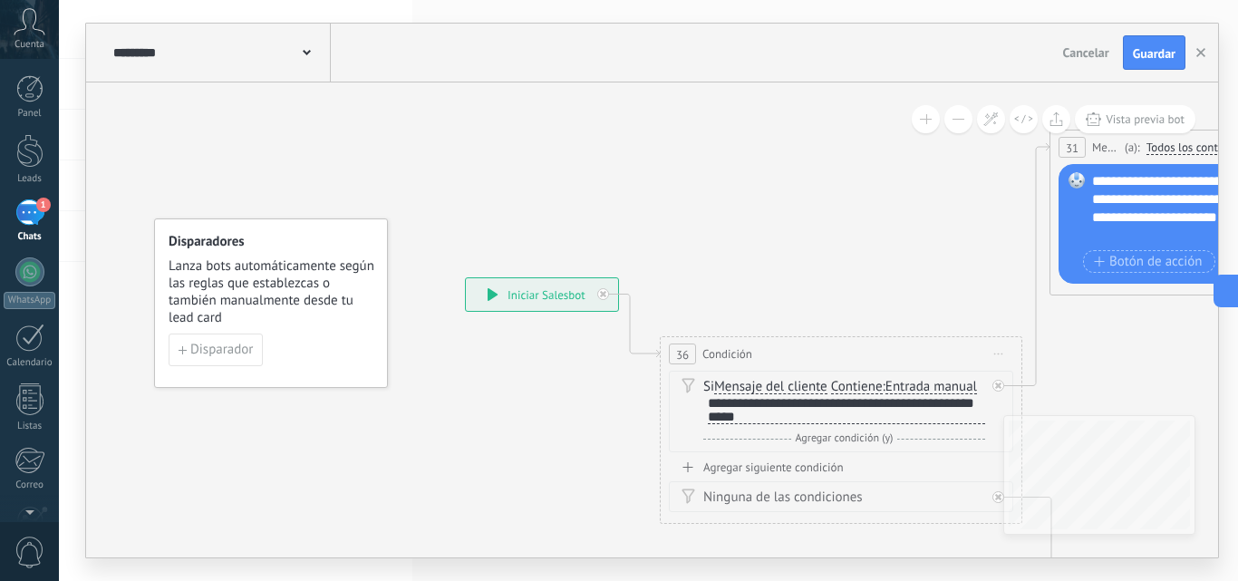
click at [1169, 45] on button "Guardar" at bounding box center [1154, 52] width 63 height 34
click at [1197, 47] on button "button" at bounding box center [1200, 52] width 27 height 33
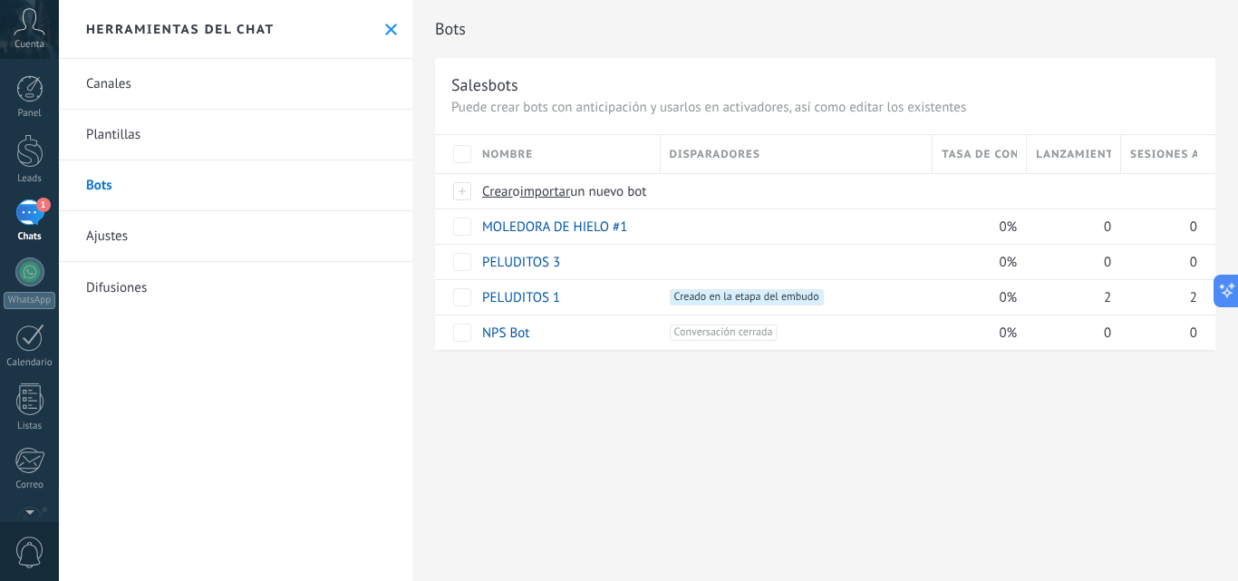
click at [549, 189] on span "importar" at bounding box center [545, 191] width 51 height 17
click at [0, 0] on input "importar un nuevo bot" at bounding box center [0, 0] width 0 height 0
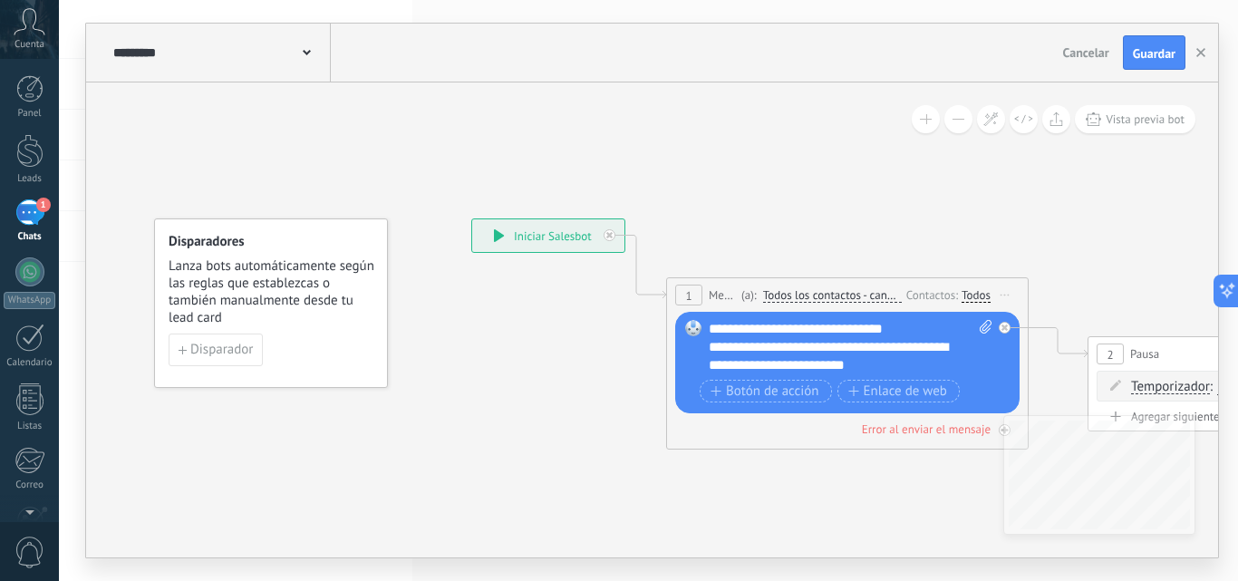
click at [1160, 53] on span "Guardar" at bounding box center [1154, 53] width 43 height 13
click at [1201, 45] on button "button" at bounding box center [1200, 52] width 27 height 33
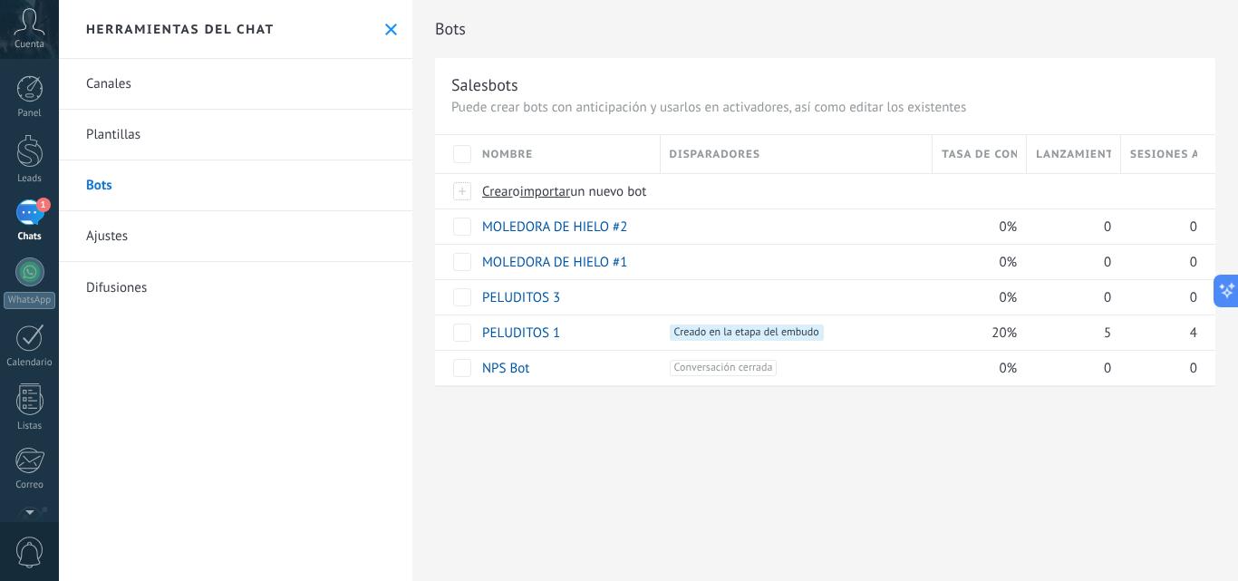
click at [557, 198] on span "importar" at bounding box center [545, 191] width 51 height 17
click at [0, 0] on input "importar un nuevo bot" at bounding box center [0, 0] width 0 height 0
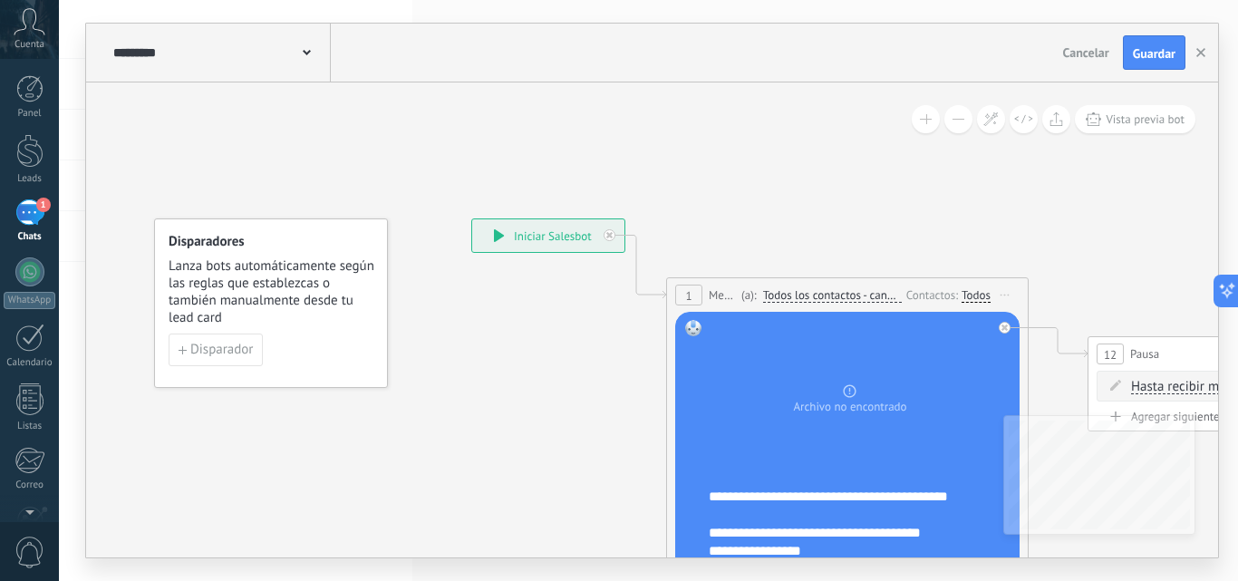
click at [1141, 49] on span "Guardar" at bounding box center [1154, 53] width 43 height 13
click at [1197, 53] on icon "button" at bounding box center [1201, 52] width 9 height 9
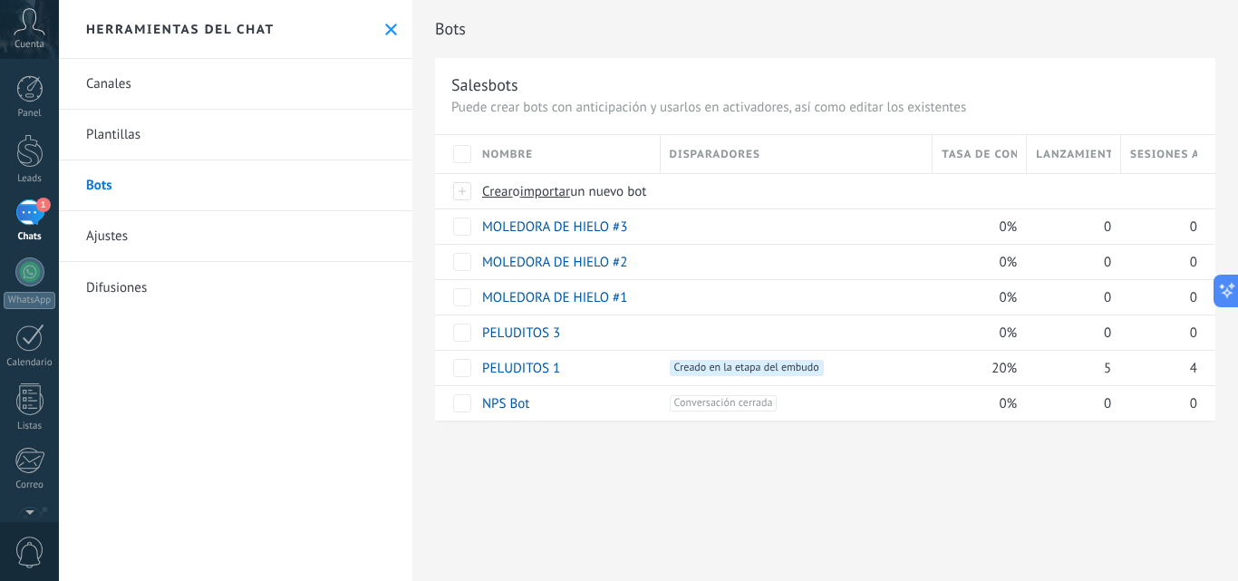
click at [539, 188] on span "importar" at bounding box center [545, 191] width 51 height 17
click at [0, 0] on input "importar un nuevo bot" at bounding box center [0, 0] width 0 height 0
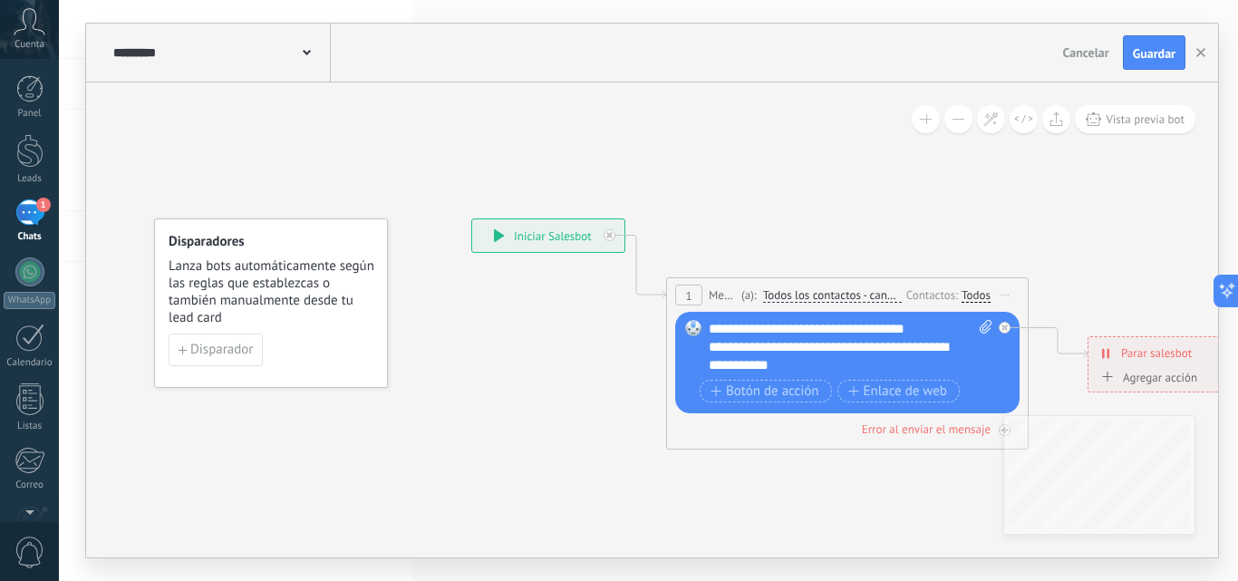
click at [1148, 55] on span "Guardar" at bounding box center [1154, 53] width 43 height 13
click at [1193, 49] on button "button" at bounding box center [1200, 52] width 27 height 33
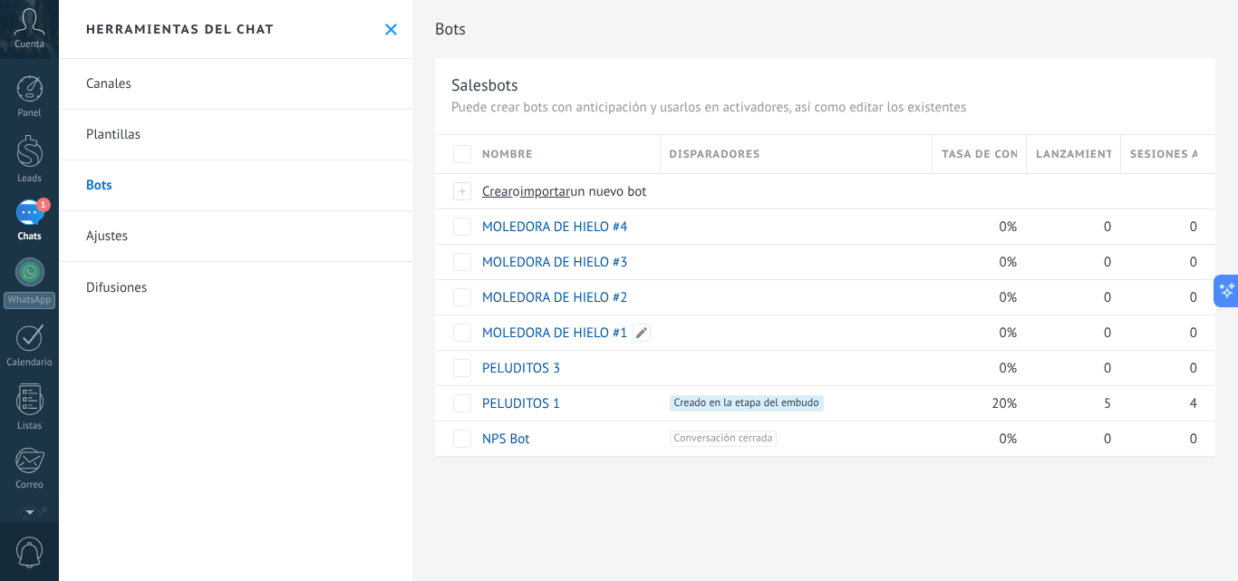
click at [571, 337] on link "MOLEDORA DE HIELO #1" at bounding box center [554, 333] width 145 height 17
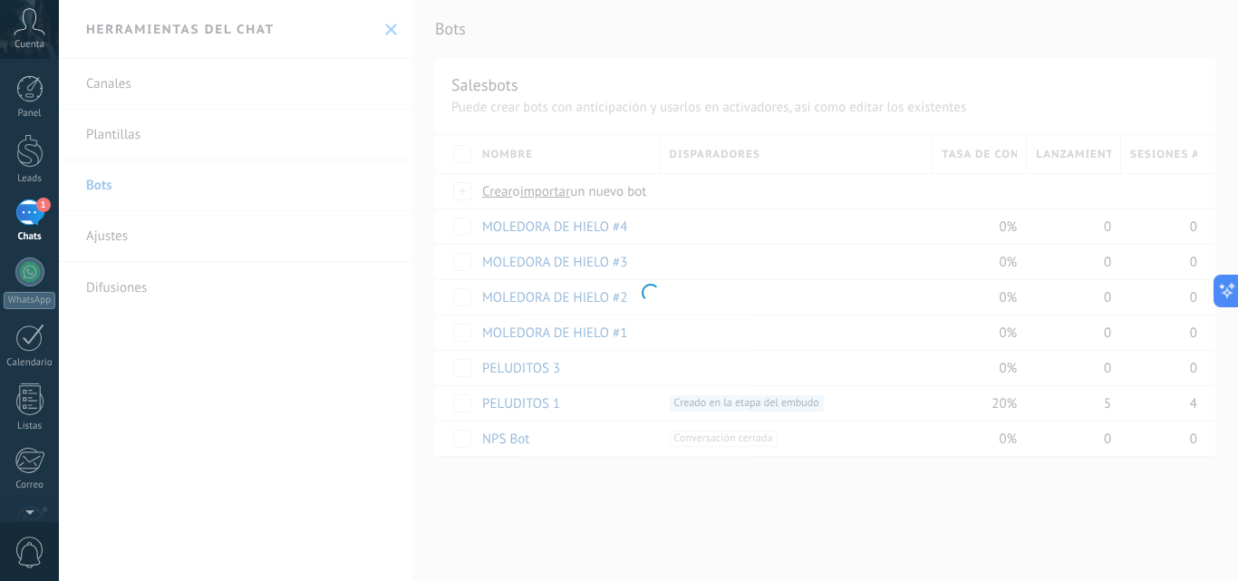
type input "**********"
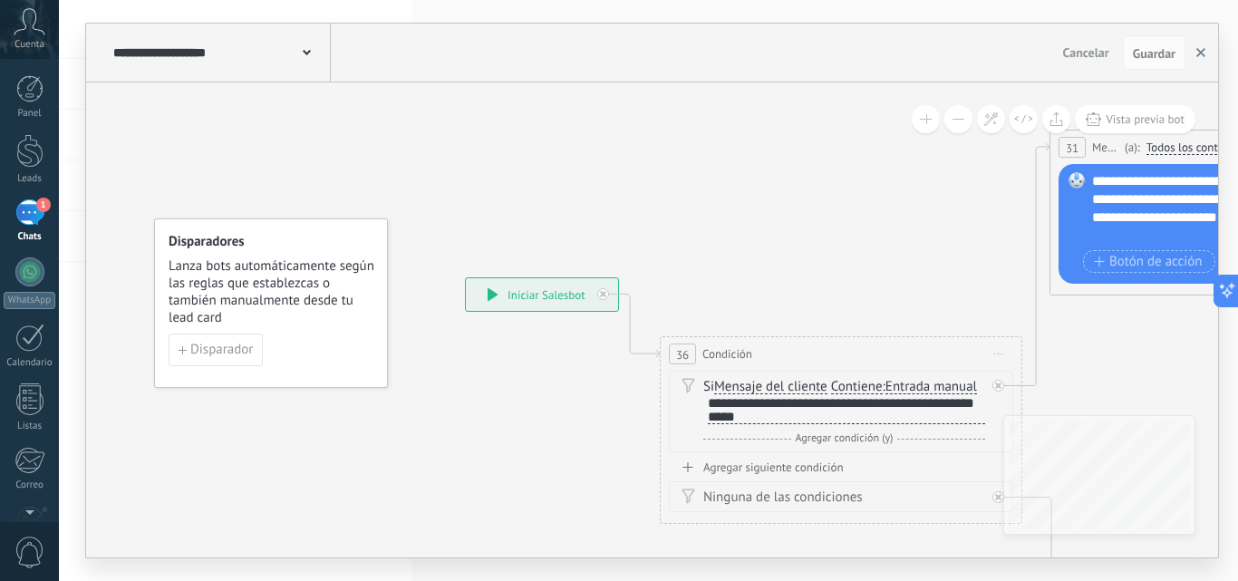
click at [1196, 48] on button "button" at bounding box center [1200, 52] width 27 height 34
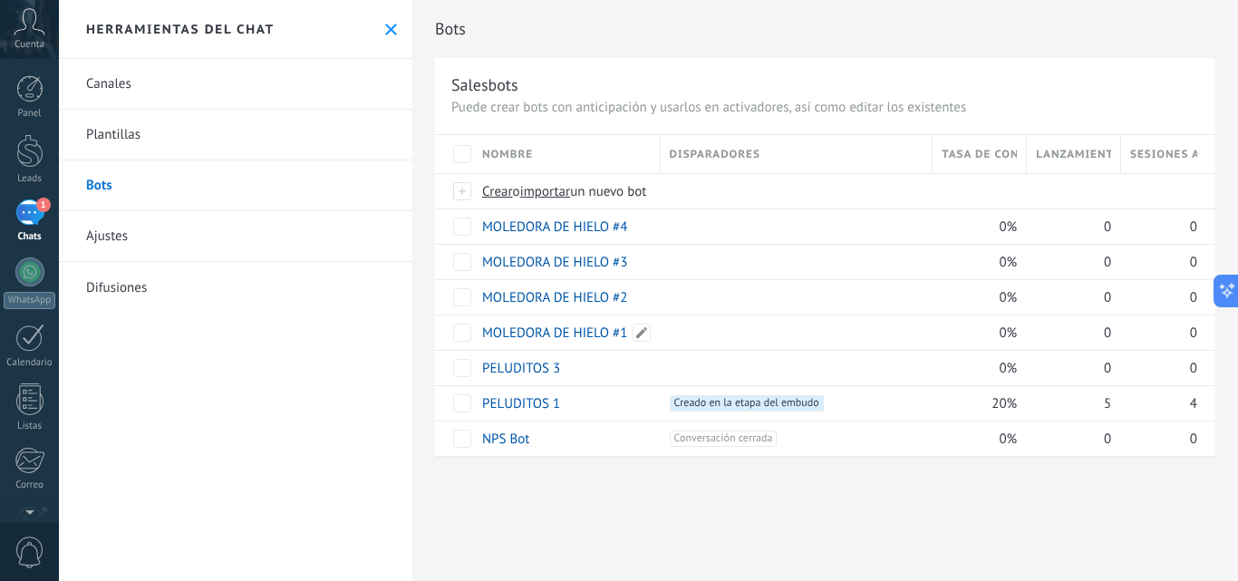
click at [642, 334] on span at bounding box center [642, 333] width 18 height 18
drag, startPoint x: 608, startPoint y: 336, endPoint x: 481, endPoint y: 332, distance: 127.0
click at [481, 332] on div "**********" at bounding box center [565, 360] width 190 height 91
drag, startPoint x: 608, startPoint y: 331, endPoint x: 470, endPoint y: 315, distance: 139.5
click at [470, 315] on div "**********" at bounding box center [825, 295] width 780 height 322
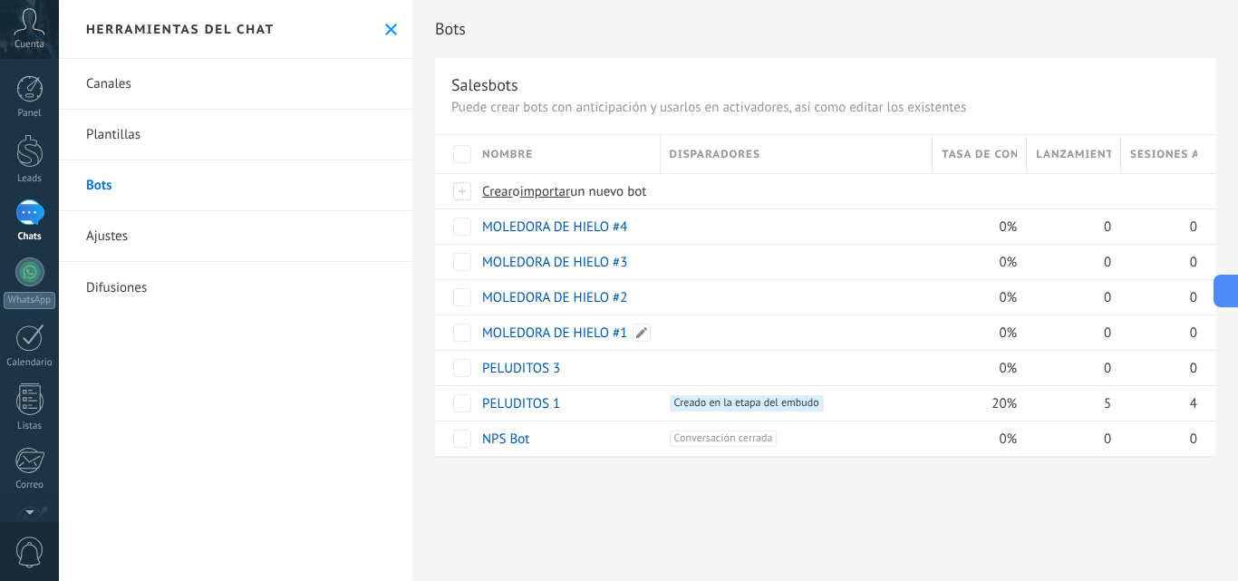
click at [639, 338] on span at bounding box center [642, 333] width 18 height 18
click at [462, 318] on div "**********" at bounding box center [825, 295] width 780 height 322
click at [636, 333] on span at bounding box center [642, 333] width 18 height 18
drag, startPoint x: 613, startPoint y: 332, endPoint x: 484, endPoint y: 340, distance: 129.0
click at [484, 340] on input "**********" at bounding box center [565, 333] width 165 height 29
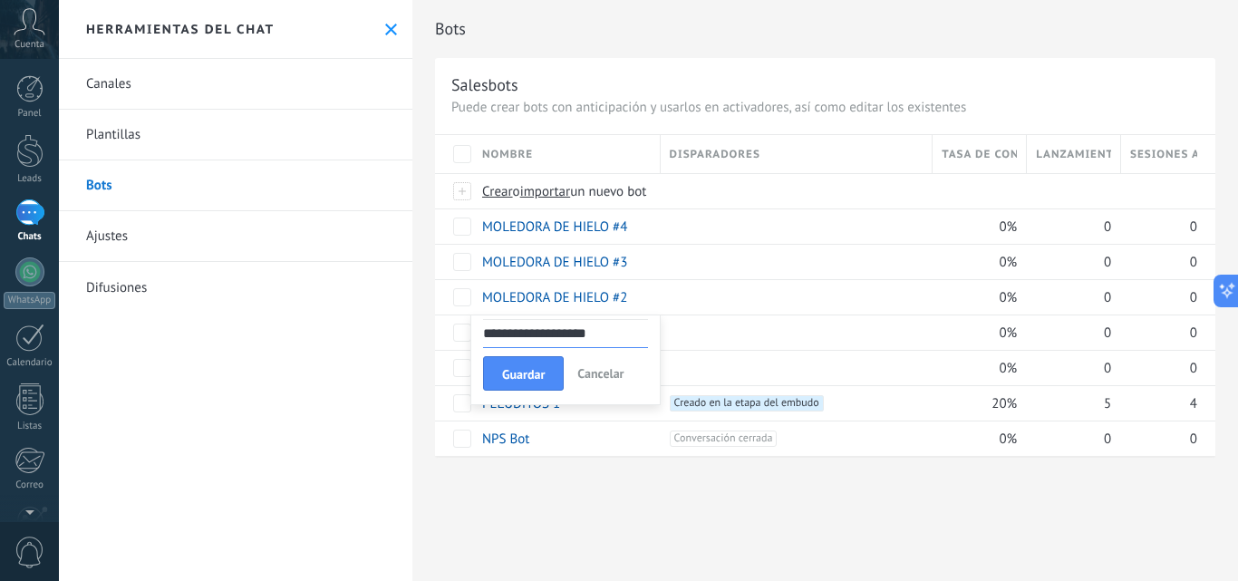
click at [518, 342] on input "**********" at bounding box center [565, 333] width 165 height 29
click at [606, 334] on input "**********" at bounding box center [565, 333] width 165 height 29
click at [469, 329] on div "**********" at bounding box center [825, 295] width 780 height 322
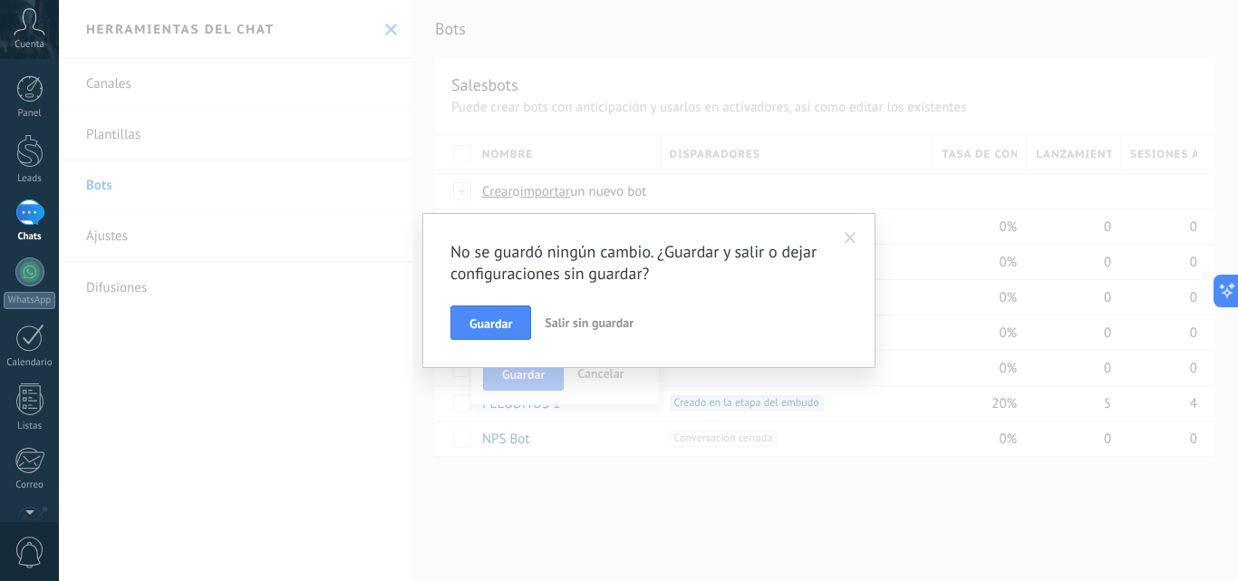
type input "**********"
click at [498, 319] on span "Guardar" at bounding box center [491, 323] width 43 height 13
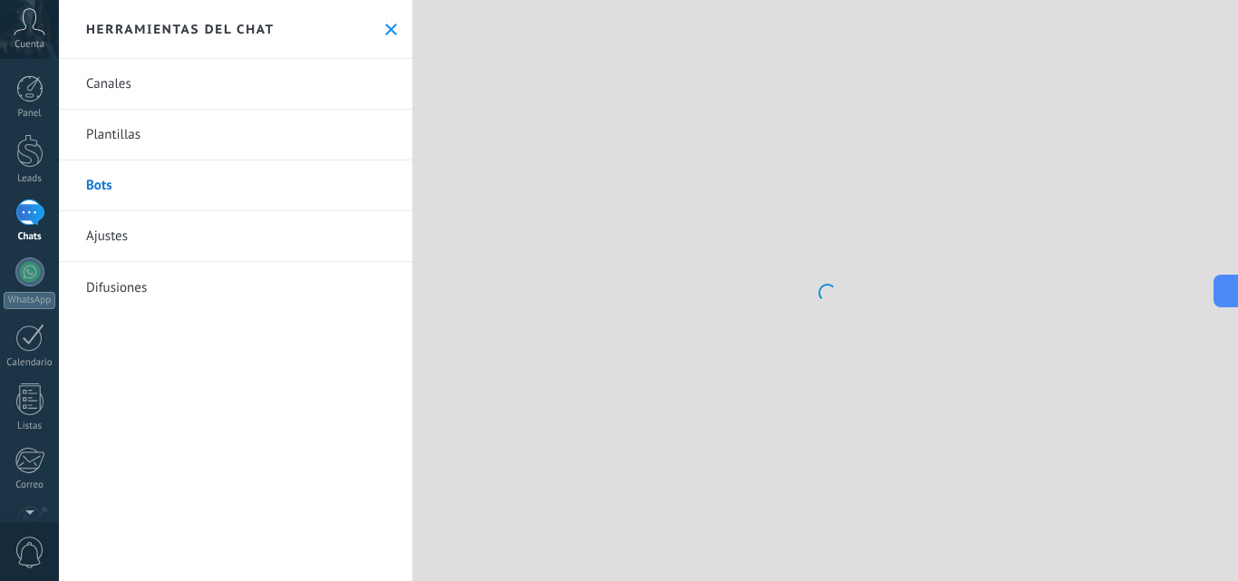
click at [598, 335] on div at bounding box center [825, 290] width 826 height 581
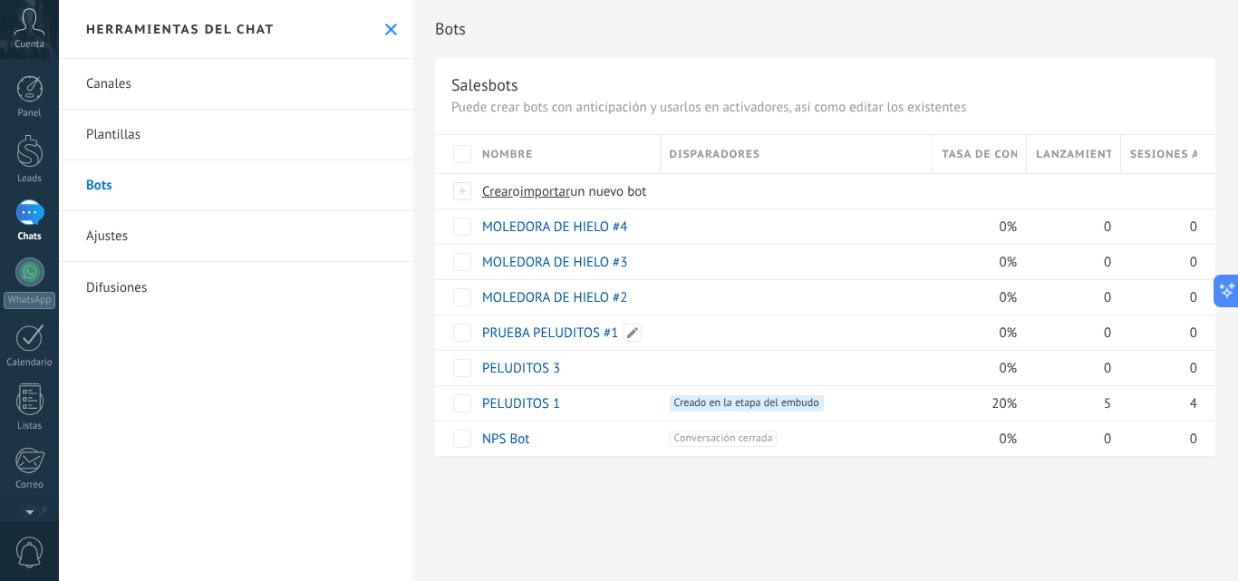
click at [634, 331] on span at bounding box center [633, 333] width 18 height 18
drag, startPoint x: 594, startPoint y: 334, endPoint x: 483, endPoint y: 327, distance: 110.8
click at [483, 327] on input "**********" at bounding box center [565, 333] width 165 height 29
click at [538, 373] on span "Guardar" at bounding box center [523, 374] width 43 height 13
click at [604, 373] on span "Cancelar" at bounding box center [600, 373] width 46 height 16
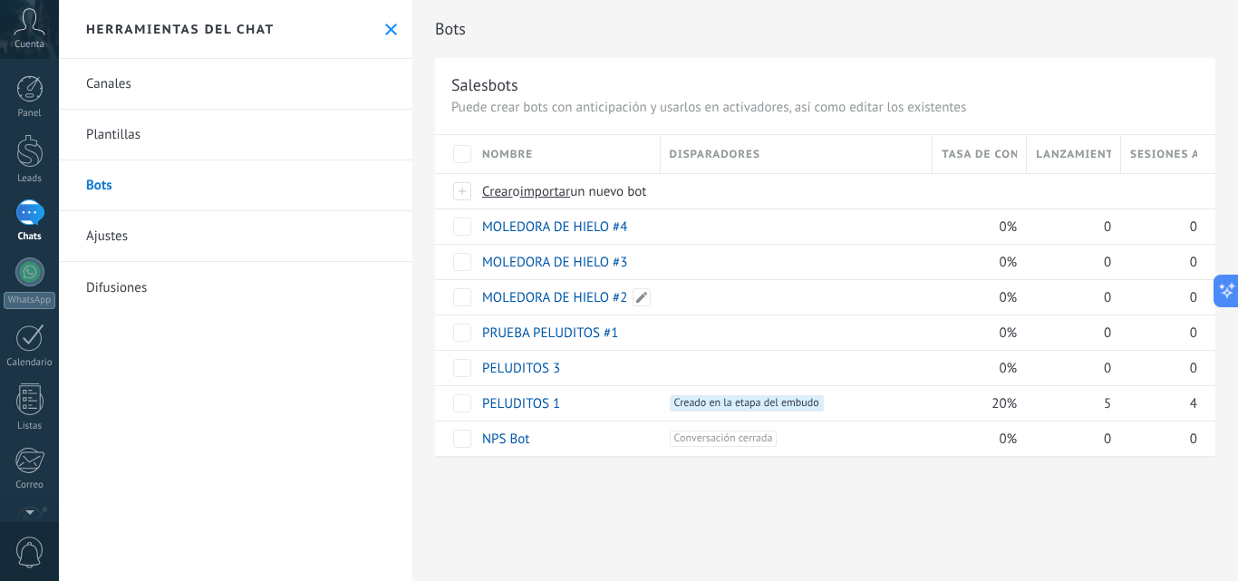
click at [651, 299] on span at bounding box center [642, 297] width 18 height 18
drag, startPoint x: 609, startPoint y: 298, endPoint x: 477, endPoint y: 296, distance: 132.4
click at [477, 296] on div "**********" at bounding box center [565, 324] width 190 height 91
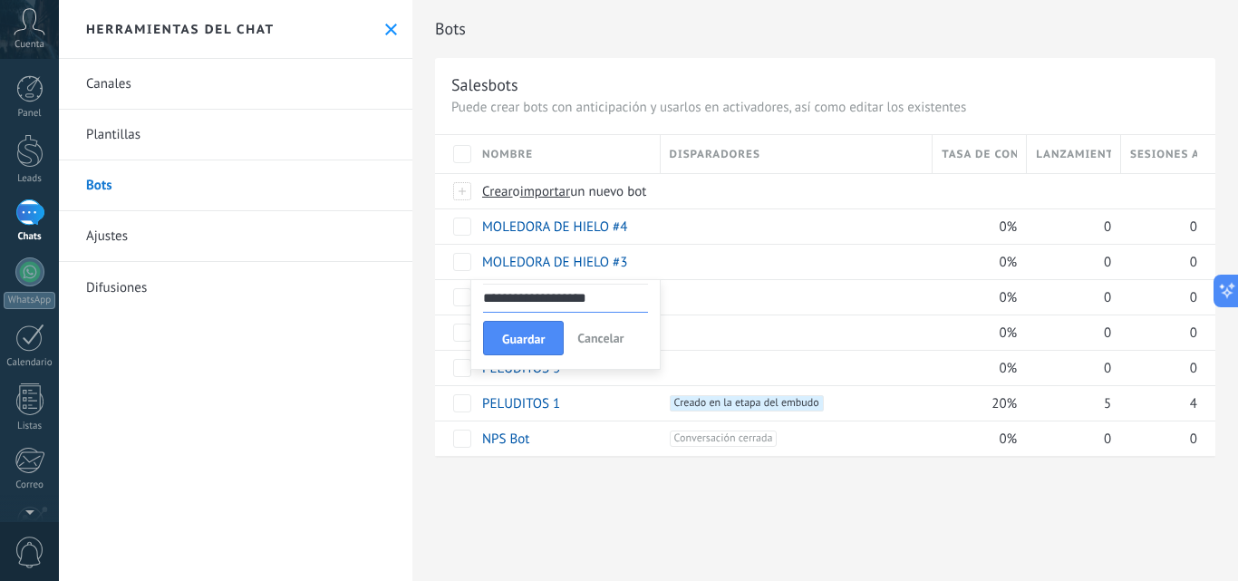
type input "**********"
click at [529, 336] on span "Guardar" at bounding box center [523, 339] width 43 height 13
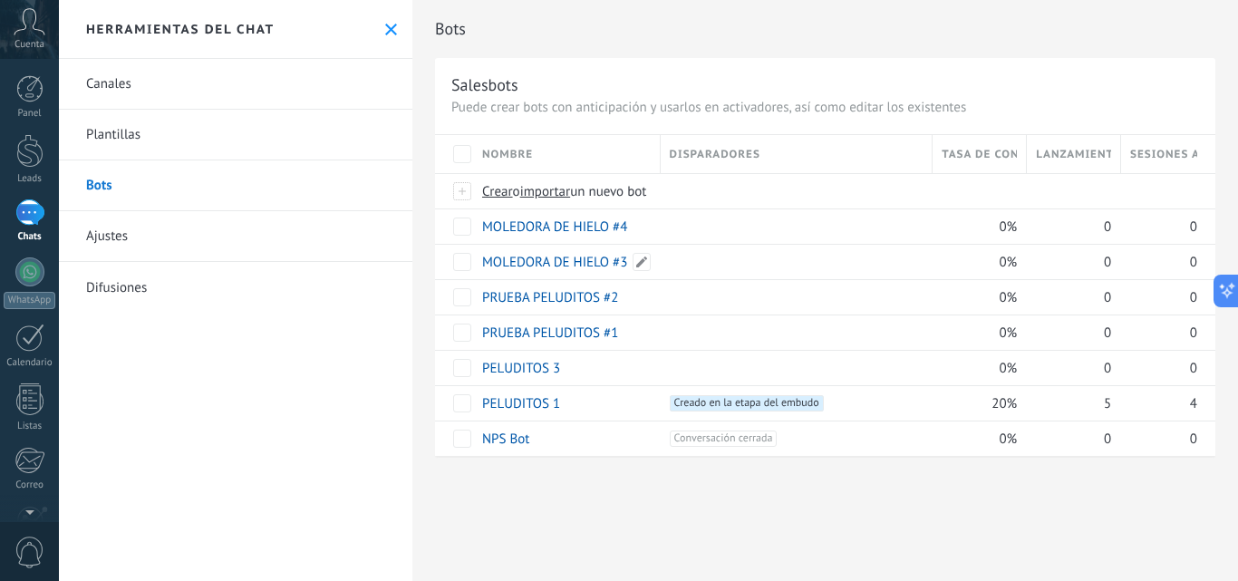
click at [646, 260] on span at bounding box center [642, 262] width 18 height 18
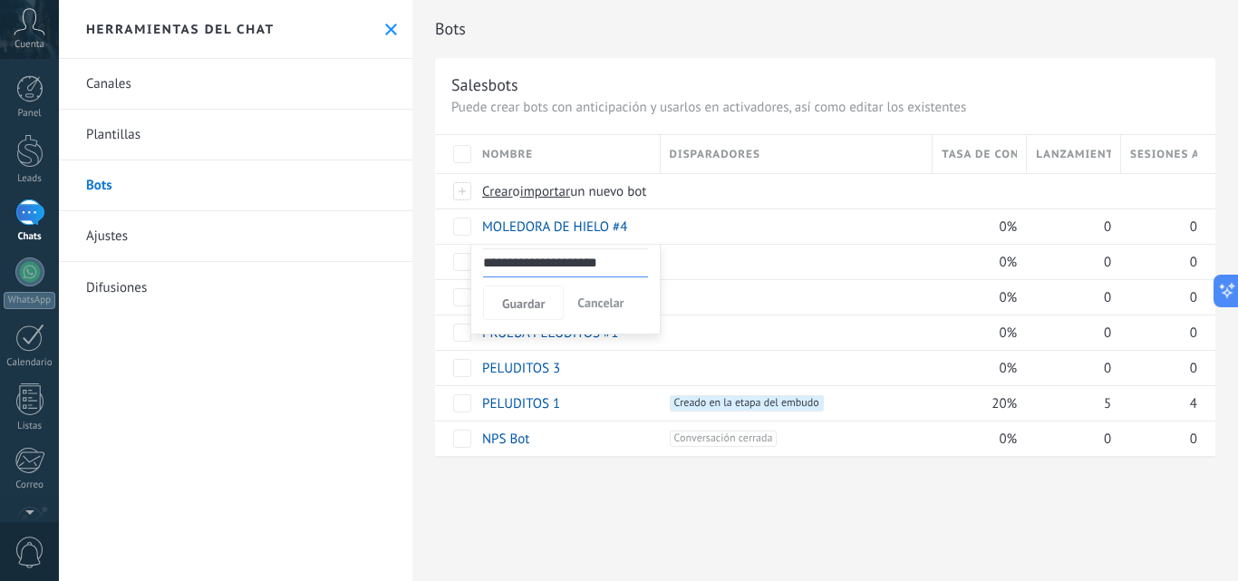
click at [462, 260] on div "**********" at bounding box center [825, 295] width 780 height 322
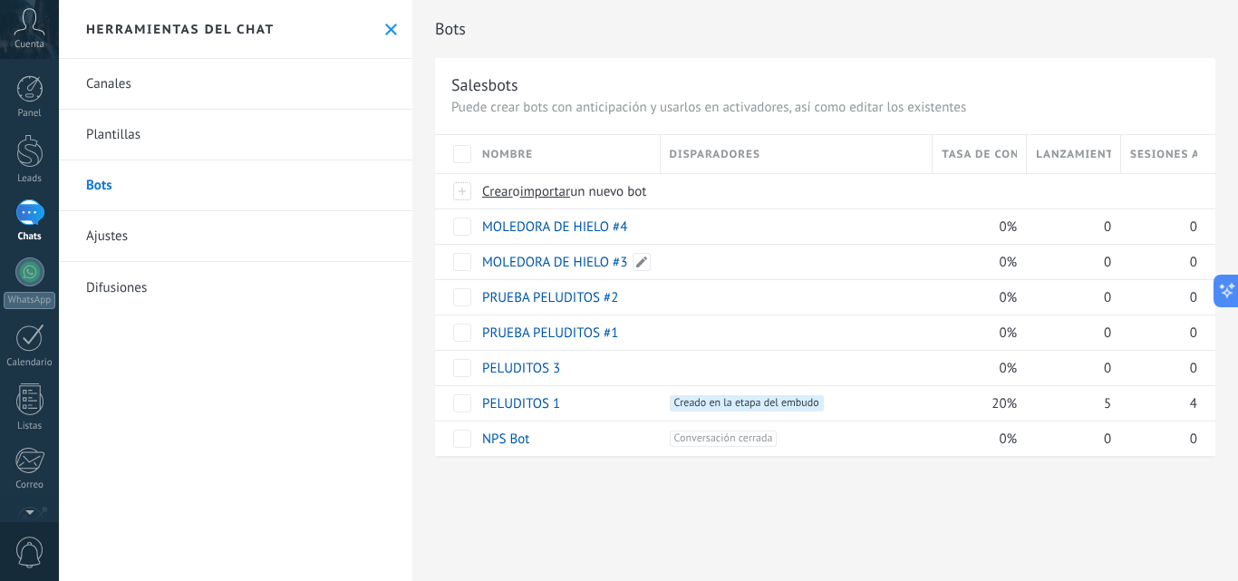
click at [640, 267] on span at bounding box center [642, 262] width 18 height 18
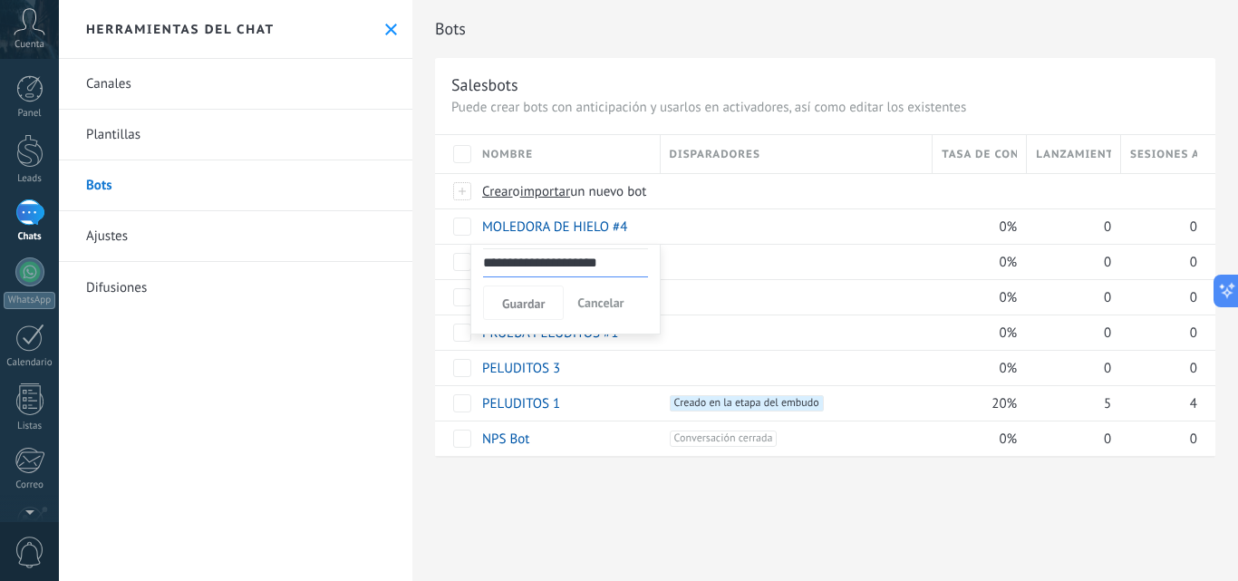
drag, startPoint x: 590, startPoint y: 264, endPoint x: 476, endPoint y: 264, distance: 114.2
click at [476, 264] on div "**********" at bounding box center [565, 289] width 190 height 91
type input "**********"
click at [525, 306] on span "Guardar" at bounding box center [523, 303] width 43 height 13
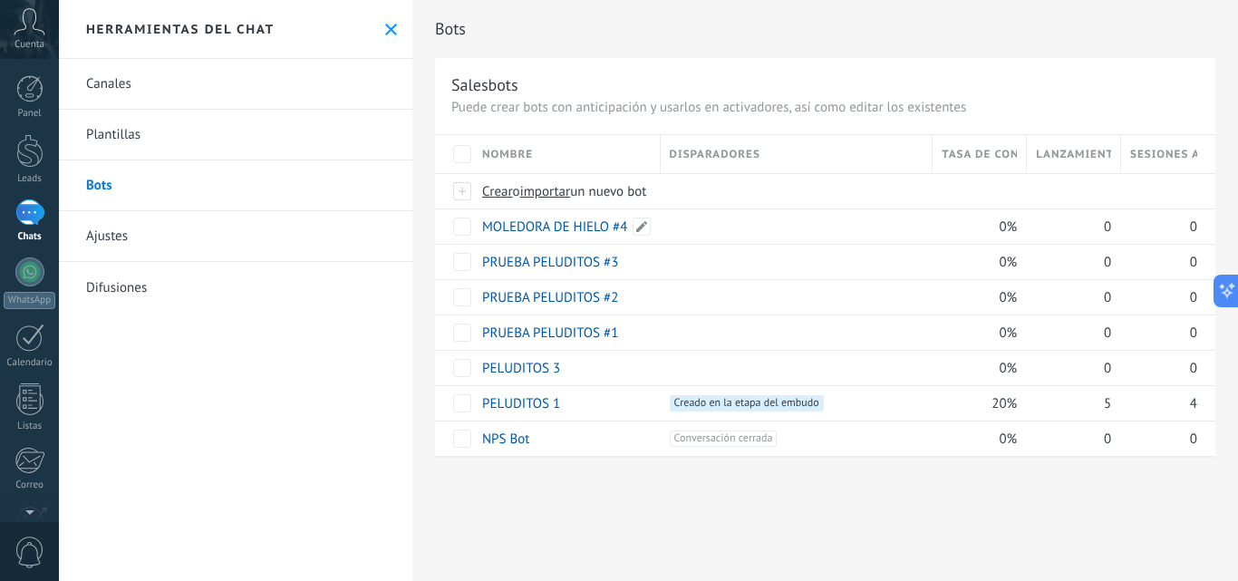
click at [645, 226] on span at bounding box center [642, 227] width 18 height 18
drag, startPoint x: 596, startPoint y: 228, endPoint x: 472, endPoint y: 228, distance: 124.2
click at [472, 228] on div "**********" at bounding box center [565, 253] width 190 height 91
type input "**********"
click at [521, 261] on button "Guardar" at bounding box center [523, 267] width 81 height 34
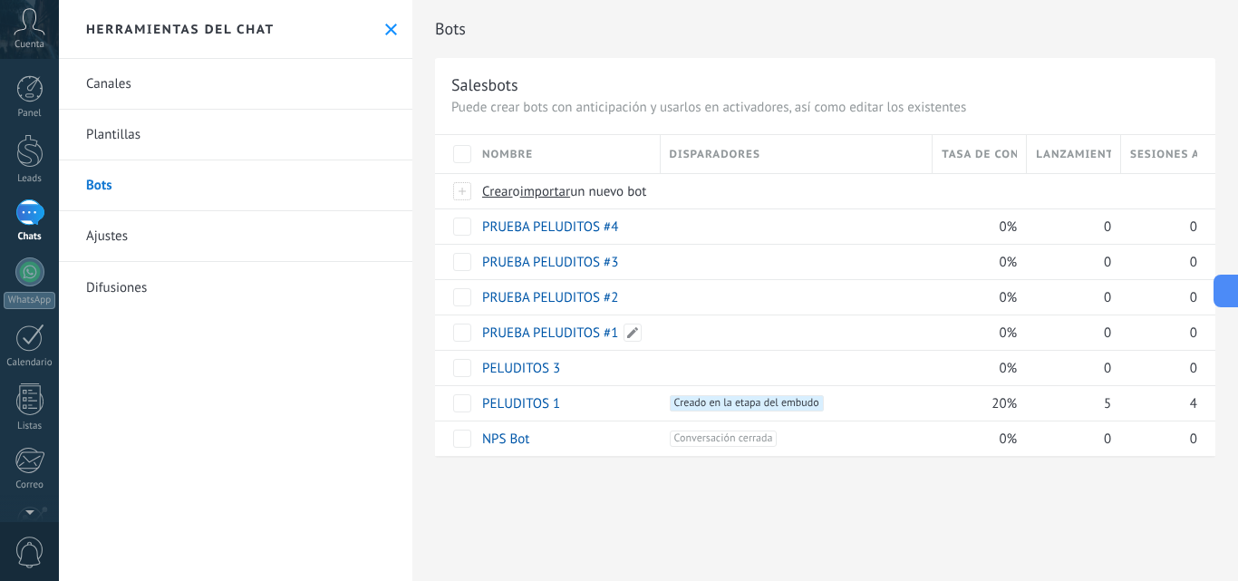
click at [568, 339] on link "PRUEBA PELUDITOS #1" at bounding box center [550, 333] width 136 height 17
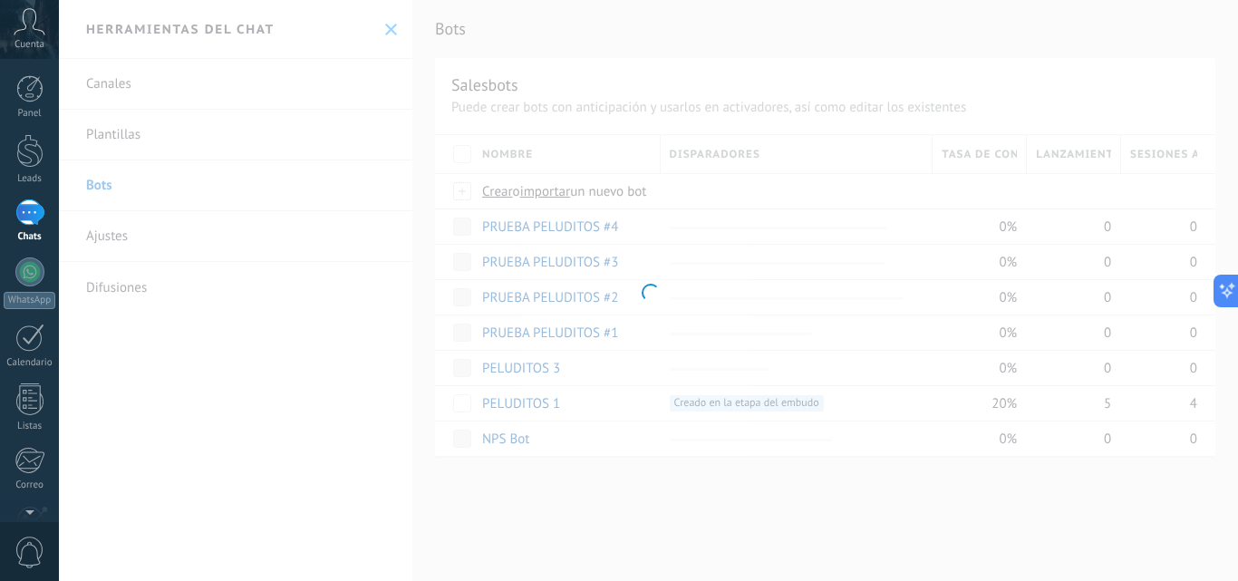
type input "**********"
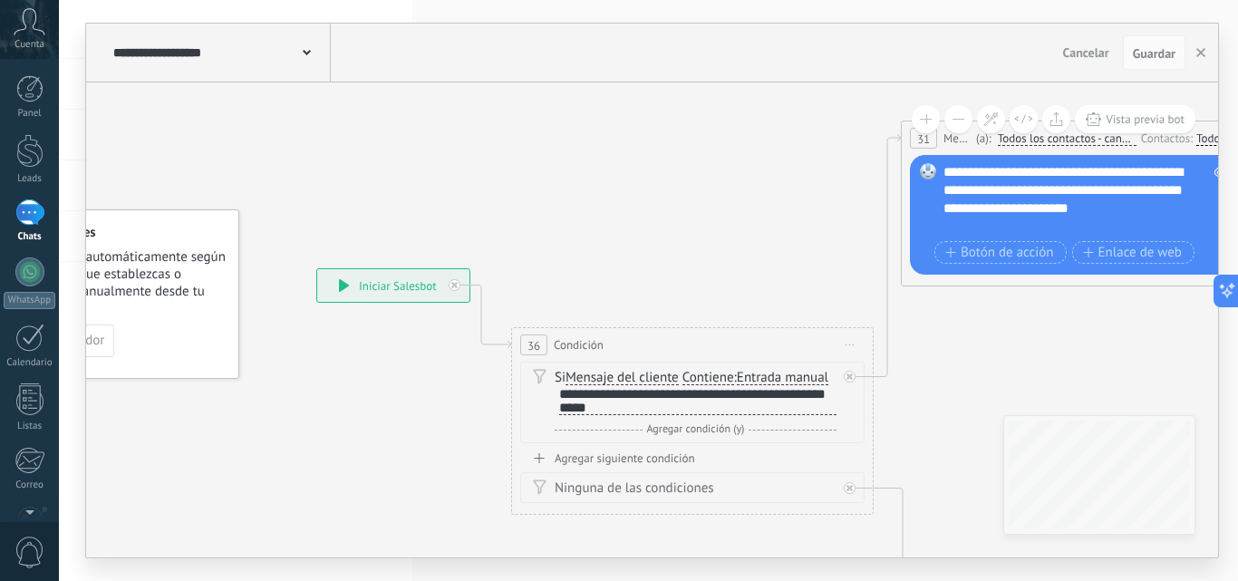
drag, startPoint x: 732, startPoint y: 296, endPoint x: 584, endPoint y: 285, distance: 149.1
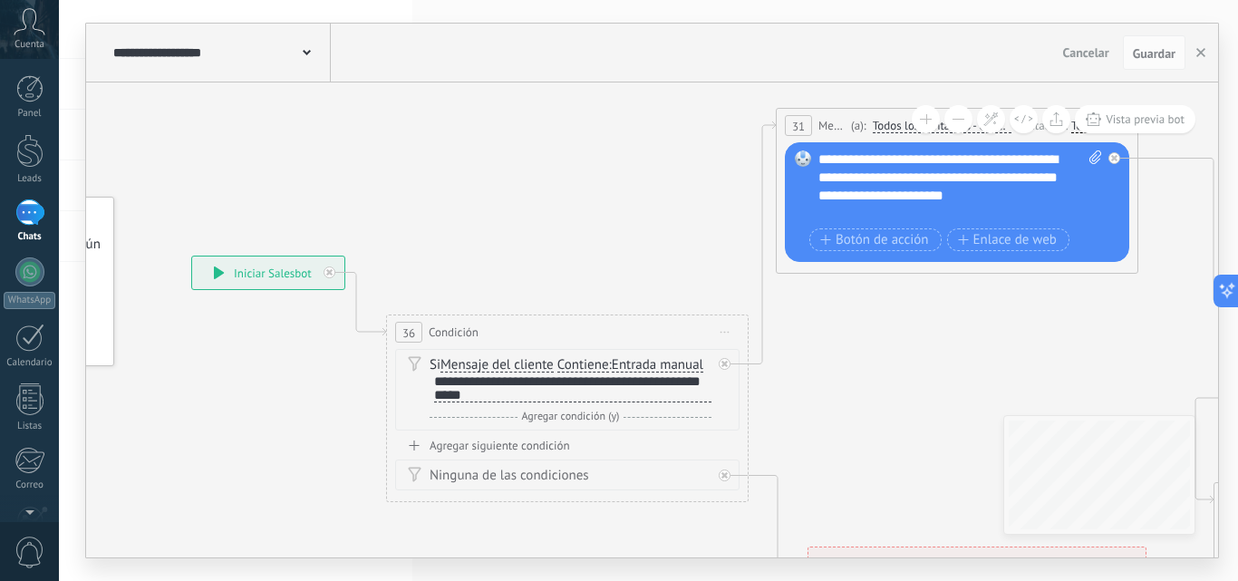
drag, startPoint x: 530, startPoint y: 258, endPoint x: 498, endPoint y: 257, distance: 32.7
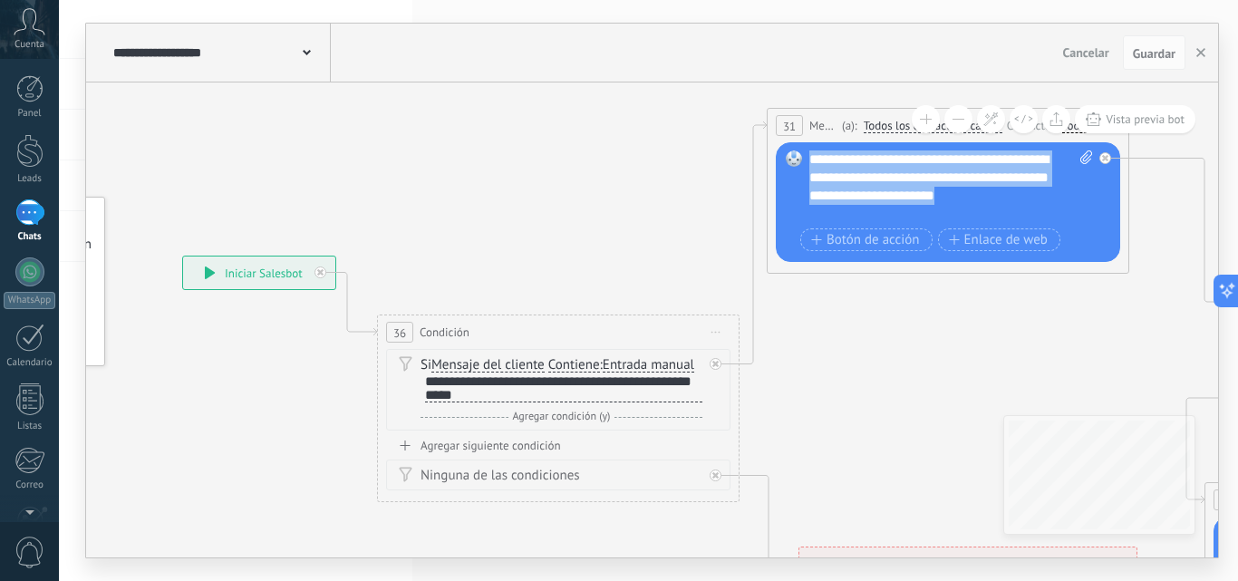
drag, startPoint x: 809, startPoint y: 156, endPoint x: 935, endPoint y: 225, distance: 143.6
click at [935, 225] on div "**********" at bounding box center [950, 202] width 283 height 105
paste div
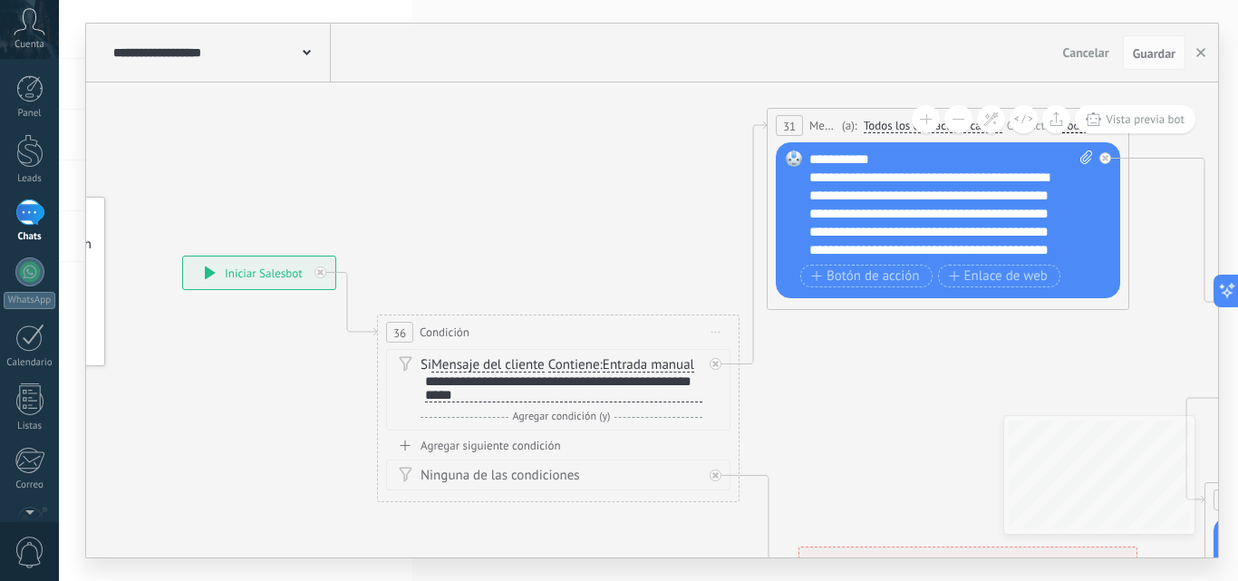
scroll to position [36, 0]
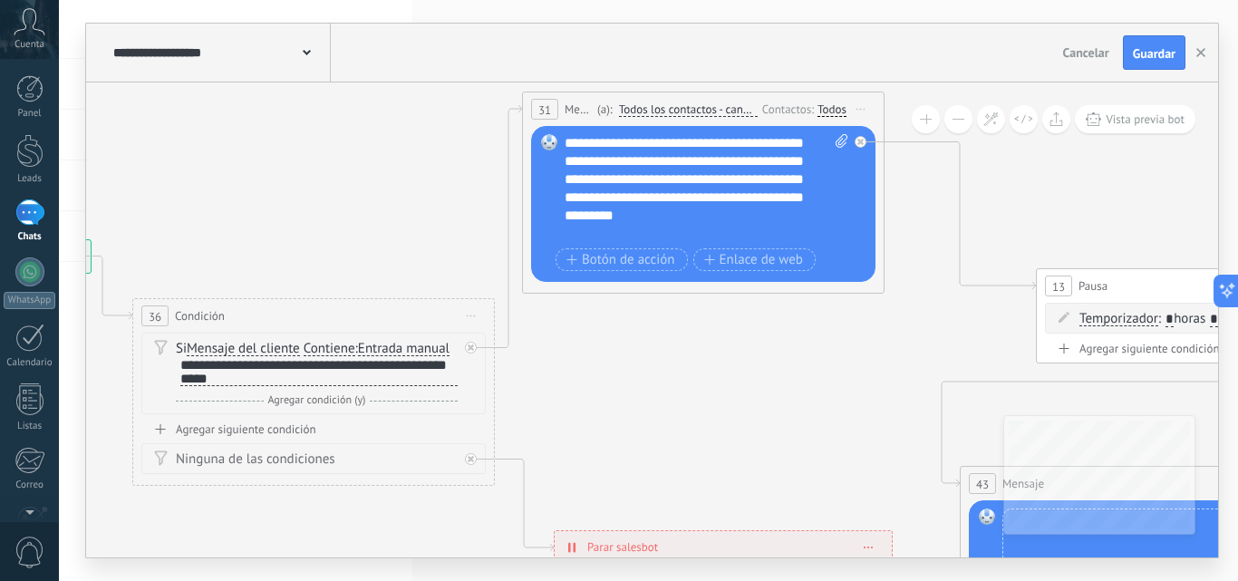
drag, startPoint x: 825, startPoint y: 347, endPoint x: 633, endPoint y: 344, distance: 192.2
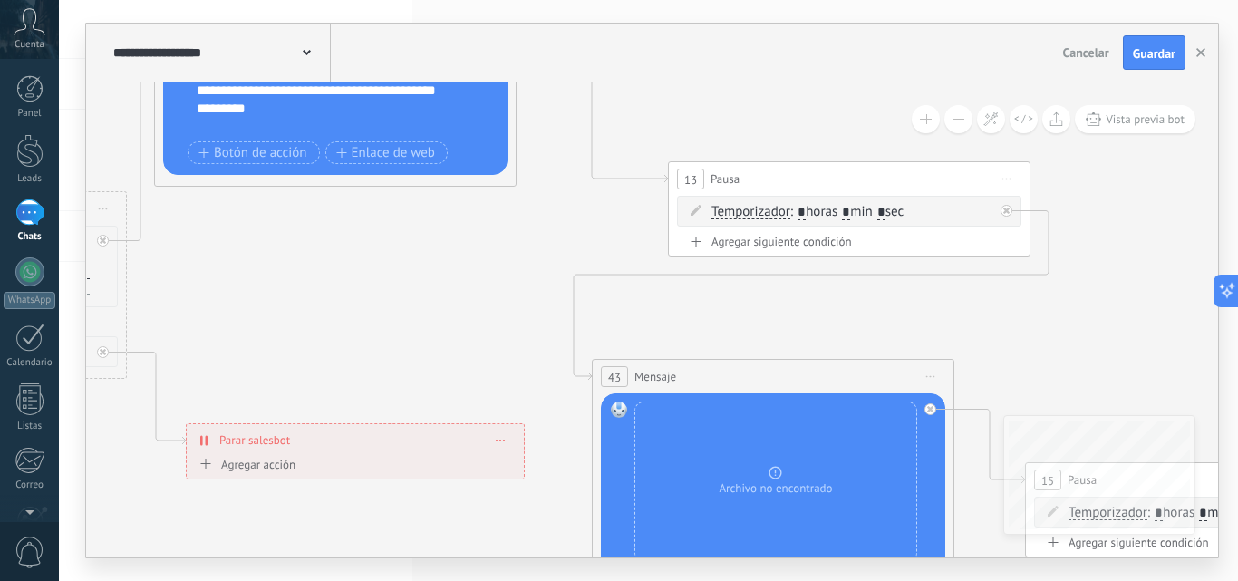
drag, startPoint x: 722, startPoint y: 325, endPoint x: 473, endPoint y: 174, distance: 291.6
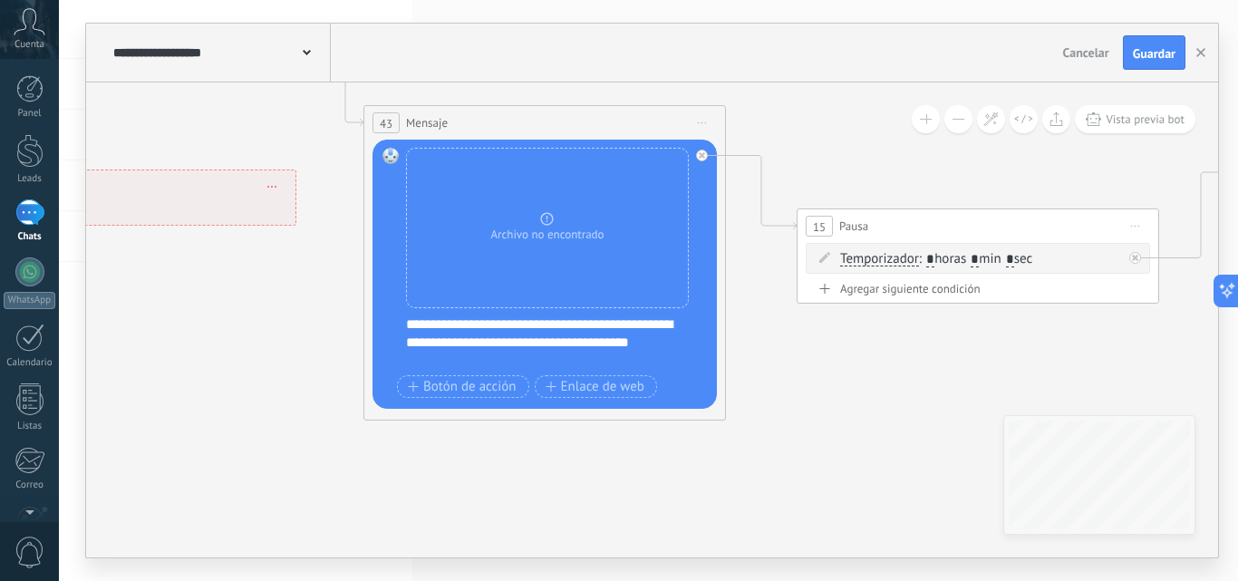
drag, startPoint x: 785, startPoint y: 258, endPoint x: 586, endPoint y: 50, distance: 288.5
click at [586, 50] on div "**********" at bounding box center [652, 291] width 1132 height 534
